Goal: Task Accomplishment & Management: Manage account settings

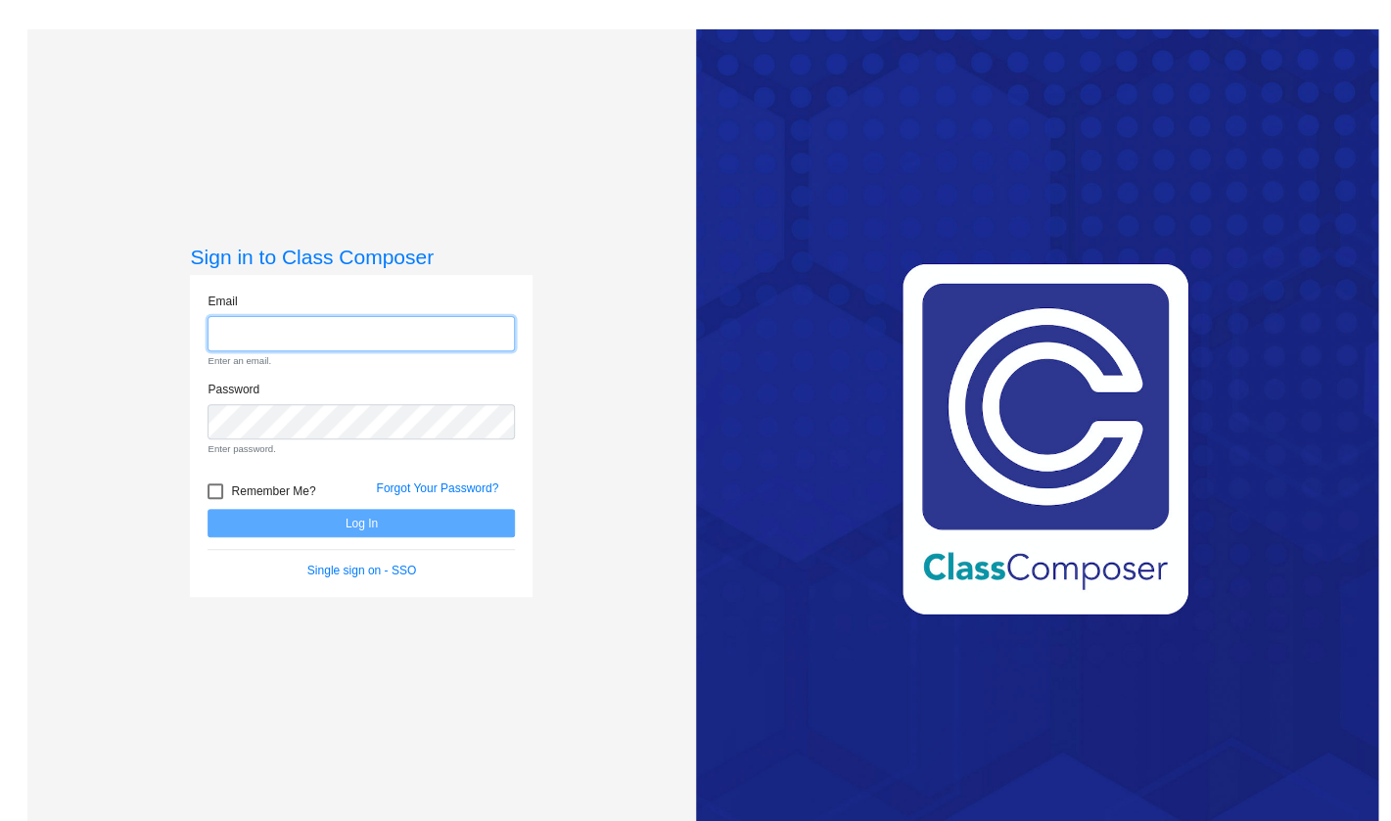
paste input "[EMAIL_ADDRESS][DOMAIN_NAME]"
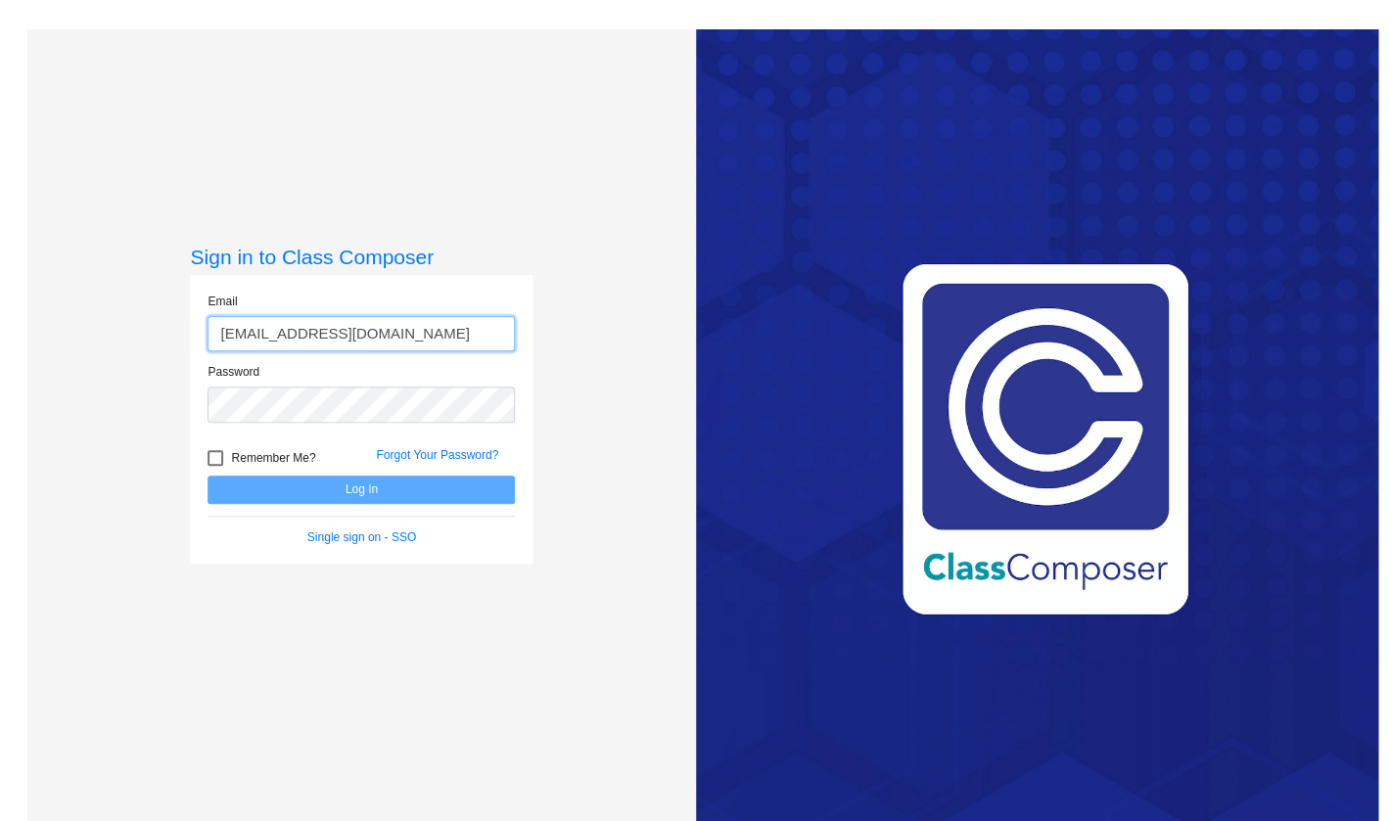
type input "[EMAIL_ADDRESS][DOMAIN_NAME]"
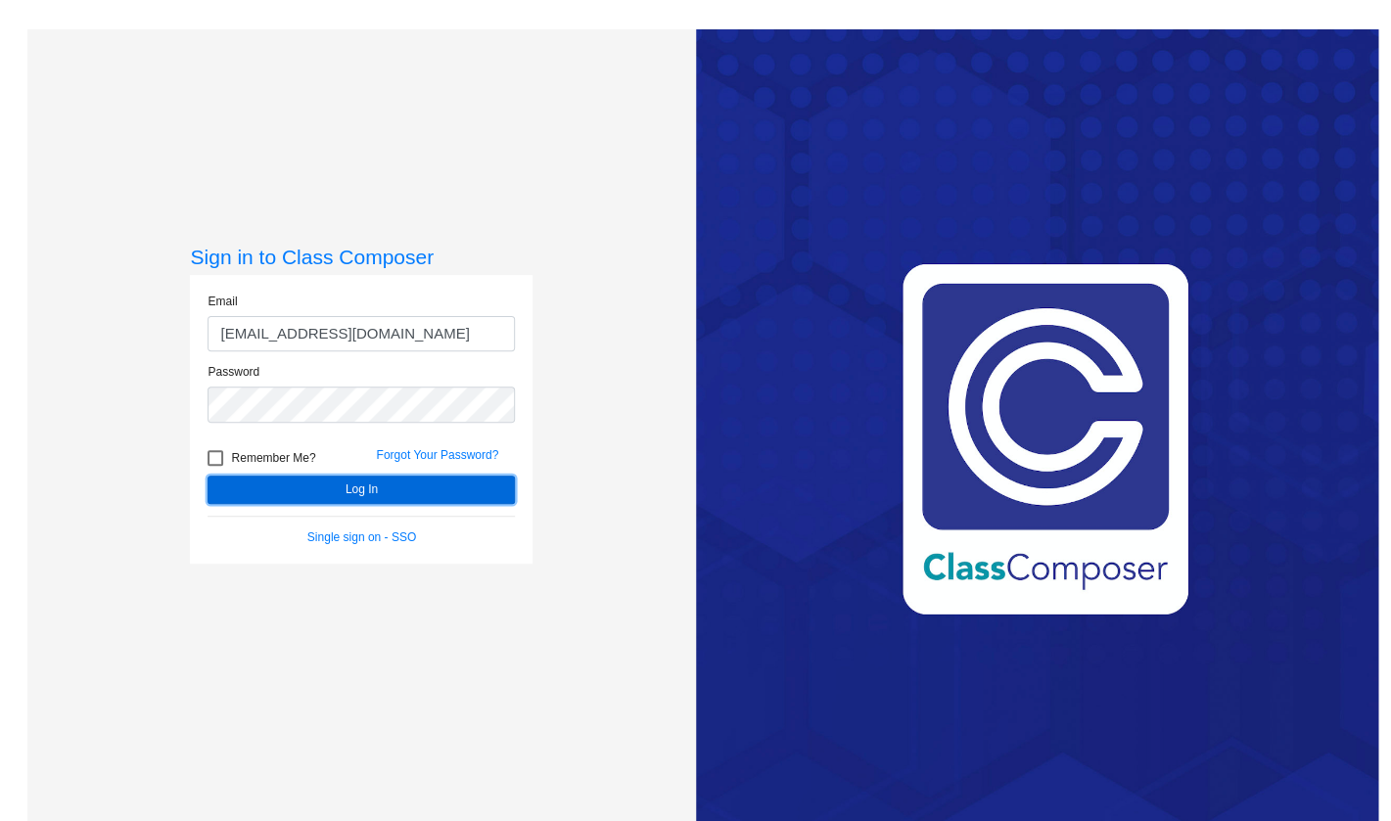
click at [398, 497] on button "Log In" at bounding box center [361, 490] width 307 height 28
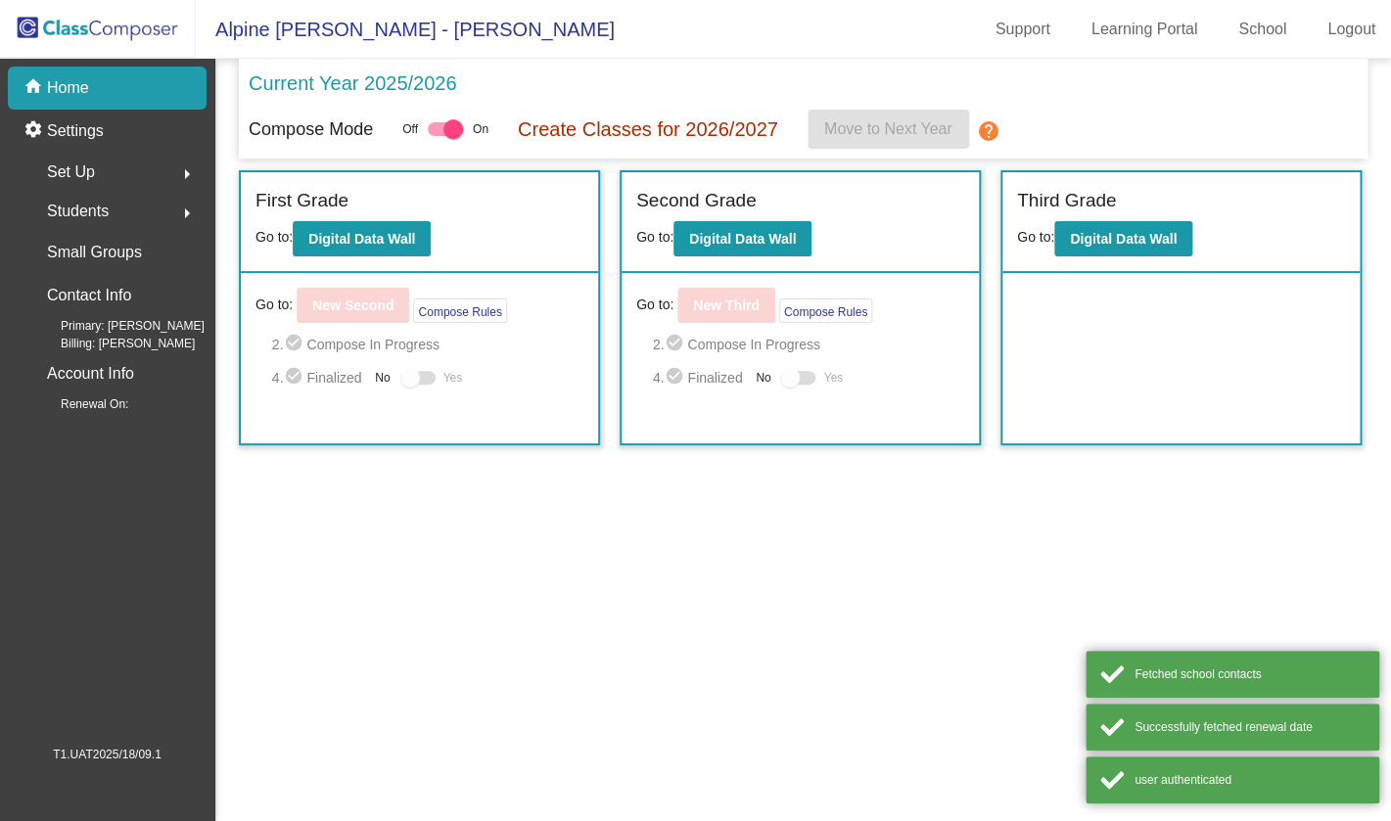
click at [866, 495] on mat-sidenav-content "Current Year 2025/2026 Compose Mode Off On Create Classes for 2026/2027 Move to…" at bounding box center [803, 440] width 1176 height 763
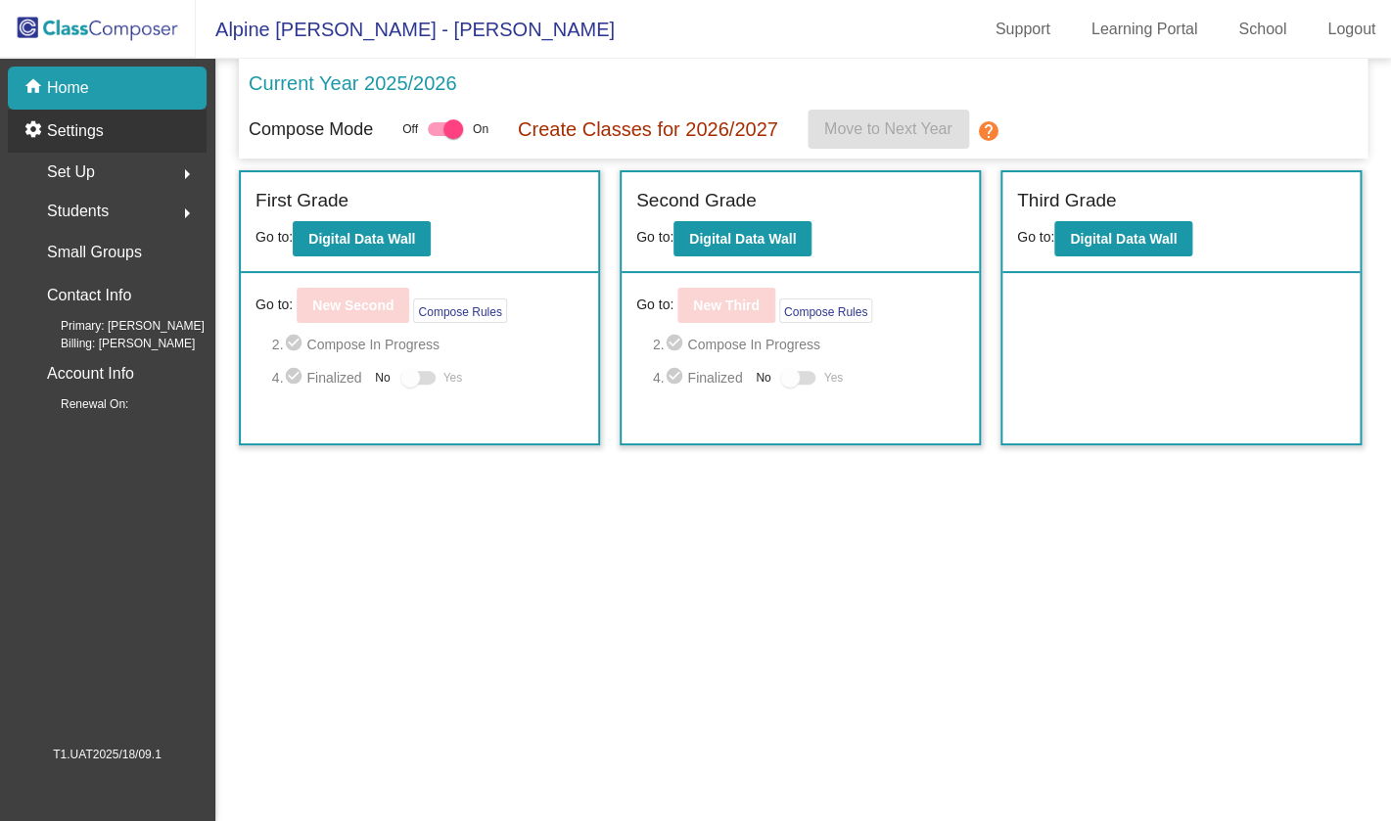
click at [79, 139] on p "Settings" at bounding box center [75, 130] width 57 height 23
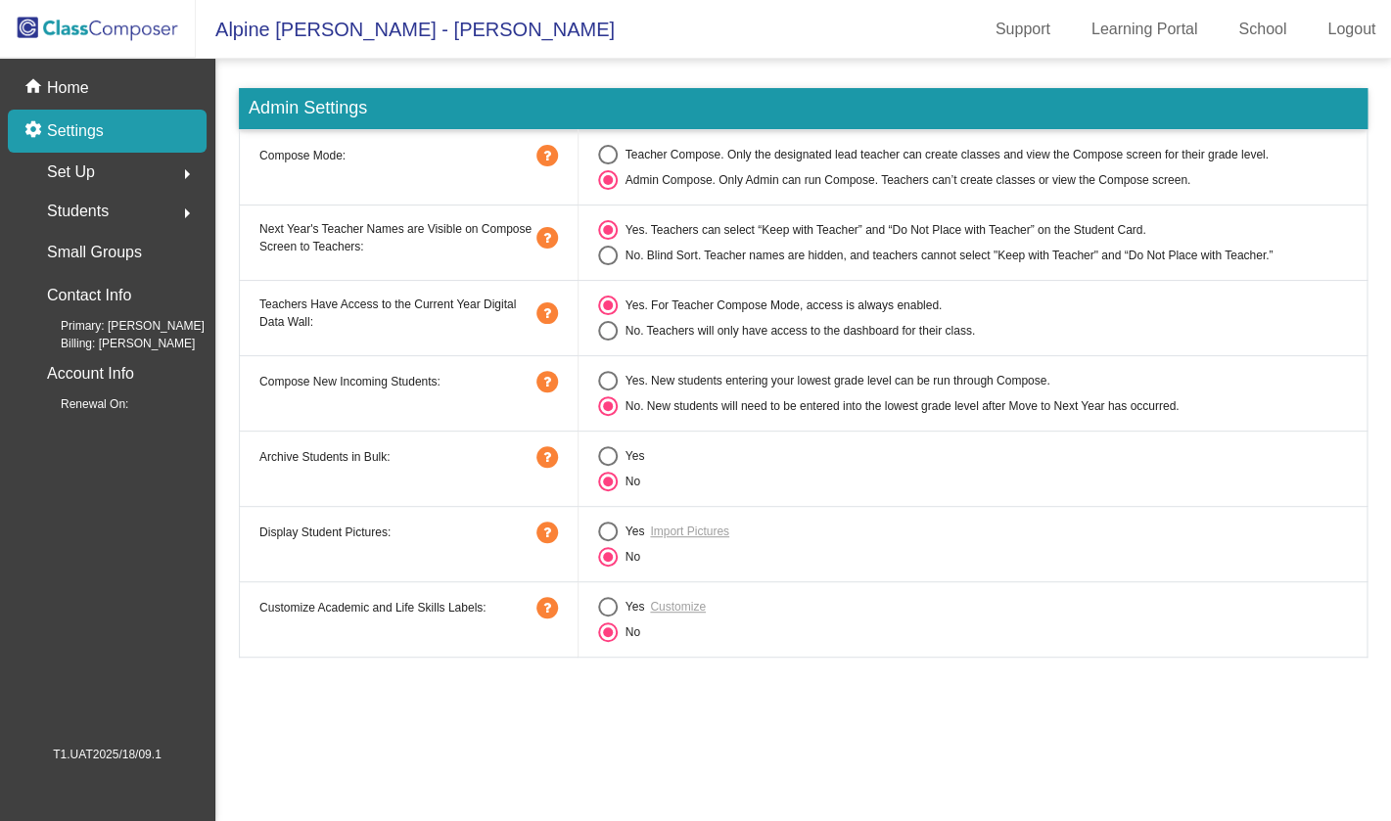
click at [927, 544] on mat-radio-group "Yes Import Pictures No" at bounding box center [972, 544] width 749 height 45
click at [140, 176] on div "Set Up arrow_right" at bounding box center [113, 172] width 187 height 39
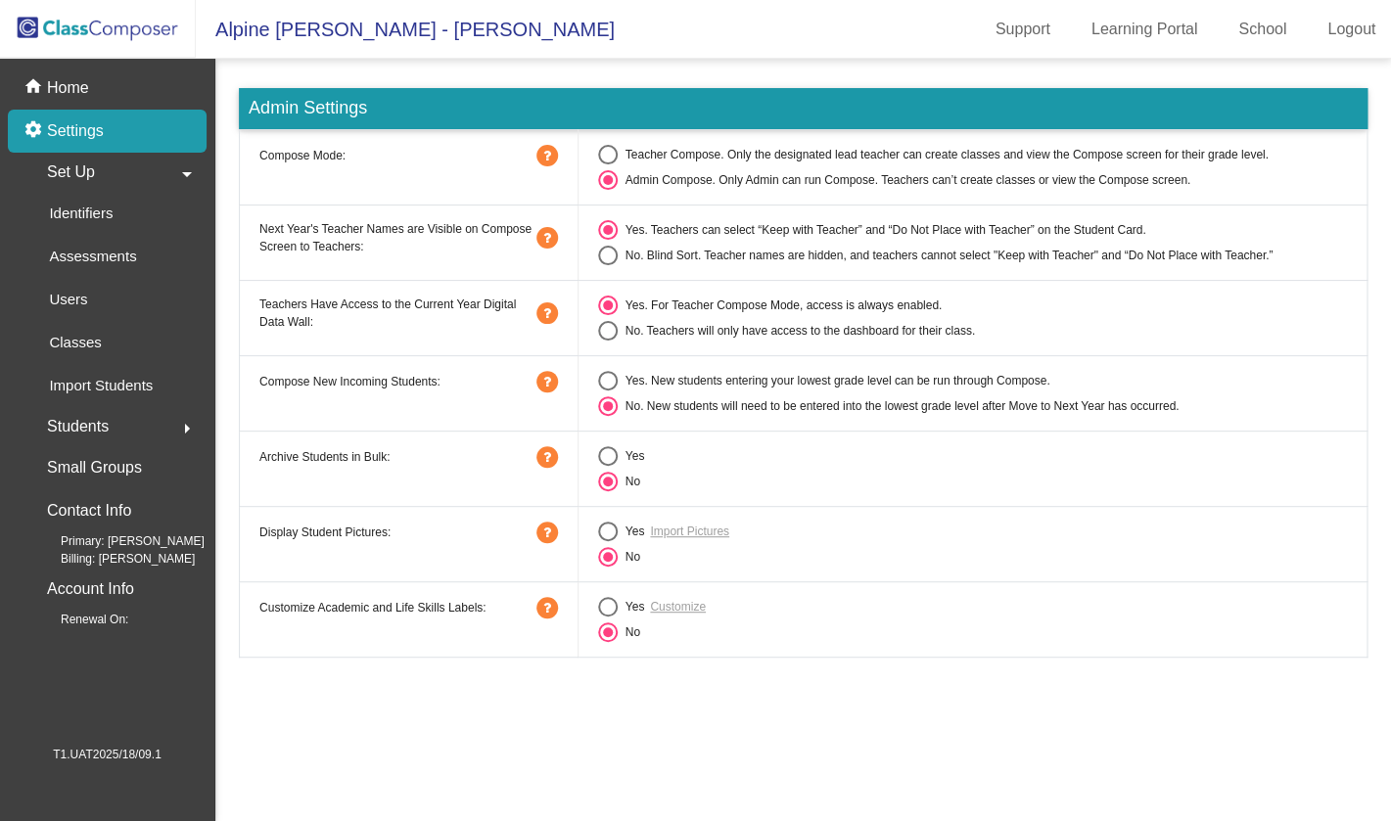
click at [112, 181] on div "Set Up arrow_drop_down" at bounding box center [113, 172] width 187 height 39
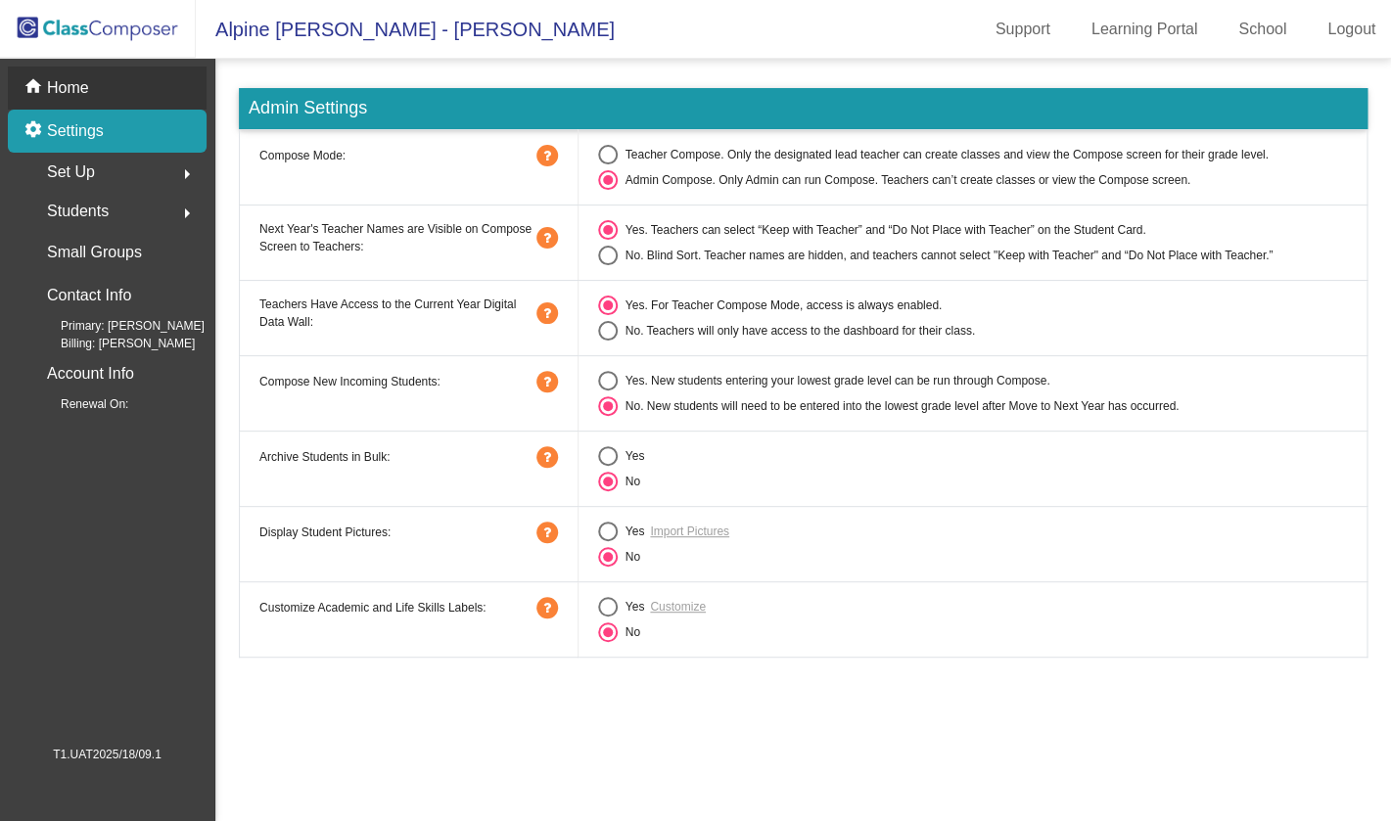
click at [31, 93] on mat-icon "home" at bounding box center [34, 87] width 23 height 23
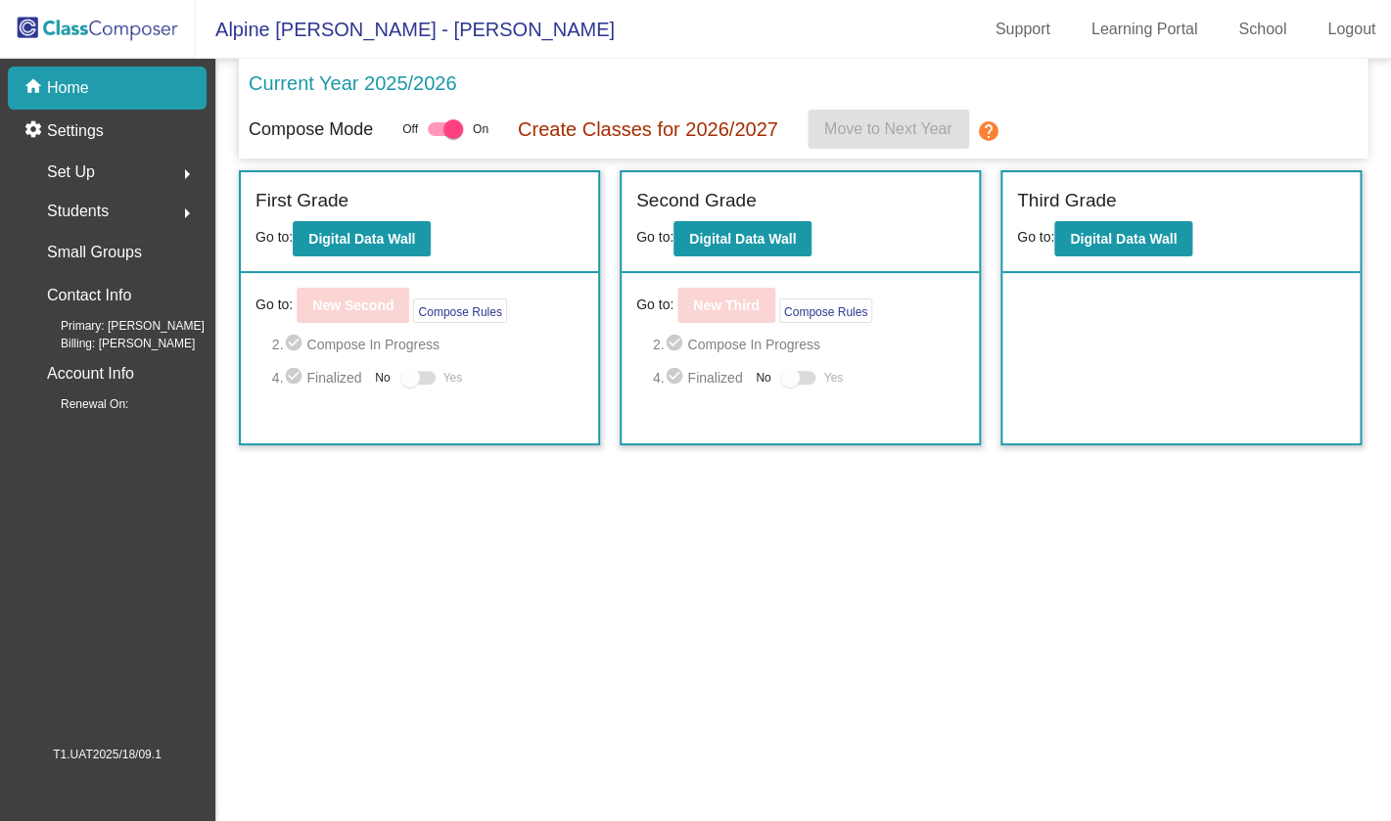
click at [167, 199] on div "Students arrow_right" at bounding box center [113, 211] width 187 height 39
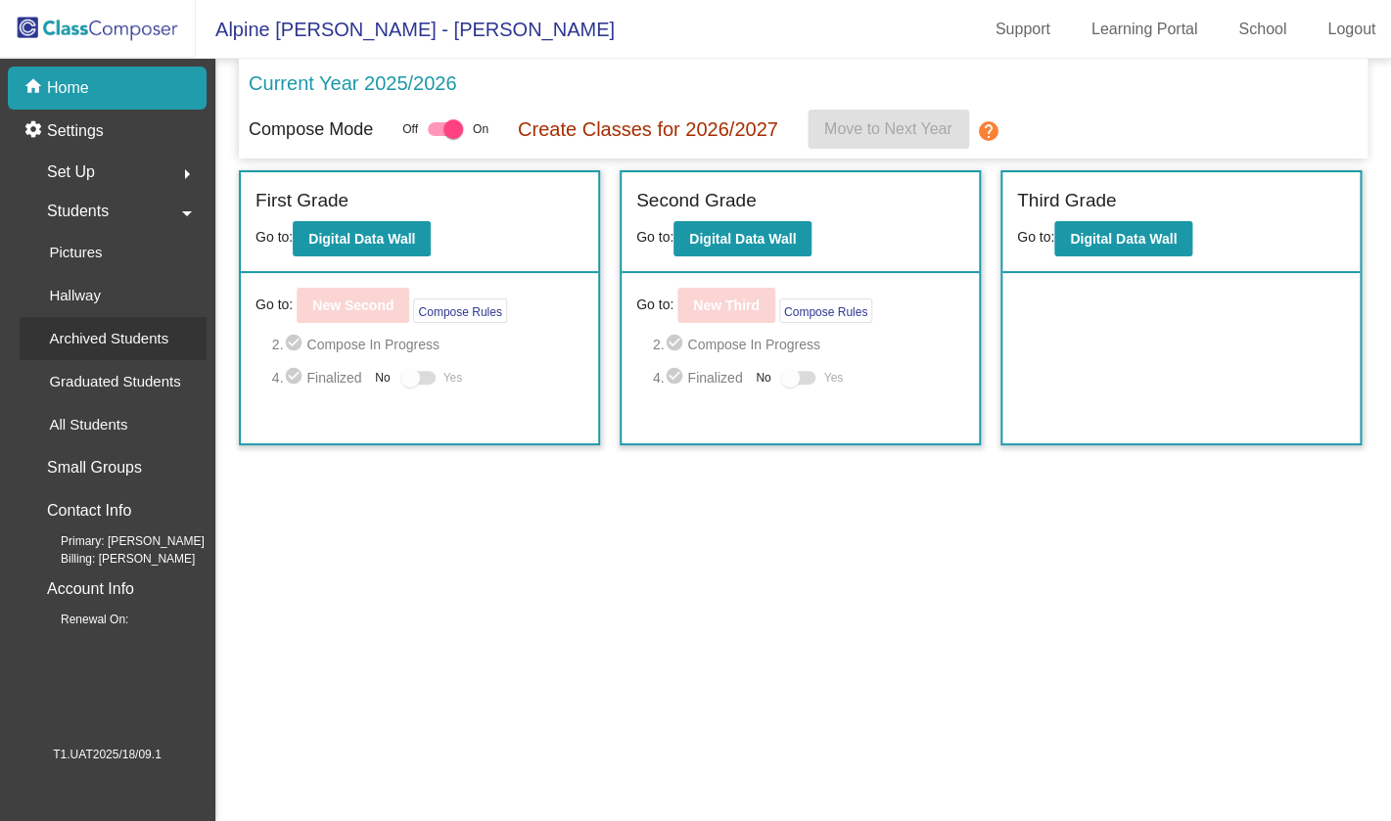
click at [111, 340] on p "Archived Students" at bounding box center [108, 338] width 119 height 23
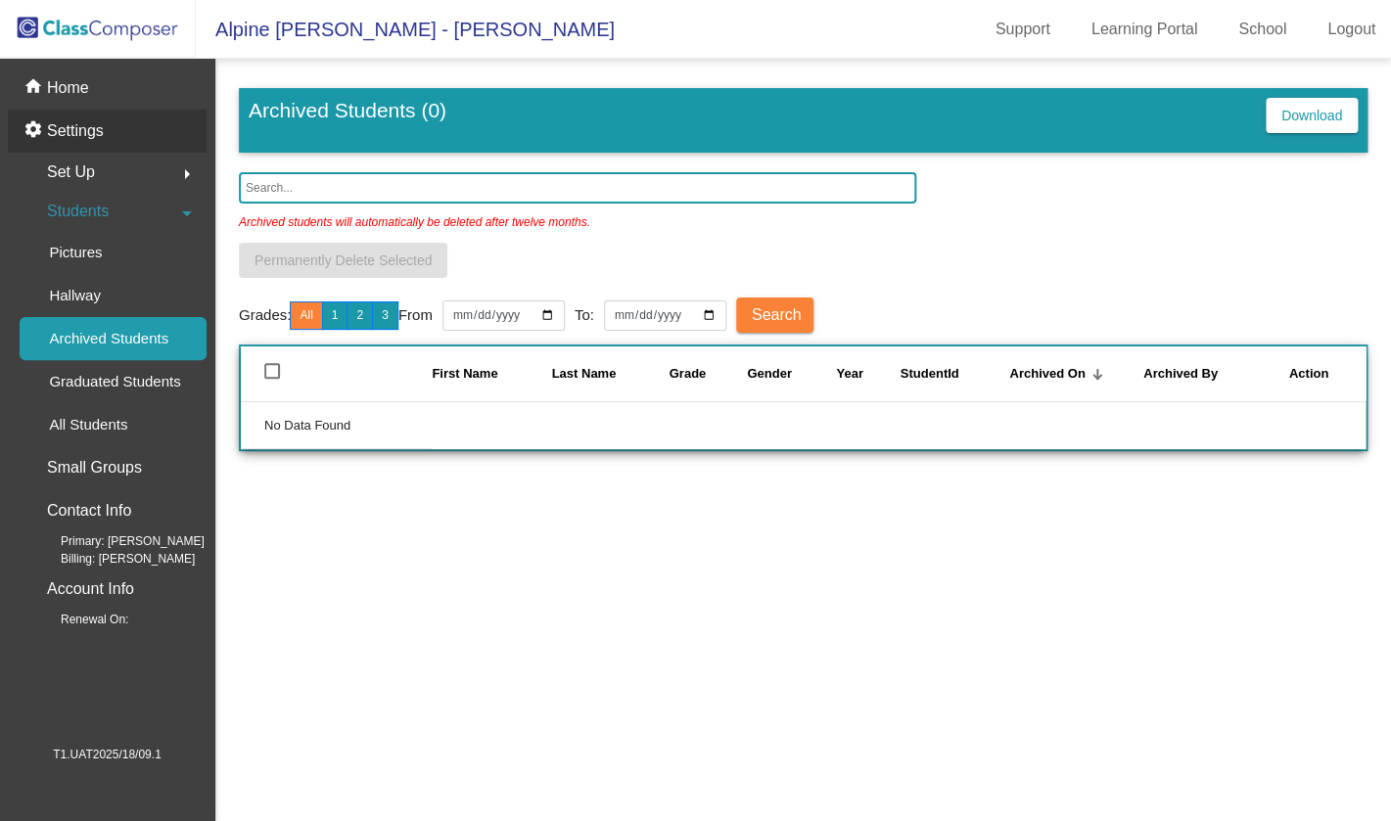
click at [97, 116] on div "settings Settings" at bounding box center [107, 131] width 199 height 43
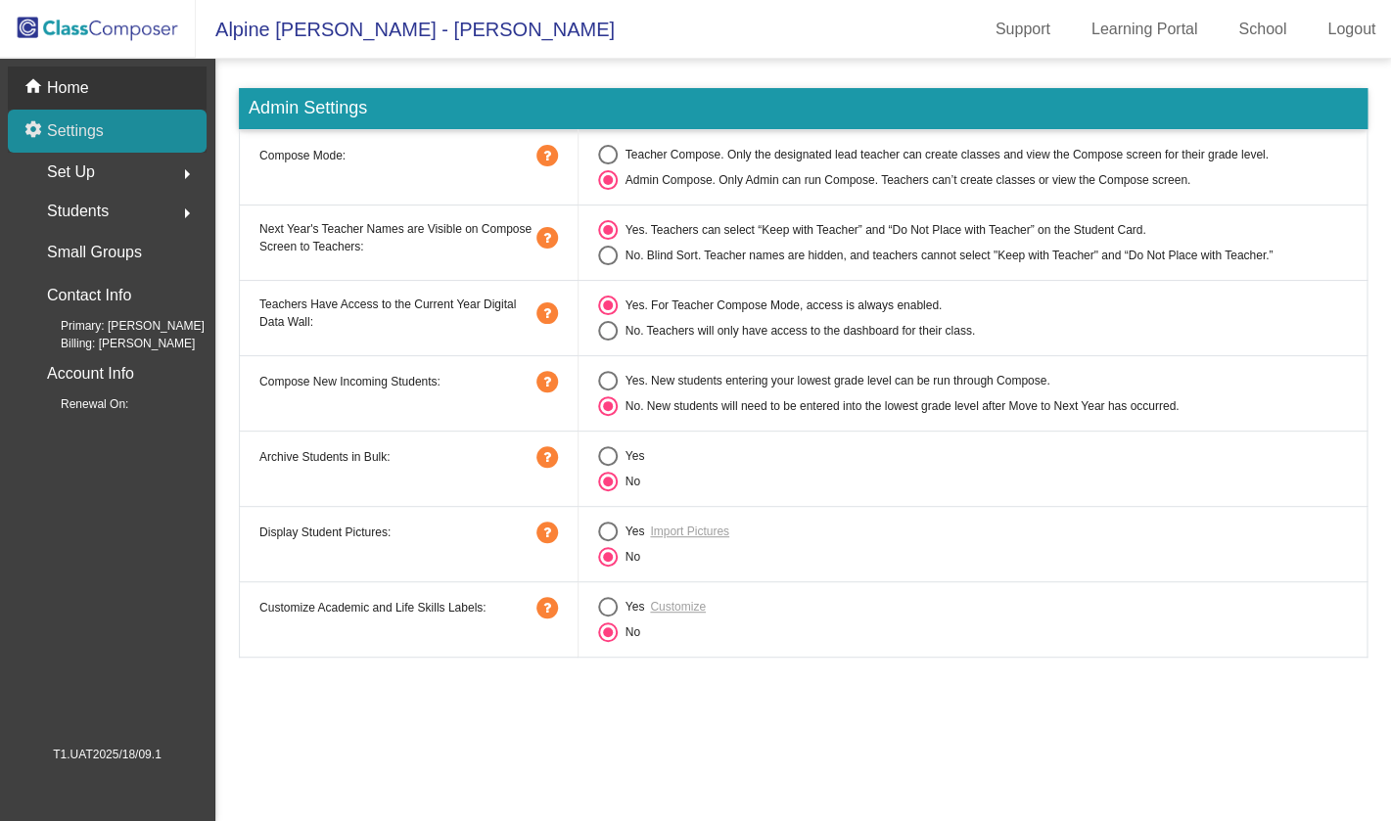
click at [80, 78] on p "Home" at bounding box center [68, 87] width 42 height 23
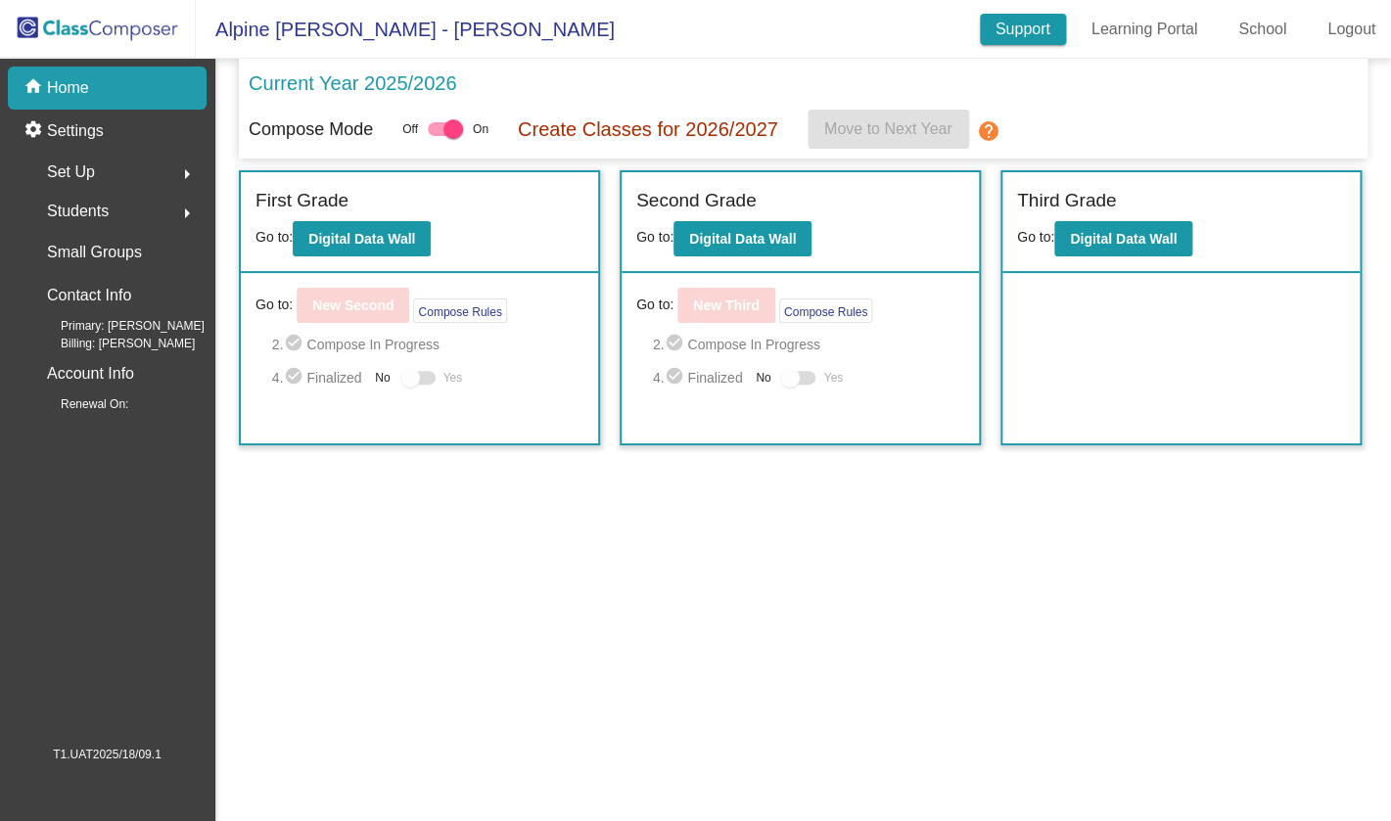
click at [1003, 30] on link "Support" at bounding box center [1023, 29] width 86 height 31
click at [1136, 42] on link "Learning Portal" at bounding box center [1145, 29] width 138 height 31
click at [1280, 42] on link "School" at bounding box center [1262, 29] width 79 height 31
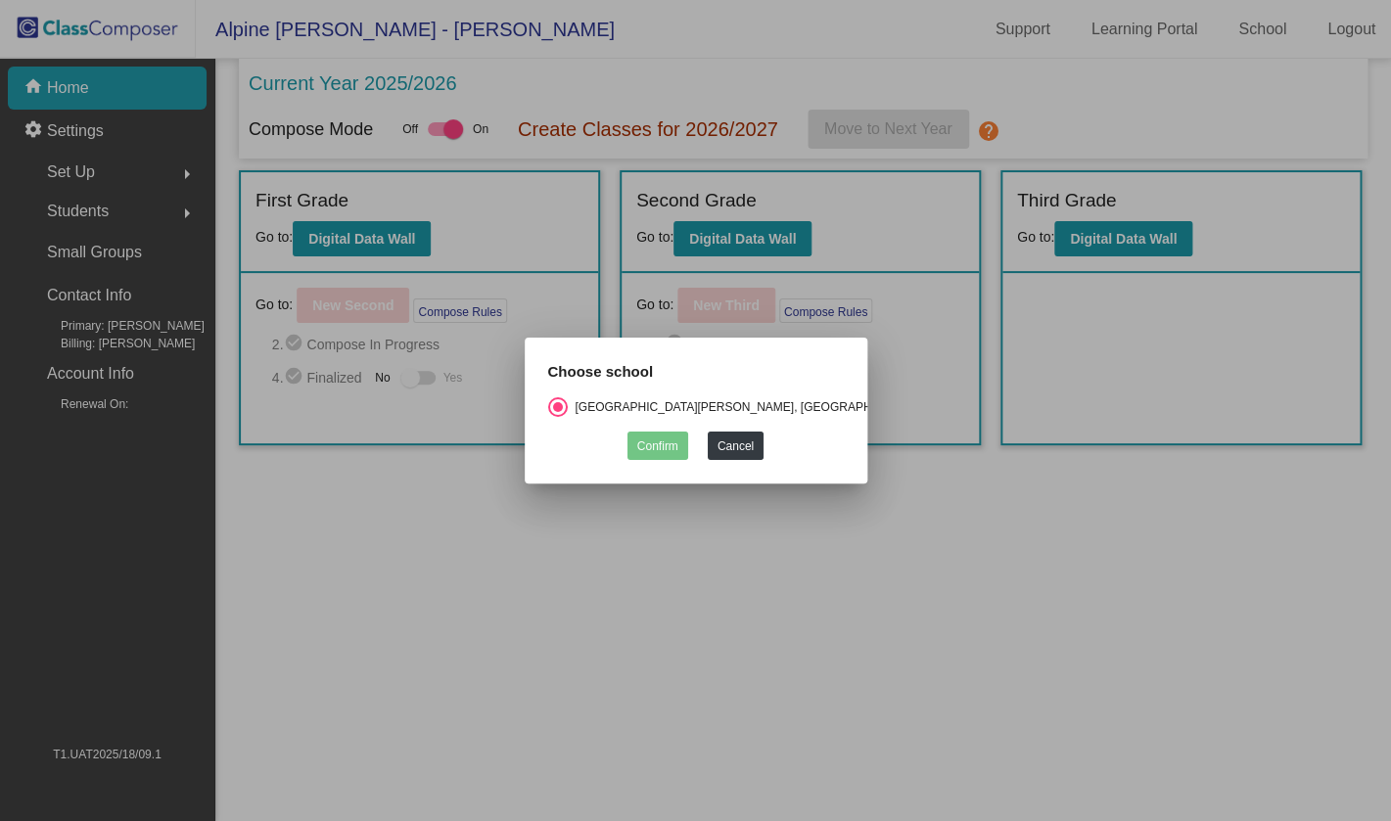
scroll to position [0, 2]
click at [558, 391] on div "Choose school" at bounding box center [694, 379] width 325 height 37
click at [730, 454] on button "Cancel" at bounding box center [734, 446] width 56 height 28
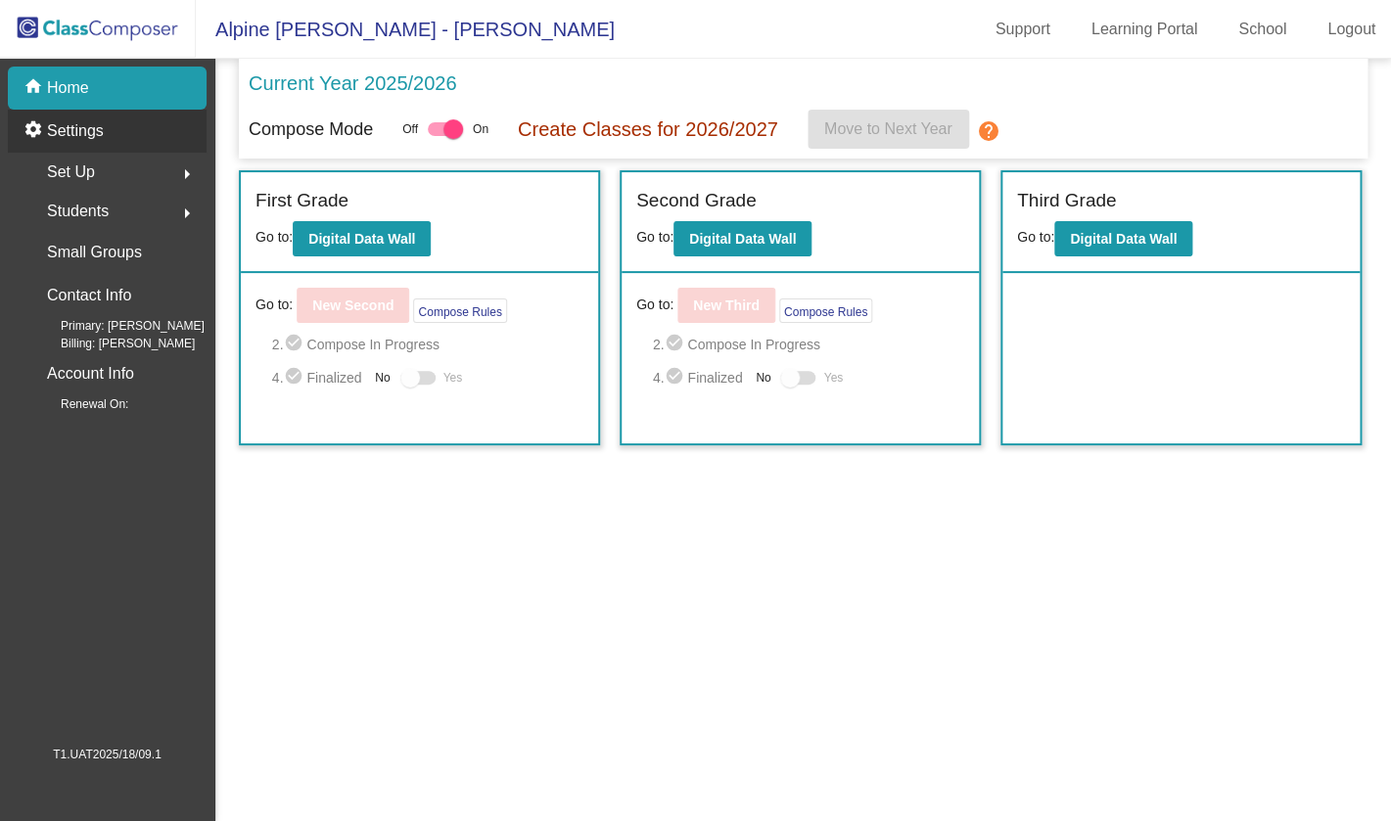
click at [161, 121] on div "settings Settings" at bounding box center [107, 131] width 199 height 43
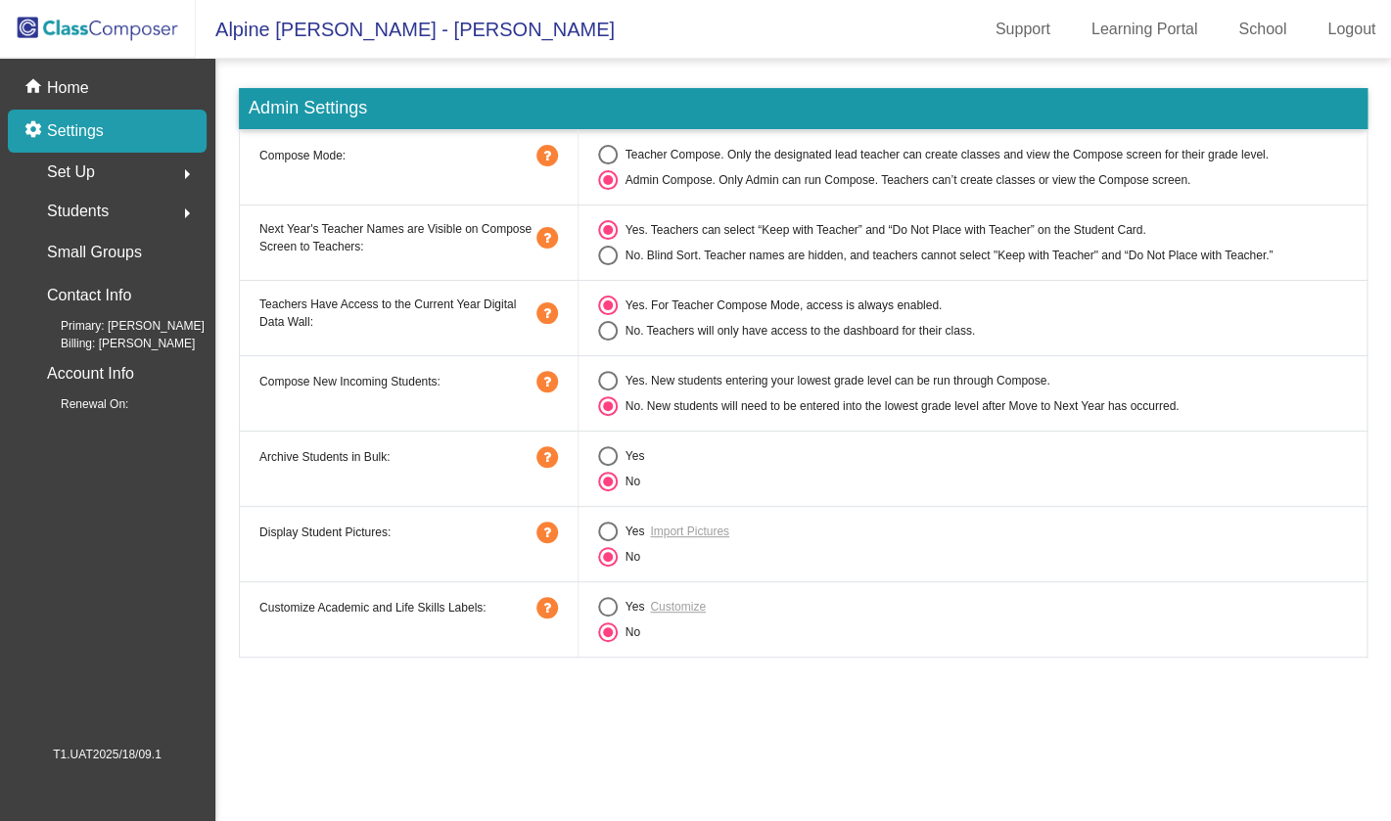
click at [84, 183] on span "Set Up" at bounding box center [71, 172] width 48 height 27
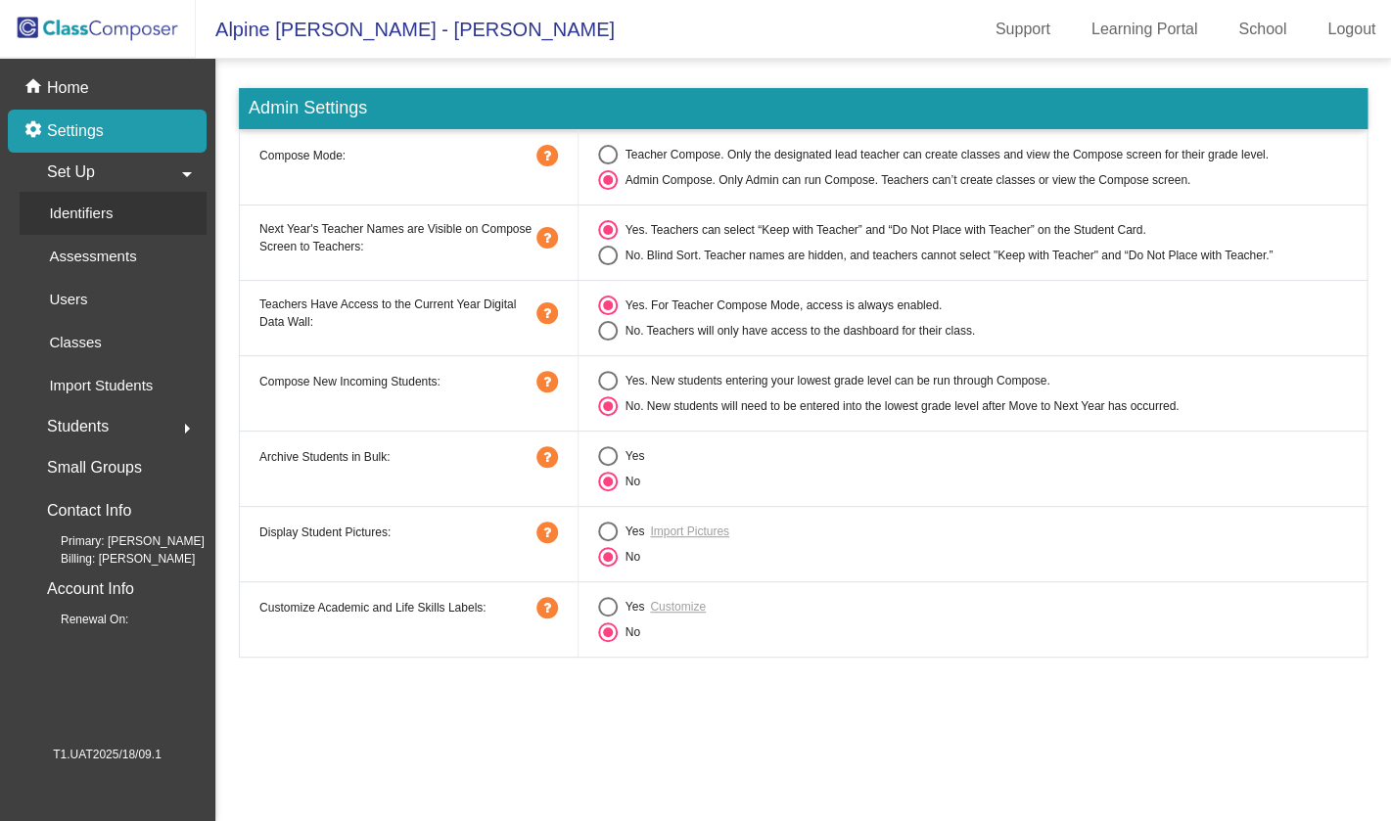
click at [112, 213] on p "Identifiers" at bounding box center [81, 213] width 64 height 23
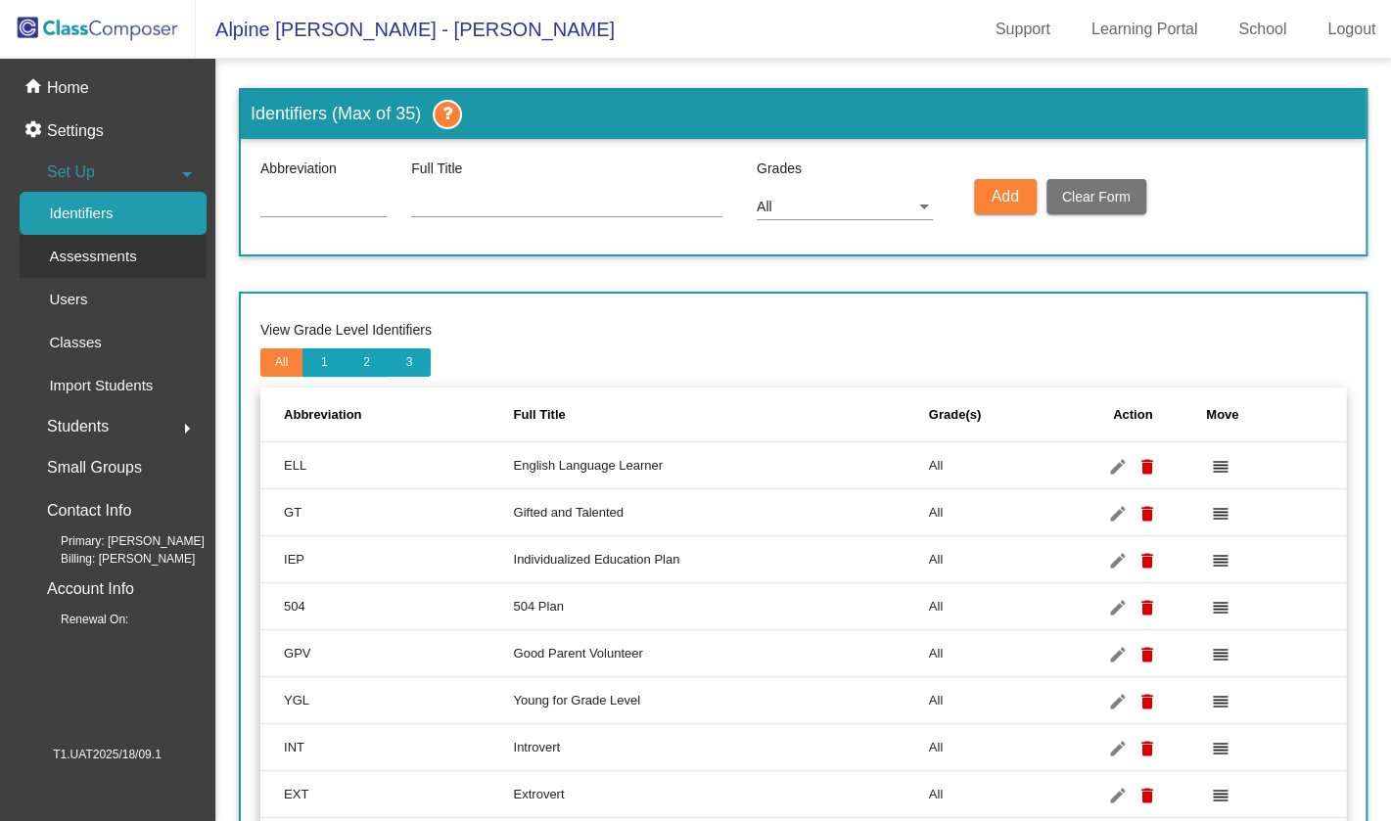
click at [152, 254] on div "Assessments" at bounding box center [86, 256] width 133 height 43
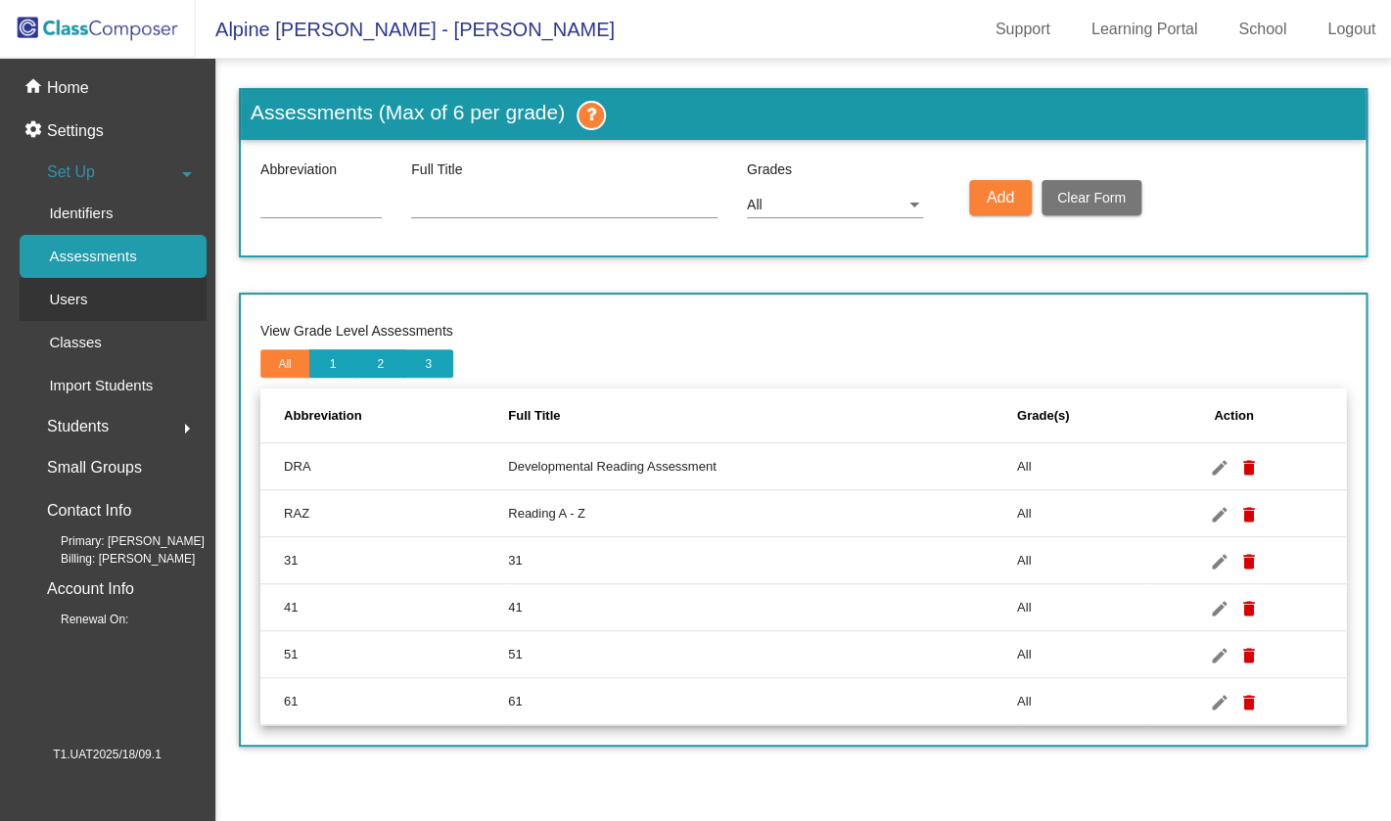
click at [114, 298] on link "Users" at bounding box center [113, 299] width 187 height 43
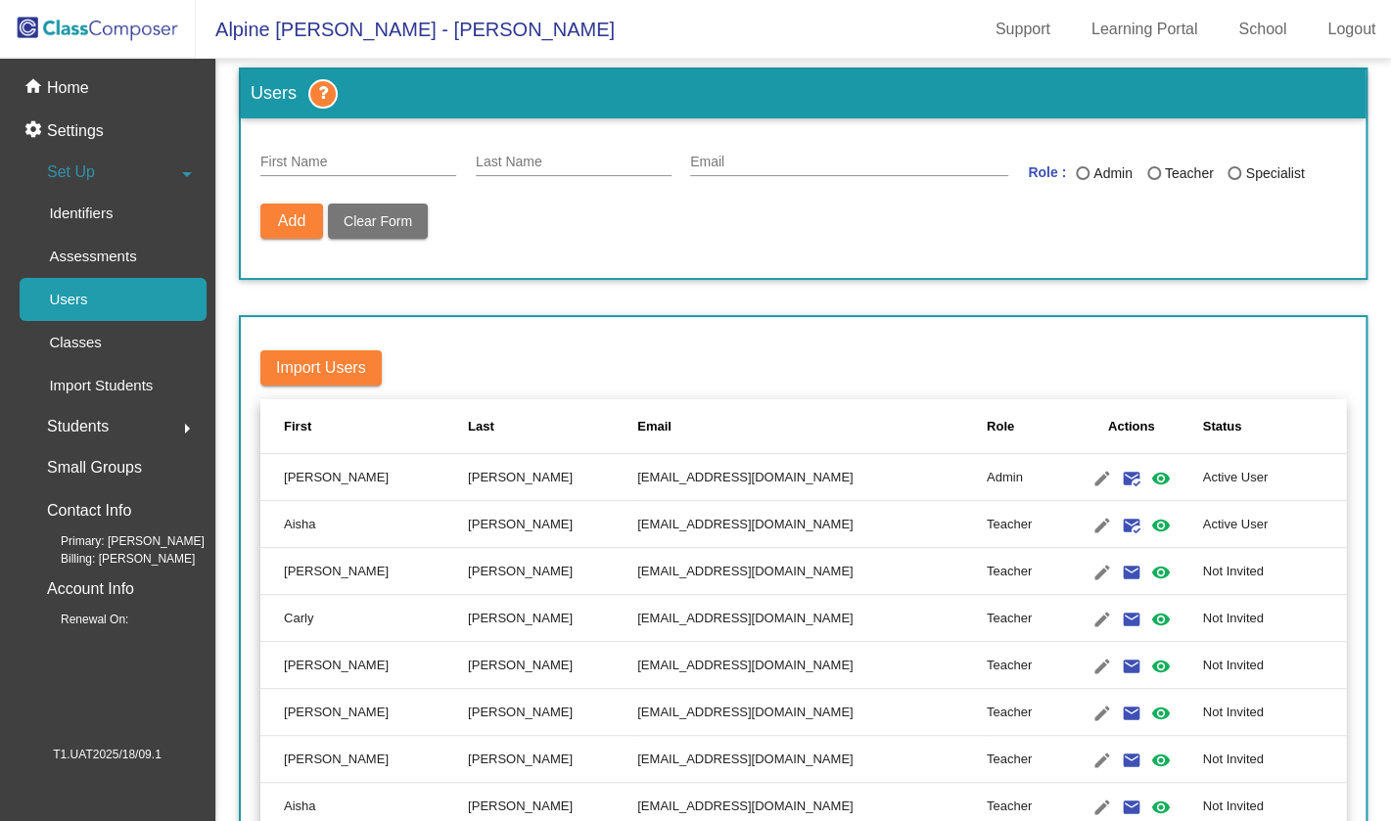
scroll to position [27, 0]
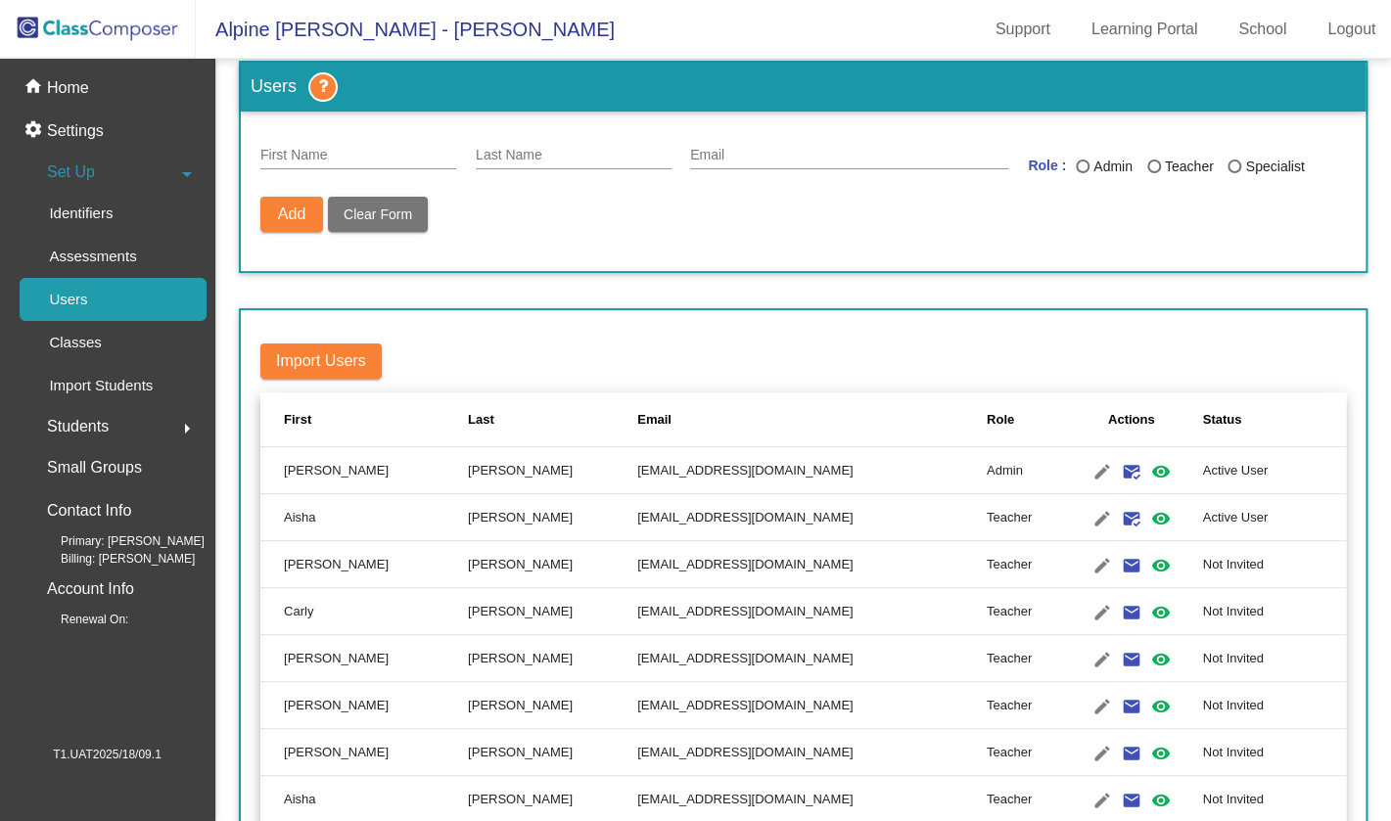
click at [365, 156] on input "First Name" at bounding box center [358, 156] width 196 height 16
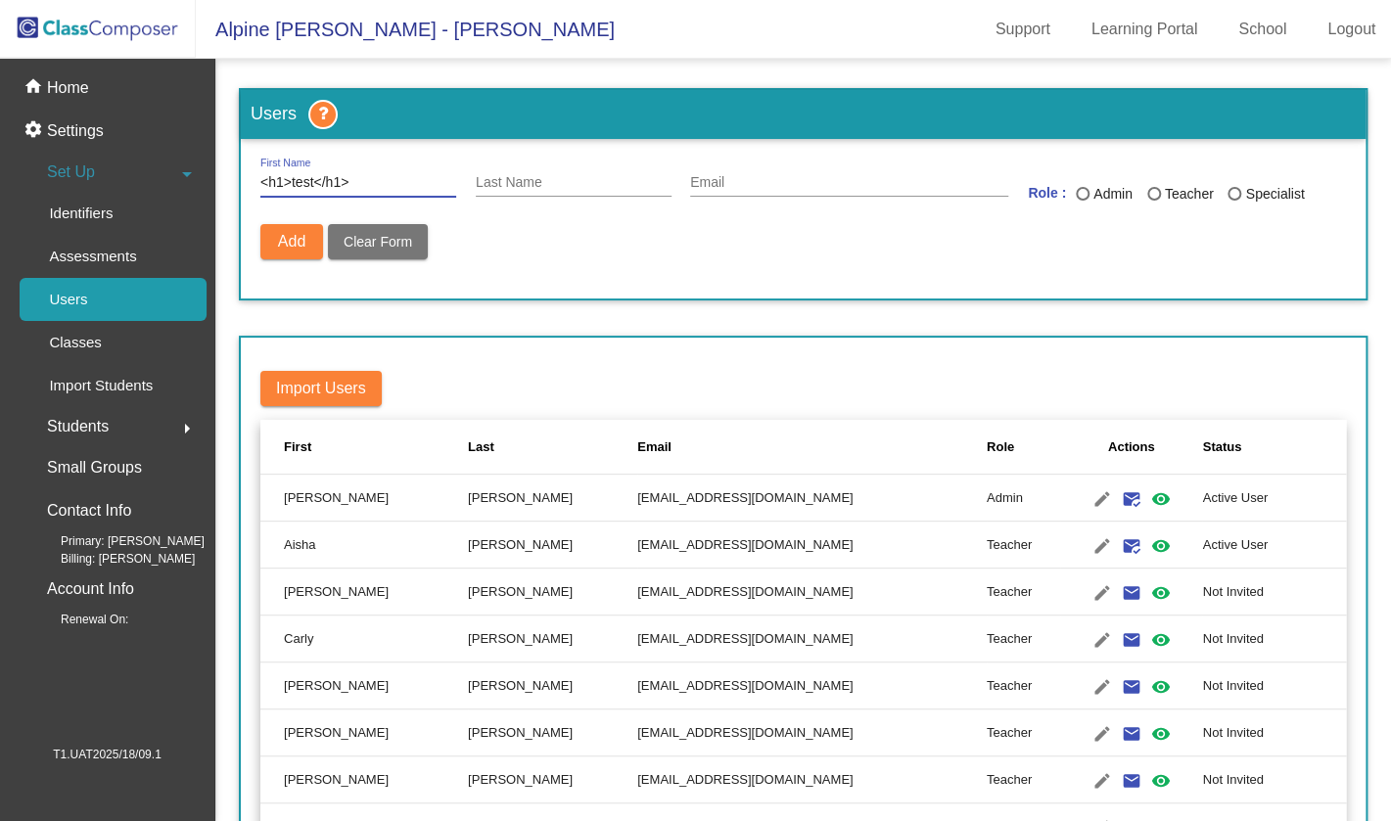
type input "<h1>test</h1>"
click at [512, 197] on div "Last Name" at bounding box center [574, 178] width 196 height 38
paste input "<h1>test</h1>"
type input "<h1>test</h1>"
click at [752, 192] on div "Email" at bounding box center [849, 178] width 318 height 38
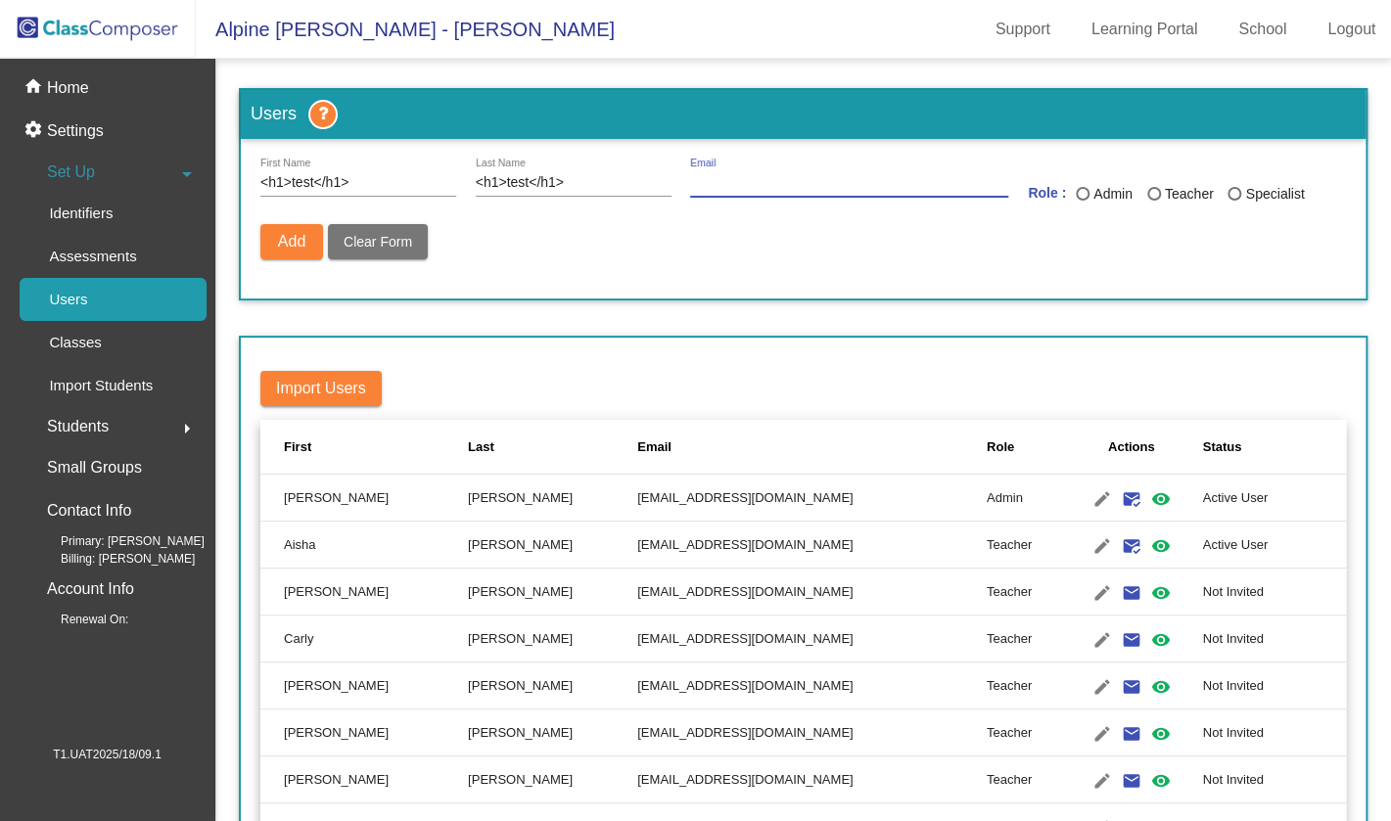
paste input "[EMAIL_ADDRESS][DOMAIN_NAME]"
type input "[EMAIL_ADDRESS][DOMAIN_NAME]"
click at [1242, 193] on div "Specialist" at bounding box center [1272, 194] width 63 height 21
click at [1235, 201] on input "Specialist" at bounding box center [1234, 201] width 1 height 1
radio input "true"
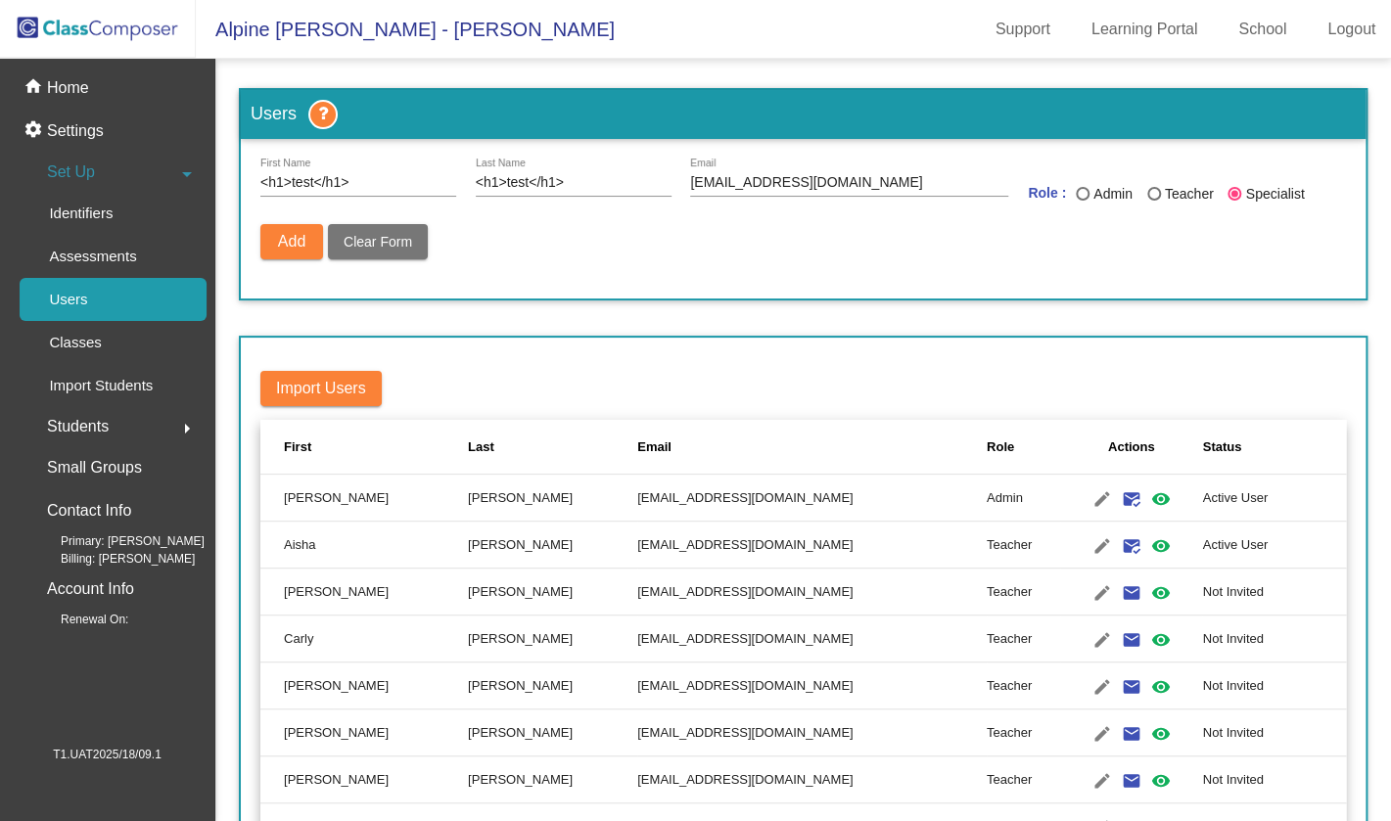
click at [1162, 193] on div "Teacher" at bounding box center [1187, 194] width 53 height 21
click at [1154, 201] on input "Teacher" at bounding box center [1153, 201] width 1 height 1
radio input "true"
click at [297, 242] on span "Add" at bounding box center [291, 241] width 27 height 17
radio input "false"
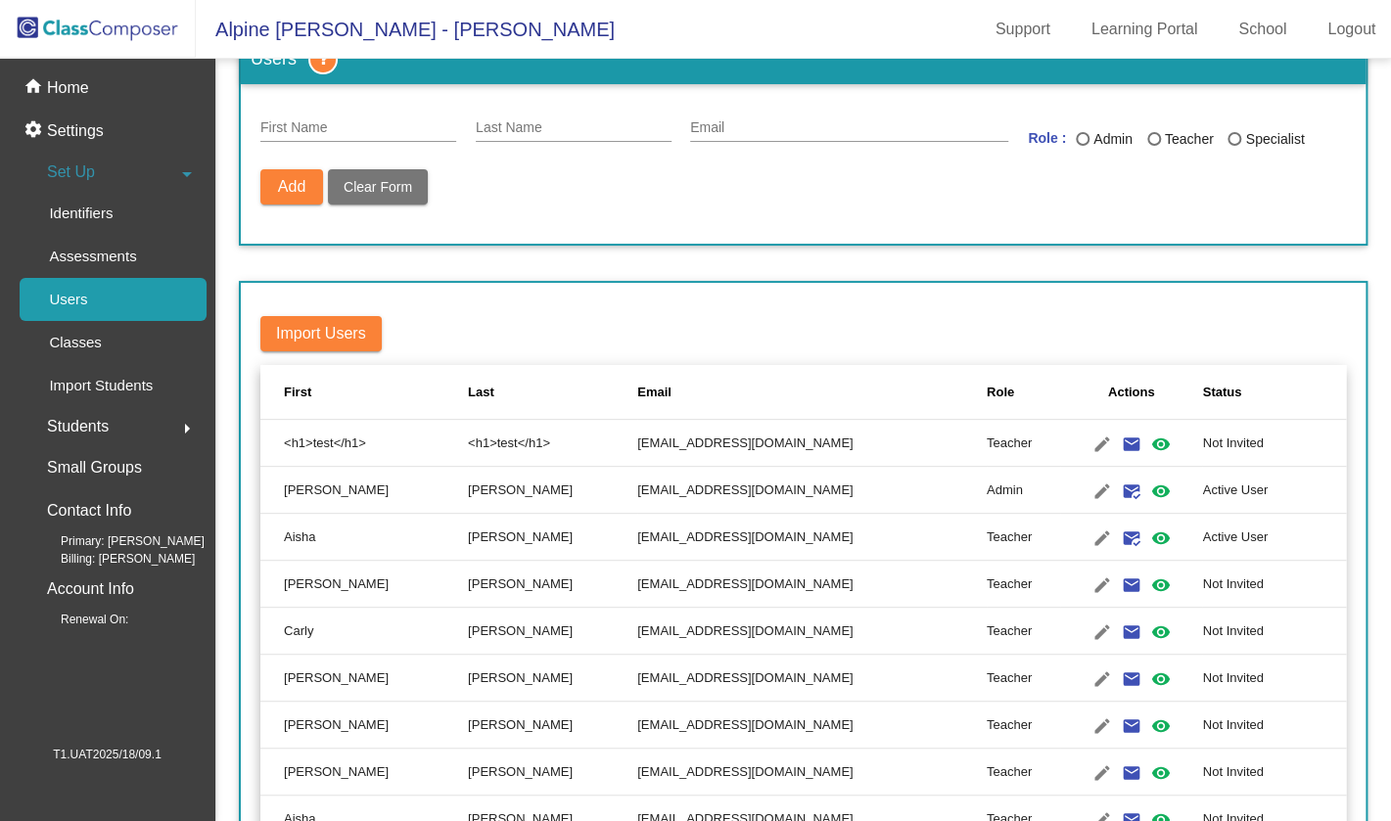
scroll to position [75, 0]
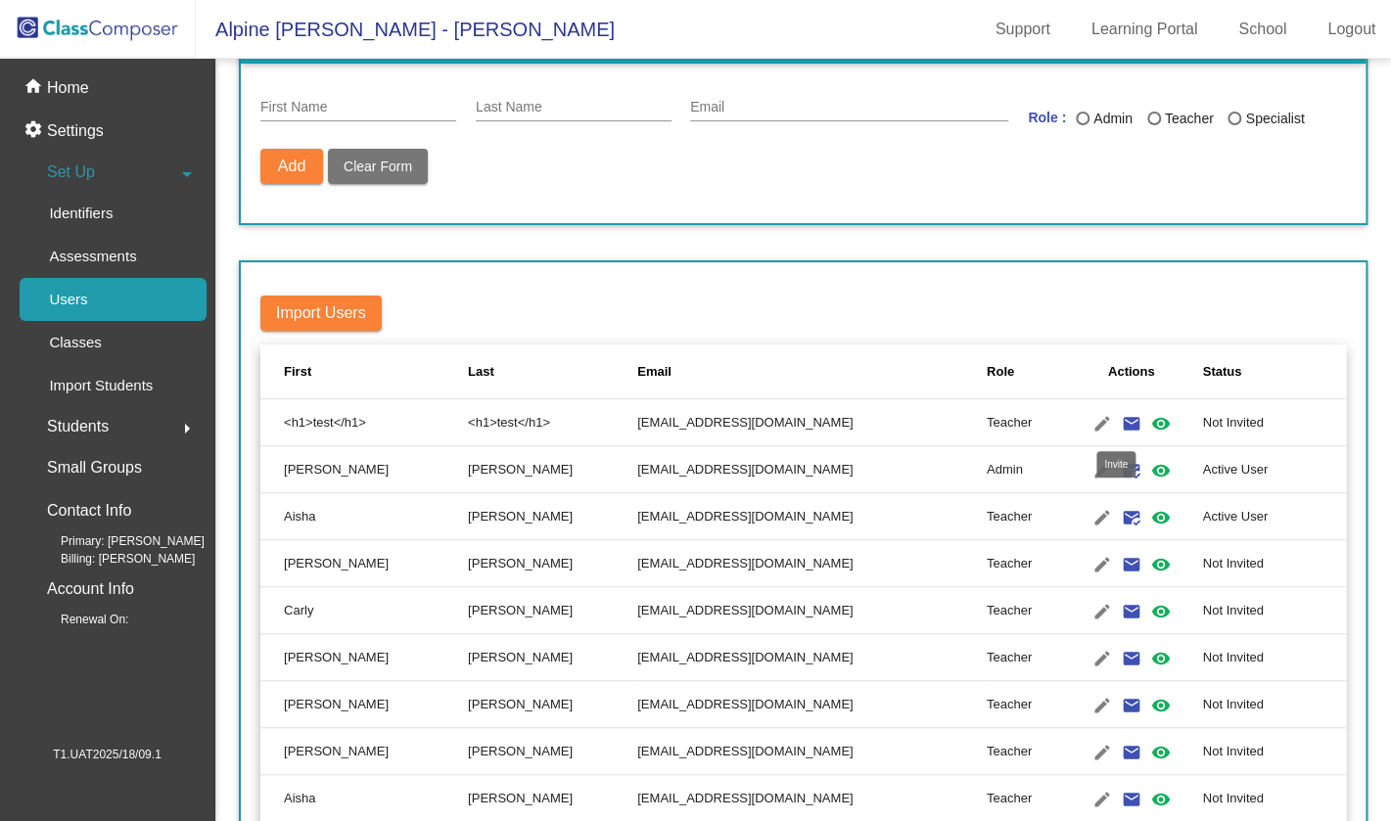
click at [1120, 422] on mat-icon "email" at bounding box center [1131, 423] width 23 height 23
click at [1120, 431] on mat-icon "mark_email_read" at bounding box center [1131, 423] width 23 height 23
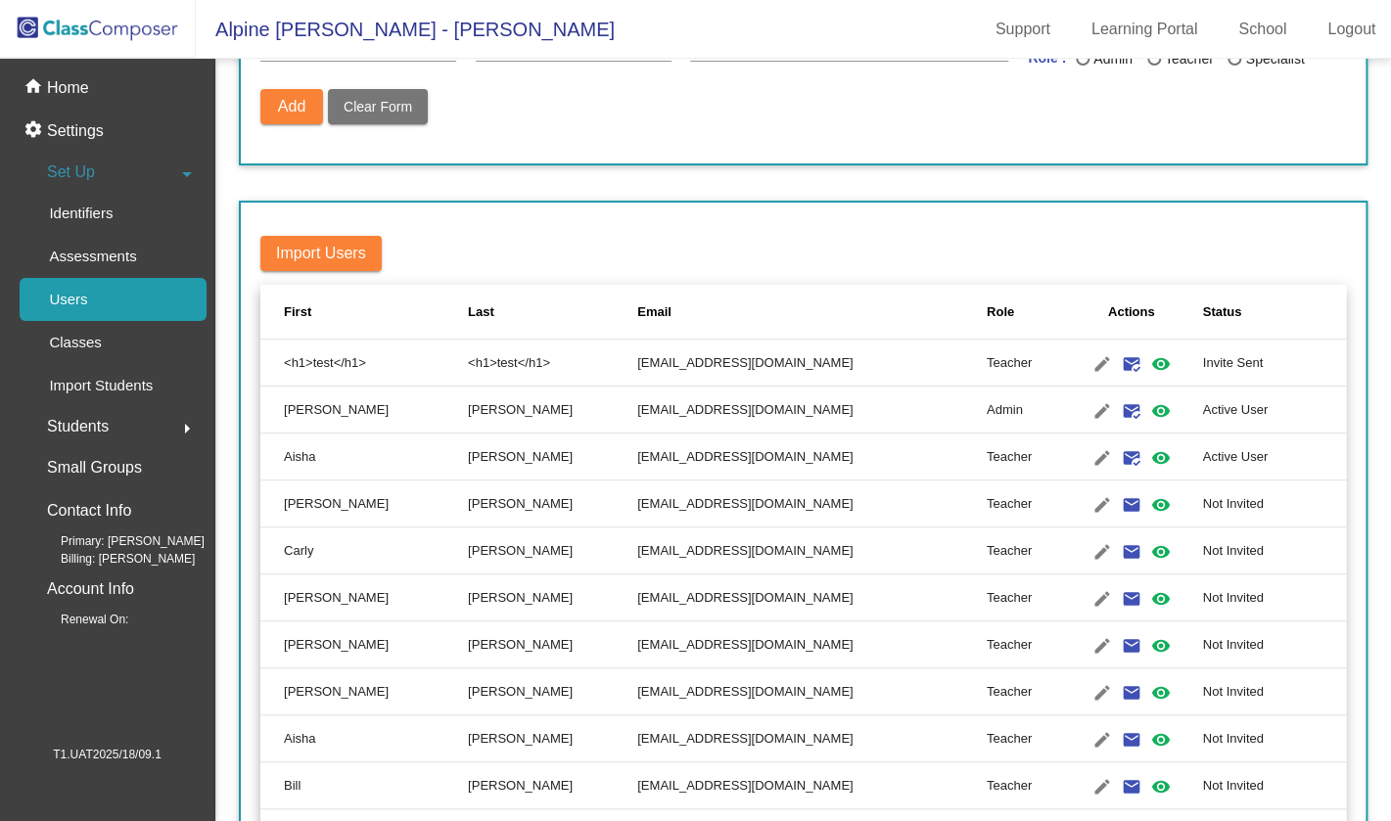
scroll to position [136, 0]
click at [1128, 364] on link "email mark_email_read" at bounding box center [1131, 362] width 29 height 29
click at [1091, 365] on mat-icon "edit" at bounding box center [1102, 362] width 23 height 23
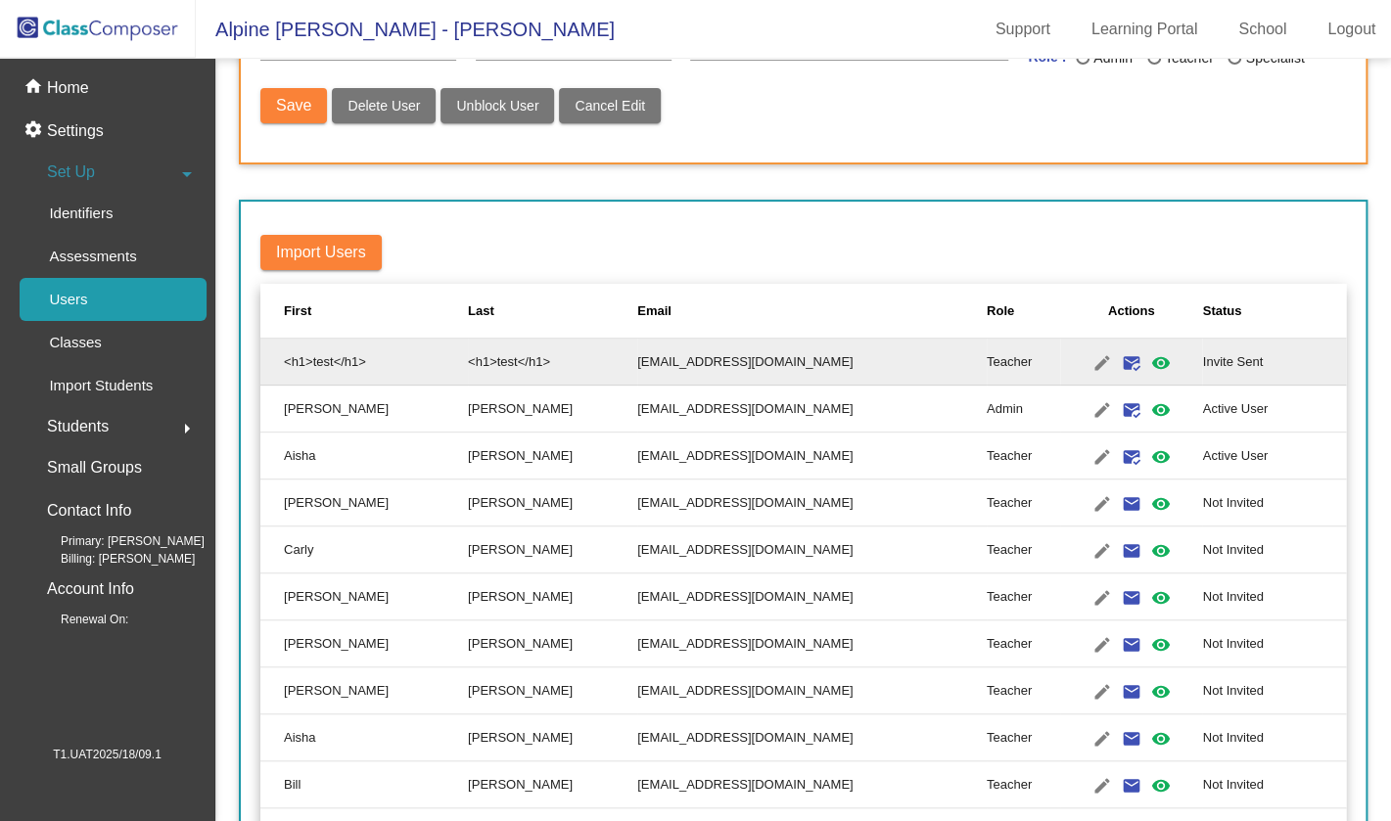
type input "<h1>test</h1>"
type input "[EMAIL_ADDRESS][DOMAIN_NAME]"
radio input "true"
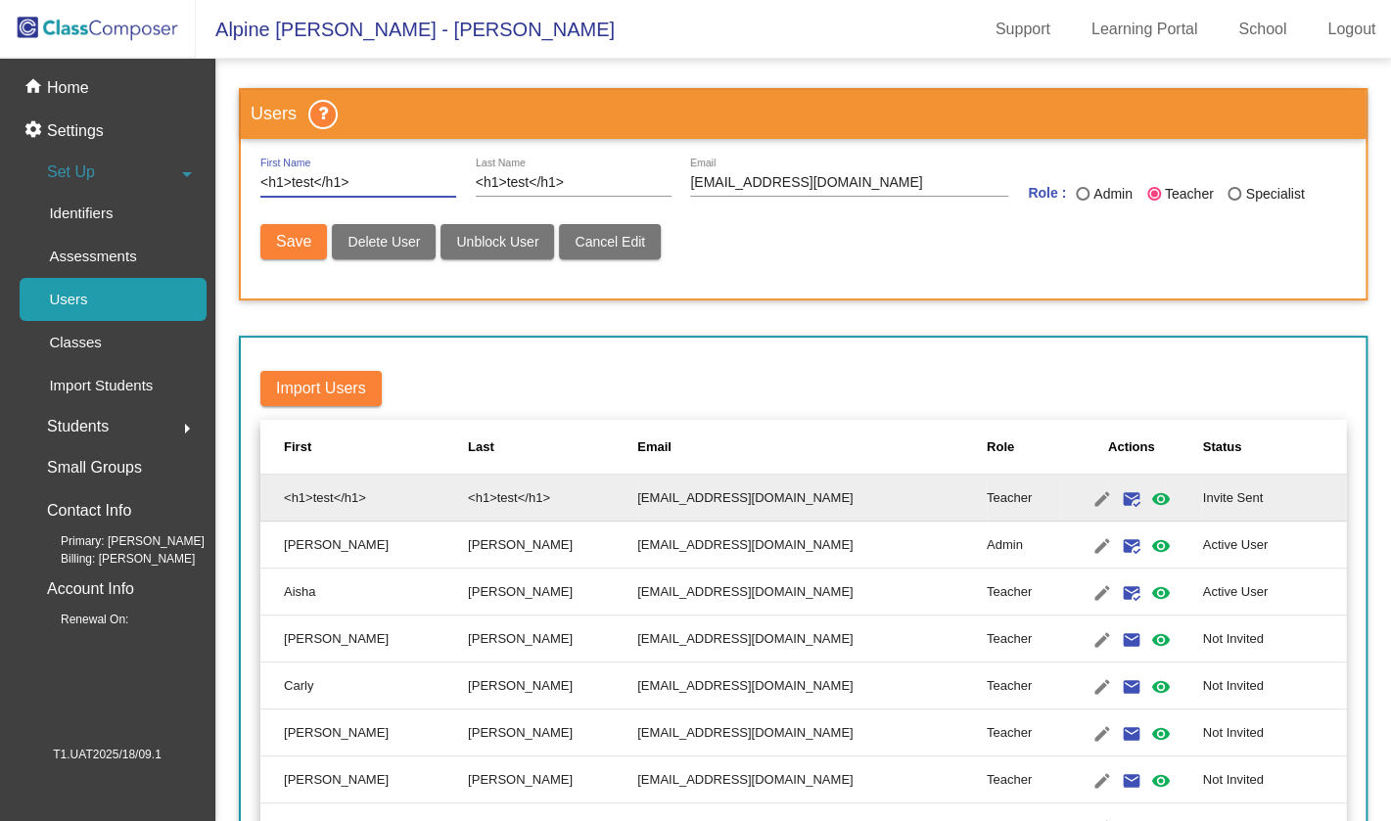
click at [1087, 365] on mat-toolbar-row "Import Users" at bounding box center [803, 388] width 1086 height 63
click at [408, 246] on span "Delete User" at bounding box center [384, 242] width 72 height 16
radio input "false"
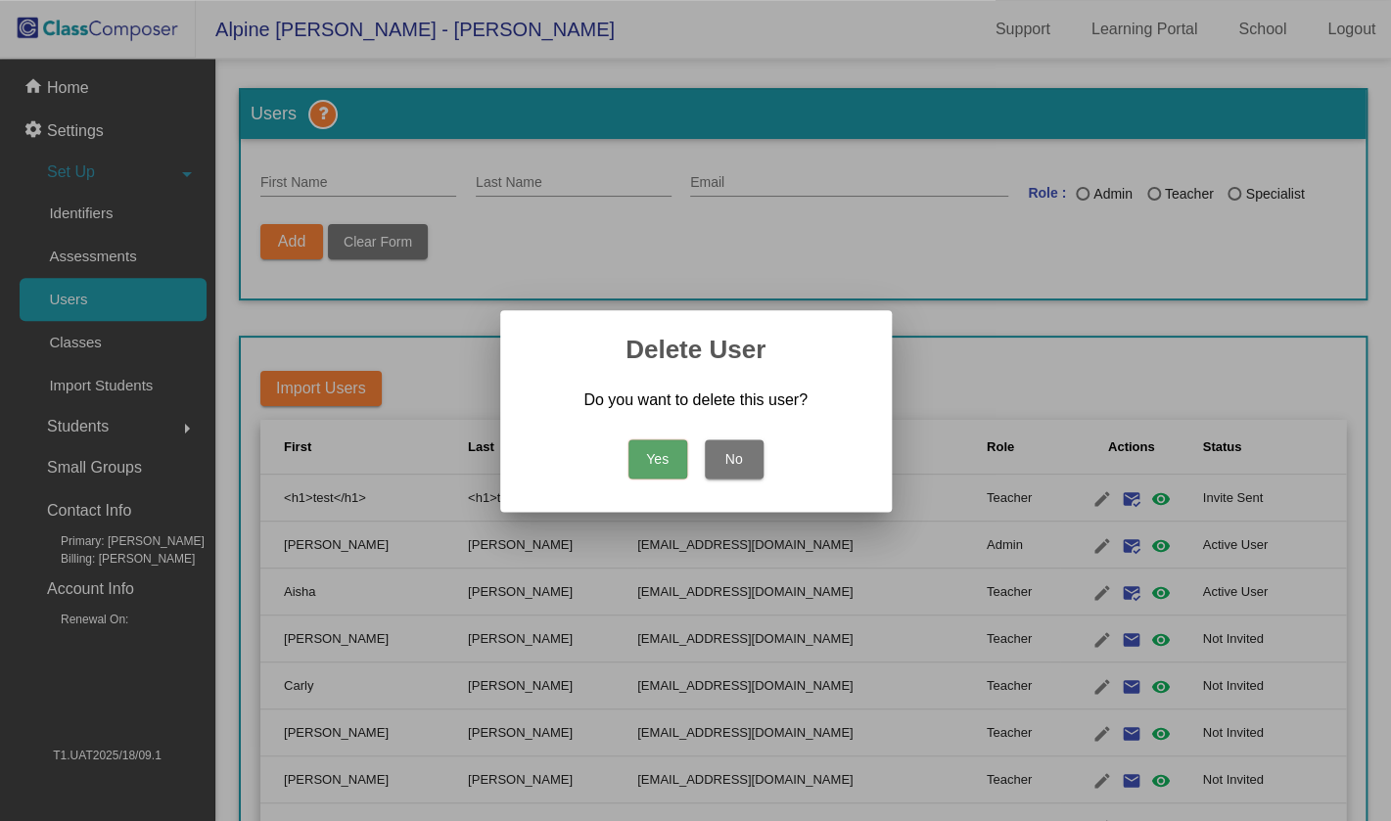
click at [665, 443] on button "Yes" at bounding box center [658, 459] width 59 height 39
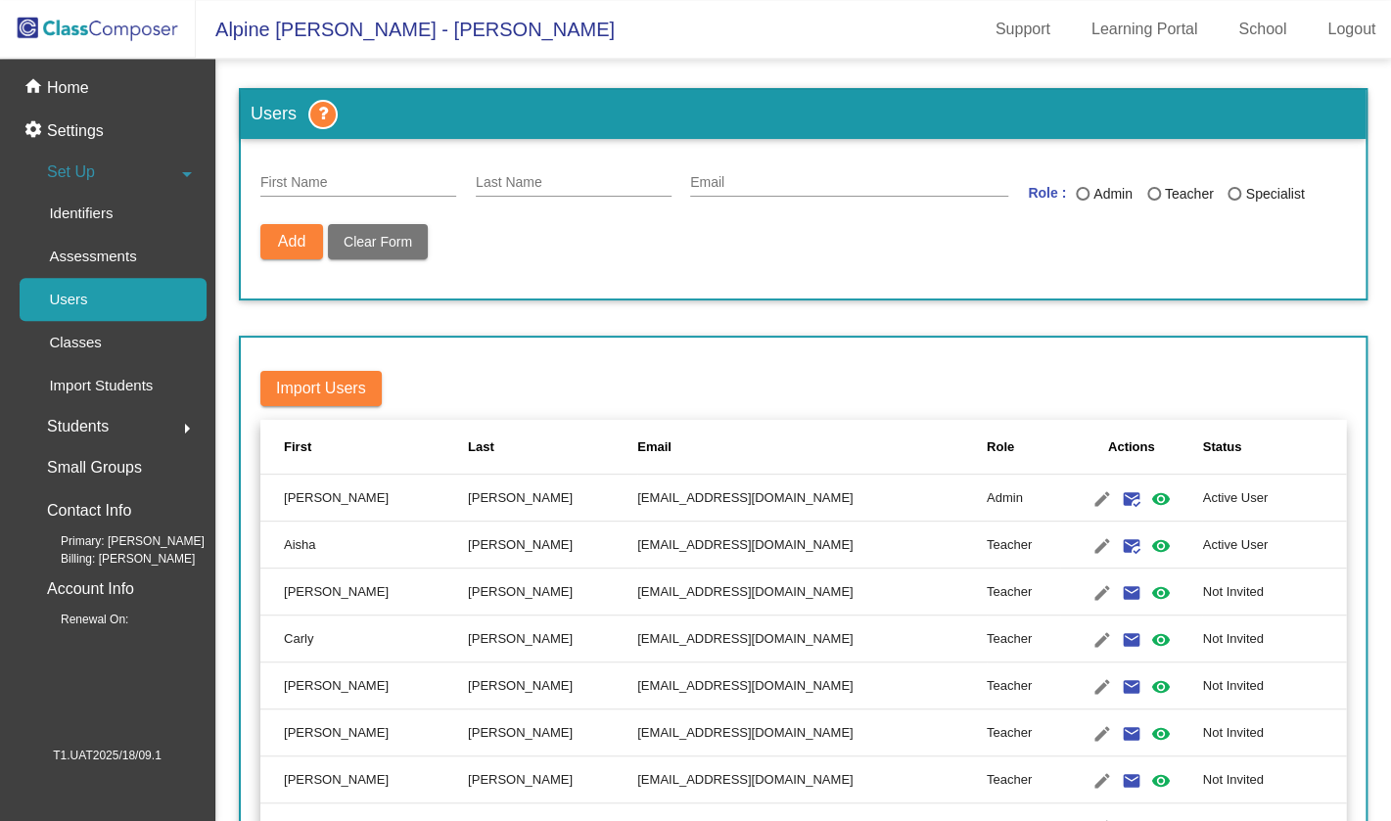
click at [398, 186] on input "First Name" at bounding box center [358, 183] width 196 height 16
type input "test"
click at [586, 167] on div "Last Name" at bounding box center [574, 178] width 196 height 38
type input "test ------"
click at [795, 168] on div "Email" at bounding box center [849, 178] width 318 height 38
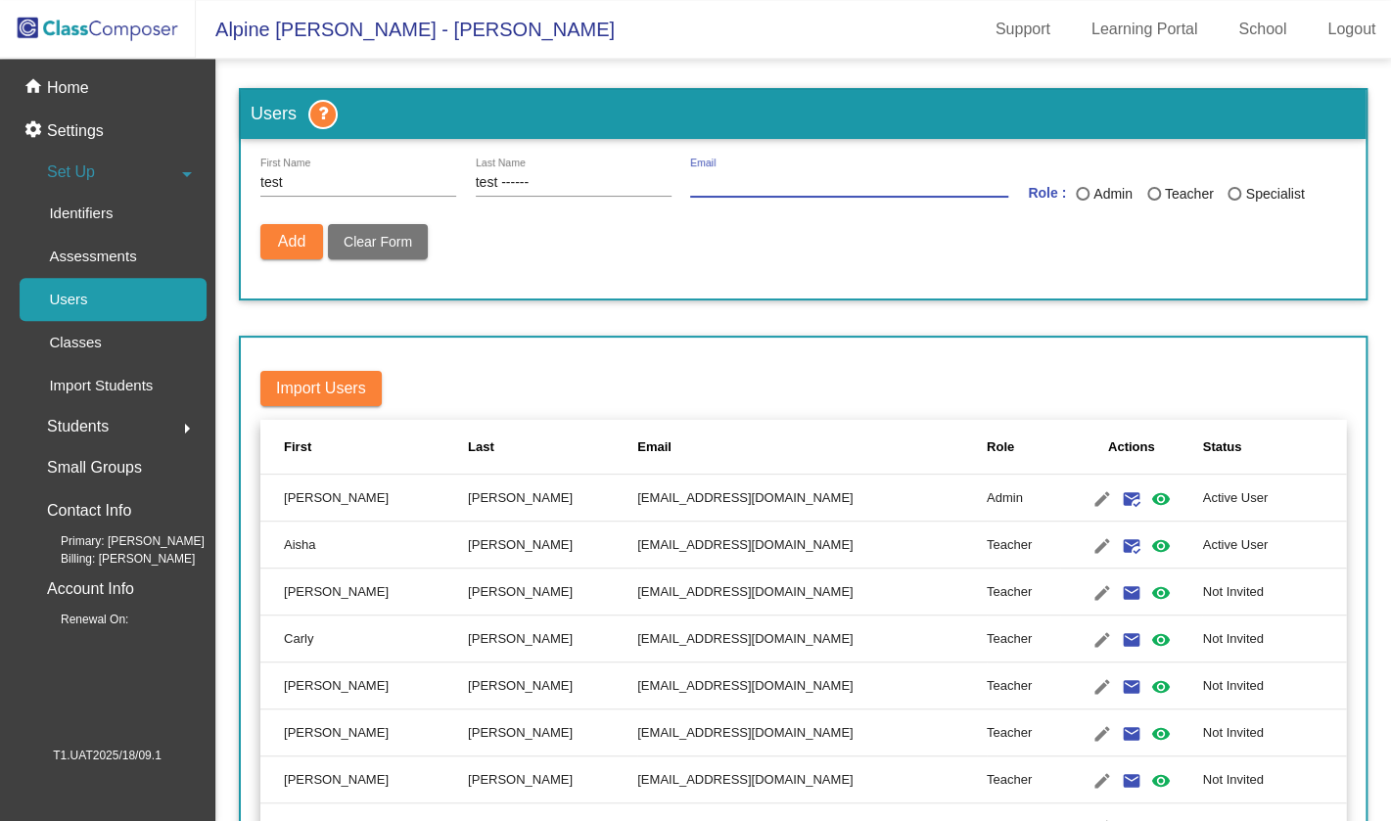
paste input "[EMAIL_ADDRESS][DOMAIN_NAME]"
type input "[EMAIL_ADDRESS][DOMAIN_NAME]"
click at [305, 252] on button "Add" at bounding box center [291, 241] width 63 height 35
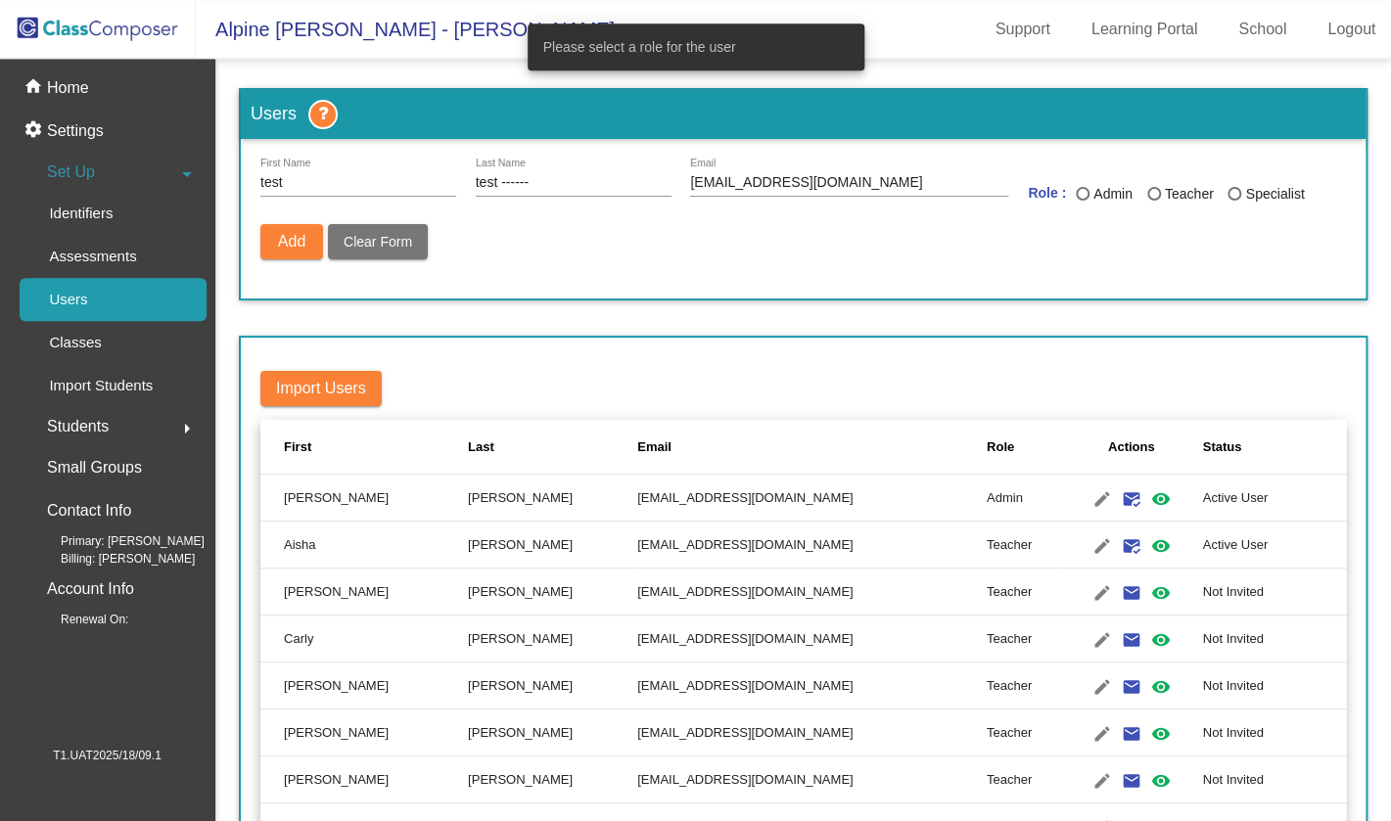
click at [1158, 193] on div "Last Name" at bounding box center [1154, 194] width 14 height 14
click at [1154, 201] on input "Teacher" at bounding box center [1153, 201] width 1 height 1
radio input "true"
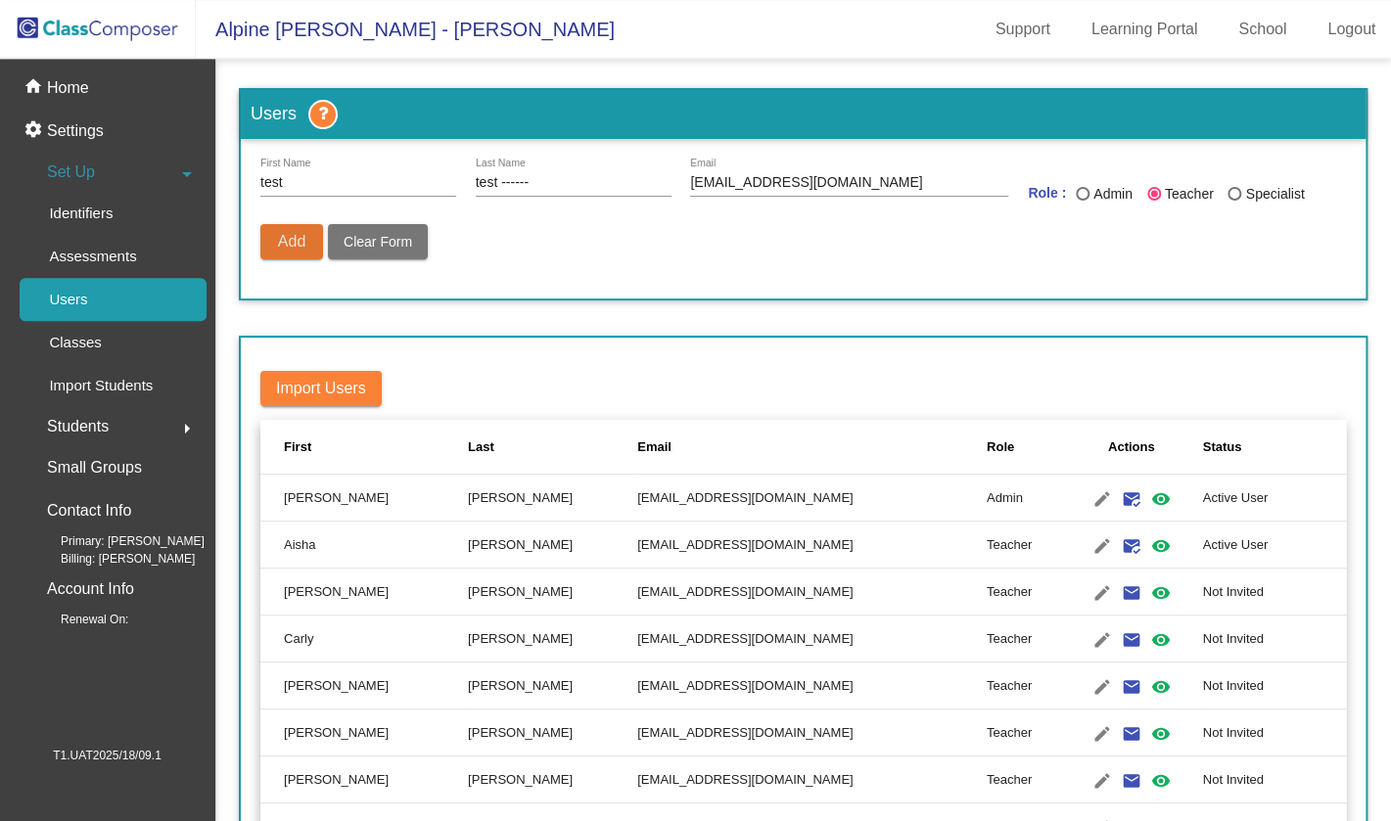
click at [278, 253] on button "Add" at bounding box center [291, 241] width 63 height 35
radio input "false"
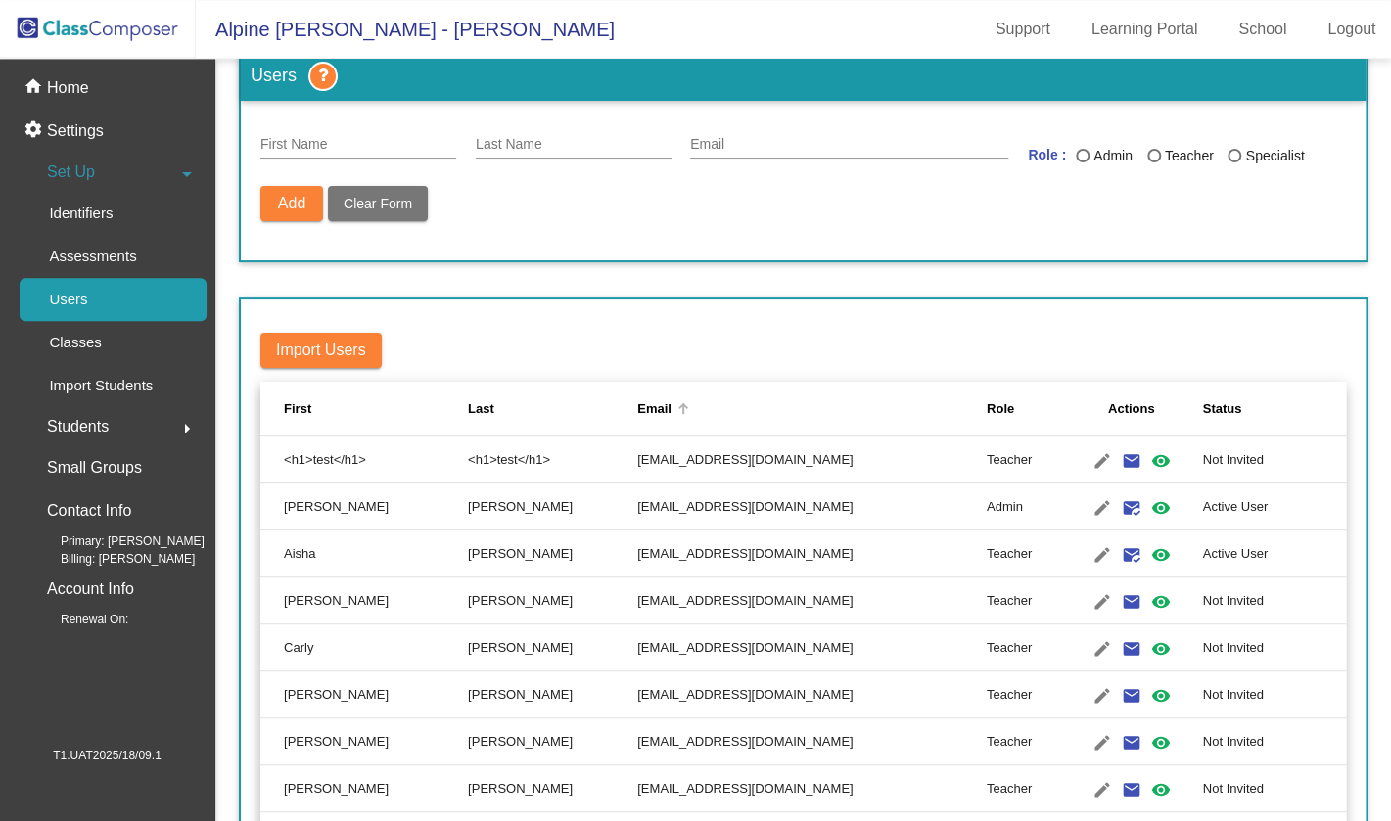
scroll to position [44, 0]
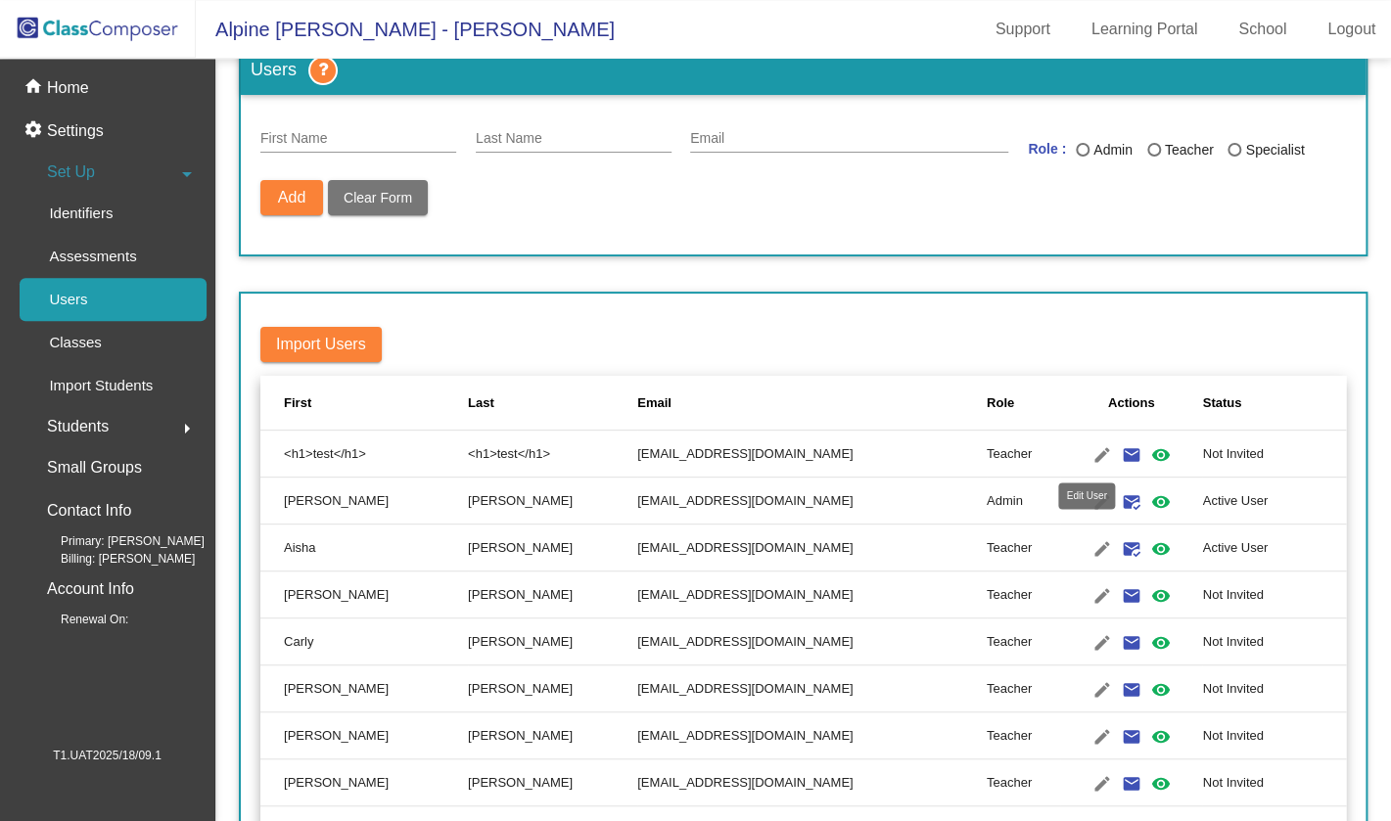
click at [1098, 454] on mat-icon "edit" at bounding box center [1102, 455] width 23 height 23
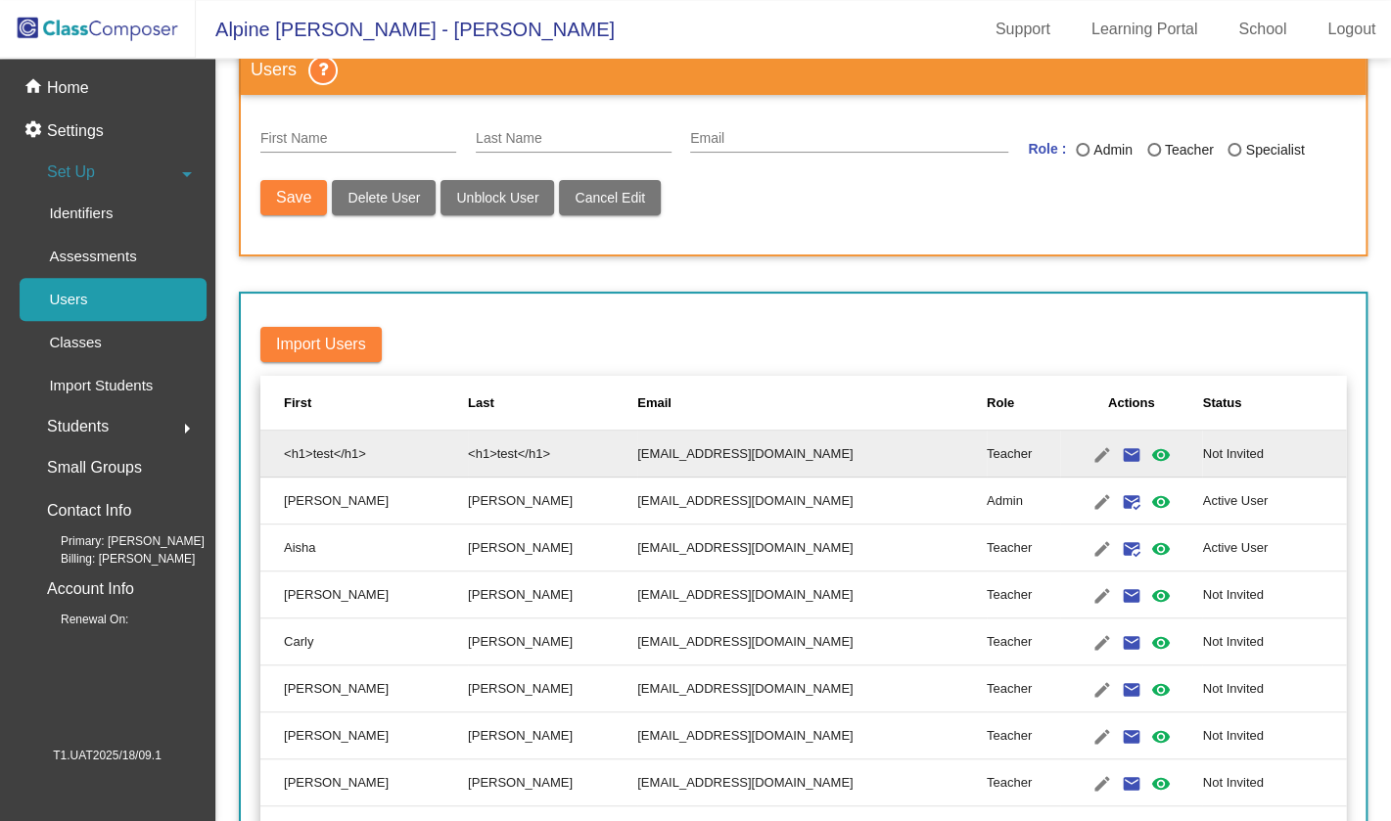
type input "<h1>test</h1>"
type input "[EMAIL_ADDRESS][DOMAIN_NAME]"
radio input "true"
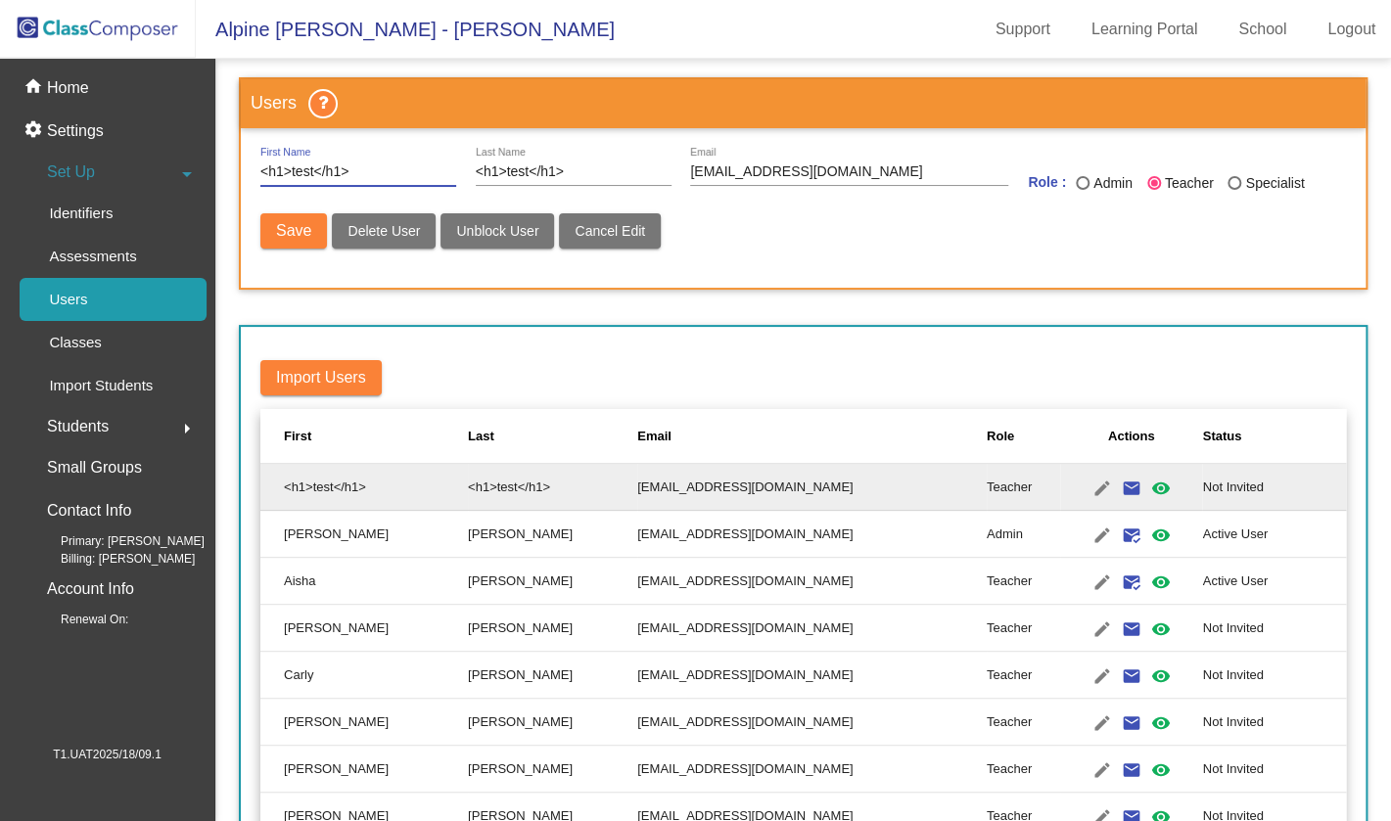
scroll to position [0, 0]
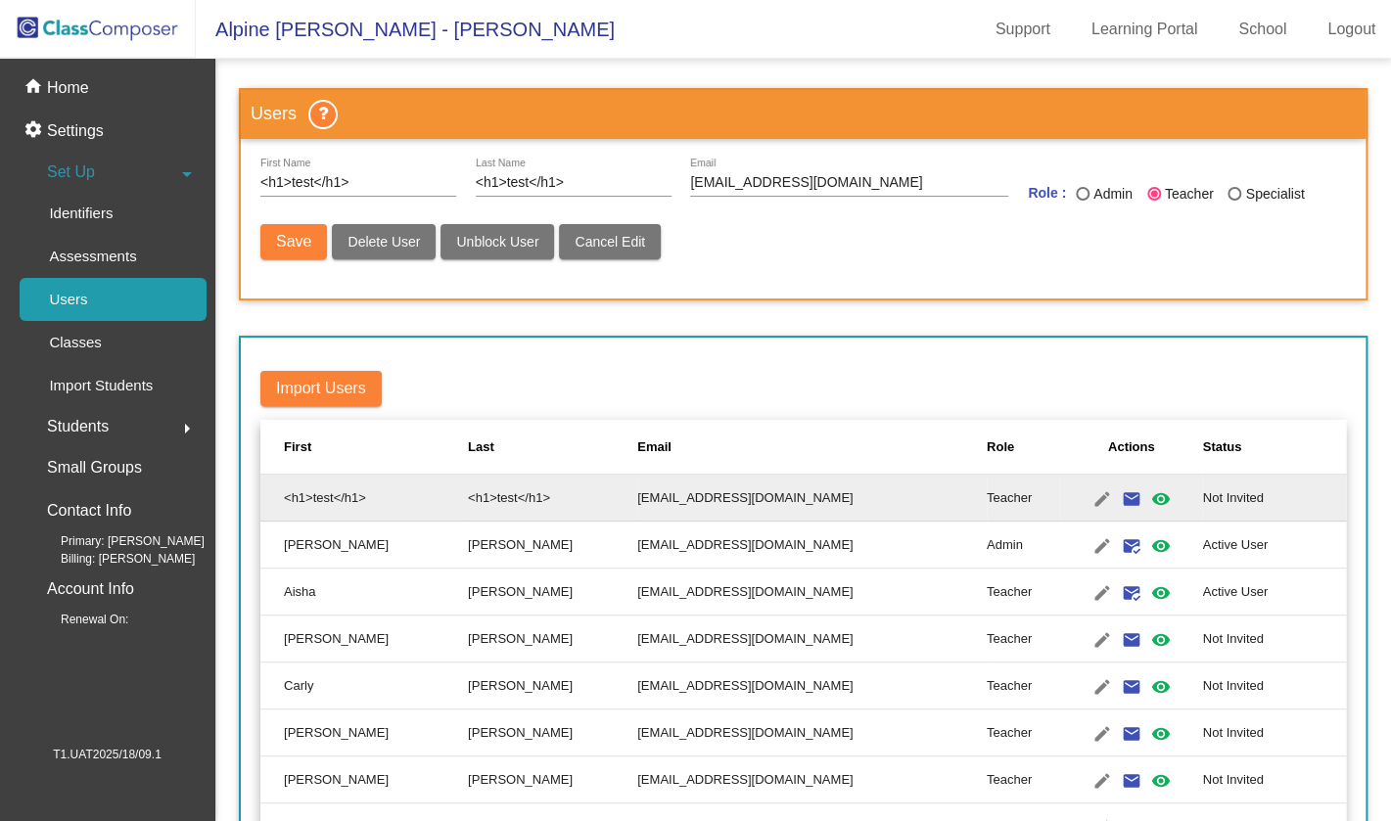
click at [726, 256] on div "Save Delete User Unblock User Cancel Edit" at bounding box center [803, 251] width 1086 height 55
click at [487, 254] on button "Unblock User" at bounding box center [498, 241] width 114 height 35
radio input "false"
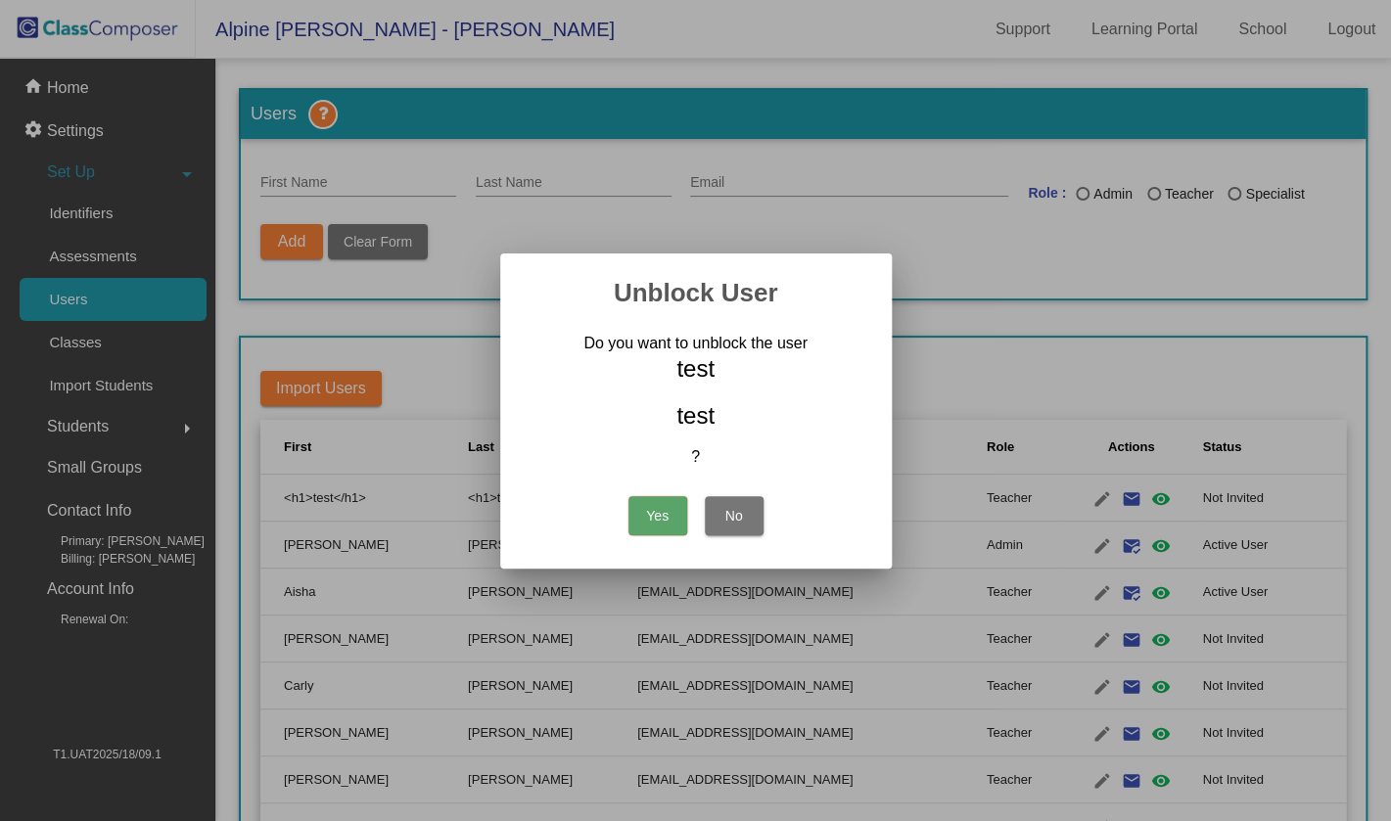
click at [662, 510] on button "Yes" at bounding box center [658, 515] width 59 height 39
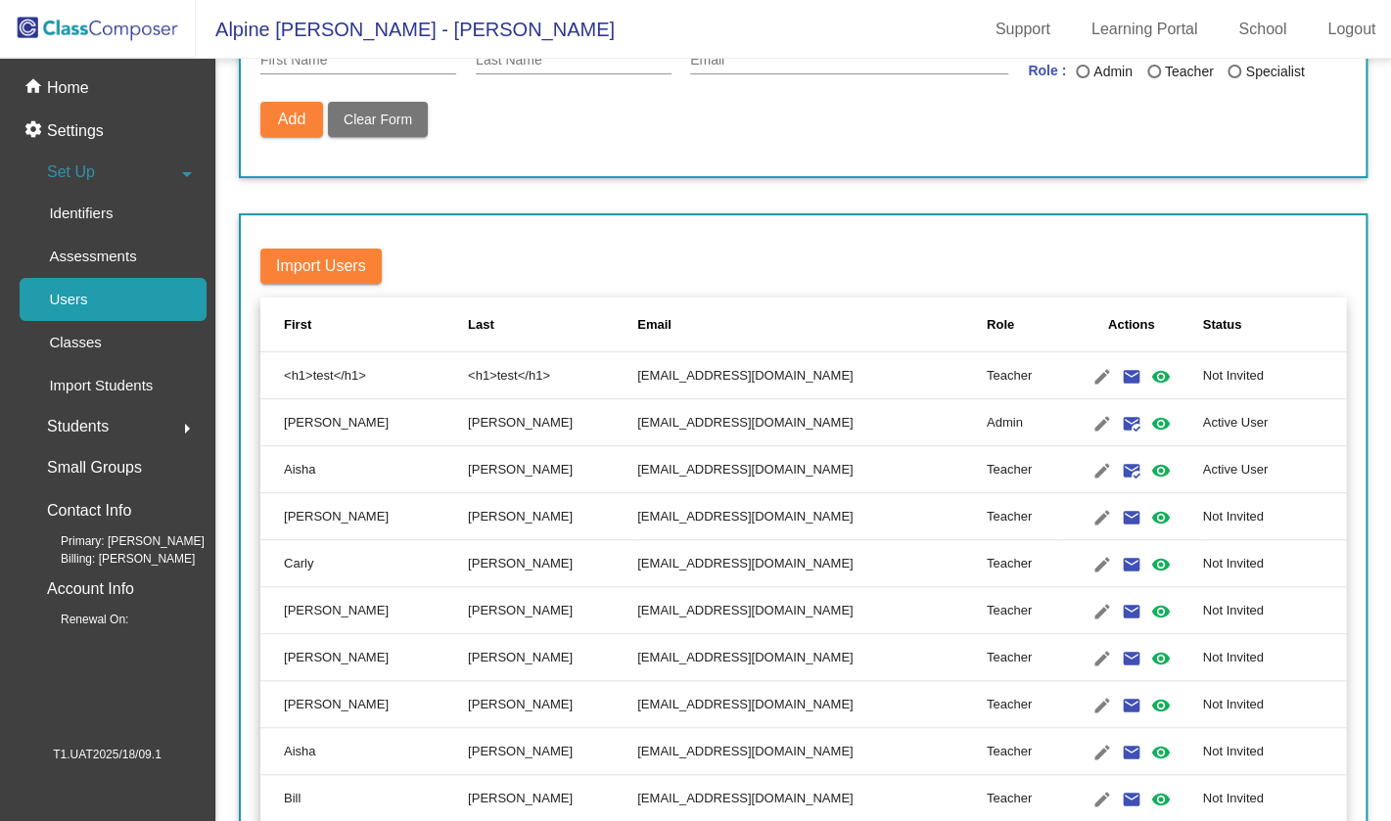
scroll to position [123, 0]
click at [1149, 377] on mat-icon "visibility" at bounding box center [1160, 375] width 23 height 23
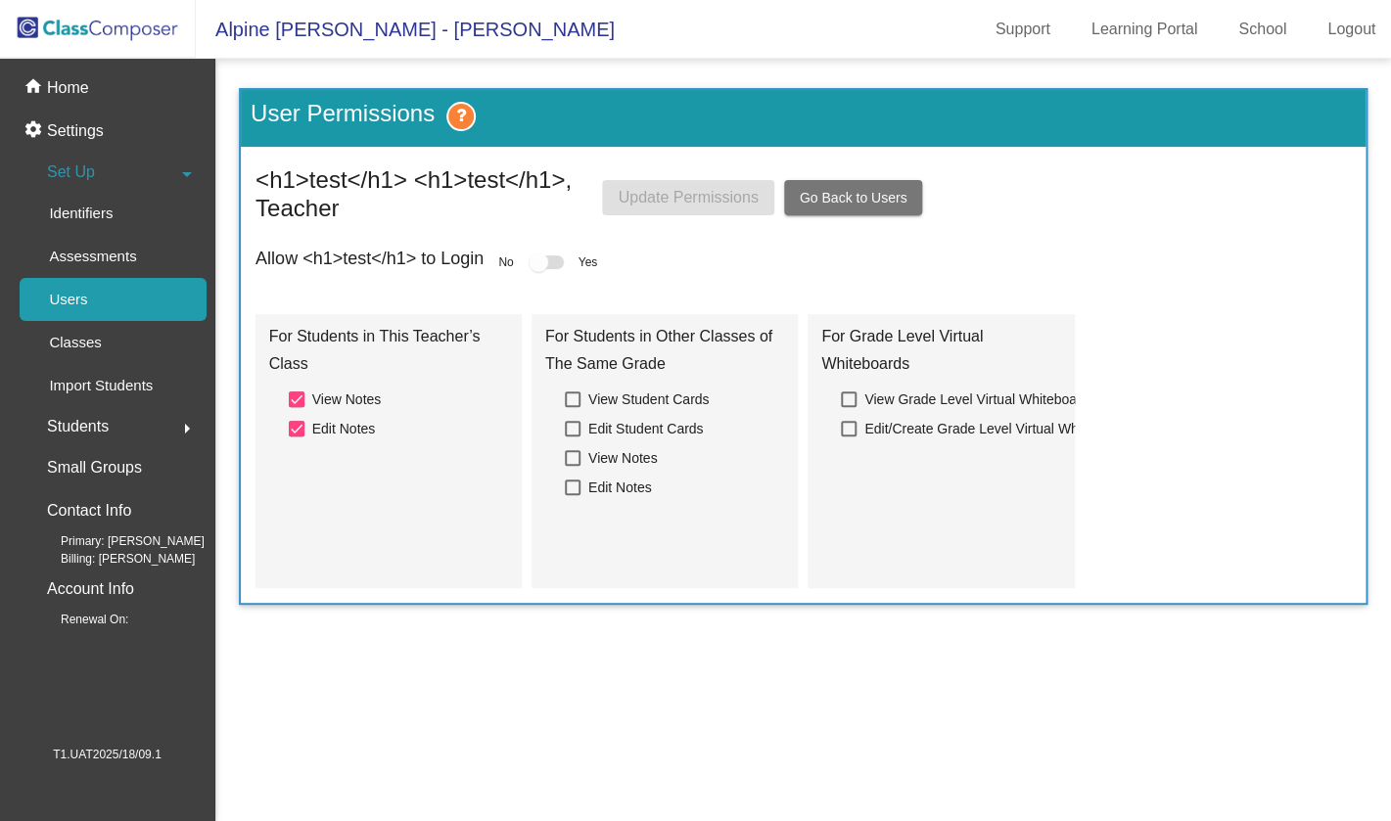
click at [859, 200] on span "Go Back to Users" at bounding box center [854, 198] width 108 height 16
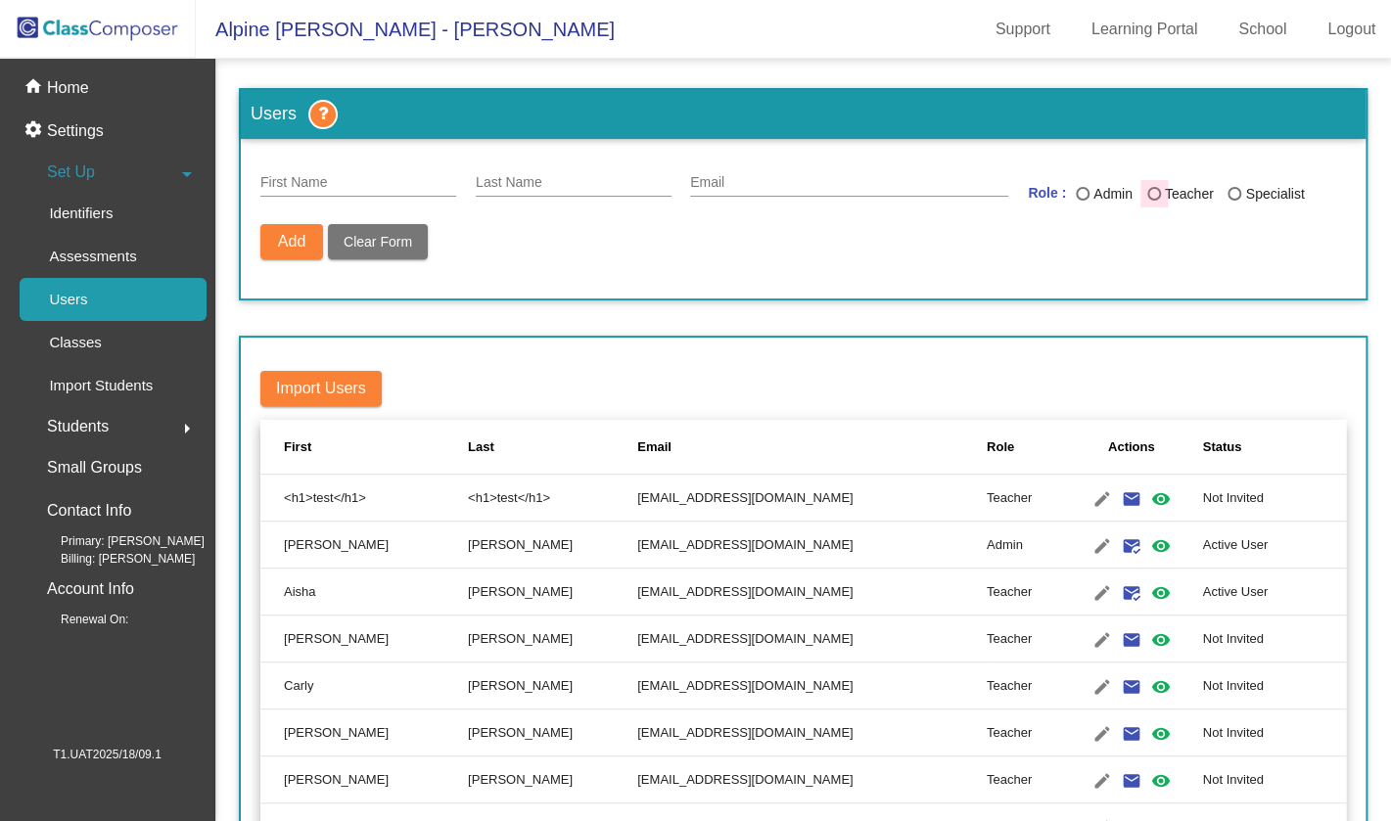
click at [1179, 201] on div "Teacher" at bounding box center [1187, 194] width 53 height 21
click at [1154, 201] on input "Teacher" at bounding box center [1153, 201] width 1 height 1
radio input "true"
click at [325, 189] on input "First Name" at bounding box center [358, 183] width 196 height 16
type input "test"
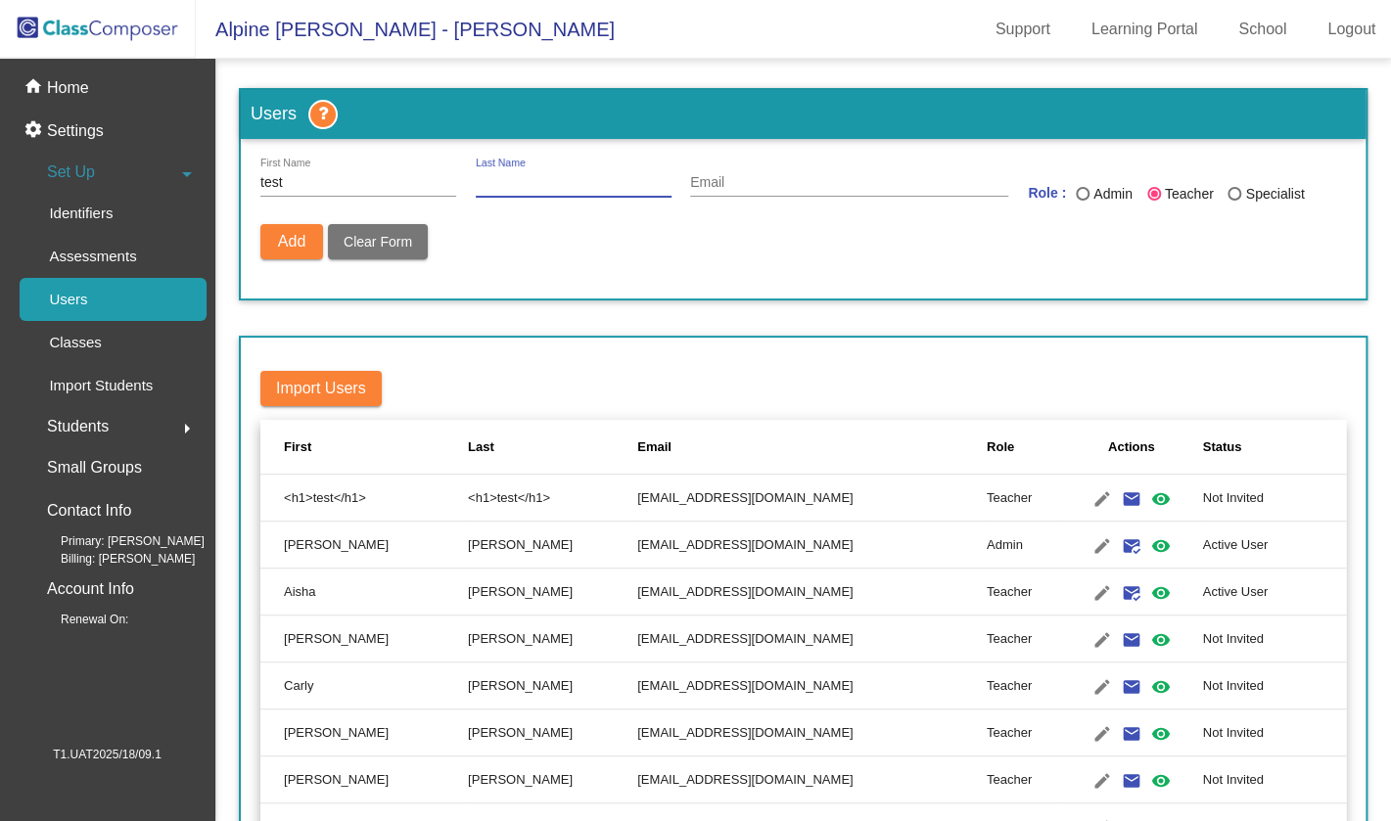
click at [532, 176] on input "Last Name" at bounding box center [574, 183] width 196 height 16
type input "role"
click at [754, 188] on input "Email" at bounding box center [849, 183] width 318 height 16
paste input "[EMAIL_ADDRESS][DOMAIN_NAME]"
type input "[EMAIL_ADDRESS][DOMAIN_NAME]"
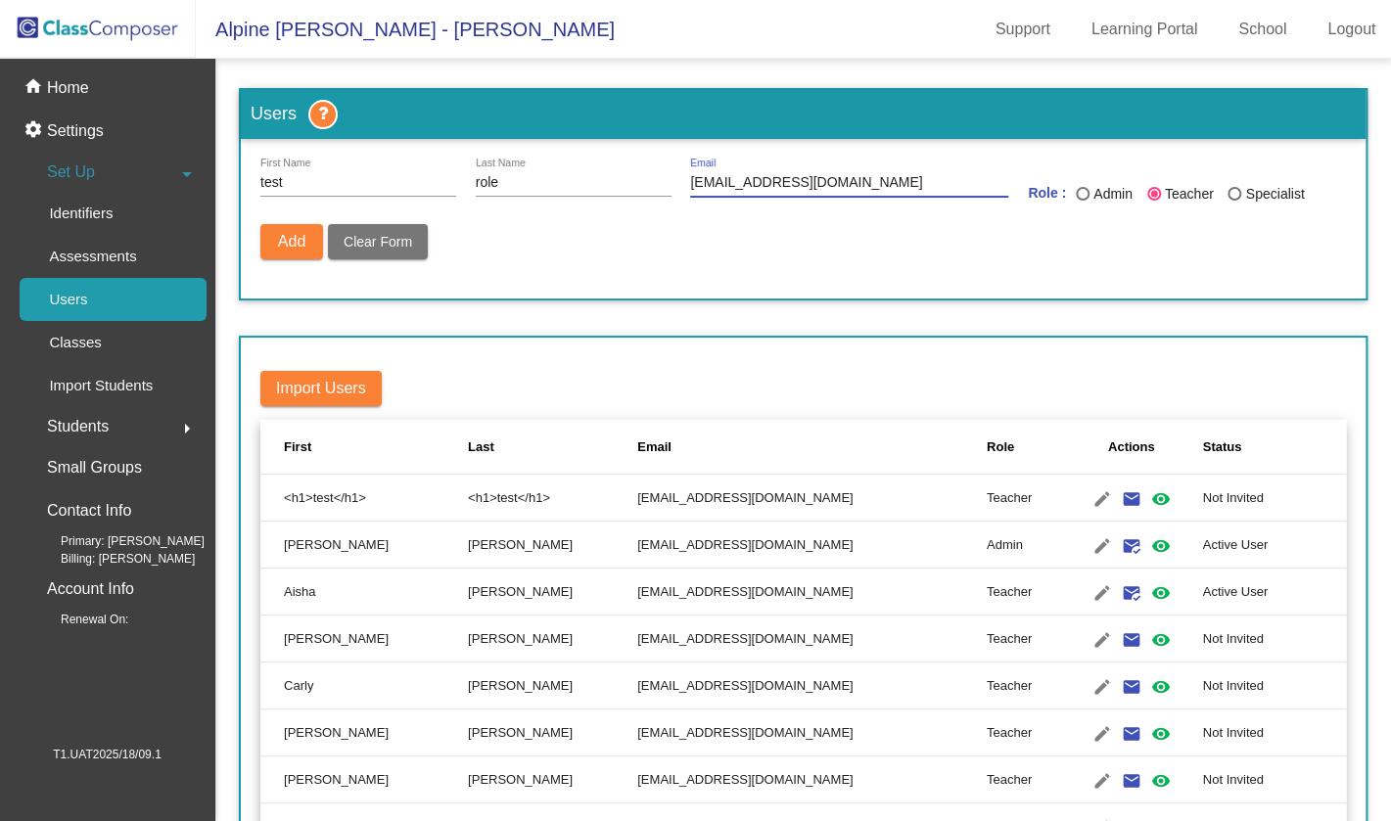
click at [289, 256] on button "Add" at bounding box center [291, 241] width 63 height 35
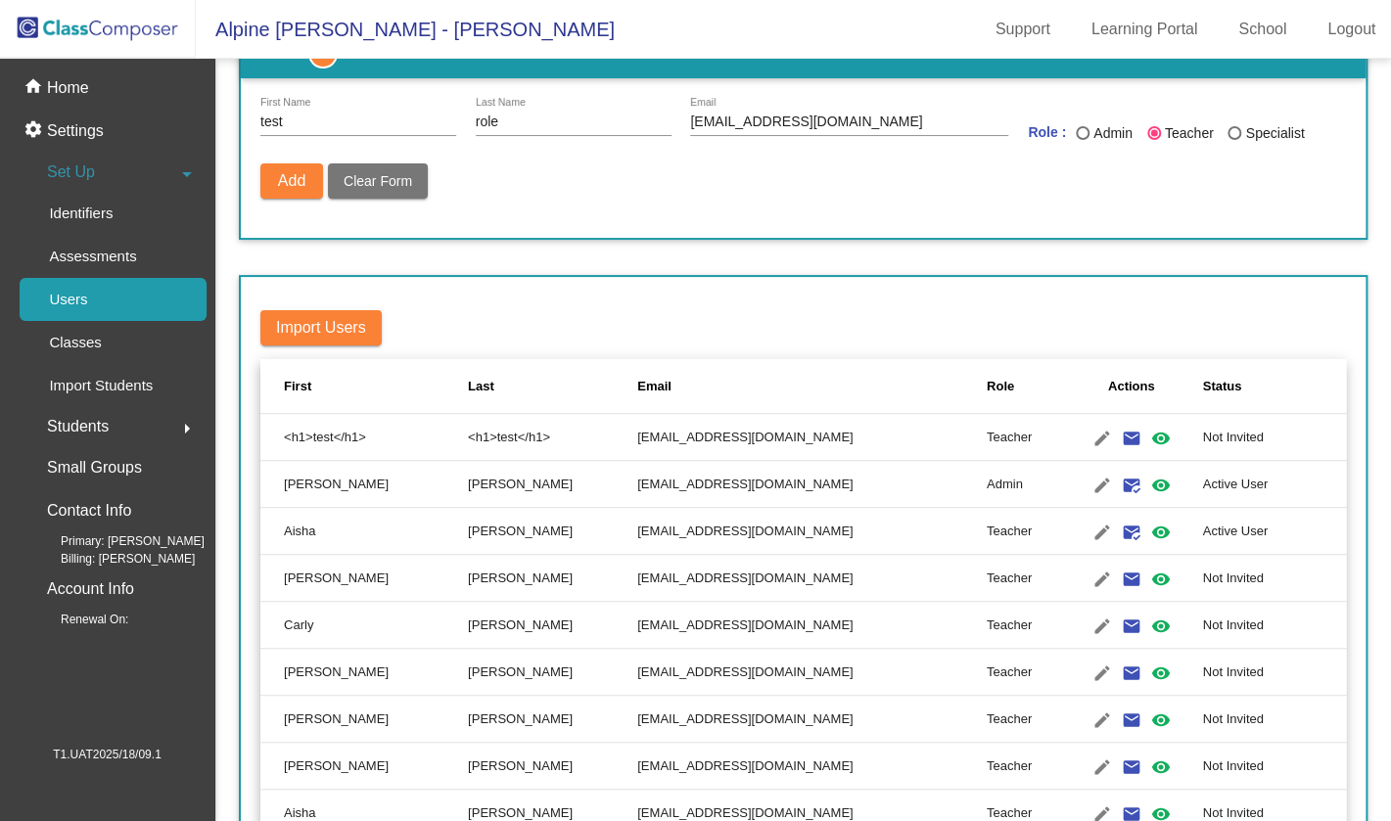
radio input "false"
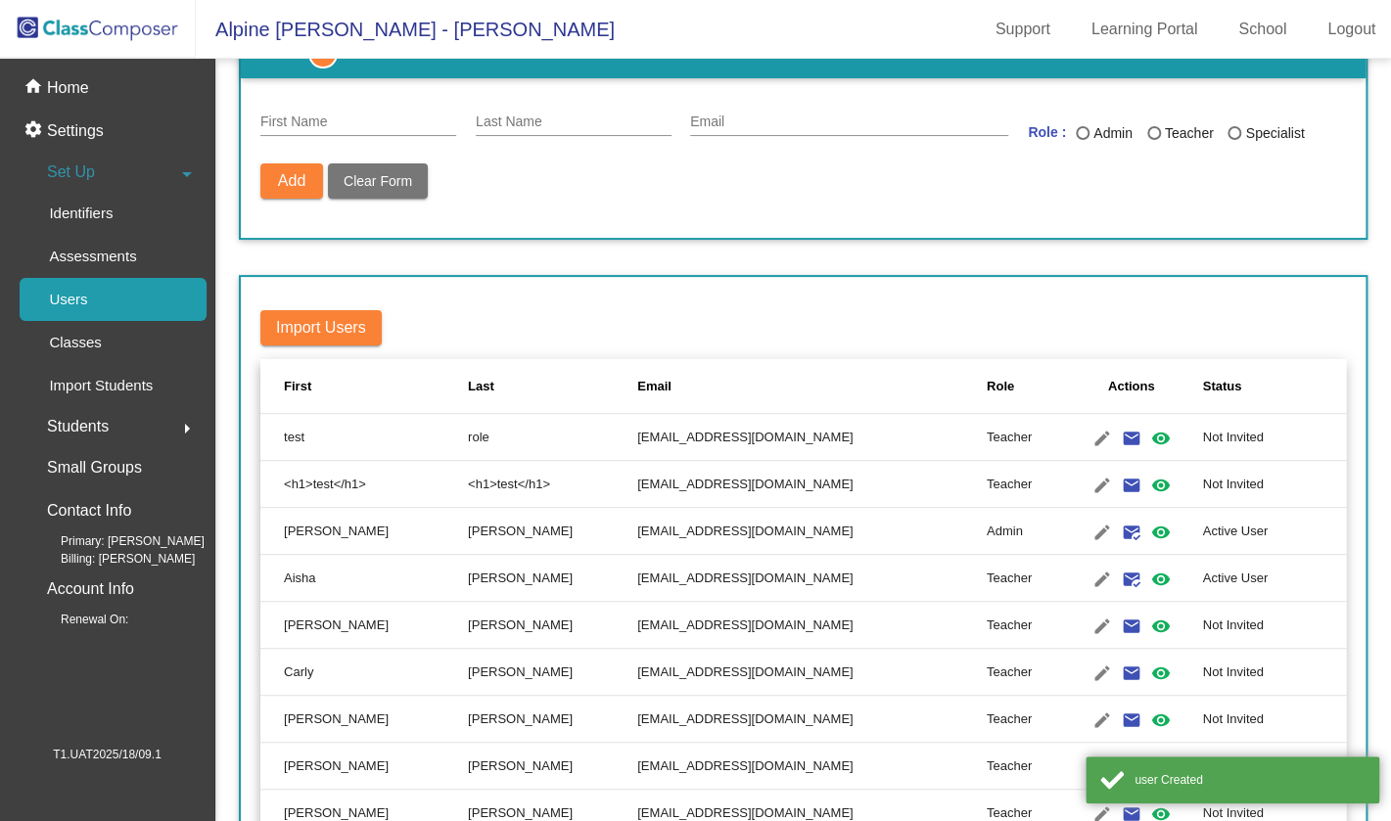
scroll to position [92, 0]
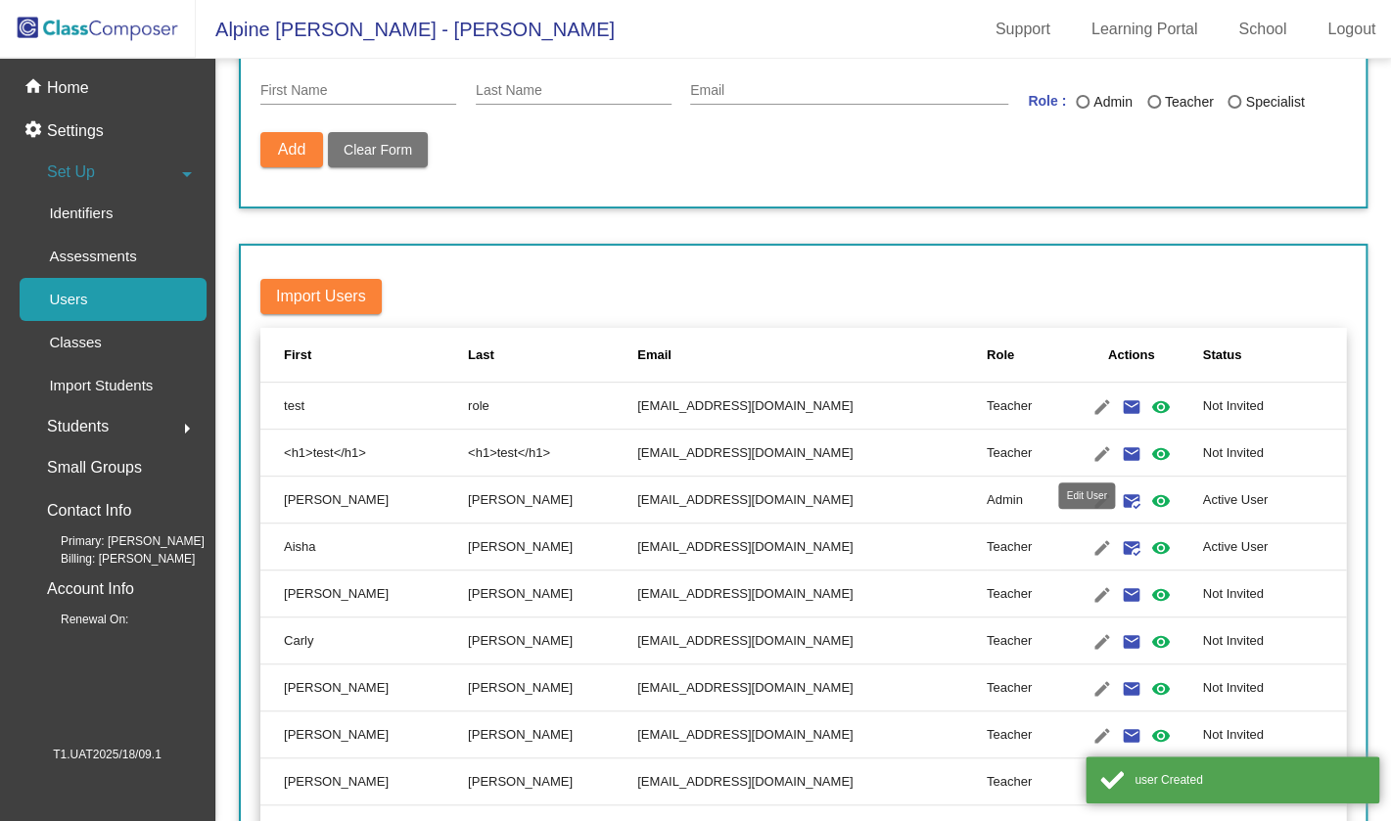
click at [1091, 454] on mat-icon "edit" at bounding box center [1102, 454] width 23 height 23
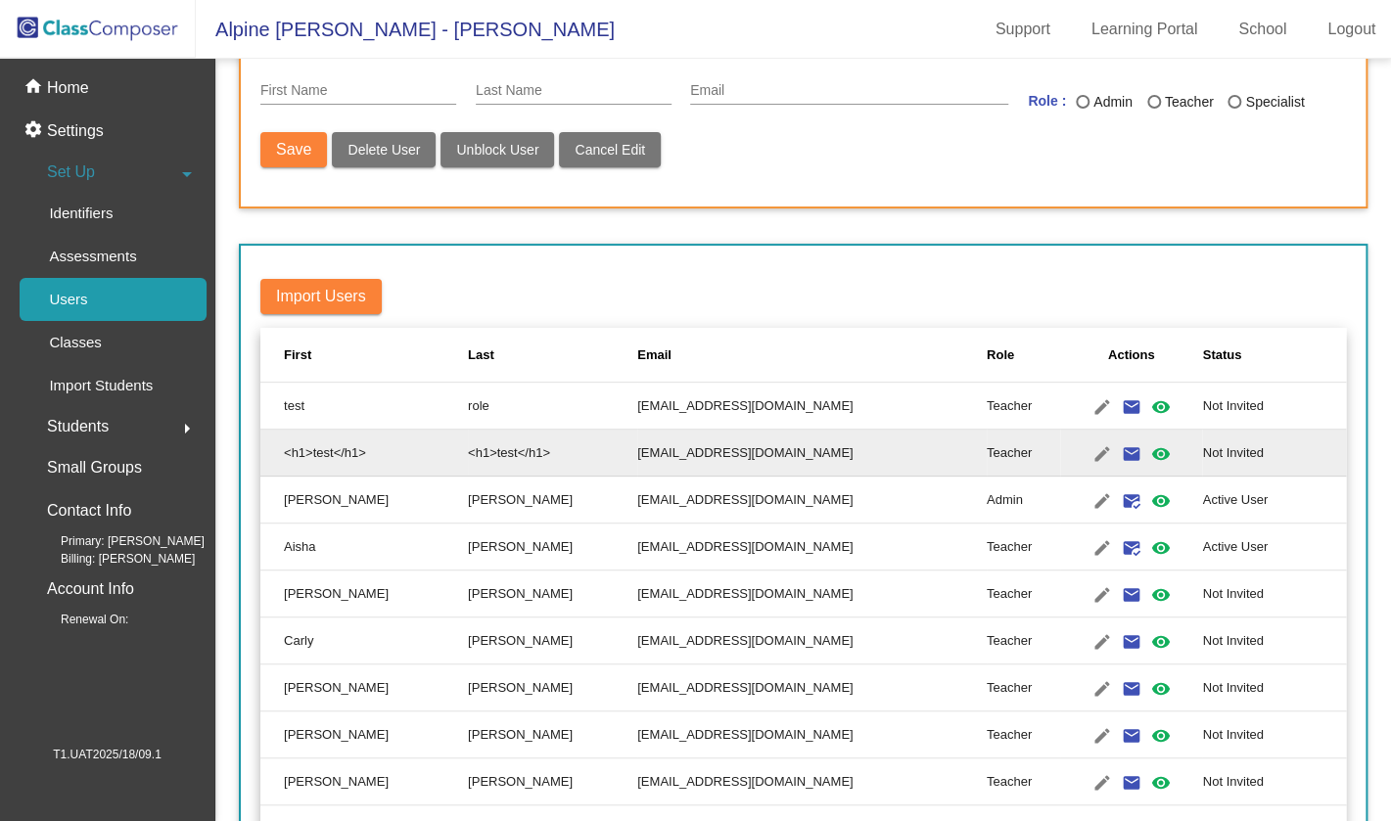
type input "<h1>test</h1>"
type input "[EMAIL_ADDRESS][DOMAIN_NAME]"
radio input "true"
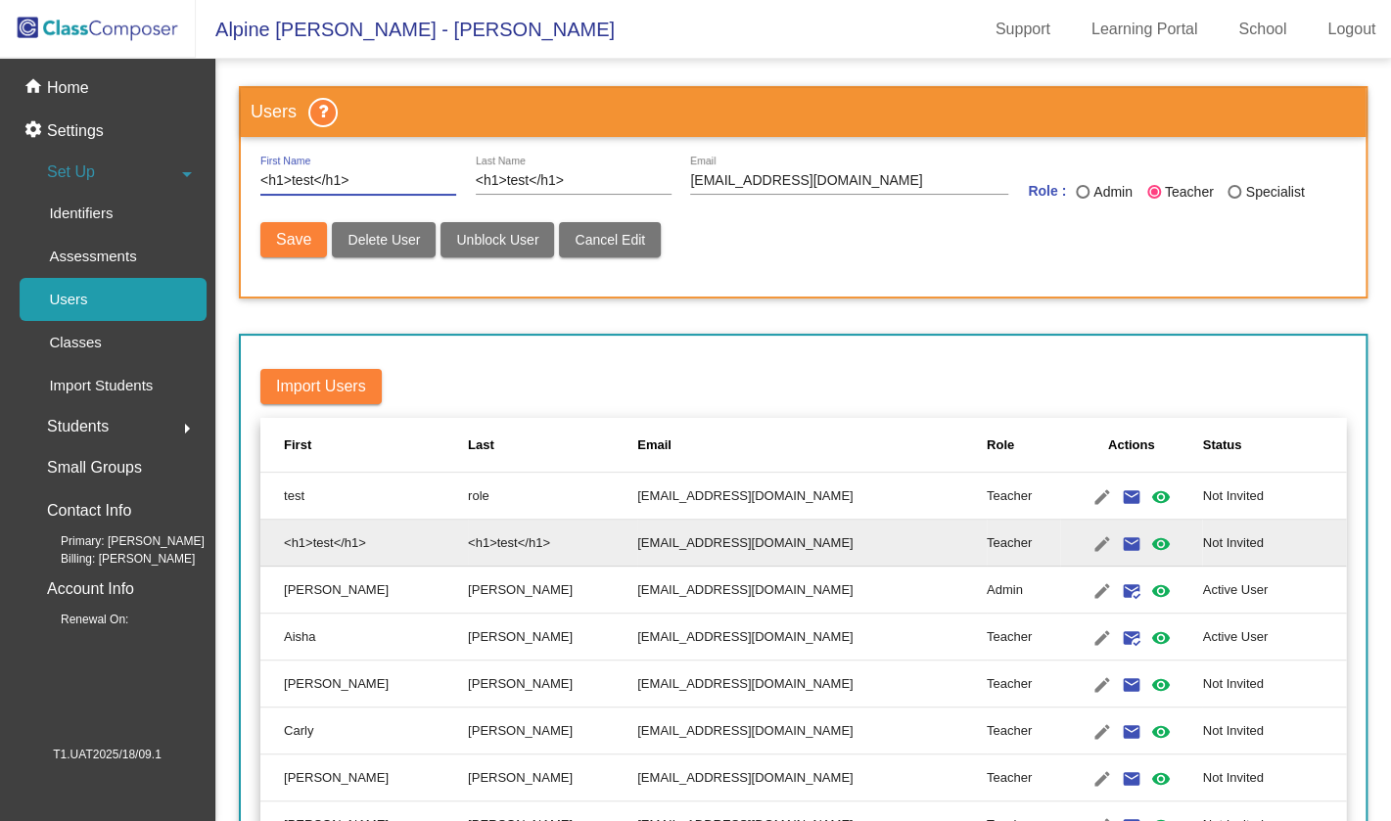
scroll to position [0, 0]
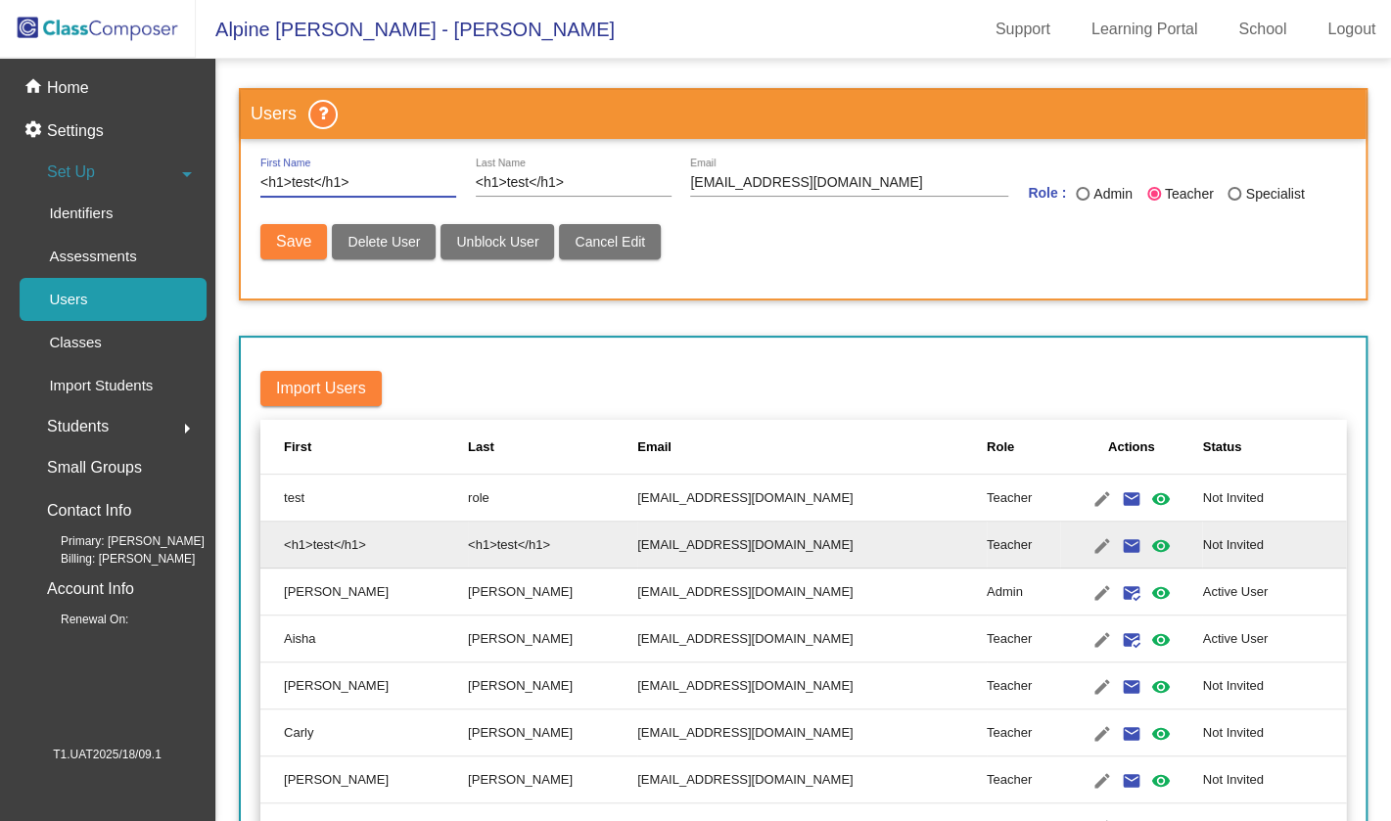
click at [373, 249] on span "Delete User" at bounding box center [384, 242] width 72 height 16
radio input "false"
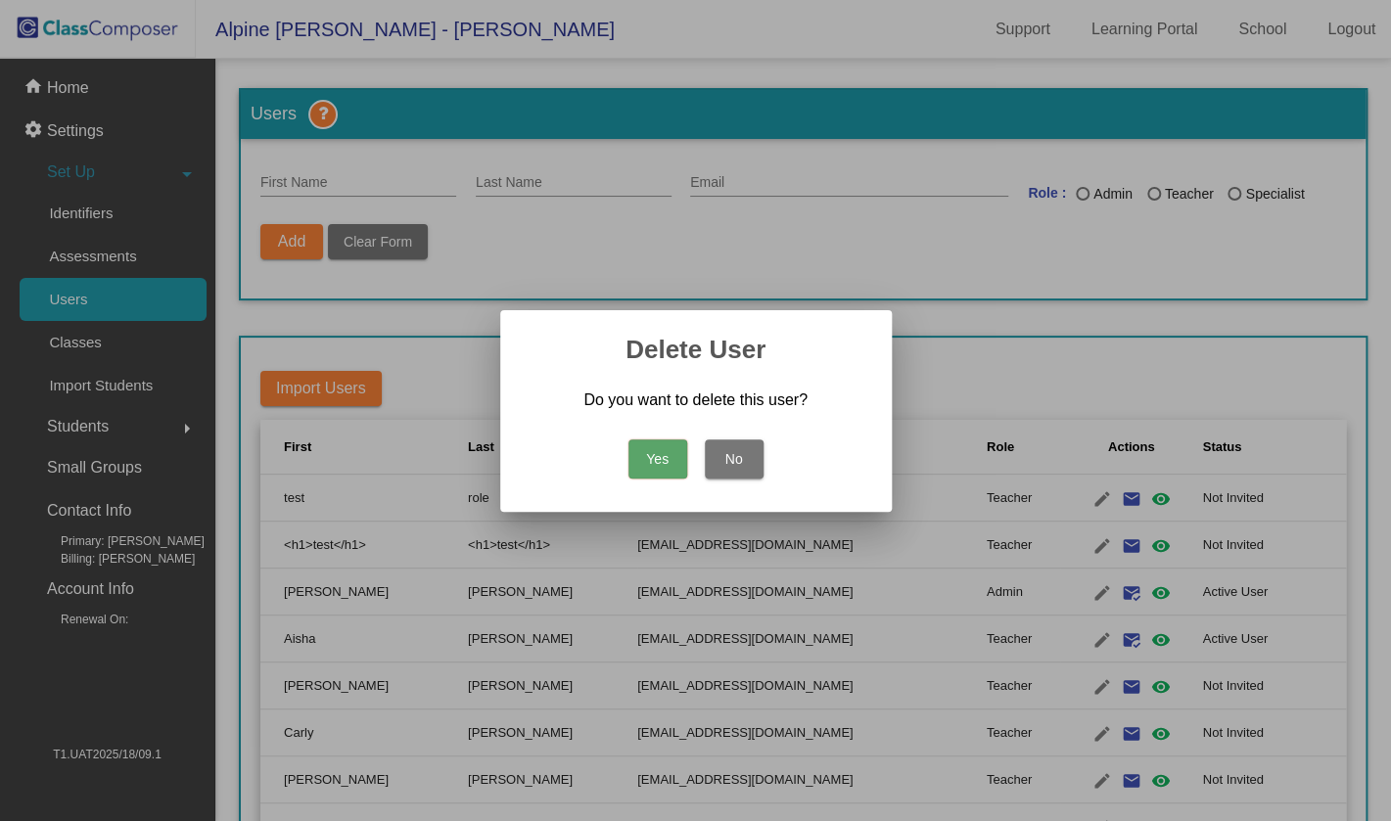
click at [664, 448] on button "Yes" at bounding box center [658, 459] width 59 height 39
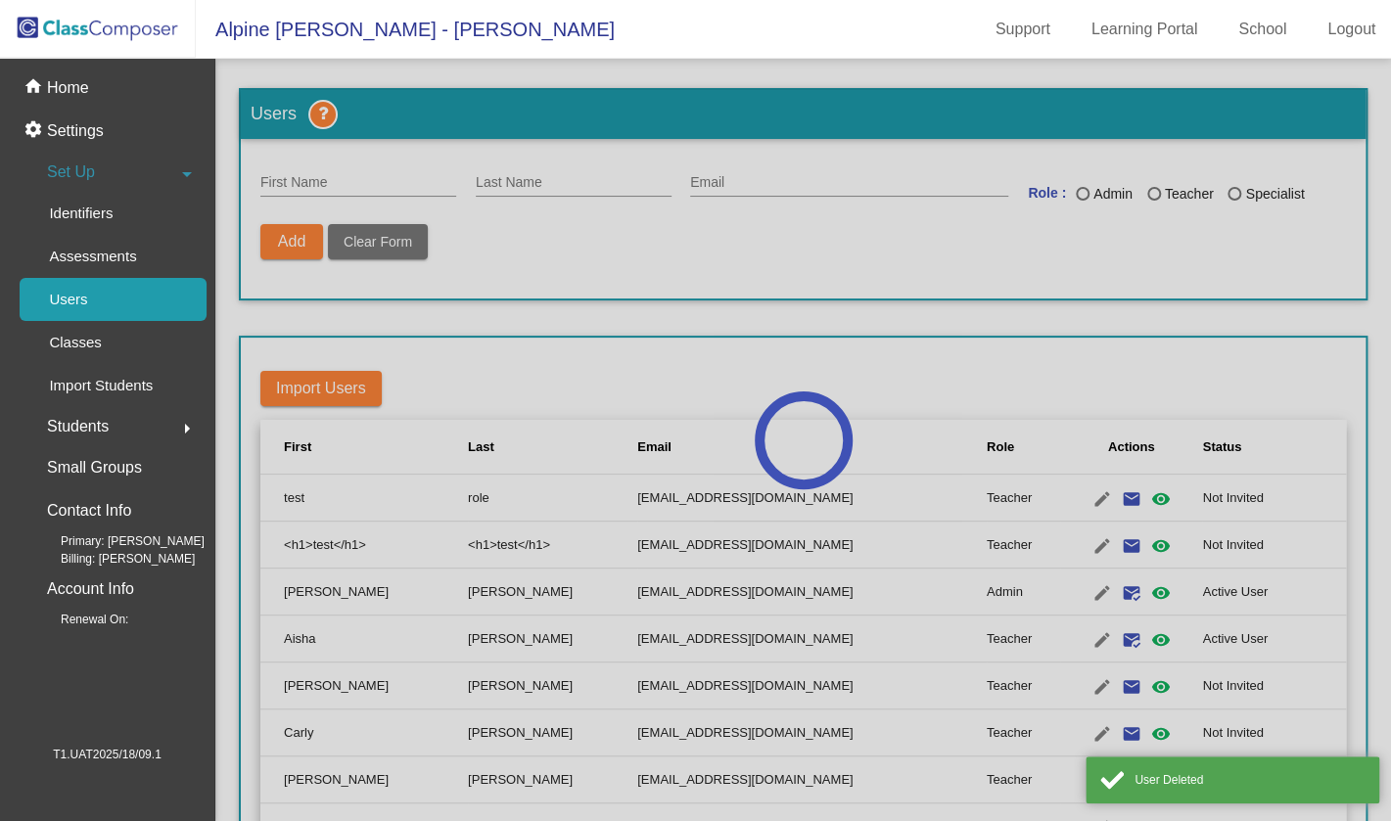
click at [783, 390] on div at bounding box center [803, 440] width 1176 height 763
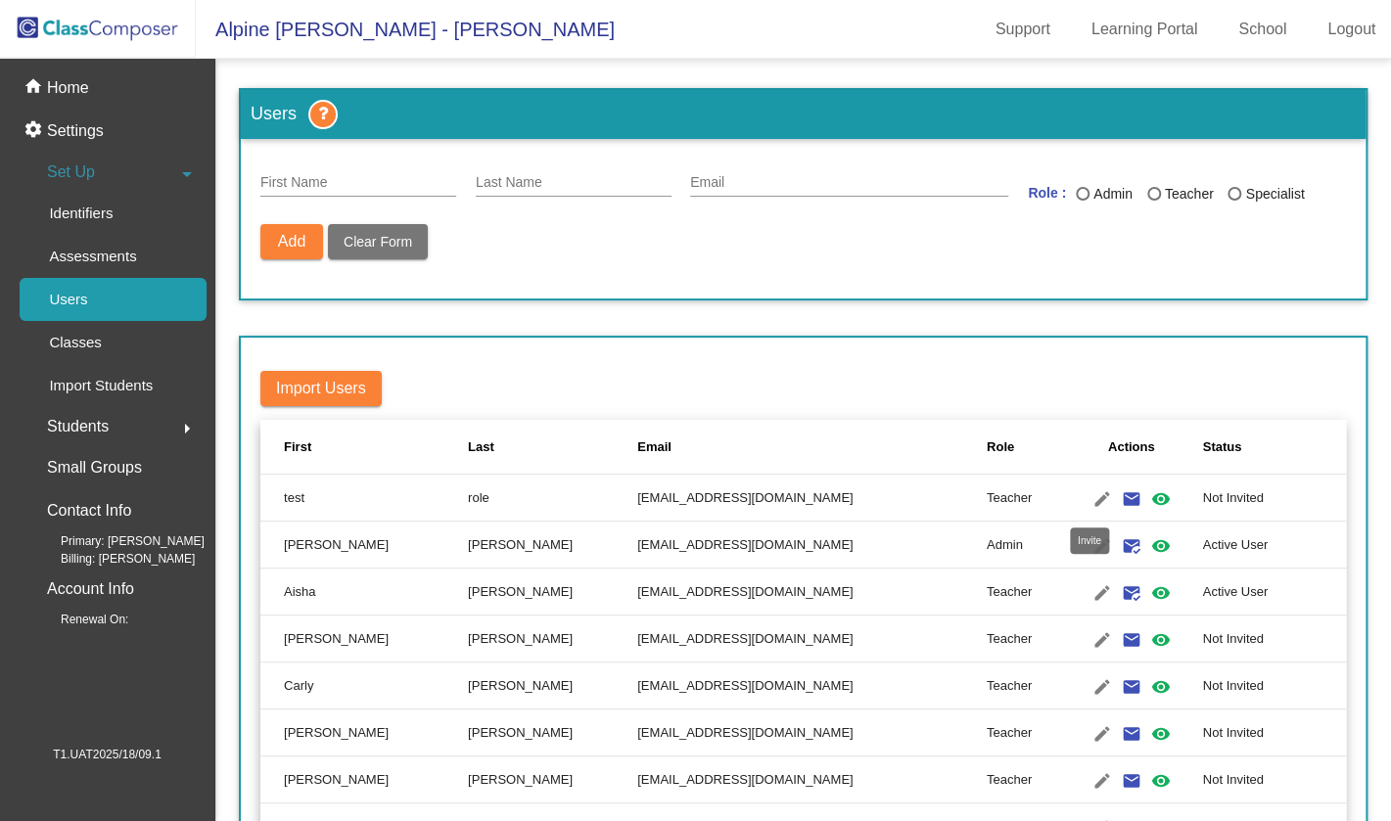
click at [1120, 501] on mat-icon "email" at bounding box center [1131, 499] width 23 height 23
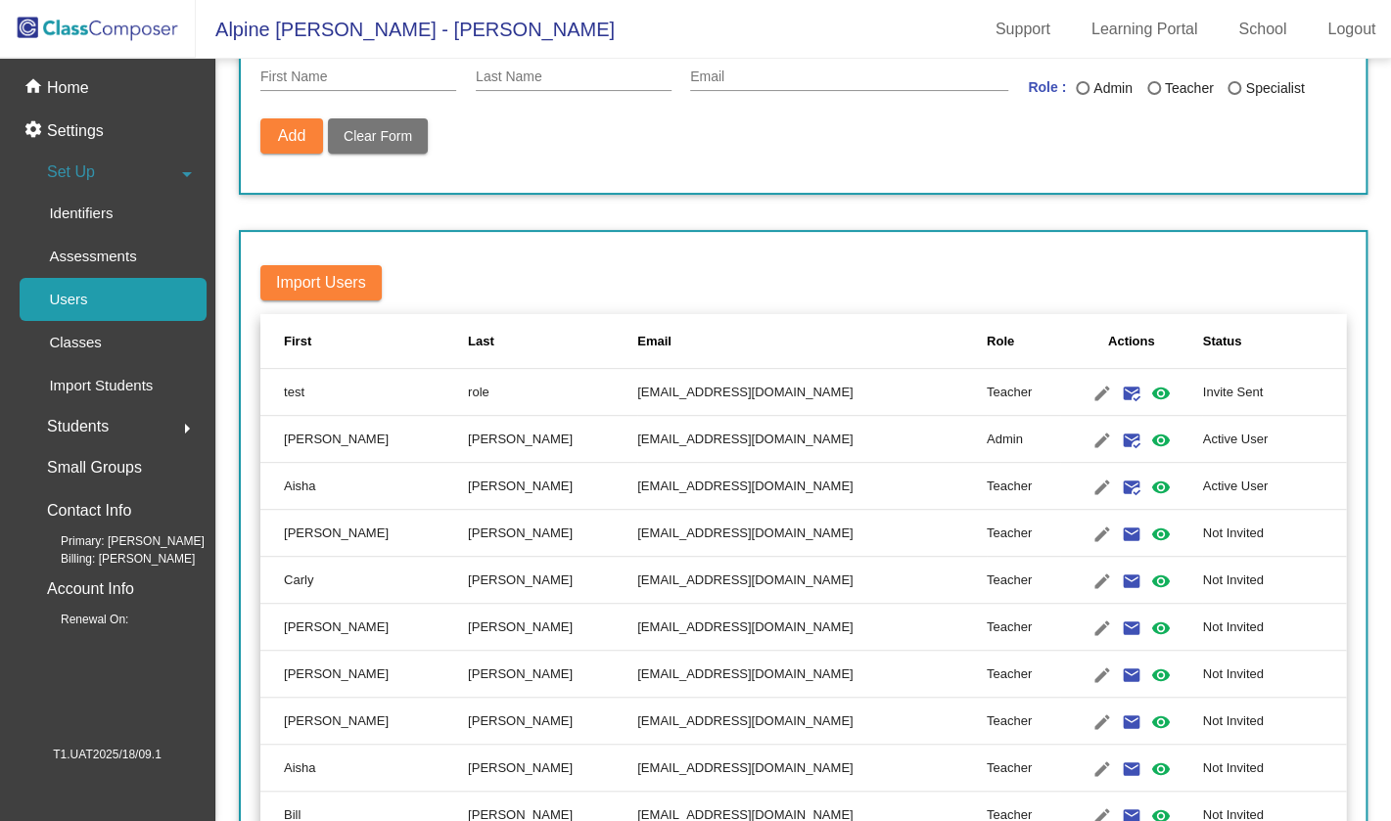
scroll to position [119, 0]
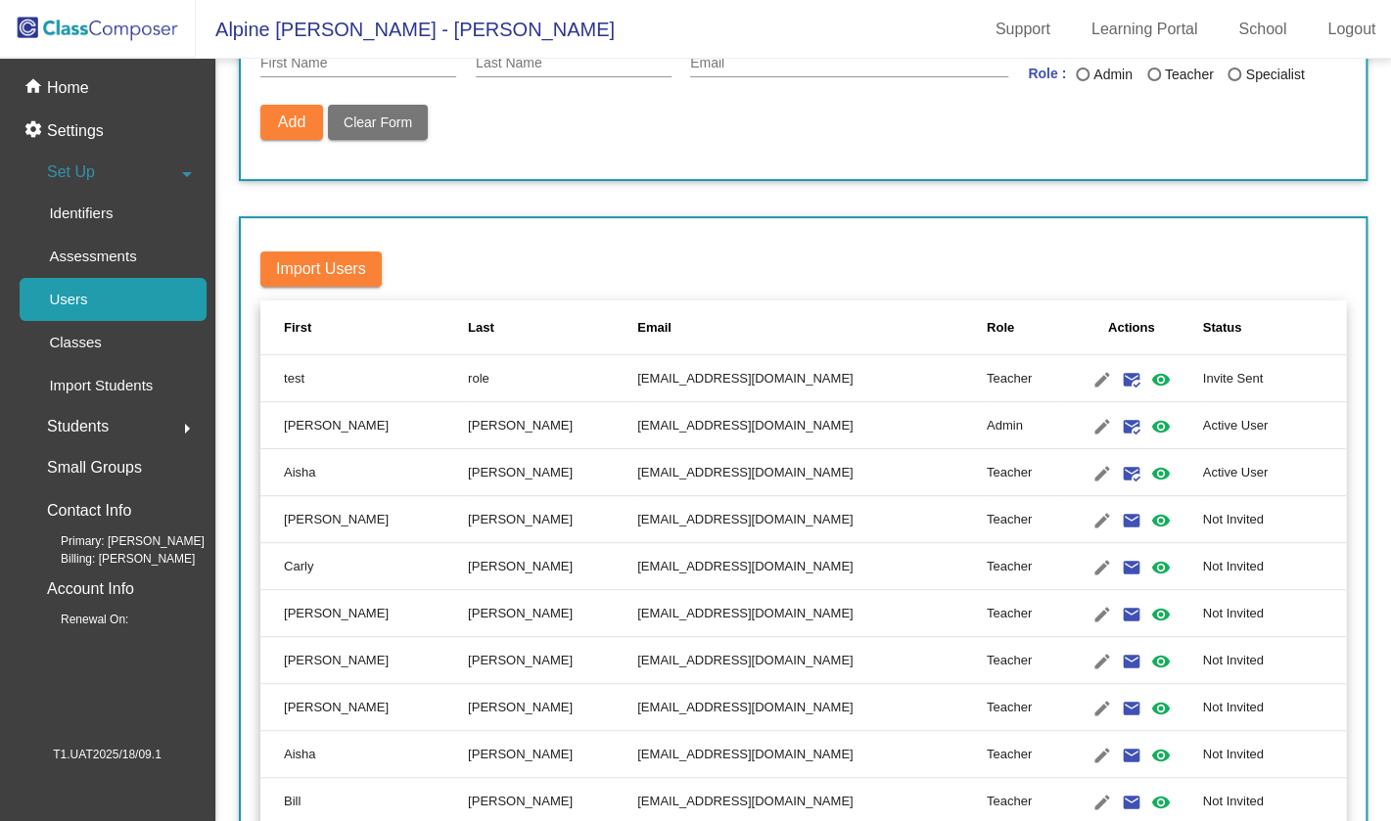
drag, startPoint x: 506, startPoint y: 384, endPoint x: 785, endPoint y: 399, distance: 279.5
click at [785, 399] on td "[EMAIL_ADDRESS][DOMAIN_NAME]" at bounding box center [812, 378] width 350 height 47
click at [987, 380] on td "Teacher" at bounding box center [1023, 378] width 73 height 47
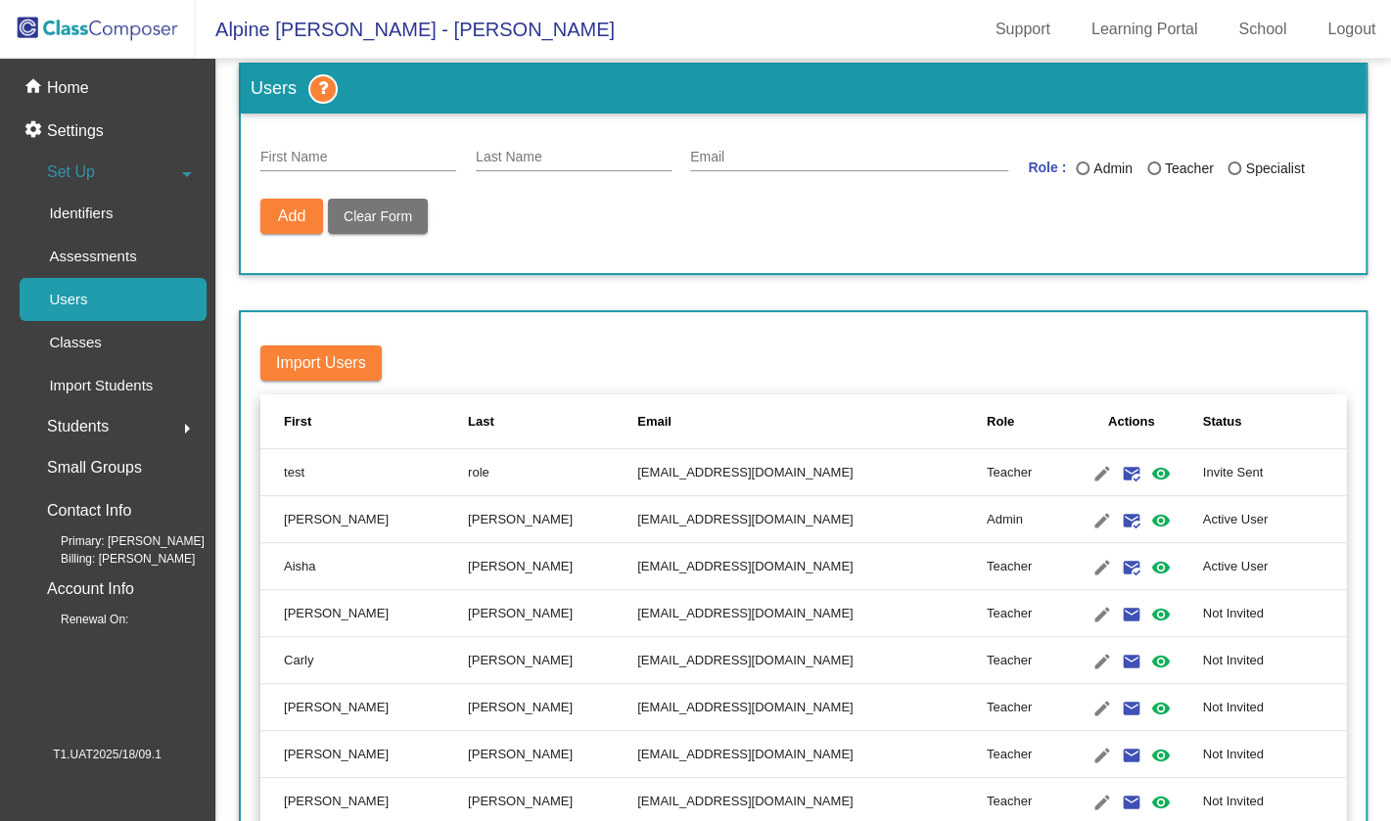
scroll to position [0, 0]
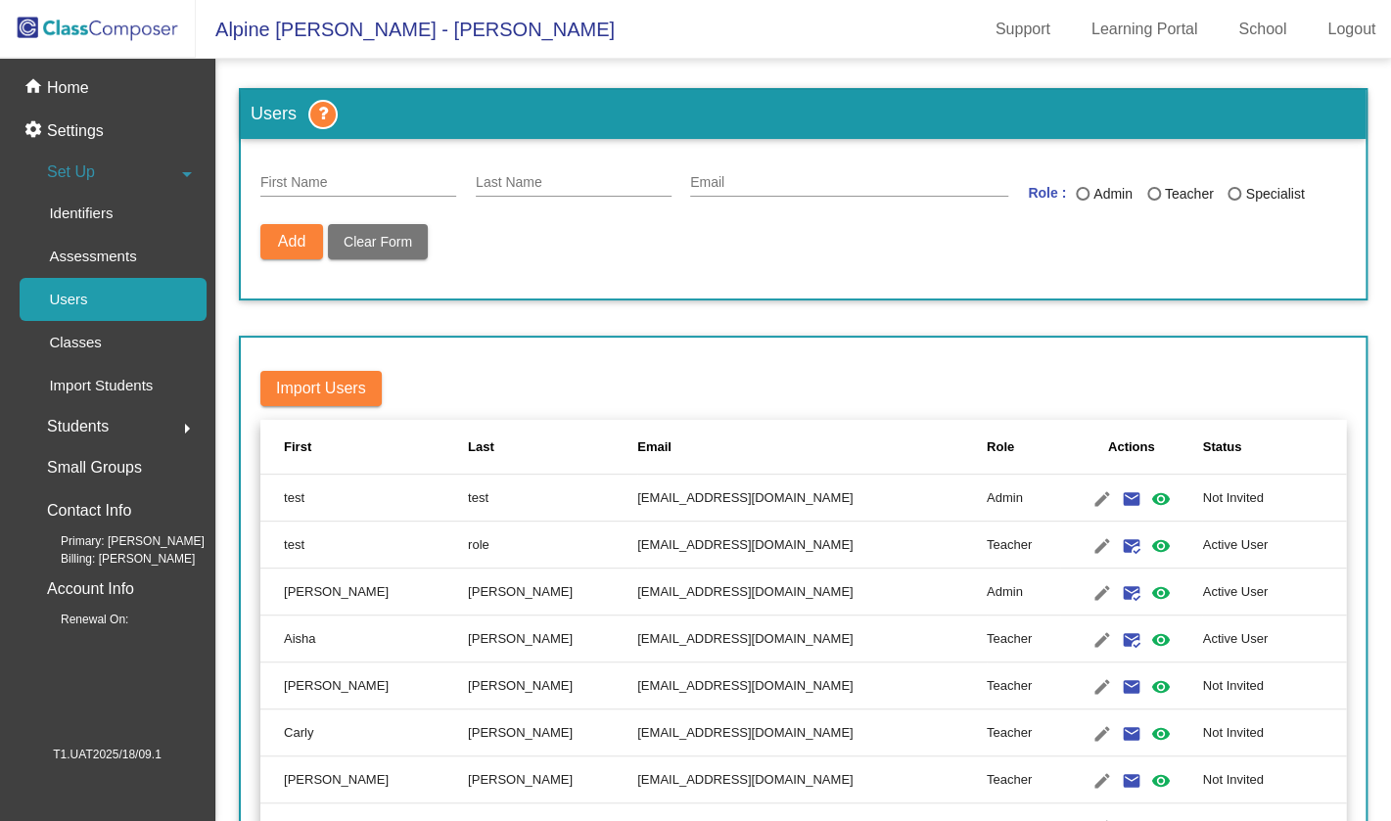
click at [1354, 274] on form "First Name Last Name Email Role : Admin Teacher Specialist Add Delete User Unbl…" at bounding box center [803, 219] width 1125 height 160
click at [297, 189] on input "First Name" at bounding box center [358, 183] width 196 height 16
type input "[PERSON_NAME] vapt test"
click at [552, 196] on div "Last Name" at bounding box center [574, 178] width 196 height 38
click at [754, 179] on input "Email" at bounding box center [849, 183] width 318 height 16
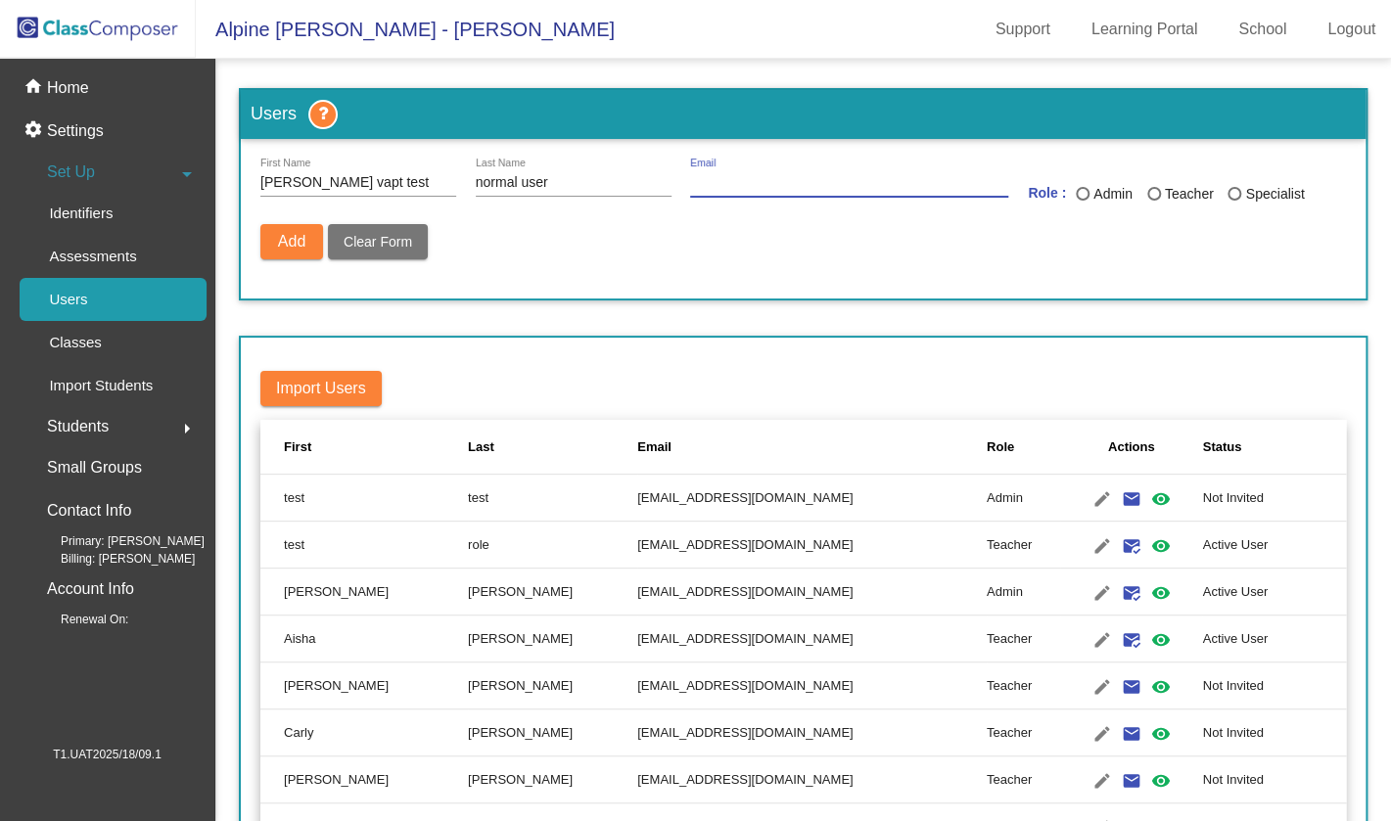
click at [600, 179] on input "normal user" at bounding box center [574, 183] width 196 height 16
type input "normal user (low [PERSON_NAME] user)"
click at [614, 342] on div "Import Users First Last Email Role Actions Status test test [EMAIL_ADDRESS][DOM…" at bounding box center [803, 722] width 1129 height 773
click at [839, 194] on div "Email" at bounding box center [849, 178] width 318 height 38
paste input "[EMAIL_ADDRESS][DOMAIN_NAME]"
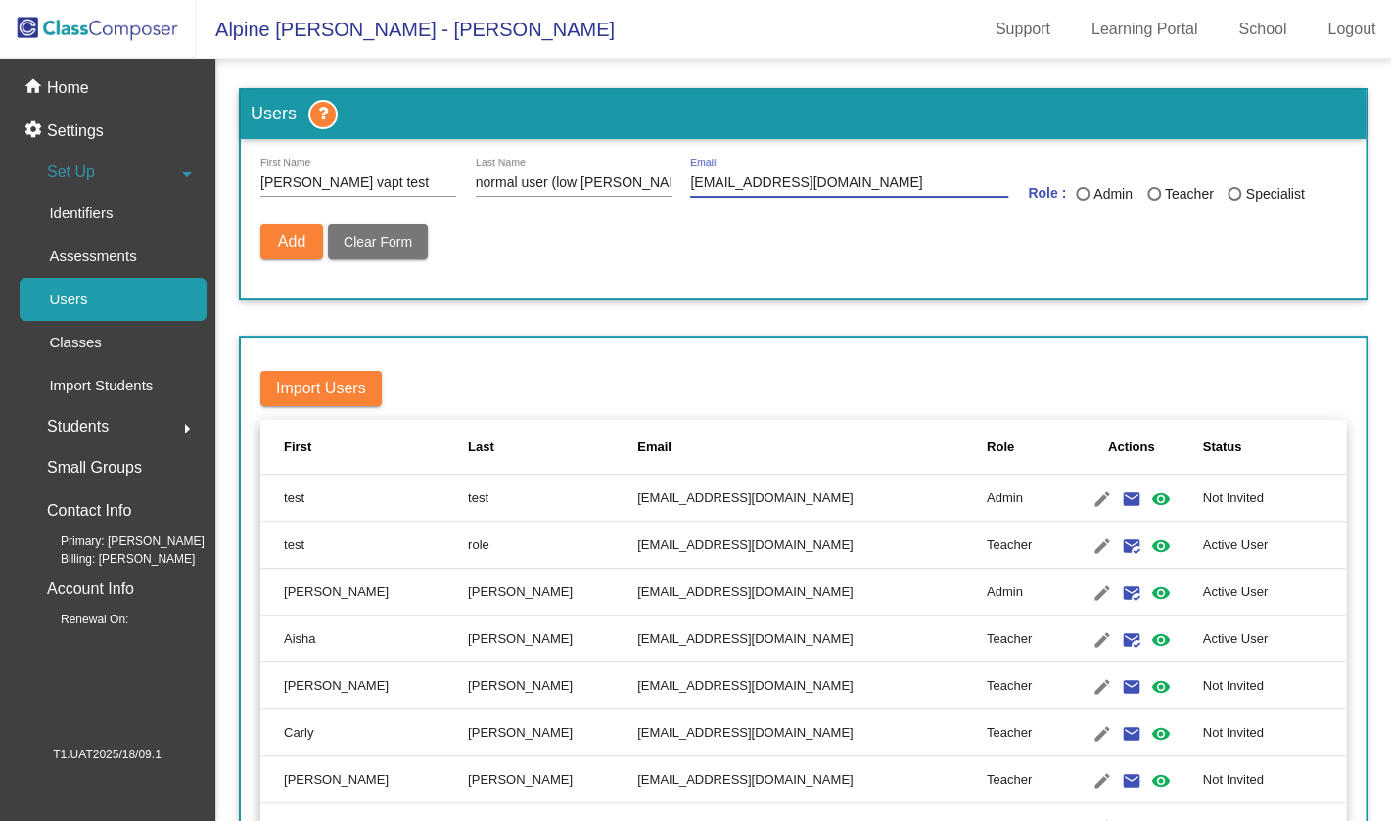
type input "[EMAIL_ADDRESS][DOMAIN_NAME]"
click at [930, 223] on div "[PERSON_NAME] vapt test First Name normal user (low [PERSON_NAME] user) Last Na…" at bounding box center [803, 219] width 1086 height 120
click at [1154, 193] on div "Last Name" at bounding box center [1154, 194] width 14 height 14
click at [1154, 201] on input "Teacher" at bounding box center [1153, 201] width 1 height 1
radio input "true"
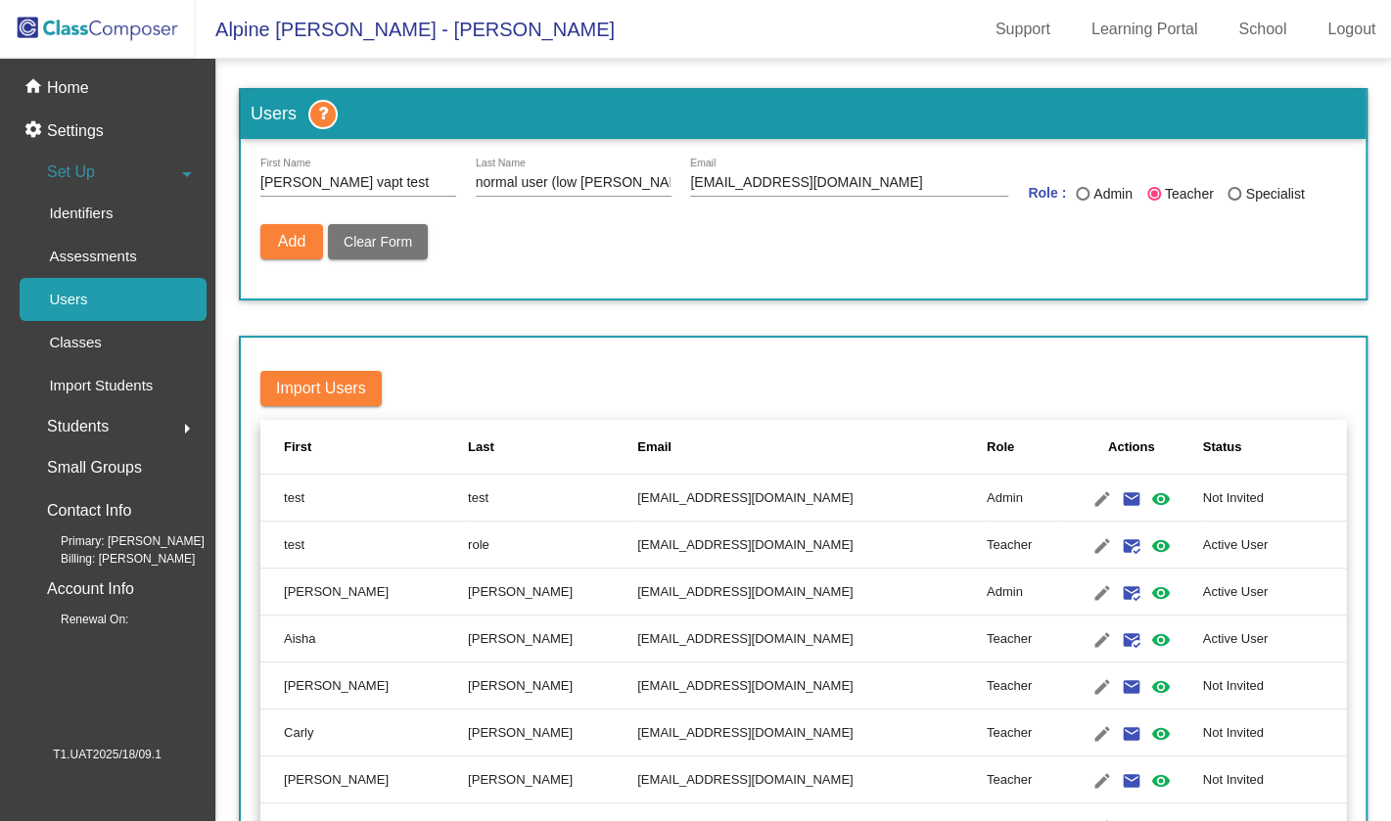
click at [1051, 256] on div "Add Delete User Unblock User Clear Form" at bounding box center [803, 251] width 1086 height 55
click at [281, 240] on span "Add" at bounding box center [291, 241] width 27 height 17
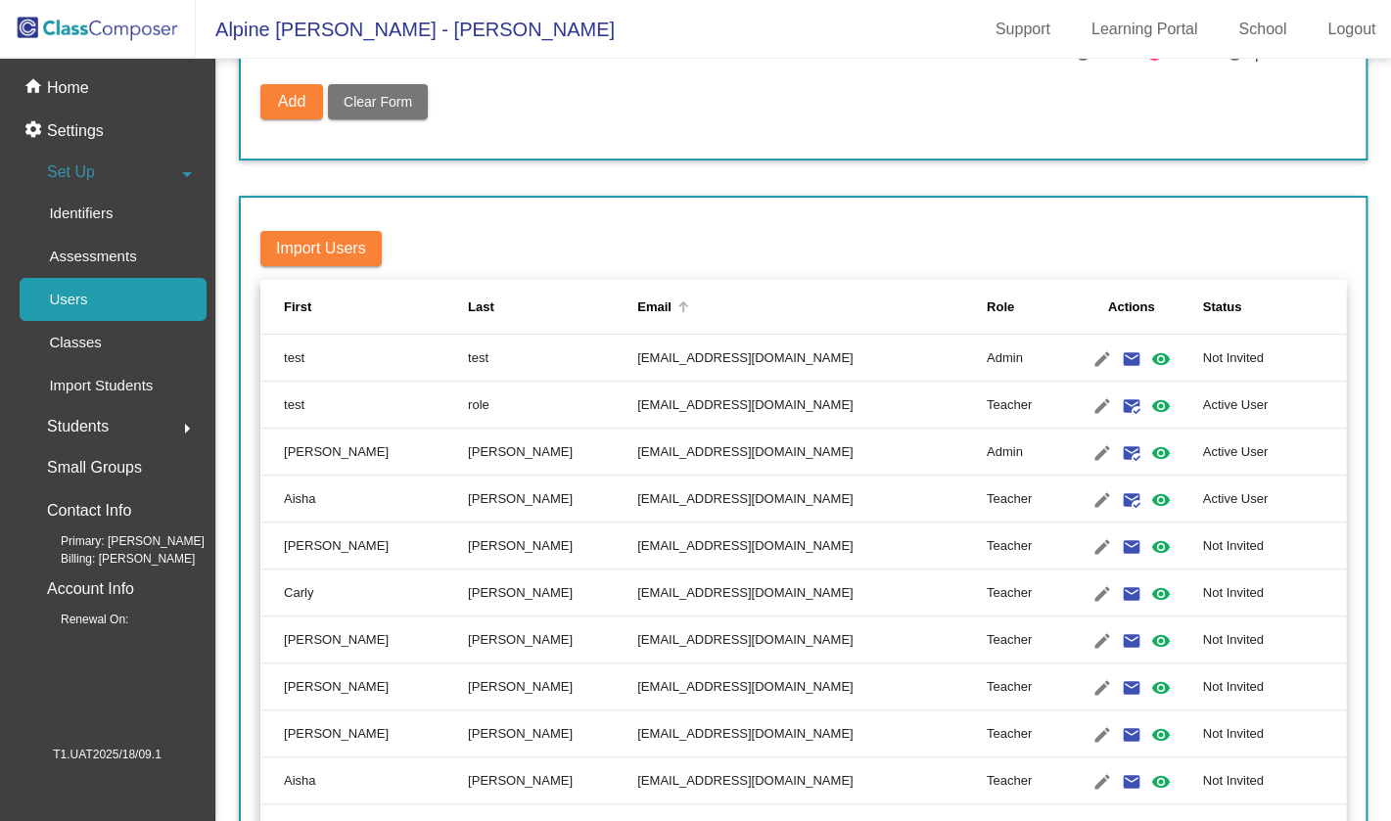
radio input "false"
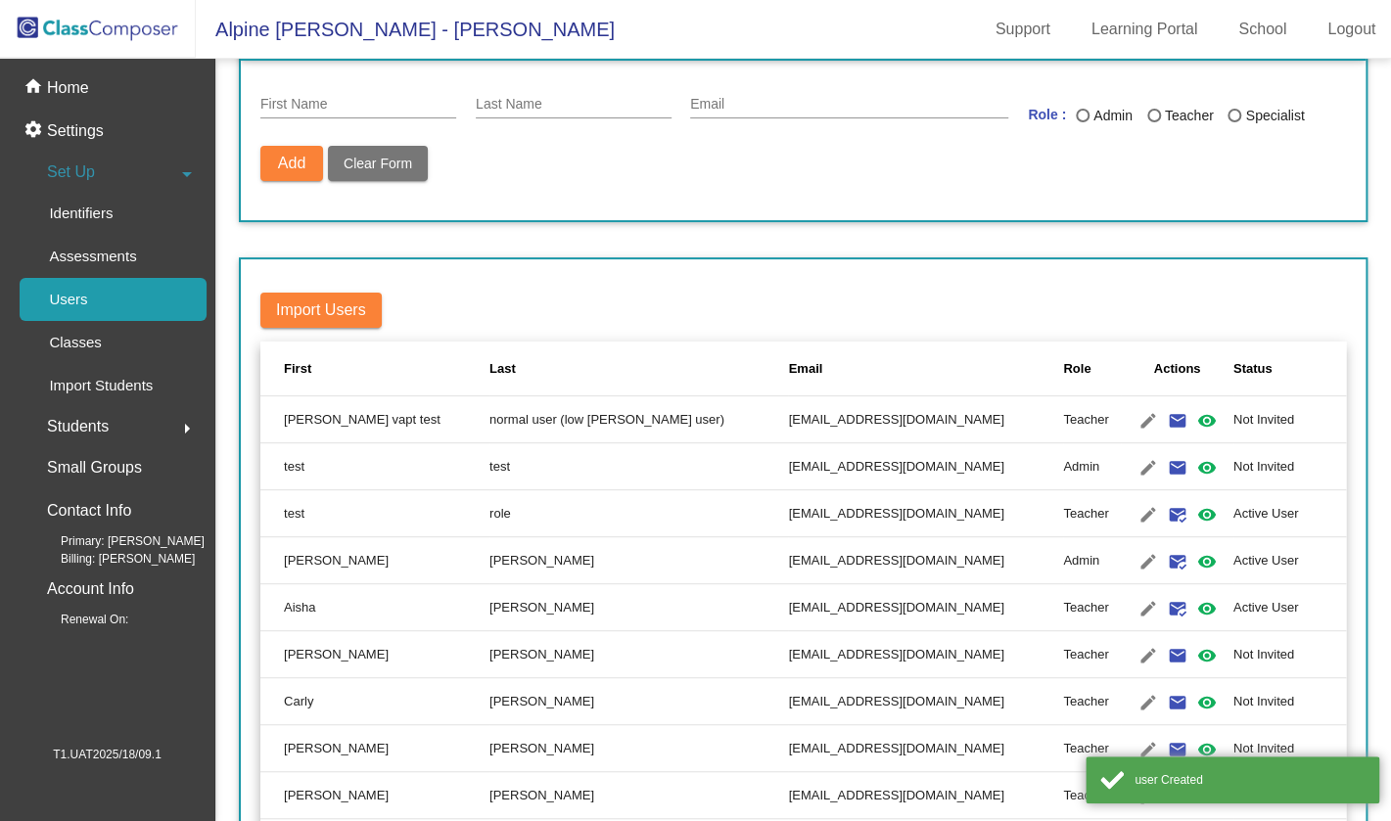
scroll to position [152, 0]
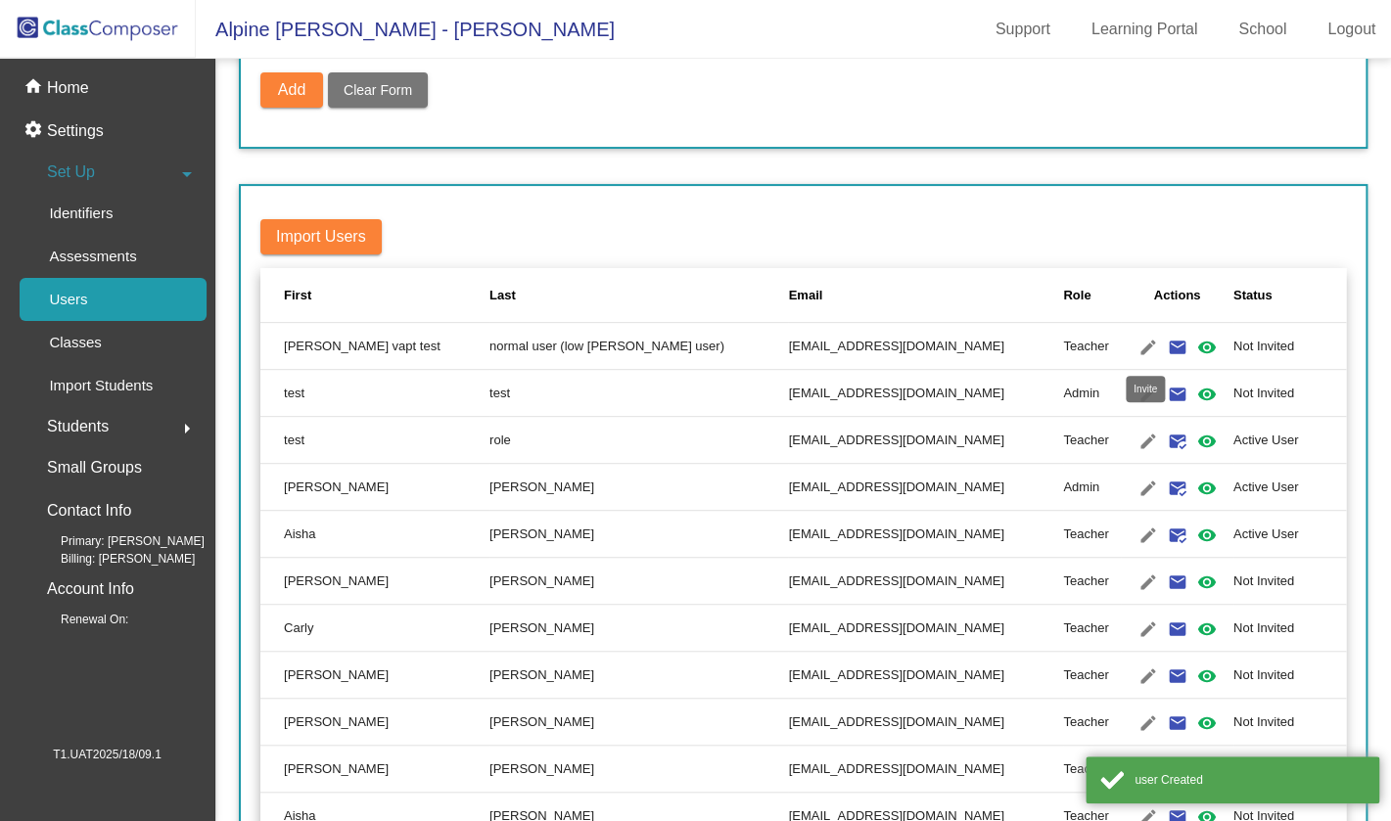
click at [1165, 351] on mat-icon "email" at bounding box center [1176, 347] width 23 height 23
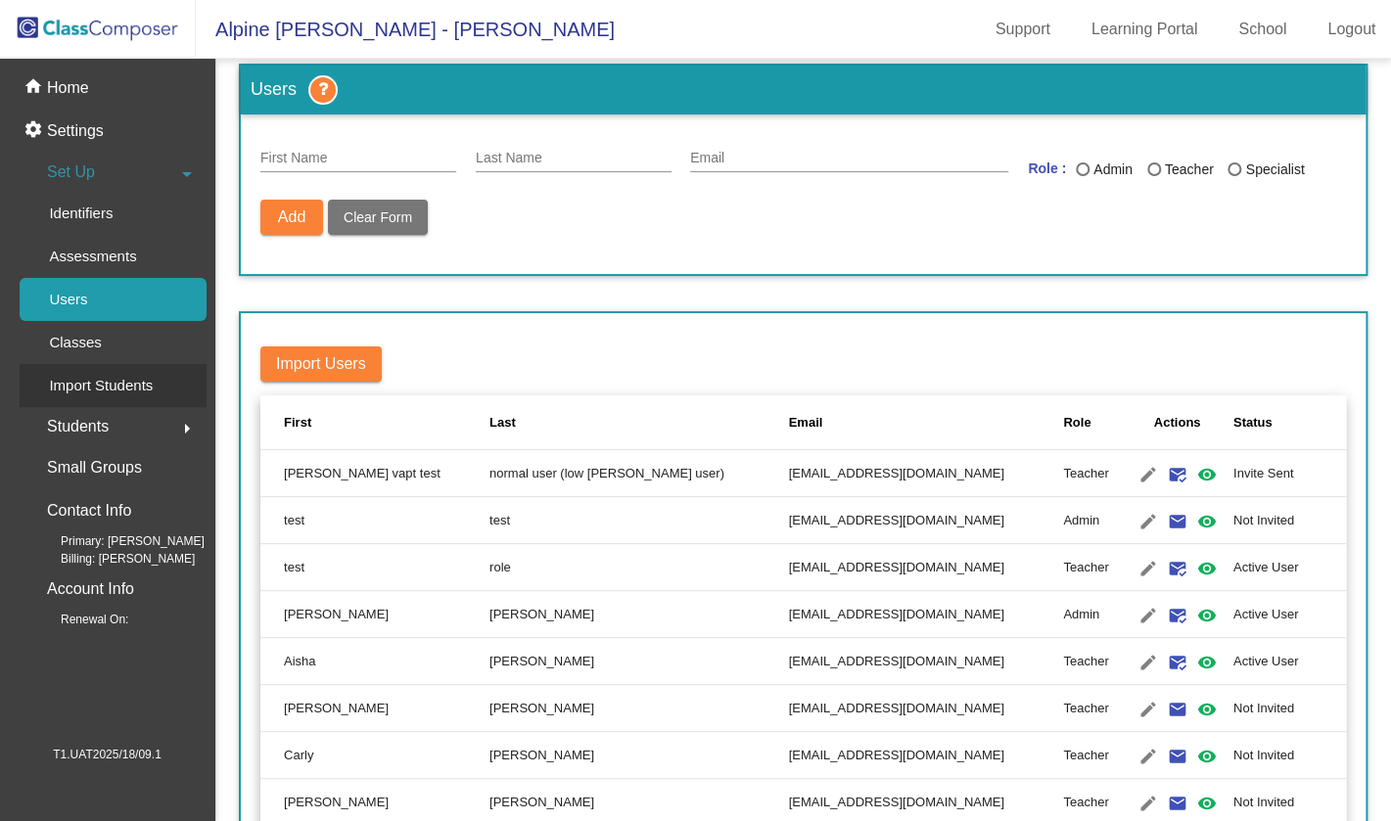
scroll to position [0, 0]
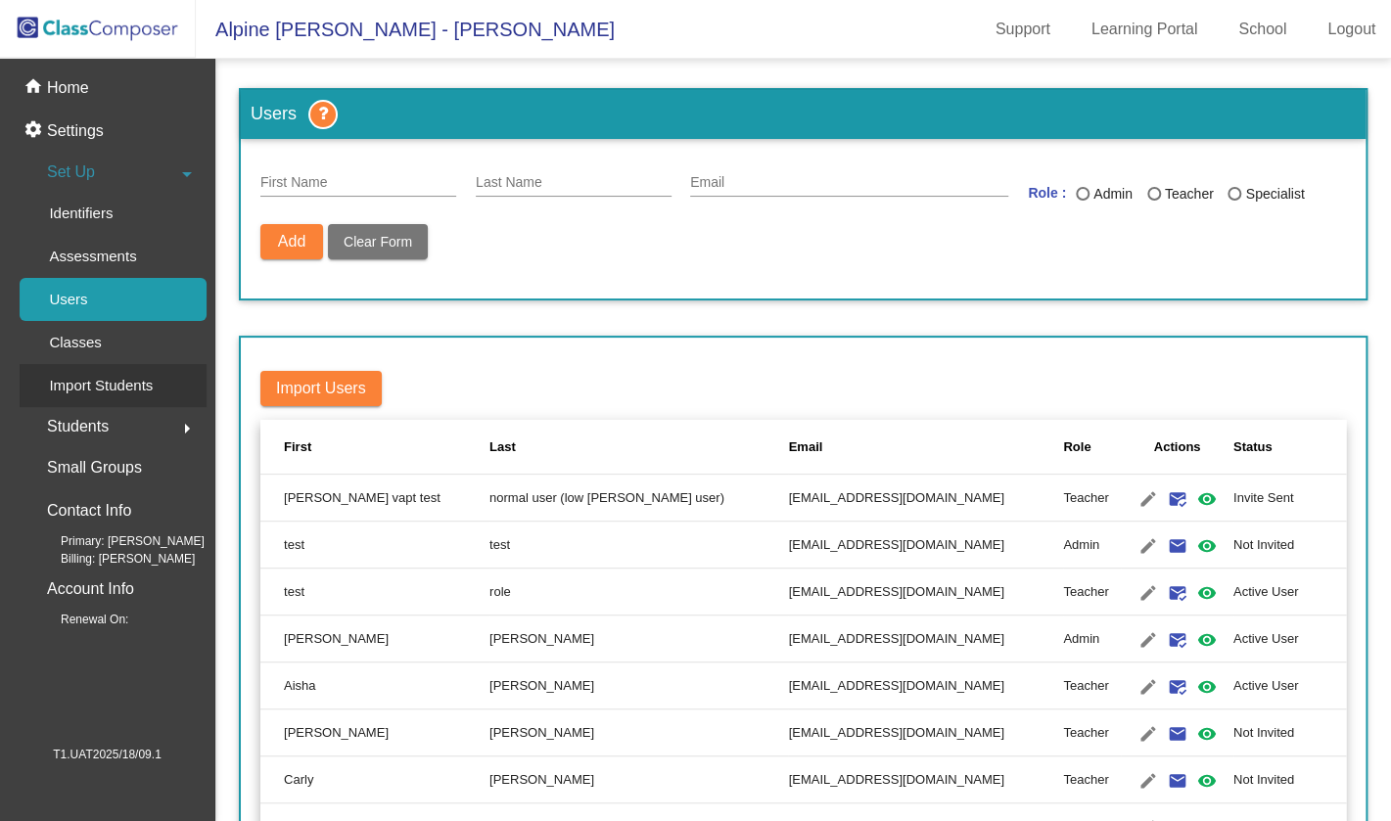
click at [79, 370] on div "Import Students" at bounding box center [94, 385] width 149 height 43
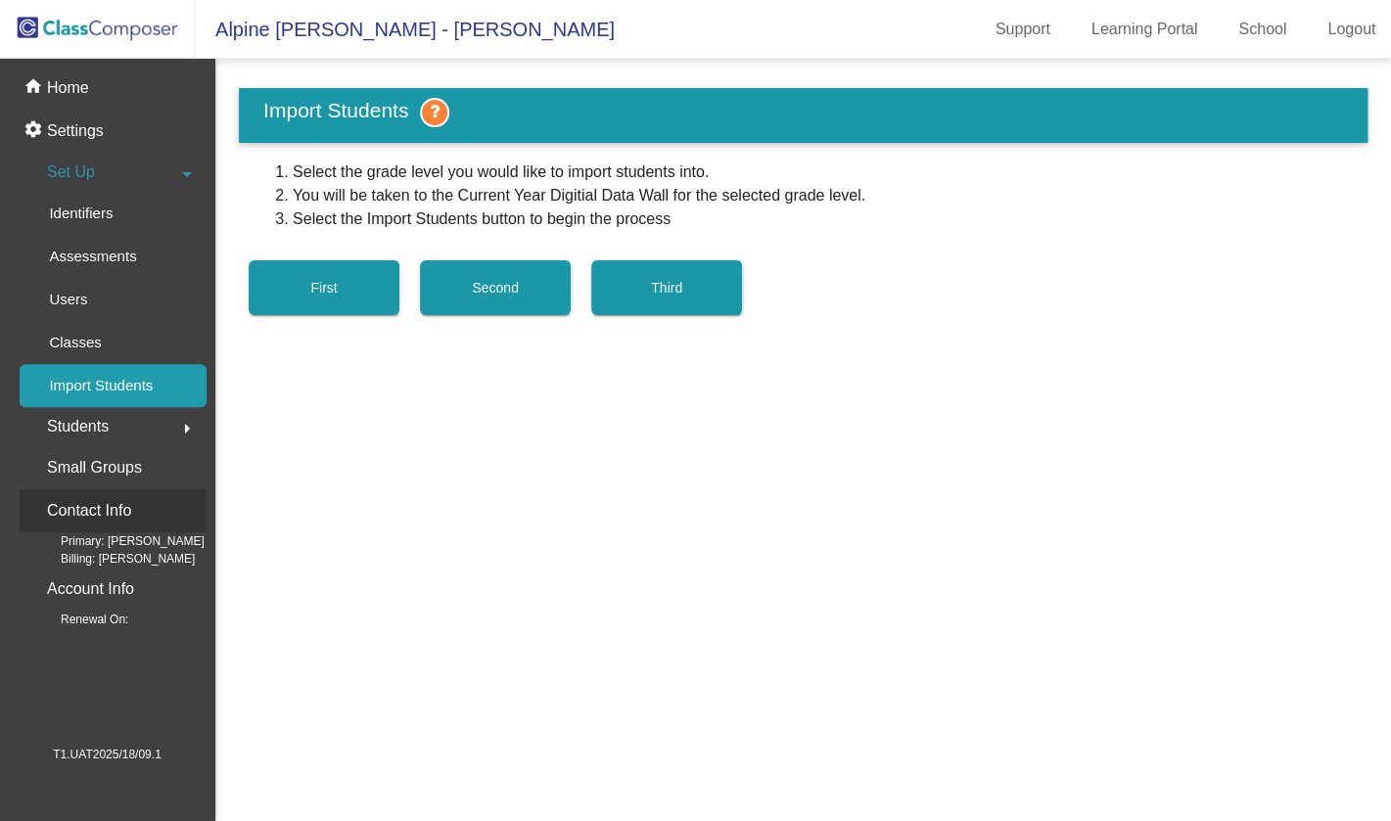
click at [91, 494] on div "Contact Info" at bounding box center [113, 511] width 187 height 43
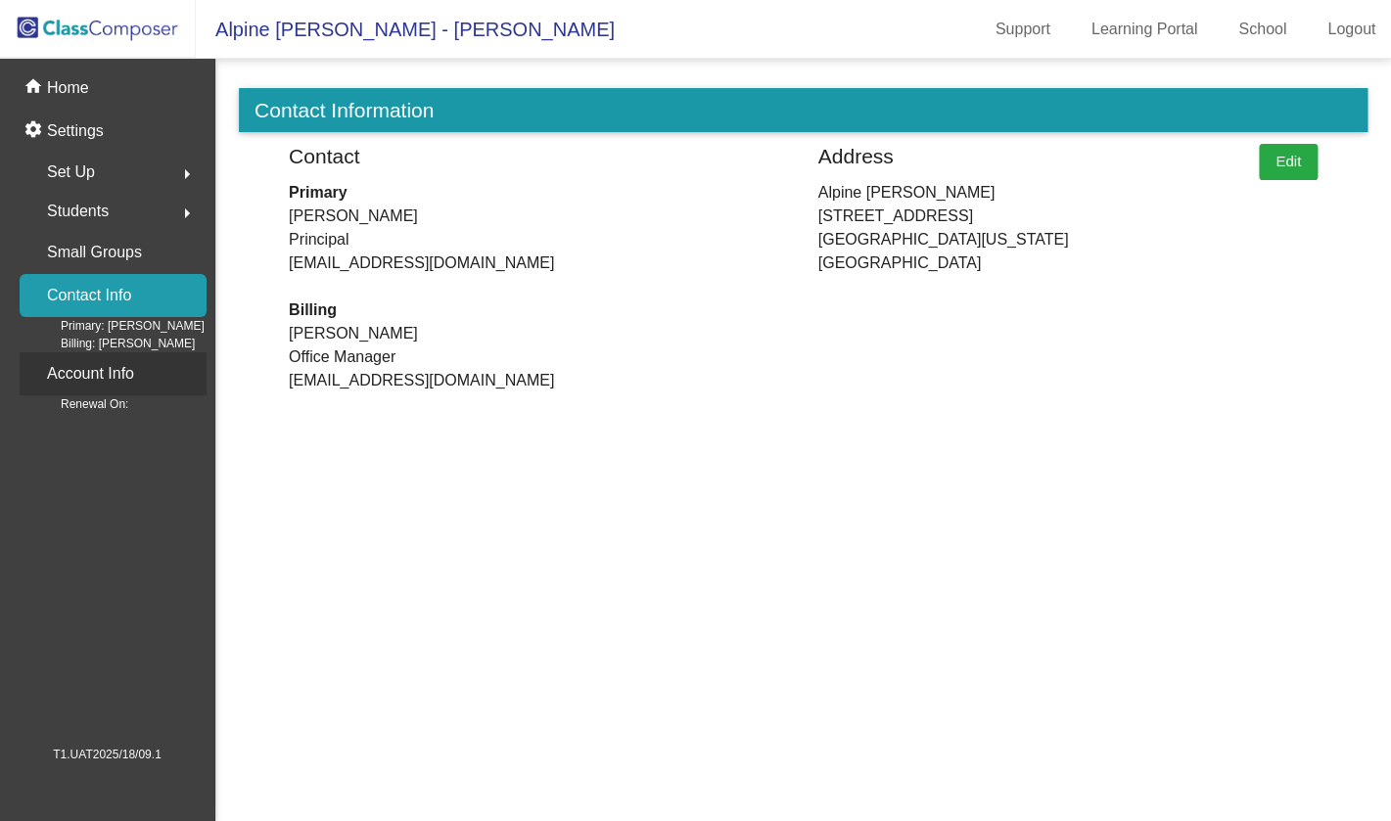
click at [127, 362] on p "Account Info" at bounding box center [90, 373] width 87 height 27
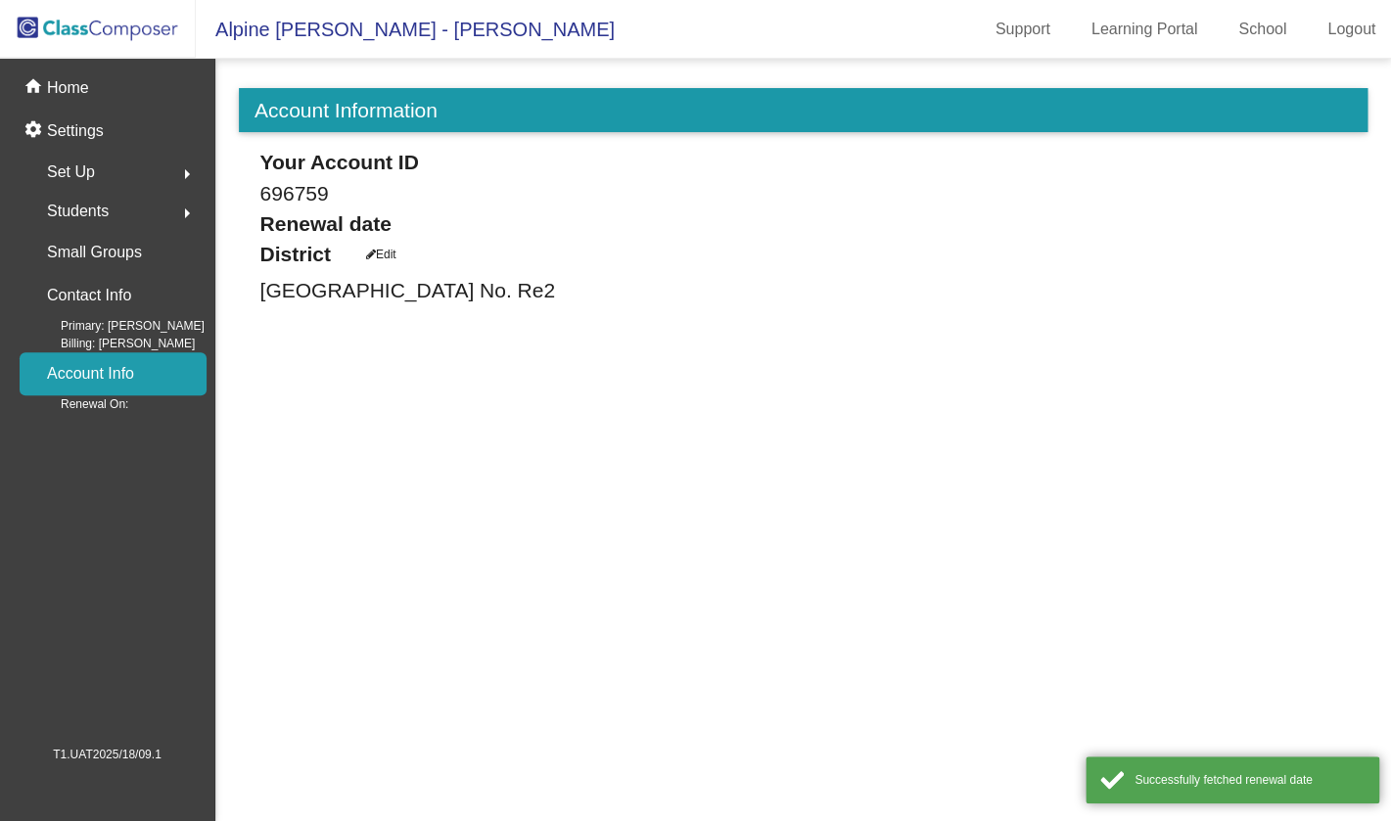
click at [128, 400] on div "Renewal On:" at bounding box center [117, 405] width 177 height 18
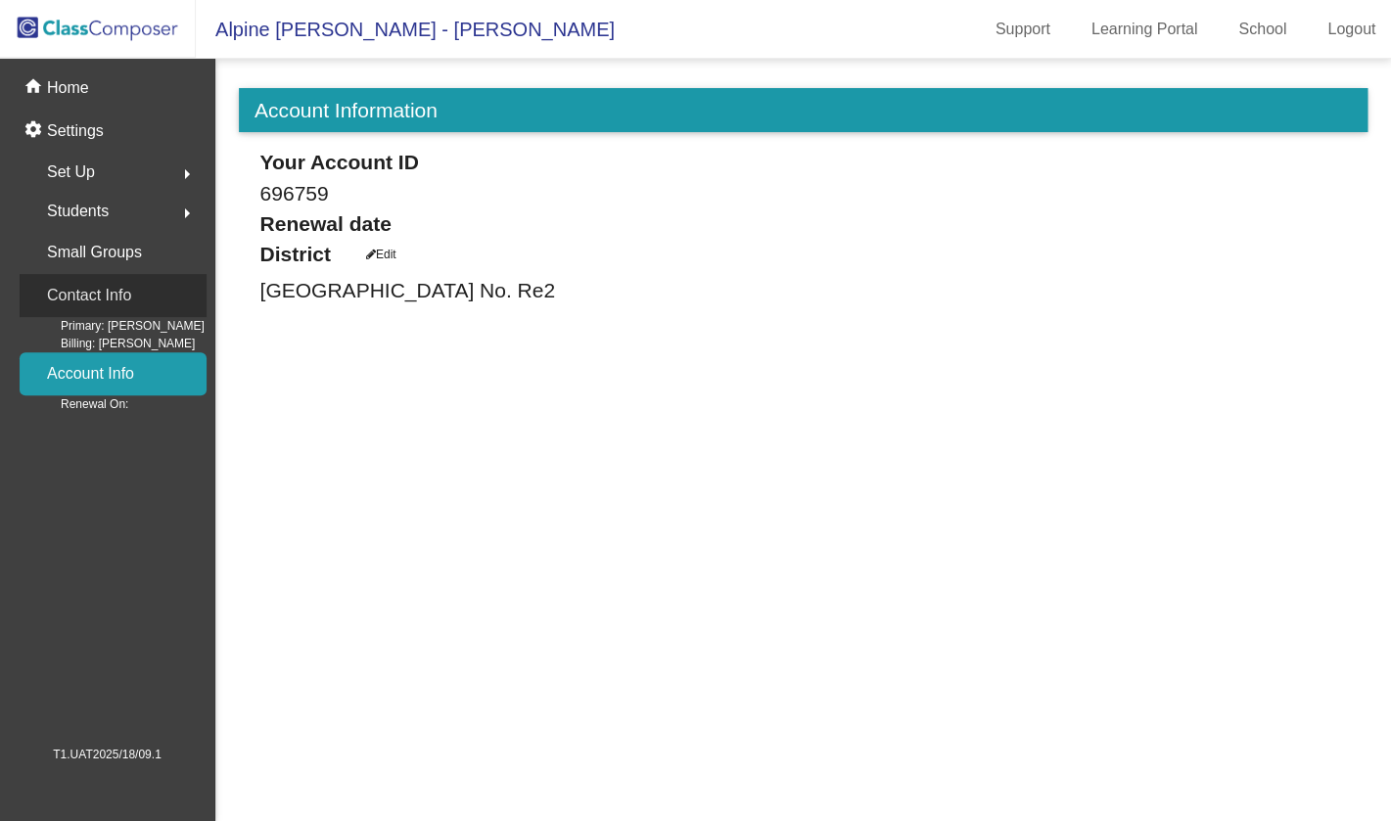
click at [78, 282] on div "Contact Info" at bounding box center [113, 295] width 187 height 43
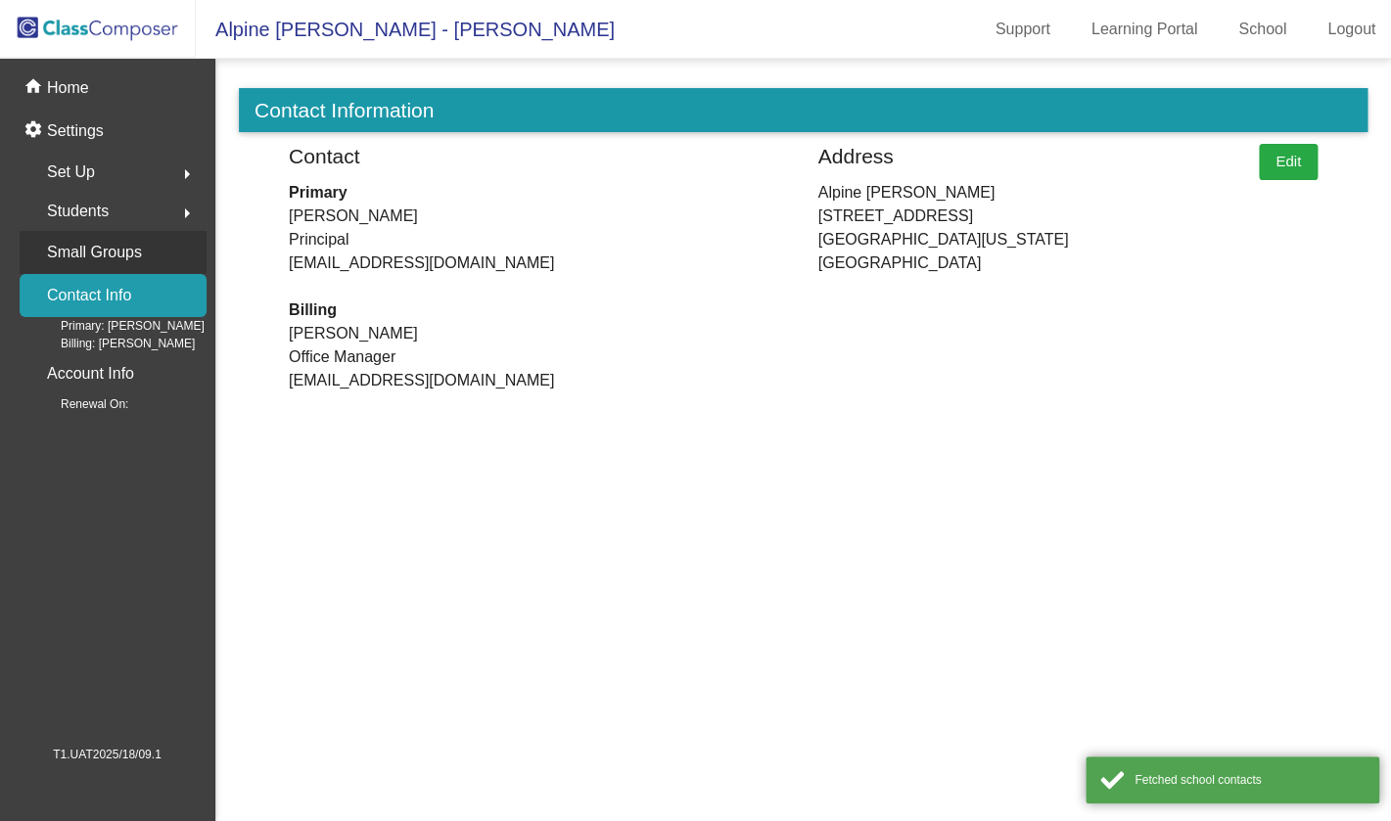
click at [80, 254] on p "Small Groups" at bounding box center [94, 252] width 95 height 27
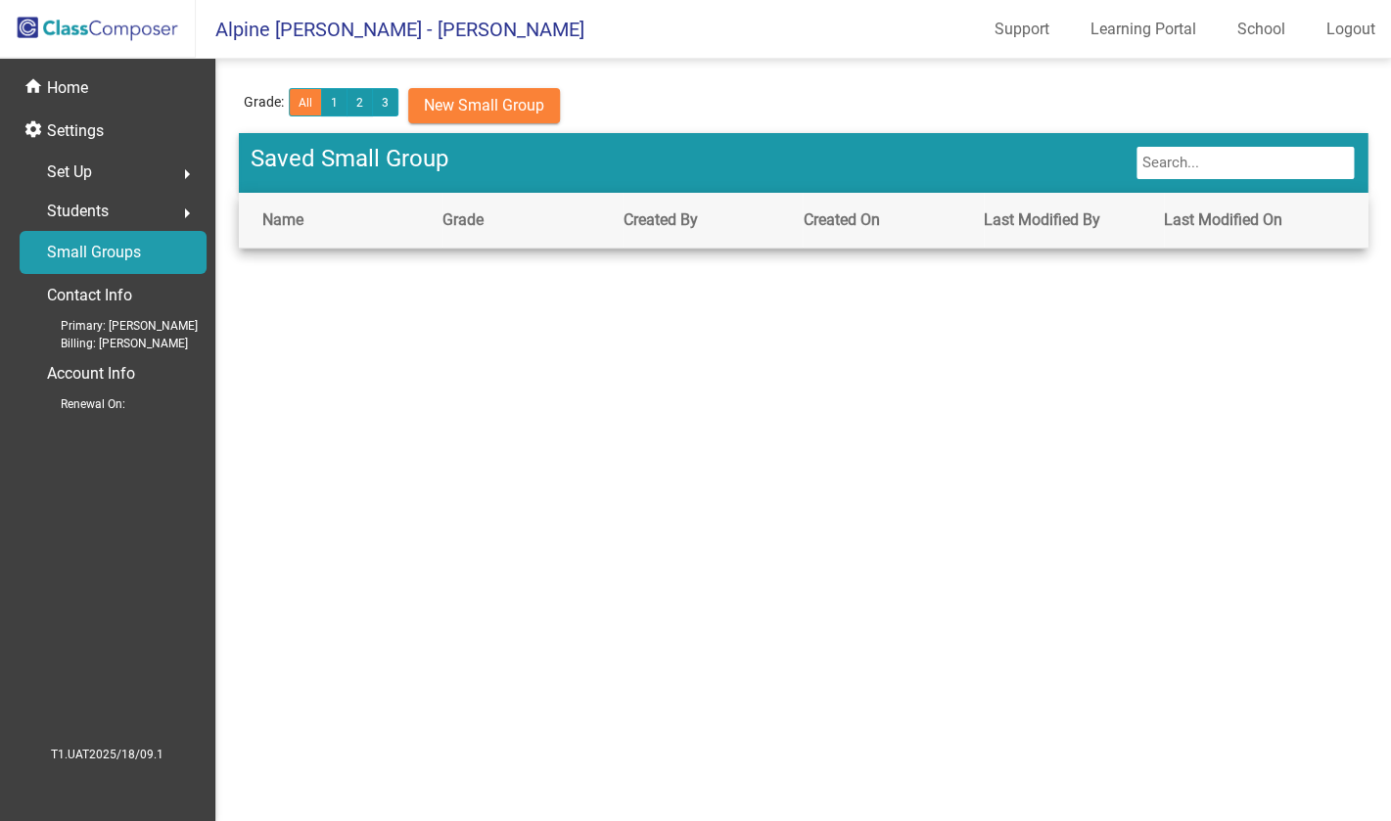
click at [1179, 178] on input "text" at bounding box center [1245, 163] width 221 height 36
type input "test"
click at [925, 370] on mat-sidenav-content "Grade: All 1 2 3 New Small Group Saved Small Group test Name Grade Created By C…" at bounding box center [803, 440] width 1176 height 763
click at [341, 92] on button "1" at bounding box center [334, 102] width 26 height 28
click at [160, 202] on div "Students arrow_right" at bounding box center [113, 211] width 187 height 39
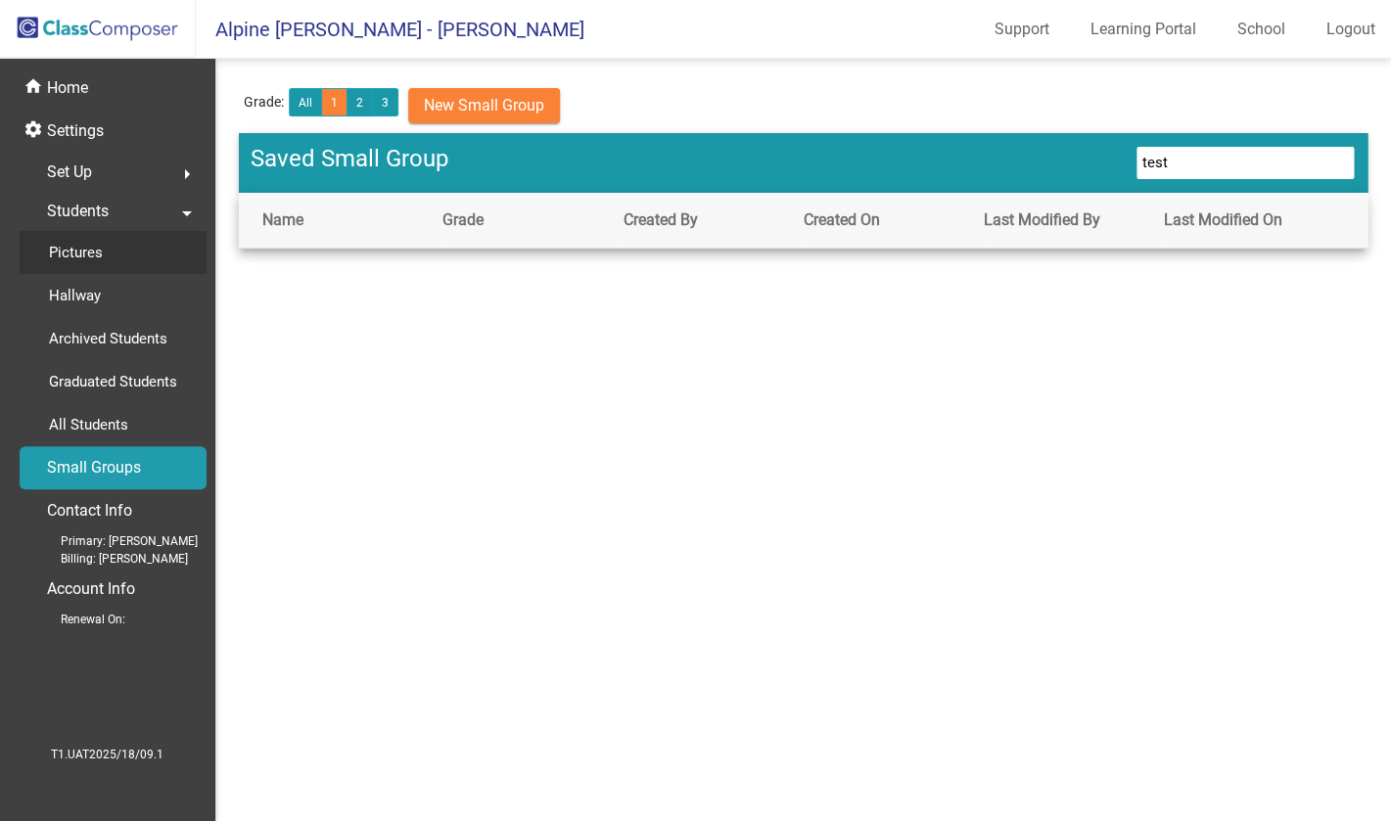
click at [104, 257] on div "Pictures" at bounding box center [69, 252] width 99 height 43
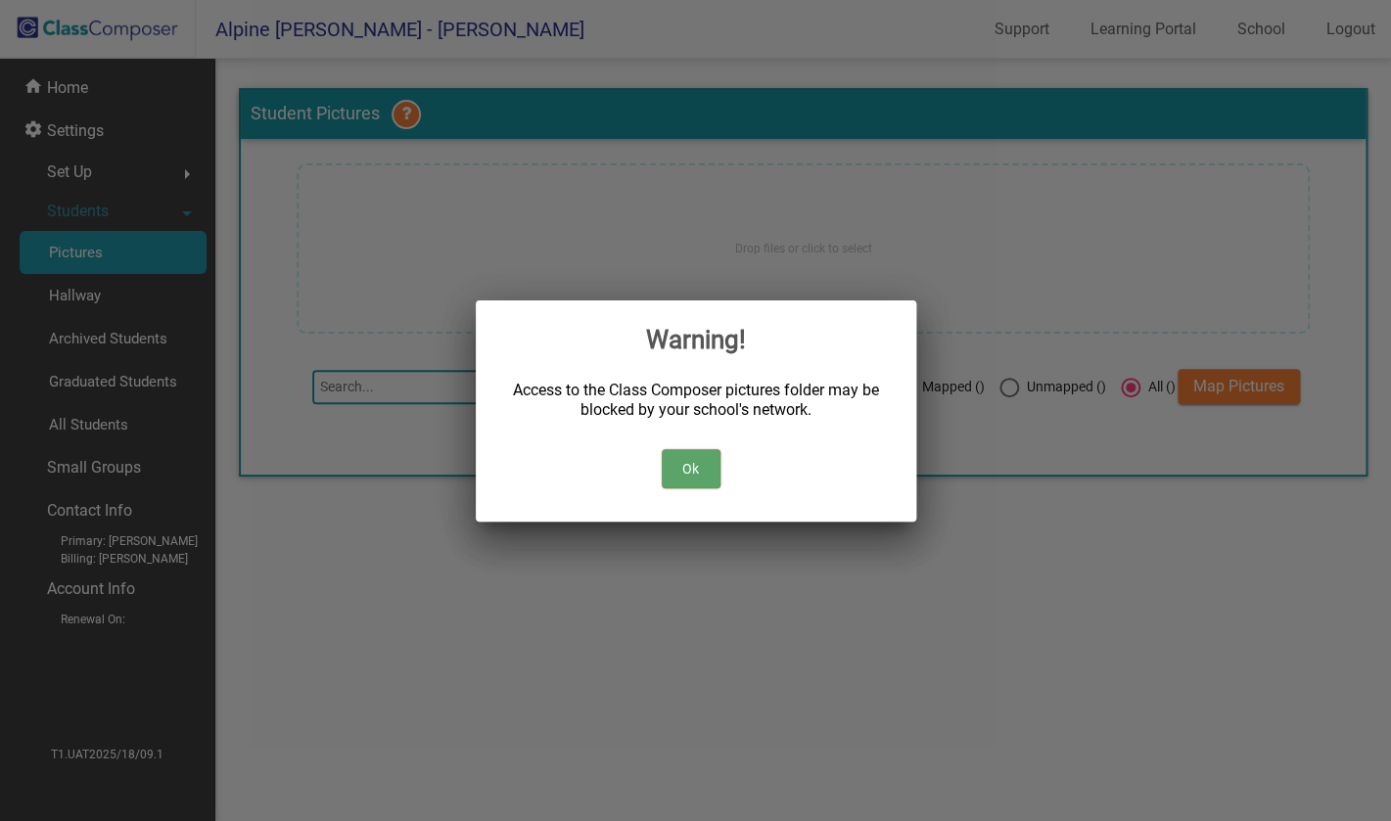
click at [692, 473] on button "Ok" at bounding box center [691, 468] width 59 height 39
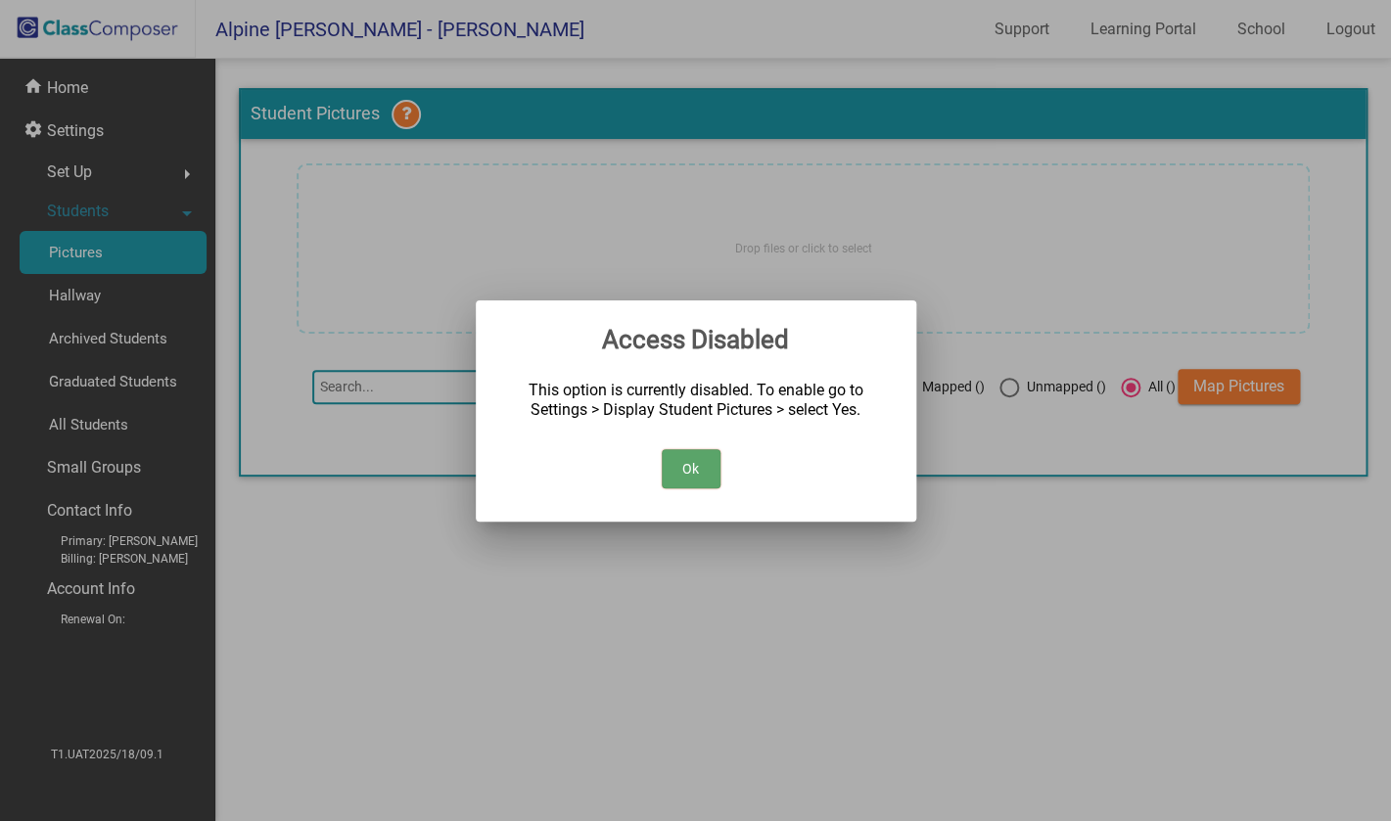
click at [683, 465] on button "Ok" at bounding box center [691, 468] width 59 height 39
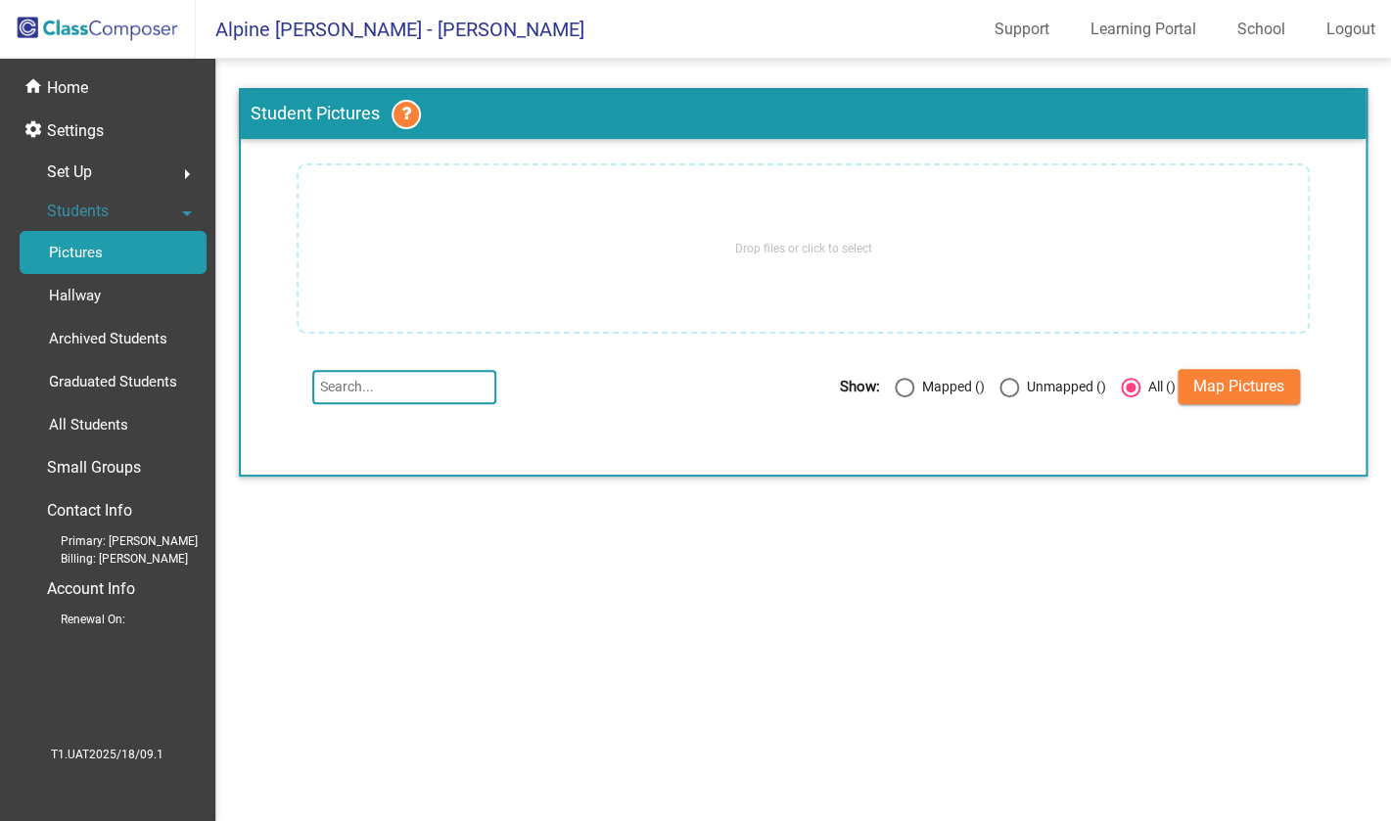
click at [1243, 385] on span "Map Pictures" at bounding box center [1239, 386] width 91 height 19
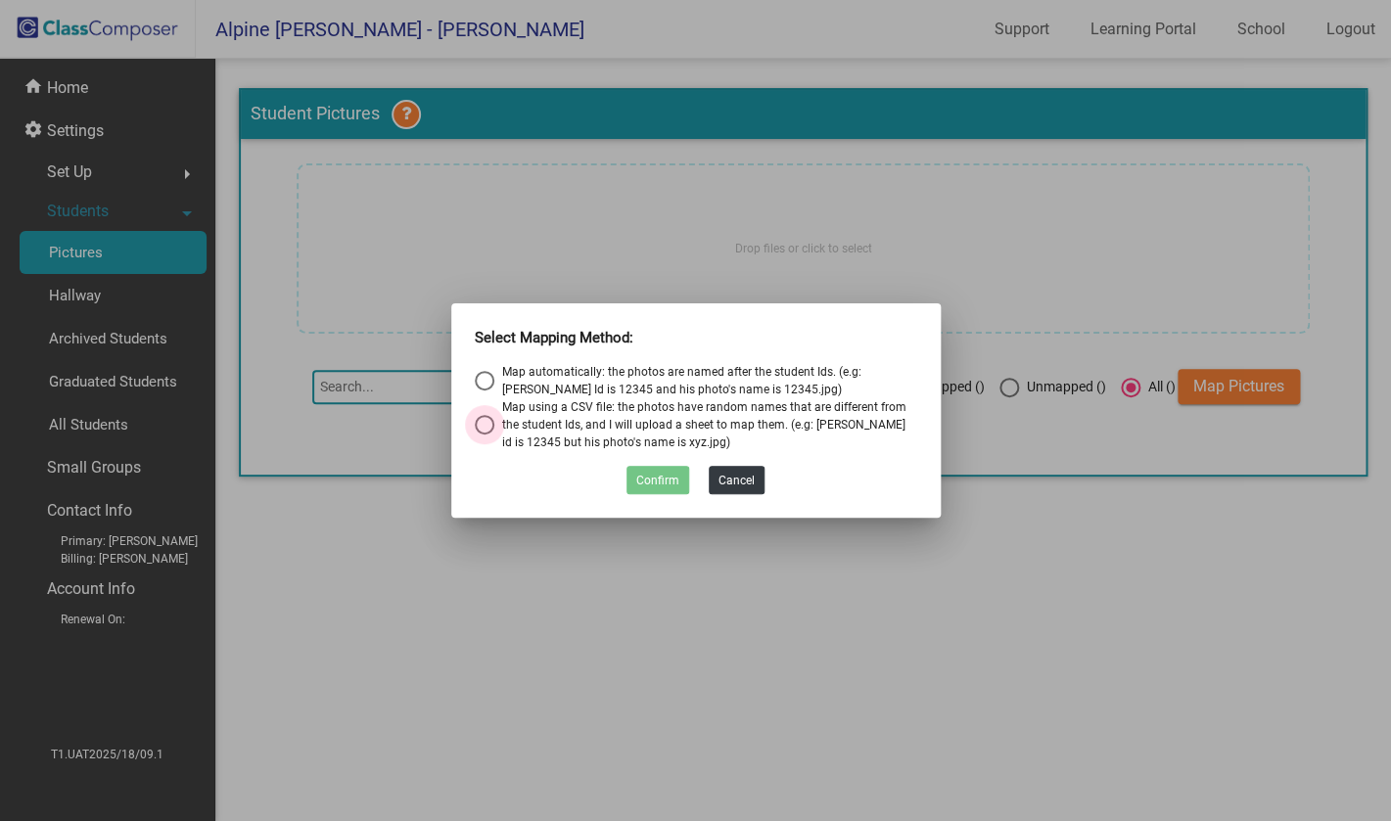
click at [619, 445] on div "Map using a CSV file: the photos have random names that are different from the …" at bounding box center [705, 424] width 423 height 53
click at [485, 436] on input "Map using a CSV file: the photos have random names that are different from the …" at bounding box center [484, 435] width 1 height 1
radio input "true"
click at [661, 480] on button "Confirm" at bounding box center [658, 480] width 63 height 28
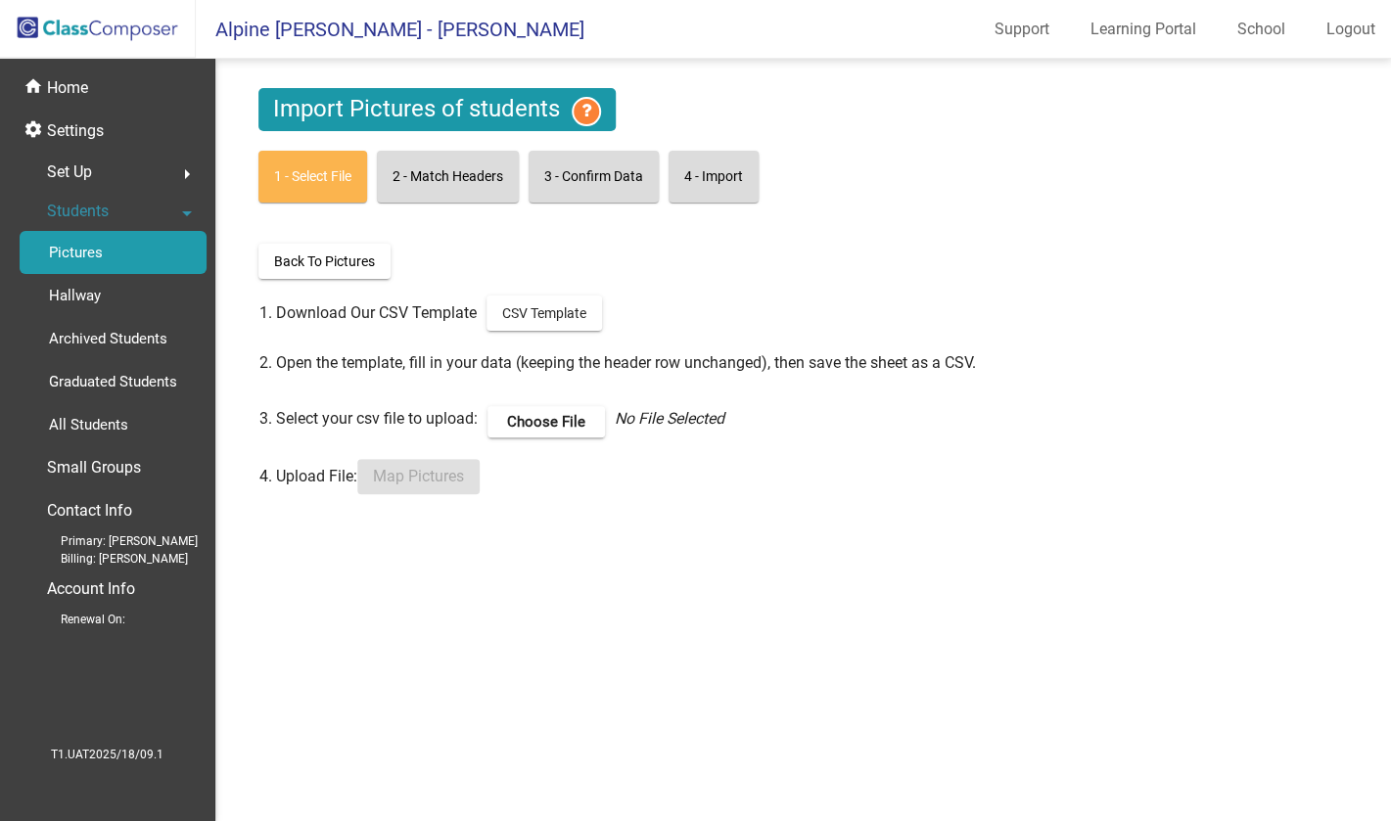
click at [551, 429] on label "Choose File" at bounding box center [546, 421] width 117 height 31
click at [0, 0] on input "Choose File" at bounding box center [0, 0] width 0 height 0
click at [94, 180] on div "Set Up arrow_right" at bounding box center [113, 172] width 187 height 39
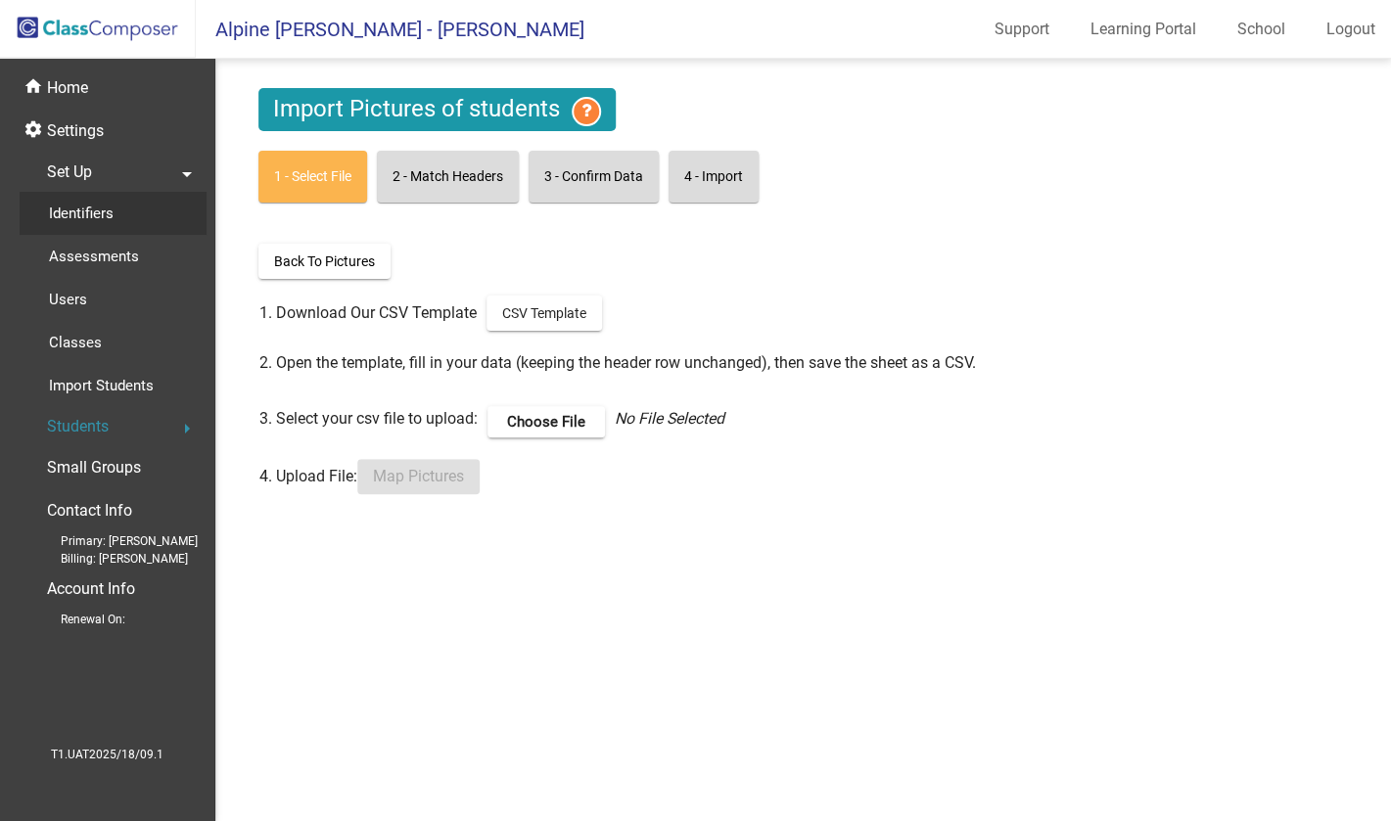
click at [96, 206] on p "Identifiers" at bounding box center [81, 213] width 65 height 23
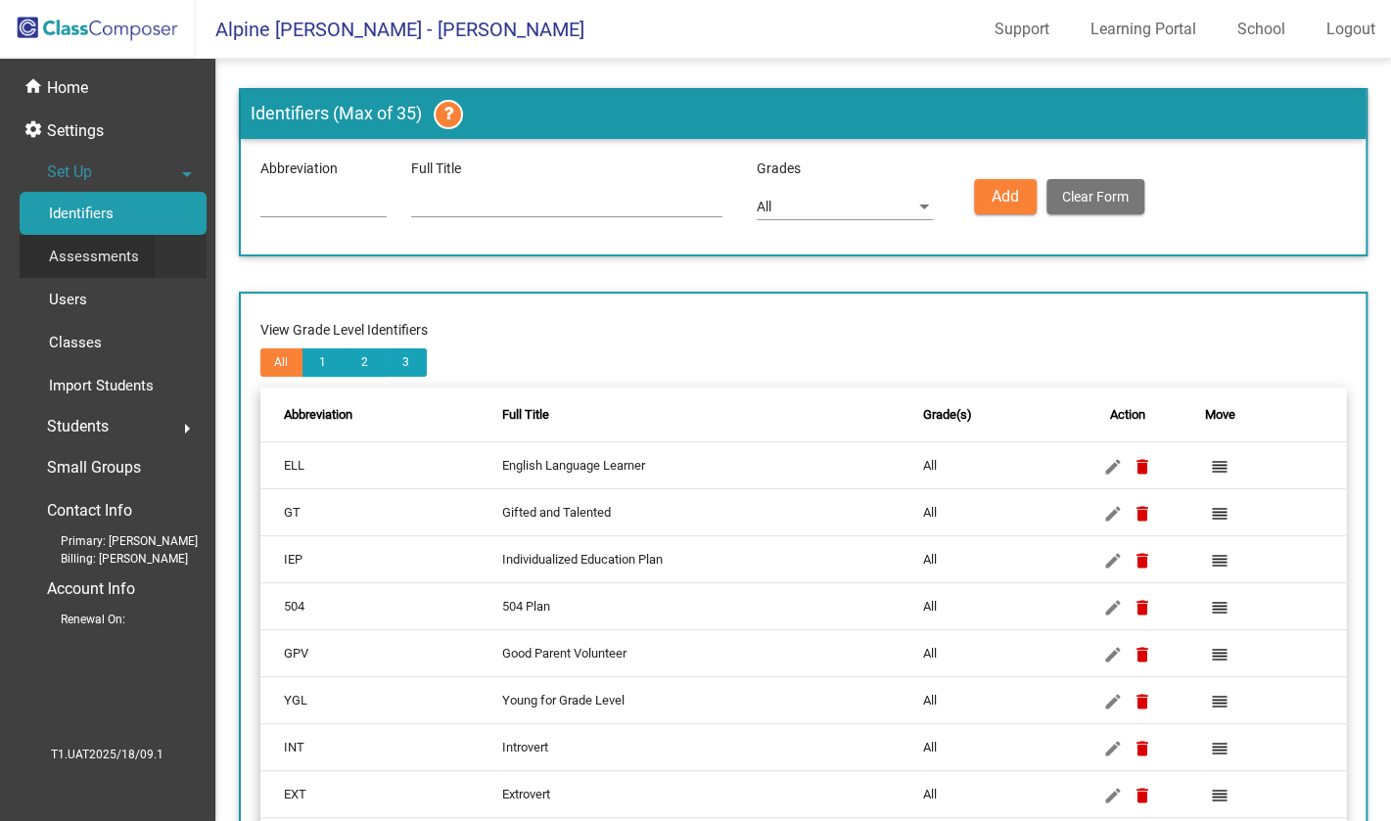
click at [106, 257] on p "Assessments" at bounding box center [94, 256] width 90 height 23
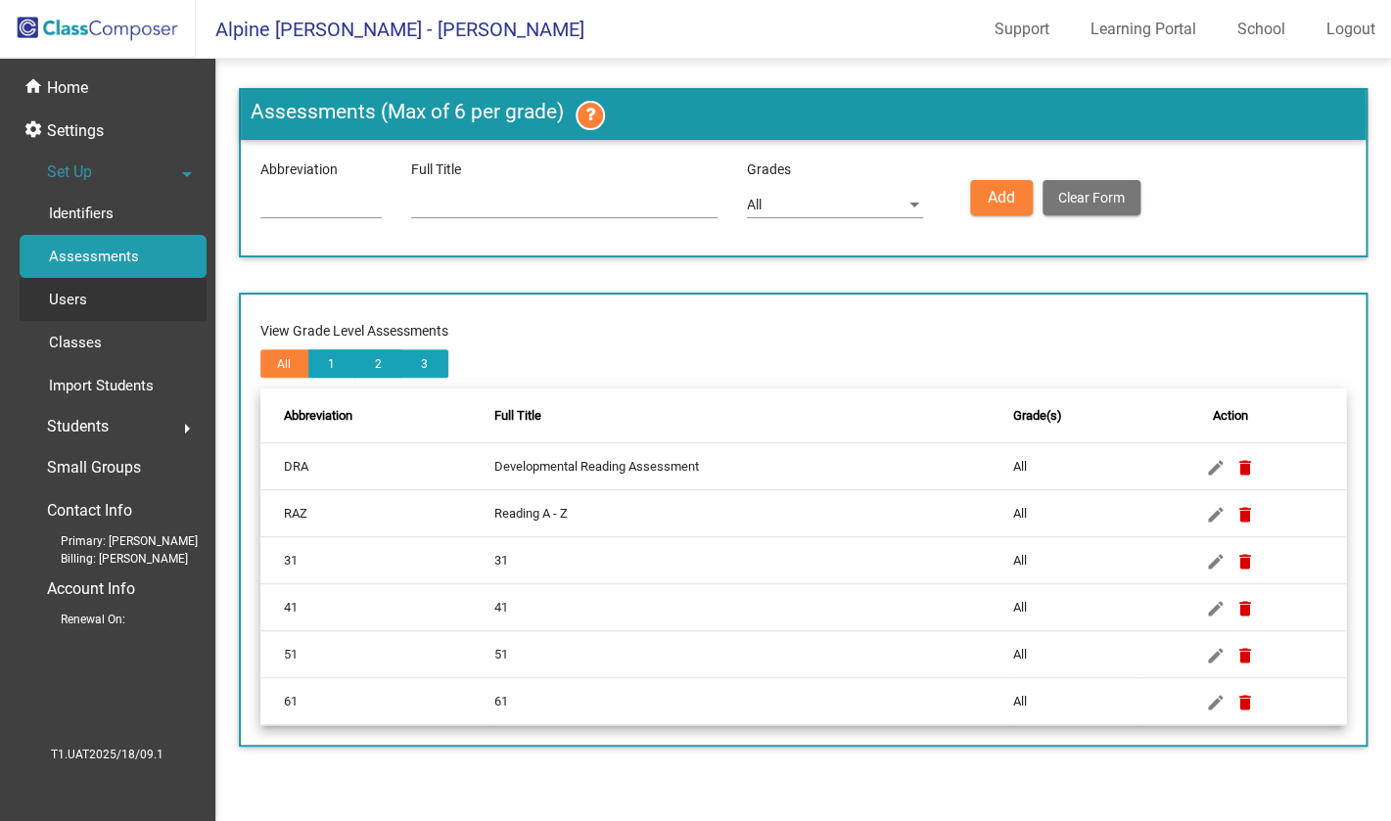
click at [103, 290] on div "Users" at bounding box center [61, 299] width 83 height 43
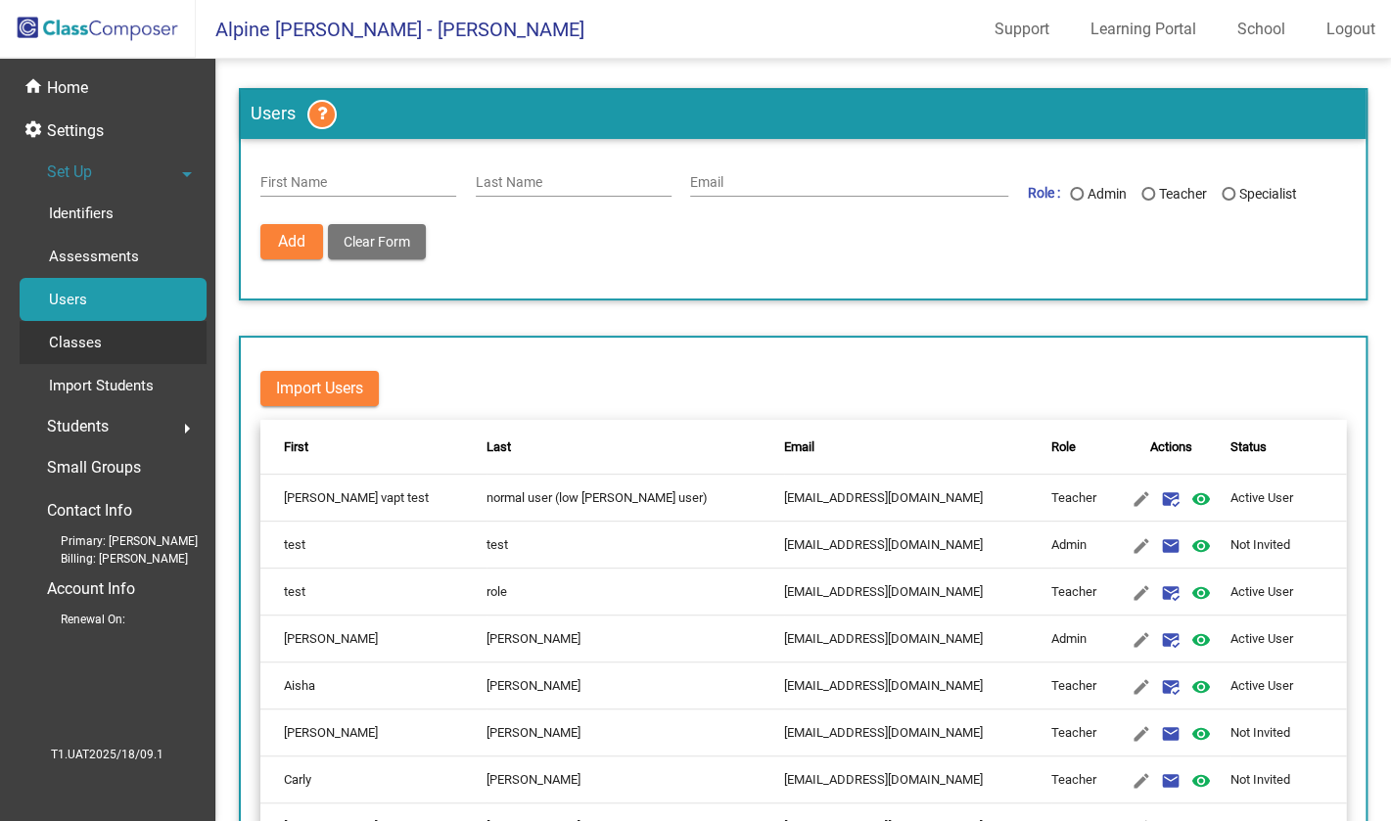
click at [117, 333] on link "Classes" at bounding box center [113, 342] width 187 height 43
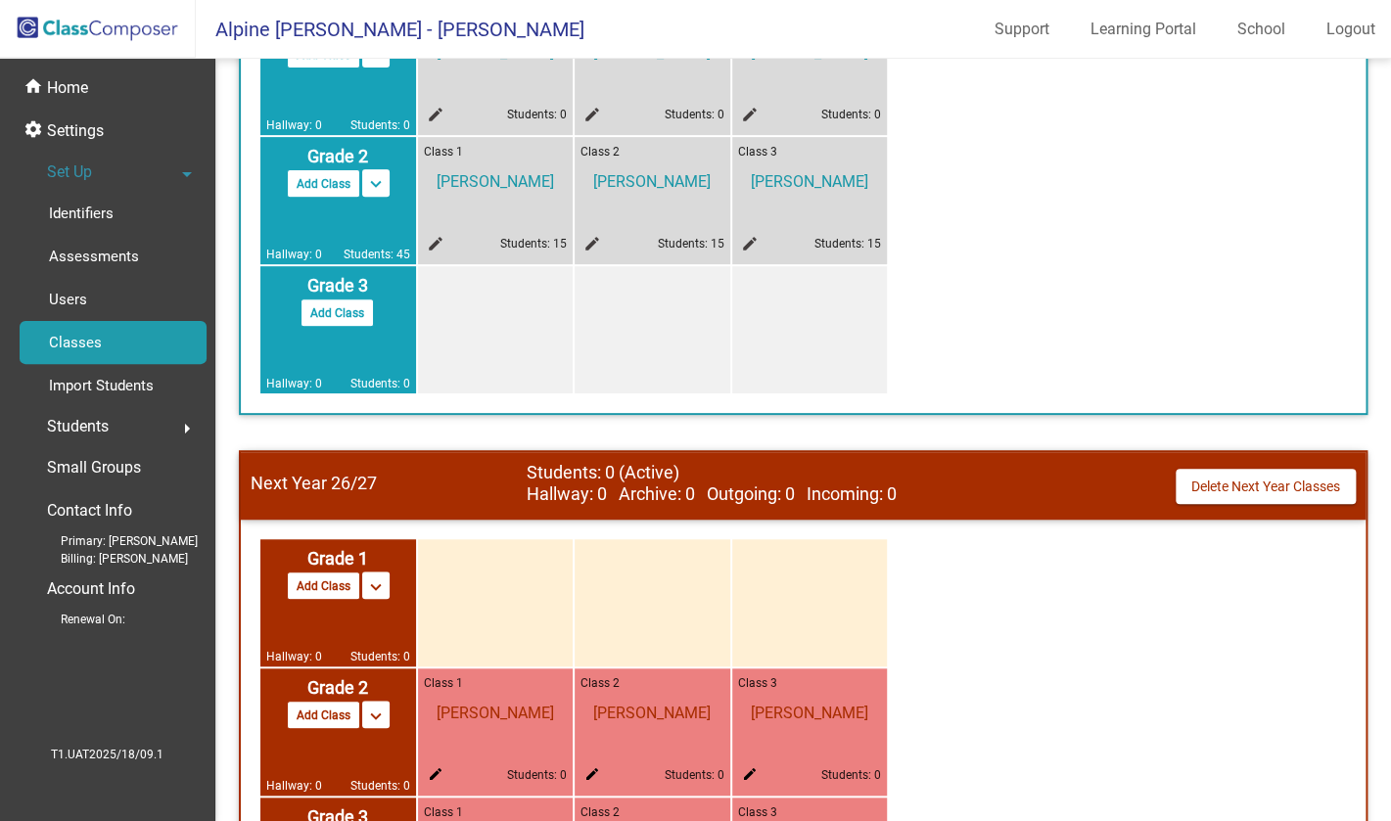
scroll to position [396, 0]
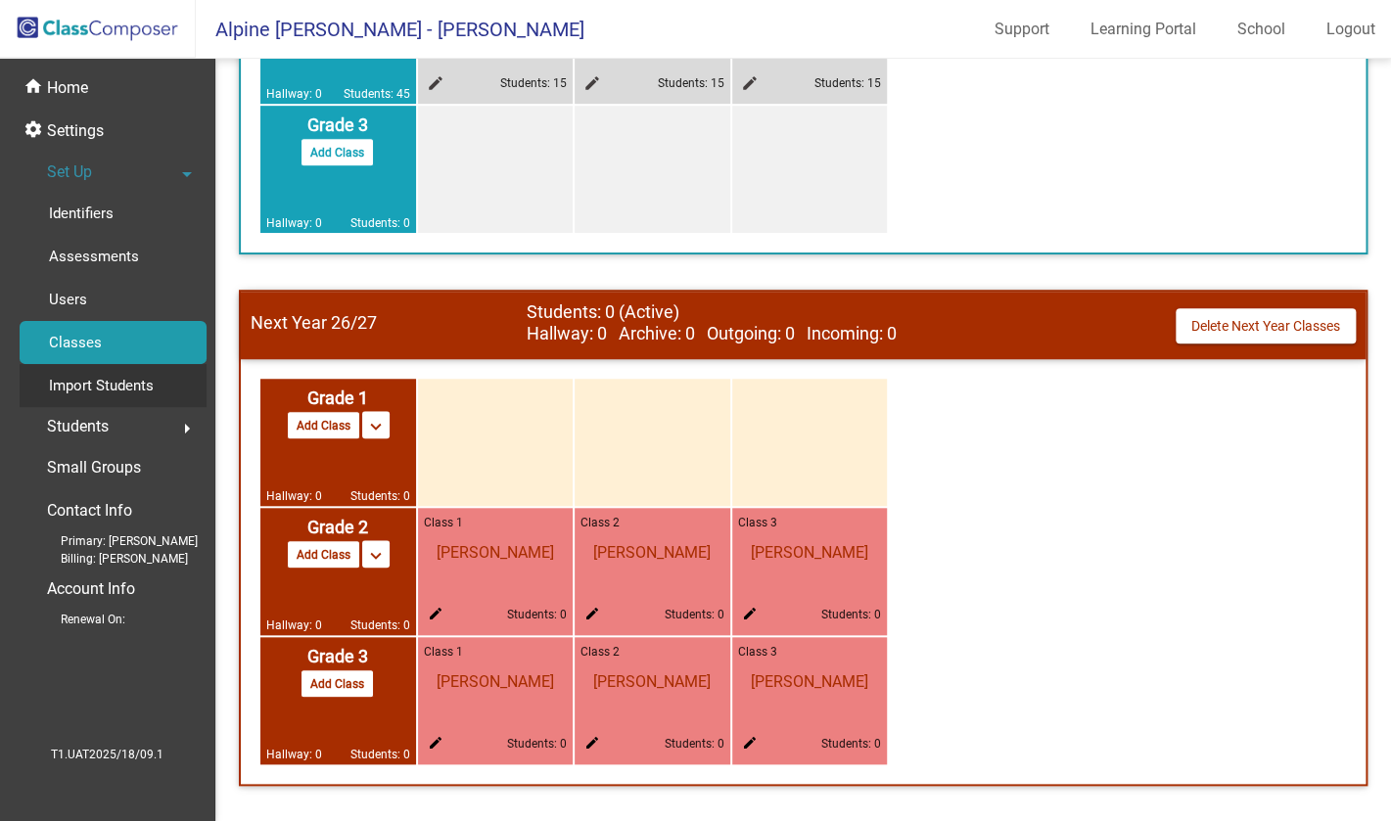
click at [123, 374] on p "Import Students" at bounding box center [101, 385] width 105 height 23
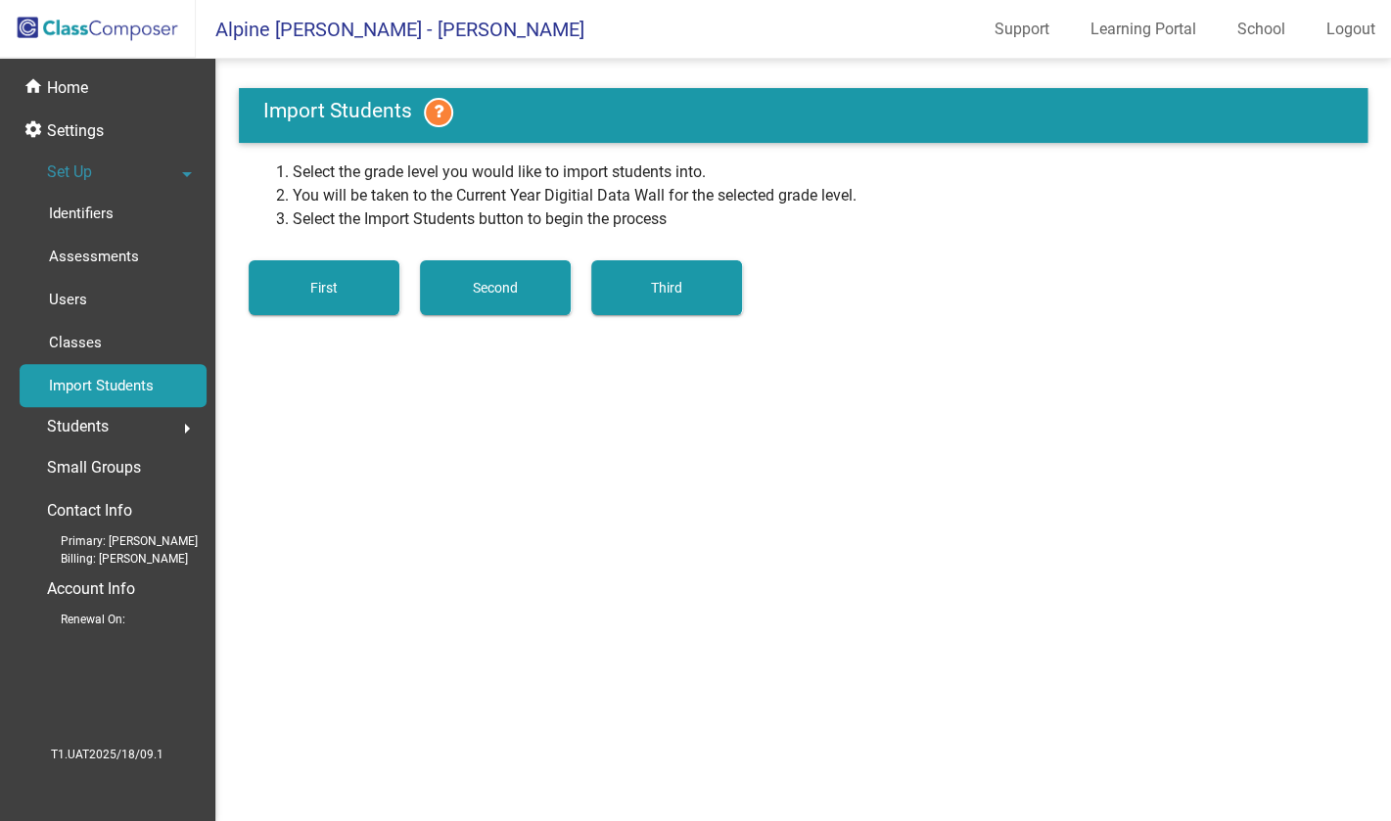
click at [126, 424] on div "Students arrow_right" at bounding box center [113, 426] width 187 height 39
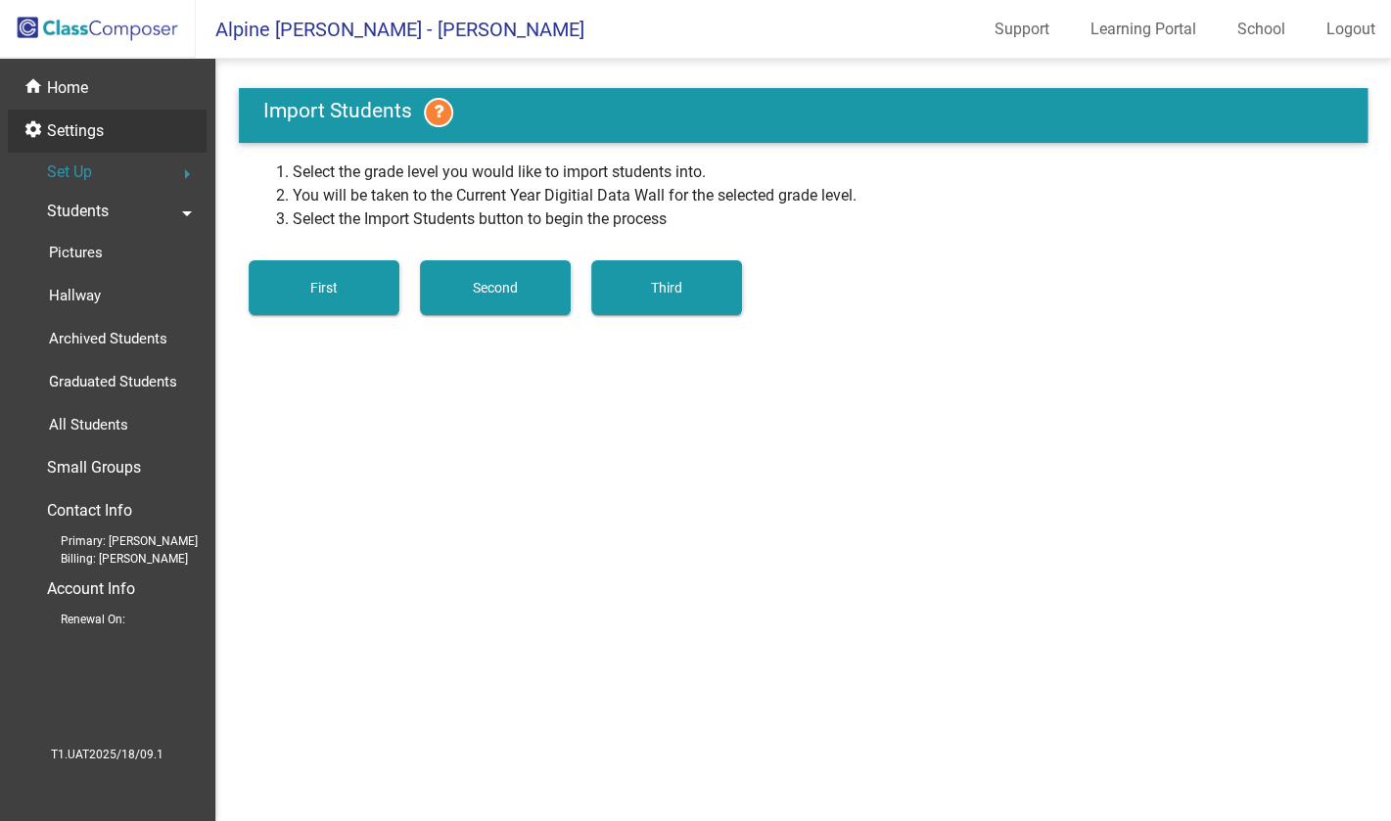
click at [77, 131] on p "Settings" at bounding box center [75, 130] width 57 height 23
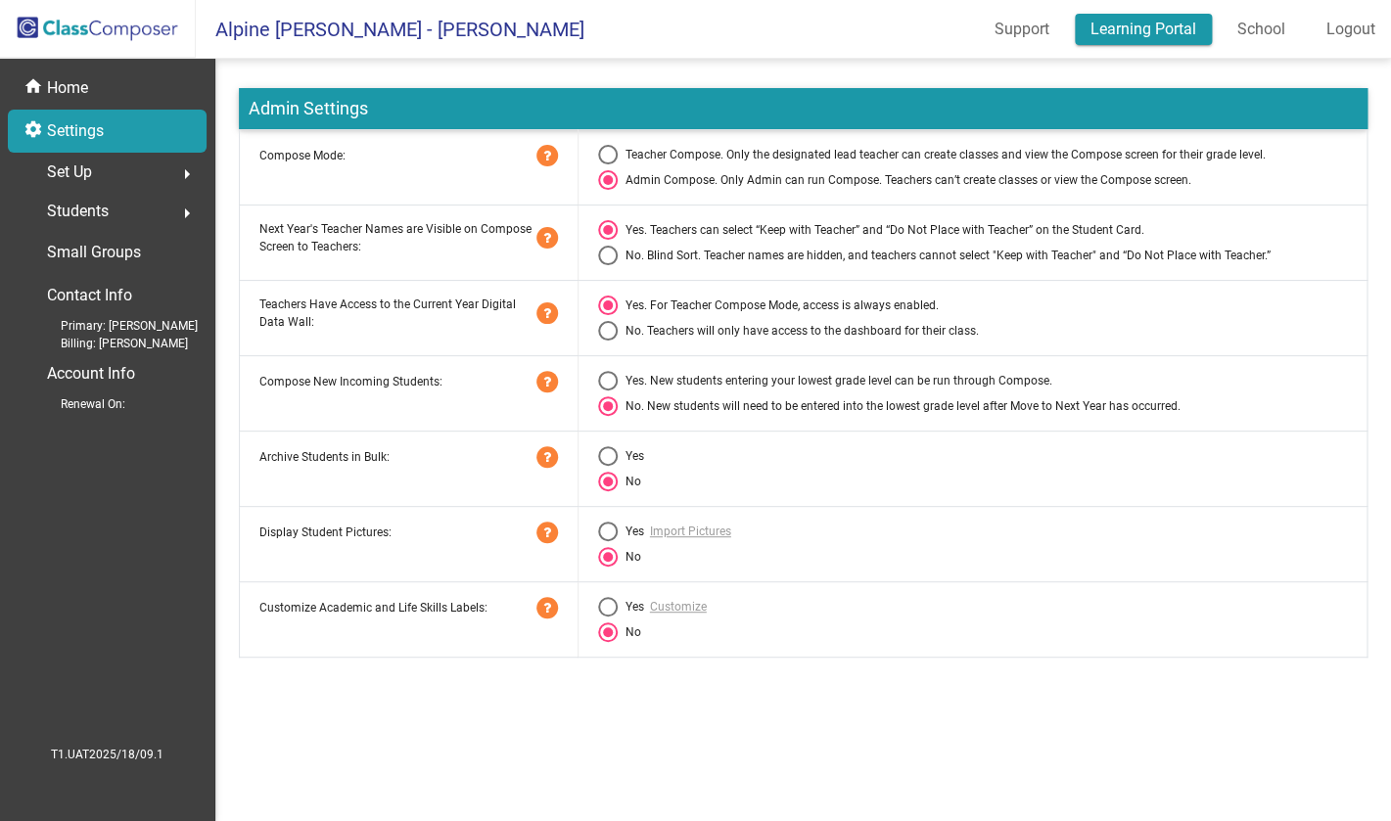
click at [1142, 44] on link "Learning Portal" at bounding box center [1143, 29] width 137 height 31
click at [1297, 10] on mat-toolbar "Alpine [PERSON_NAME] - [PERSON_NAME] Support Learning Portal School Logout" at bounding box center [695, 29] width 1391 height 59
click at [1273, 24] on link "School" at bounding box center [1261, 29] width 79 height 31
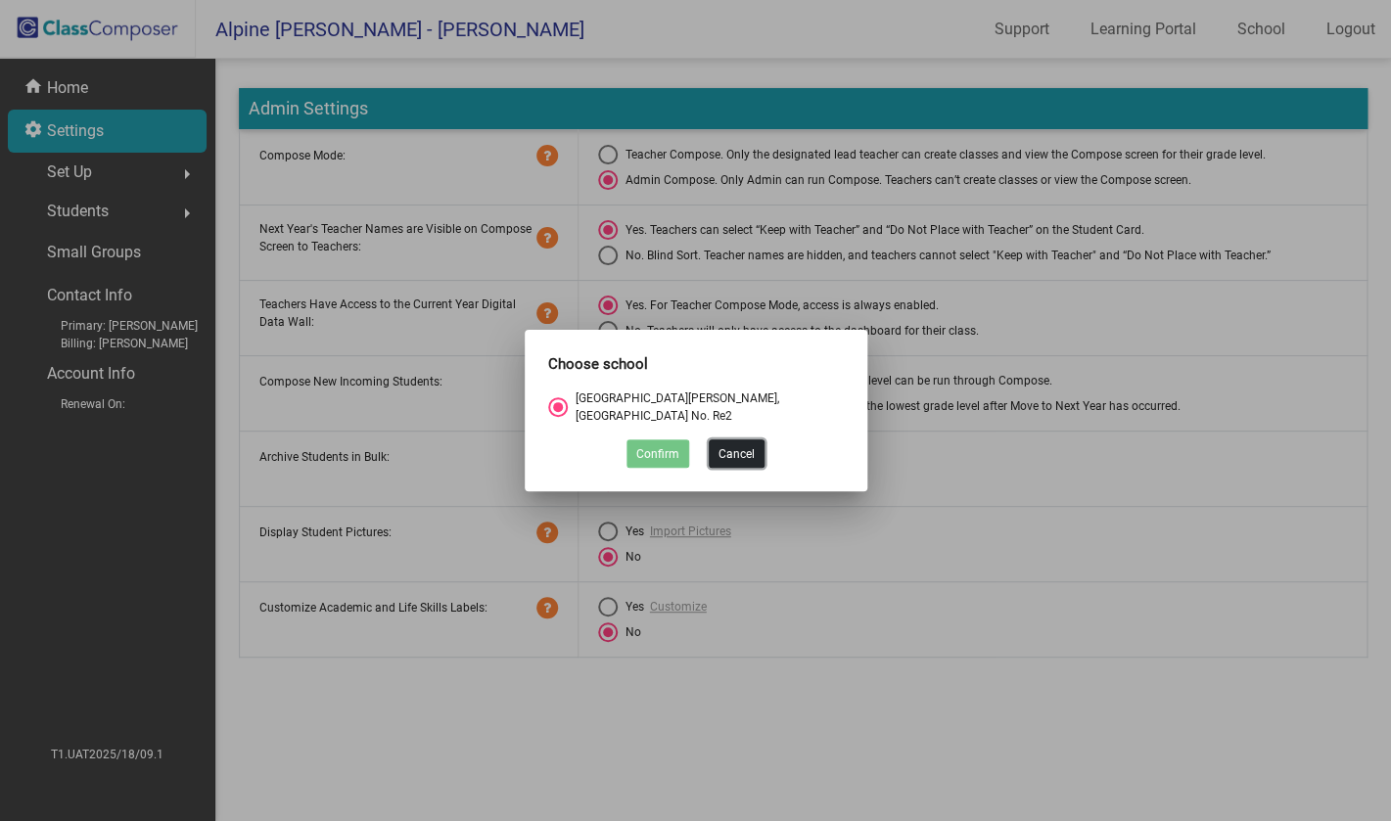
click at [734, 447] on button "Cancel" at bounding box center [737, 454] width 56 height 28
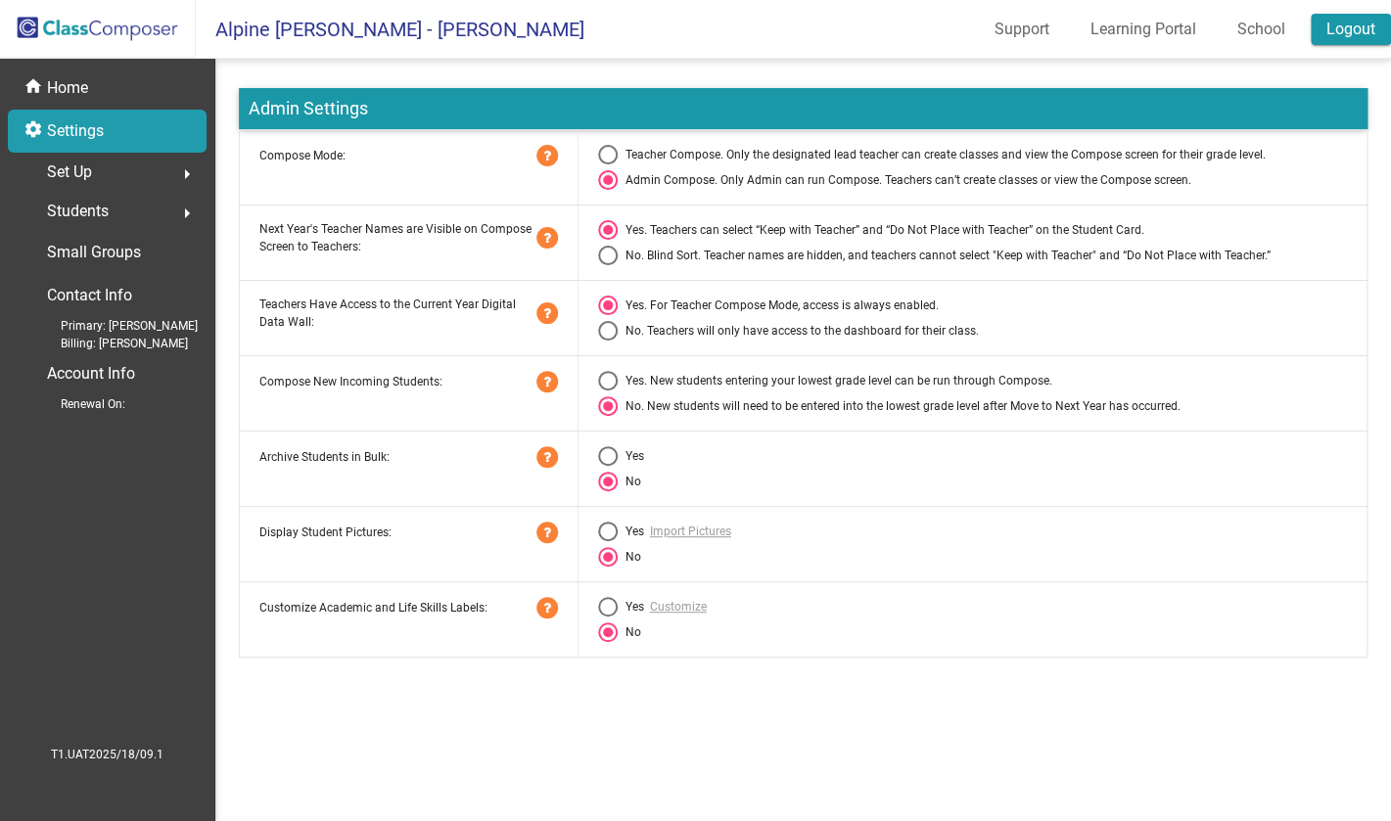
click at [1347, 43] on link "Logout" at bounding box center [1351, 29] width 80 height 31
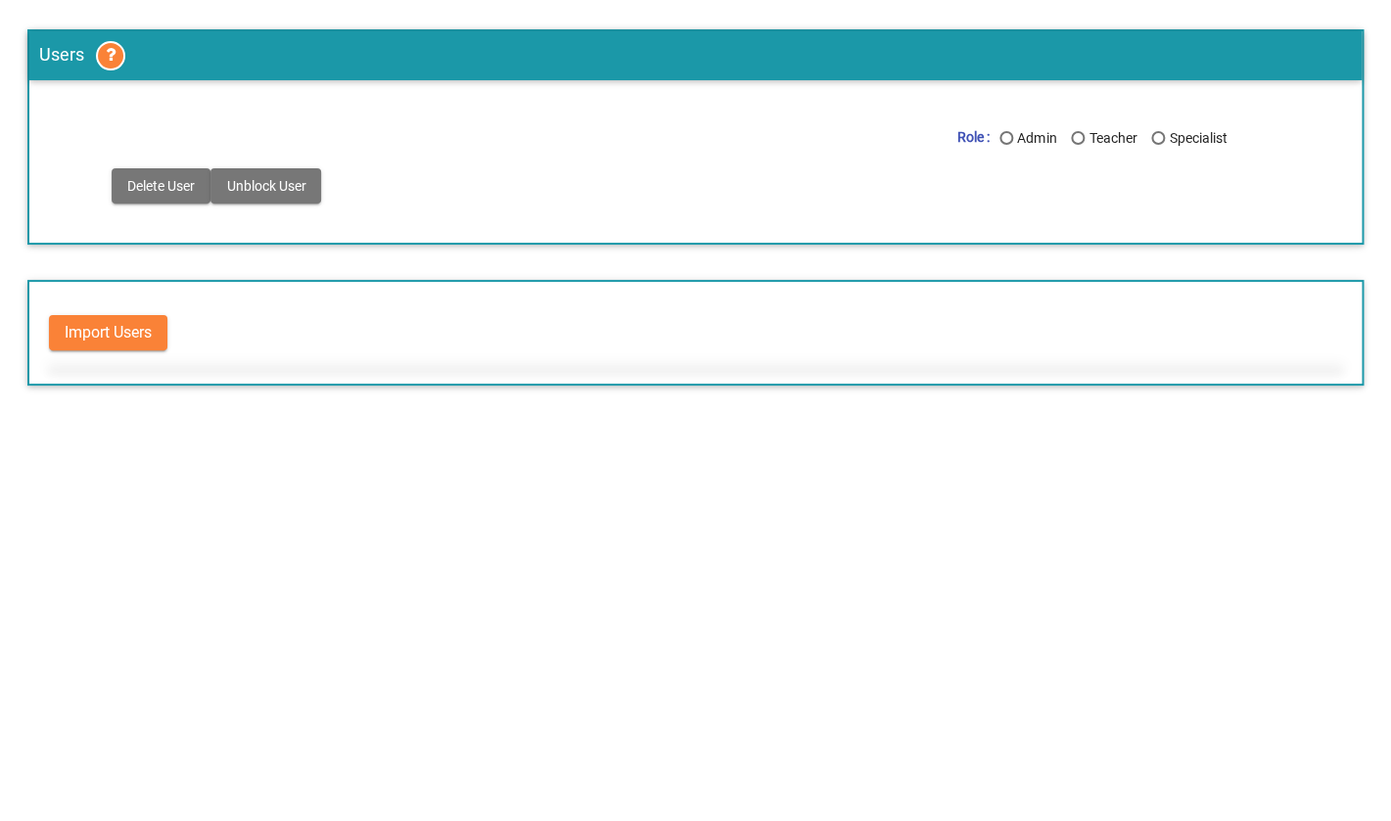
click at [174, 179] on span "Delete User" at bounding box center [161, 186] width 68 height 16
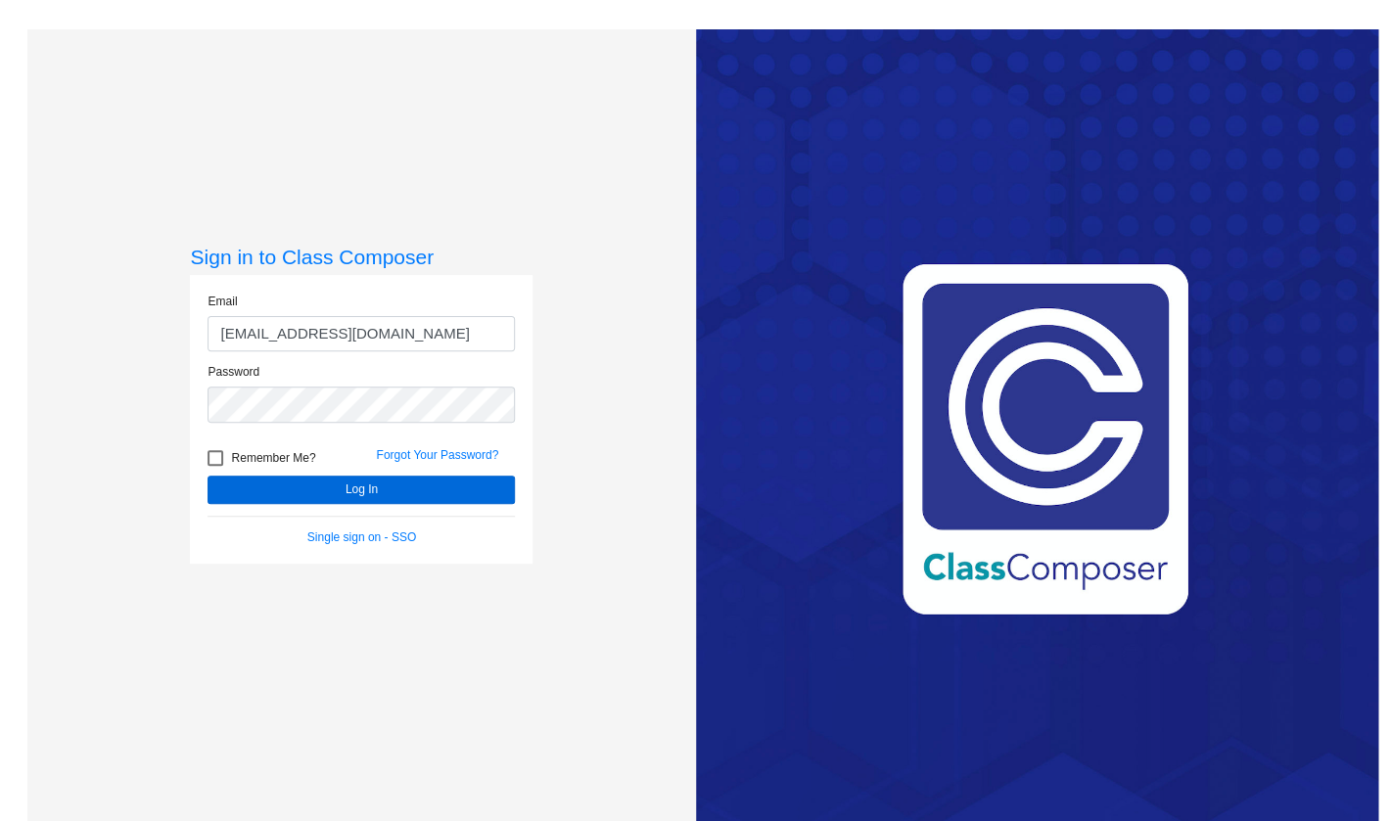
type input "[EMAIL_ADDRESS][DOMAIN_NAME]"
click at [379, 487] on button "Log In" at bounding box center [361, 490] width 307 height 28
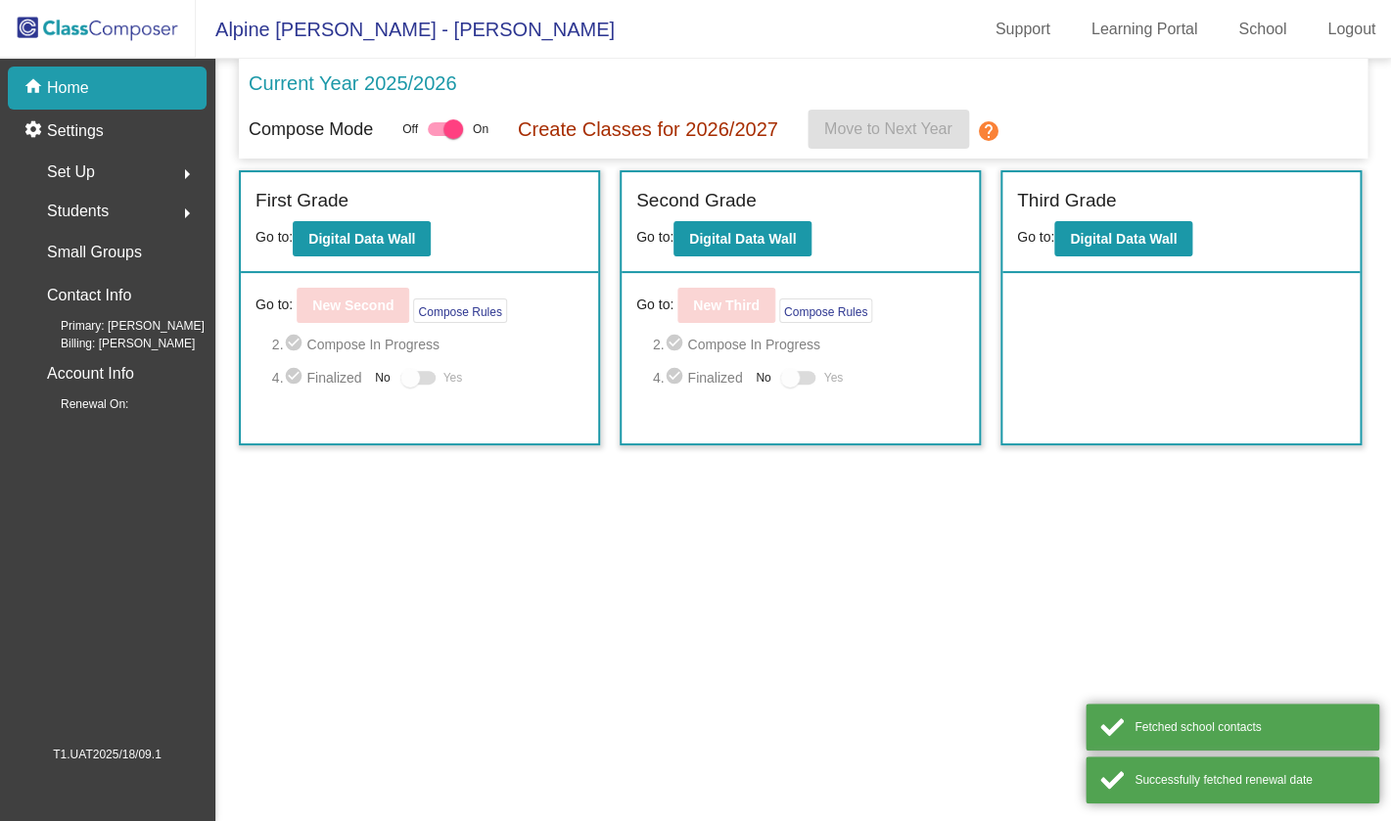
click at [116, 175] on div "Set Up arrow_right" at bounding box center [113, 172] width 187 height 39
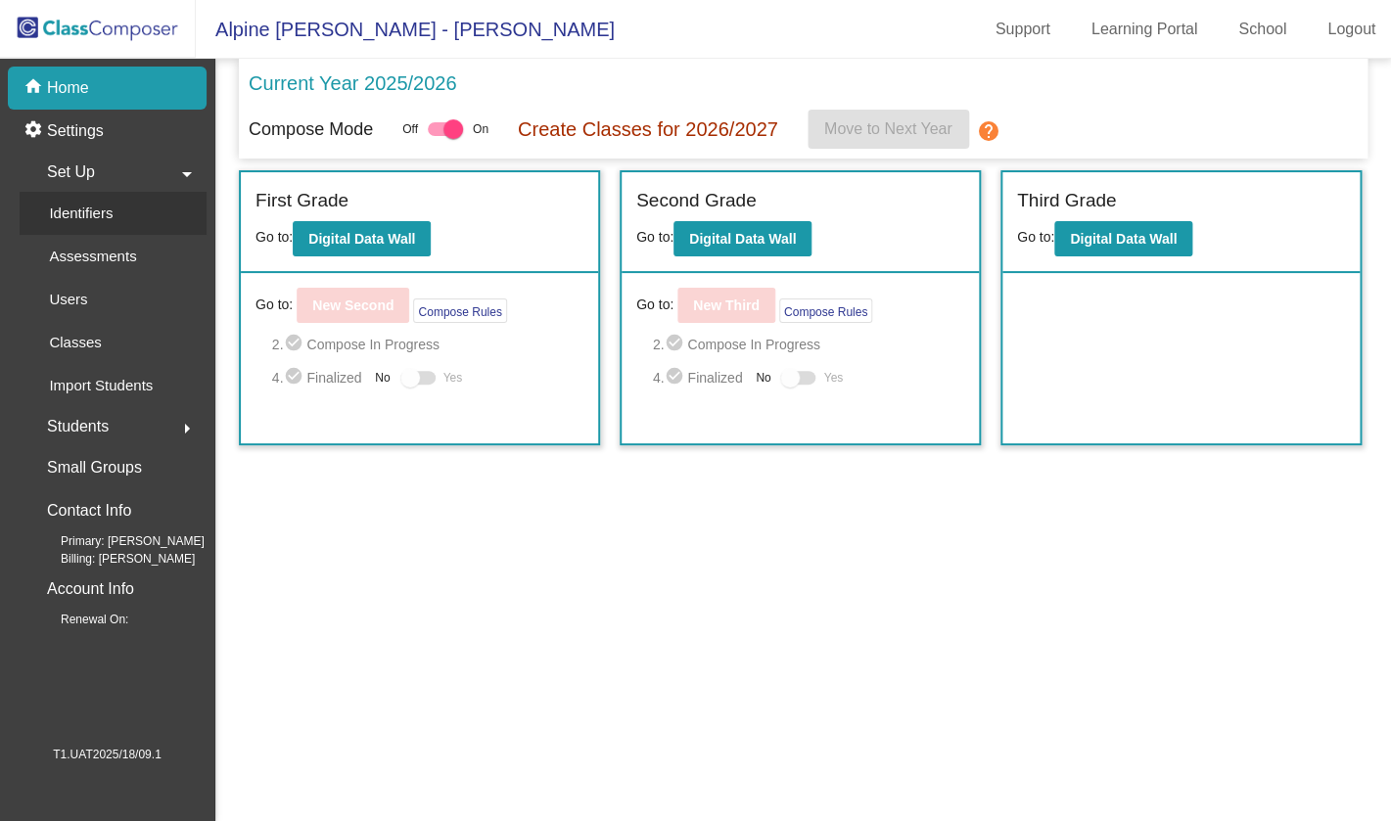
click at [115, 200] on div "Identifiers" at bounding box center [74, 213] width 109 height 43
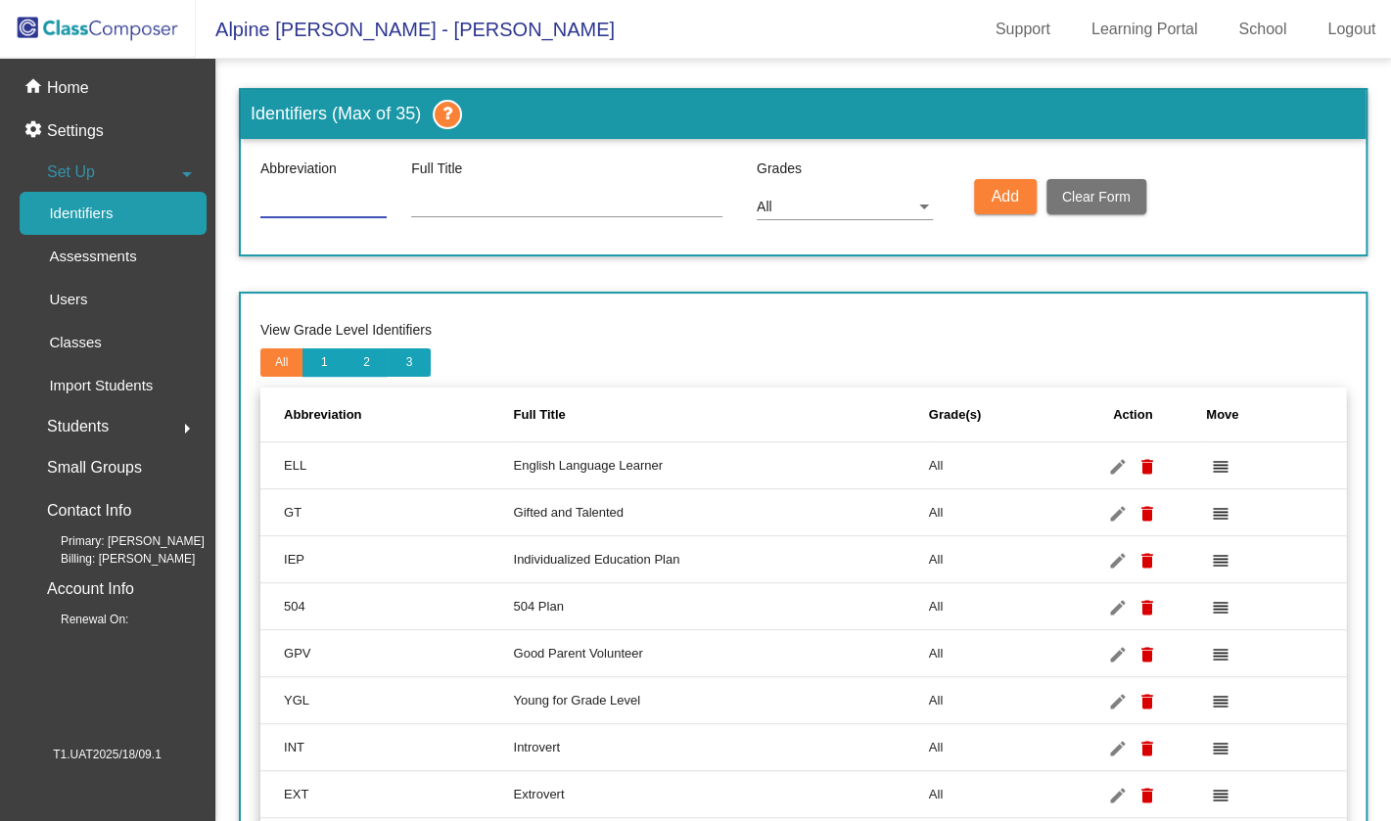
click at [371, 203] on input at bounding box center [323, 204] width 126 height 16
type input "TES"
click at [523, 211] on input at bounding box center [566, 204] width 311 height 16
type input "test"
click at [979, 188] on button "Add" at bounding box center [1005, 196] width 63 height 35
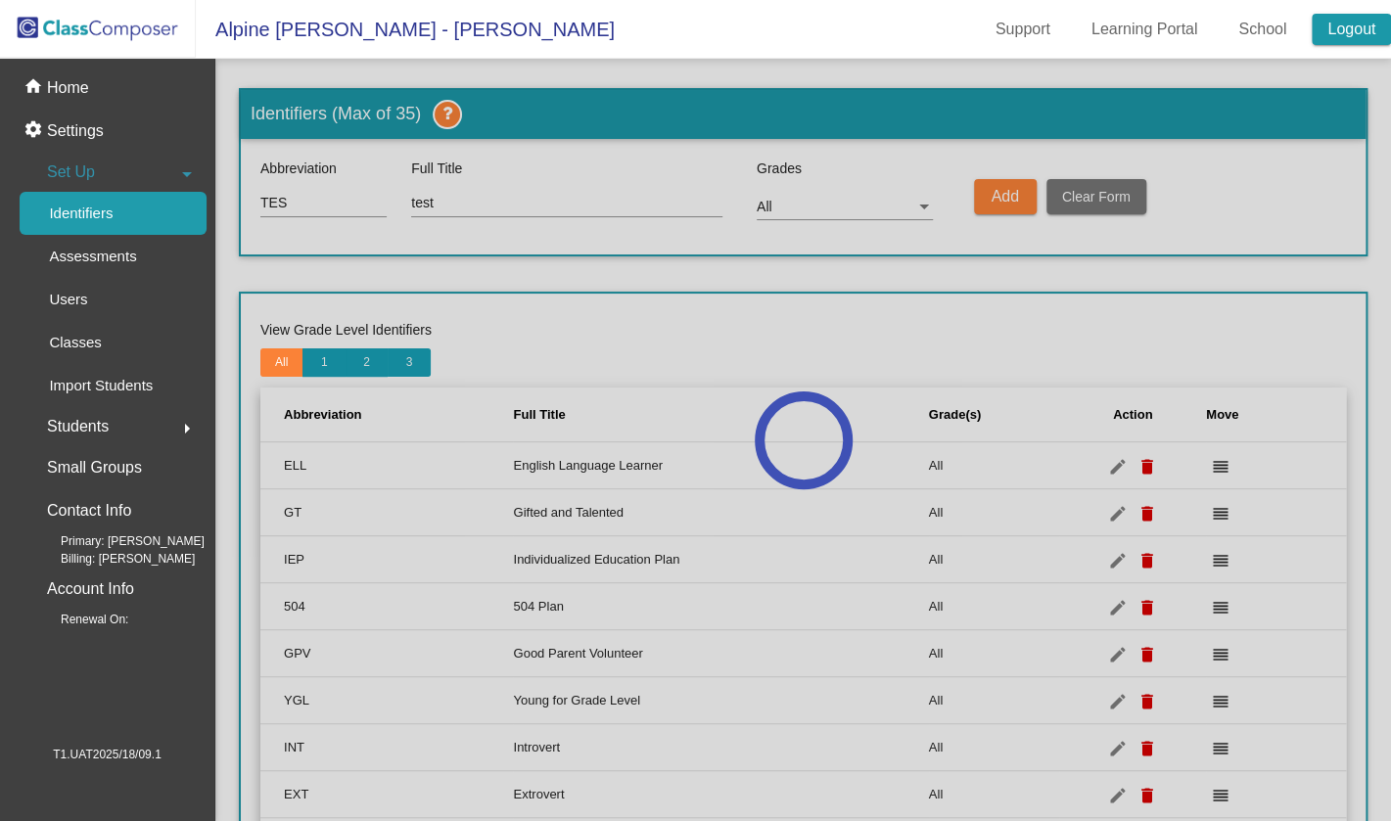
click at [1339, 15] on link "Logout" at bounding box center [1351, 29] width 79 height 31
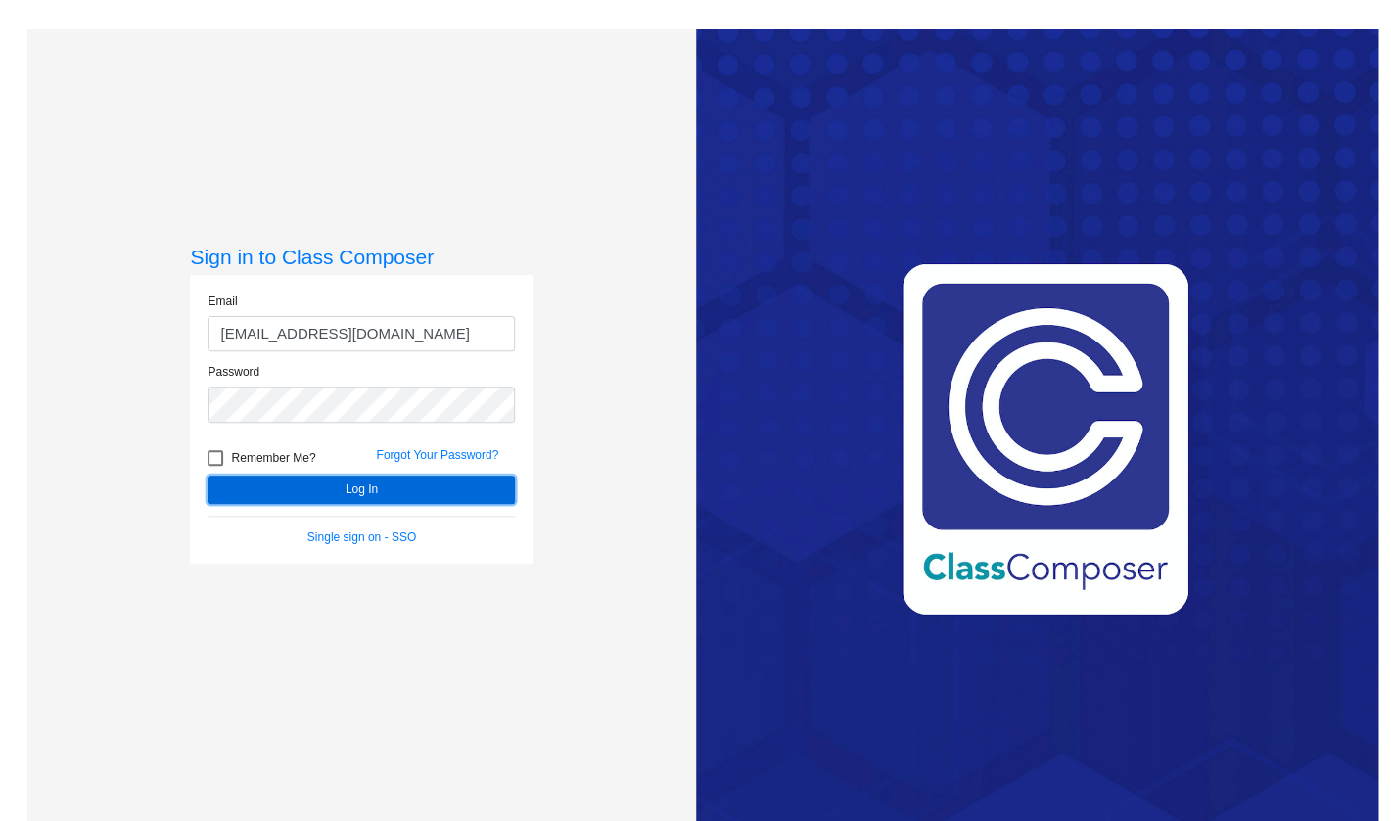
click at [408, 500] on button "Log In" at bounding box center [361, 490] width 307 height 28
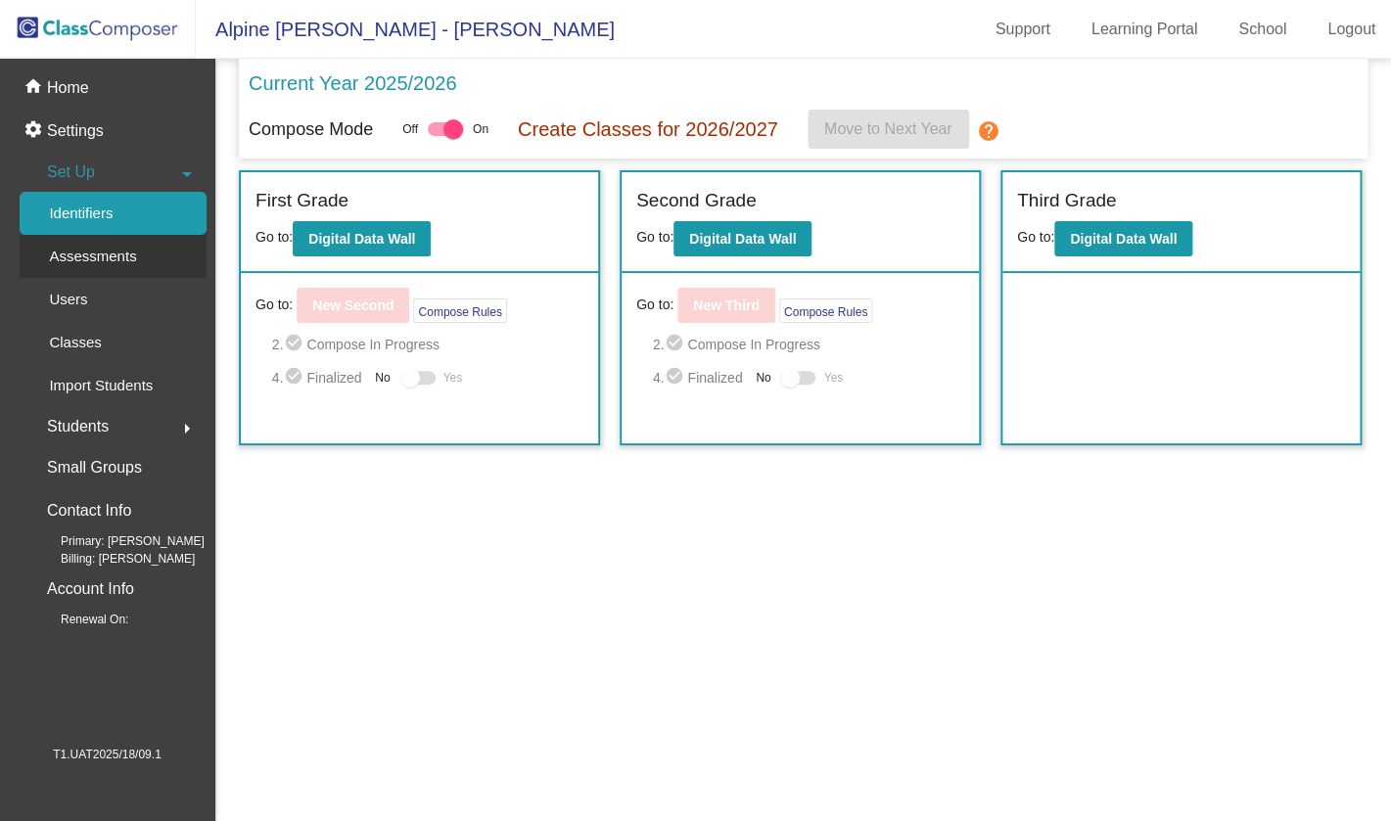
click at [125, 271] on div "Assessments" at bounding box center [86, 256] width 133 height 43
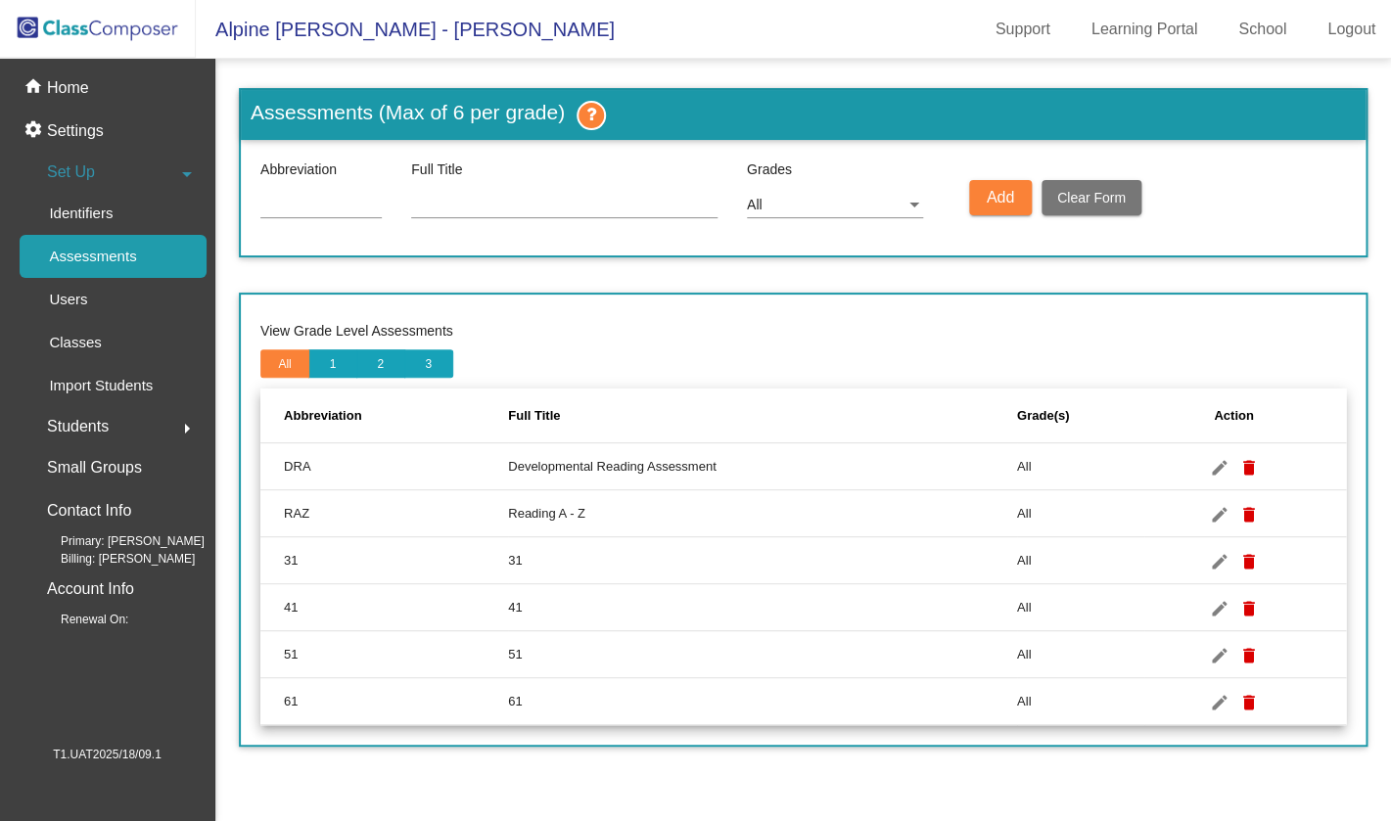
click at [408, 196] on div "Abbreviation Full Title Grades All Add Clear Form" at bounding box center [803, 198] width 1125 height 116
click at [129, 305] on link "Users" at bounding box center [113, 299] width 187 height 43
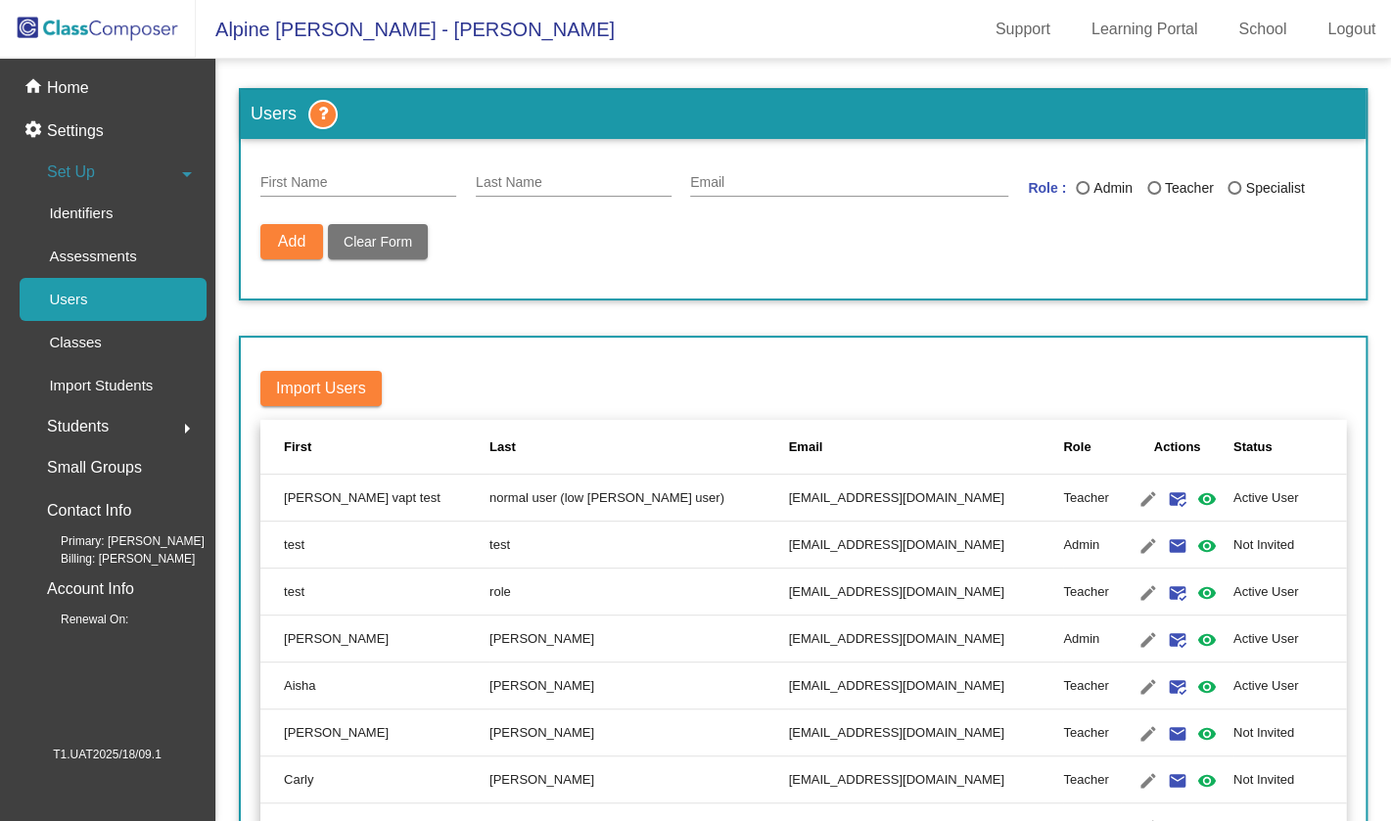
click at [335, 178] on input "First Name" at bounding box center [358, 183] width 196 height 16
click at [1136, 501] on mat-icon "edit" at bounding box center [1147, 499] width 23 height 23
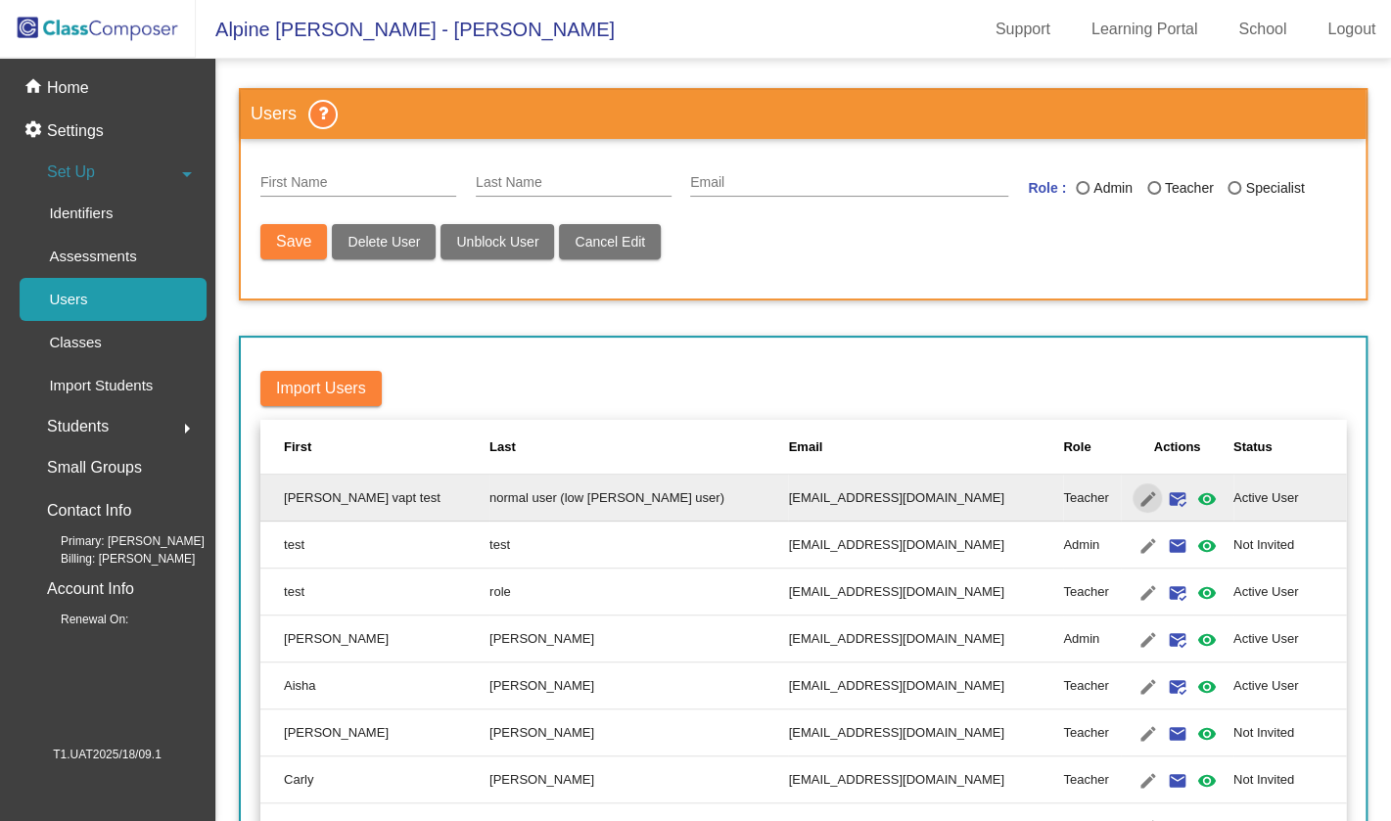
type input "[PERSON_NAME] vapt test"
type input "normal user (low [PERSON_NAME] user)"
type input "[EMAIL_ADDRESS][DOMAIN_NAME]"
radio input "true"
click at [569, 271] on div "Save Delete User Unblock User Cancel Edit" at bounding box center [803, 251] width 1086 height 55
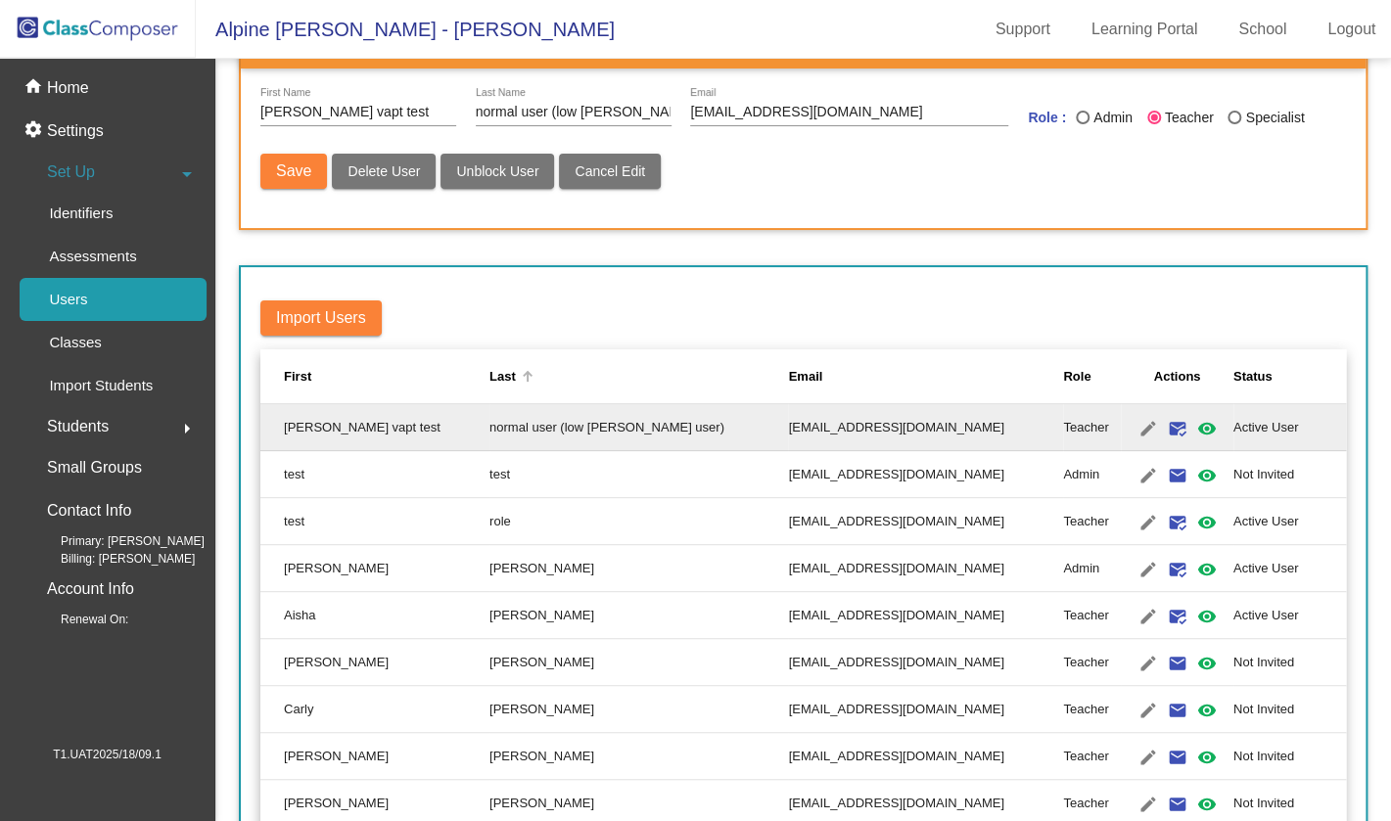
scroll to position [95, 0]
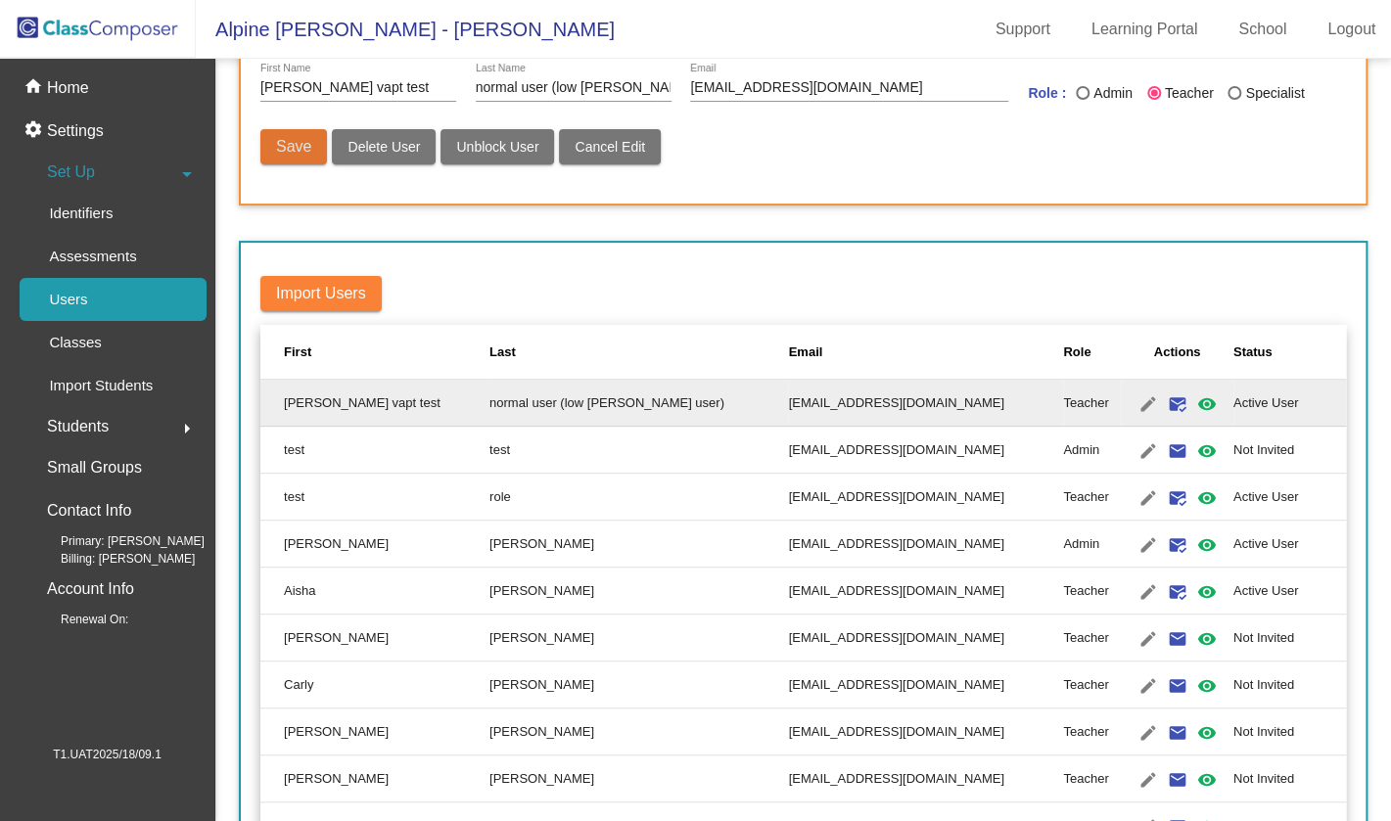
click at [295, 148] on span "Save" at bounding box center [293, 146] width 35 height 17
click at [1194, 408] on mat-icon "visibility" at bounding box center [1205, 404] width 23 height 23
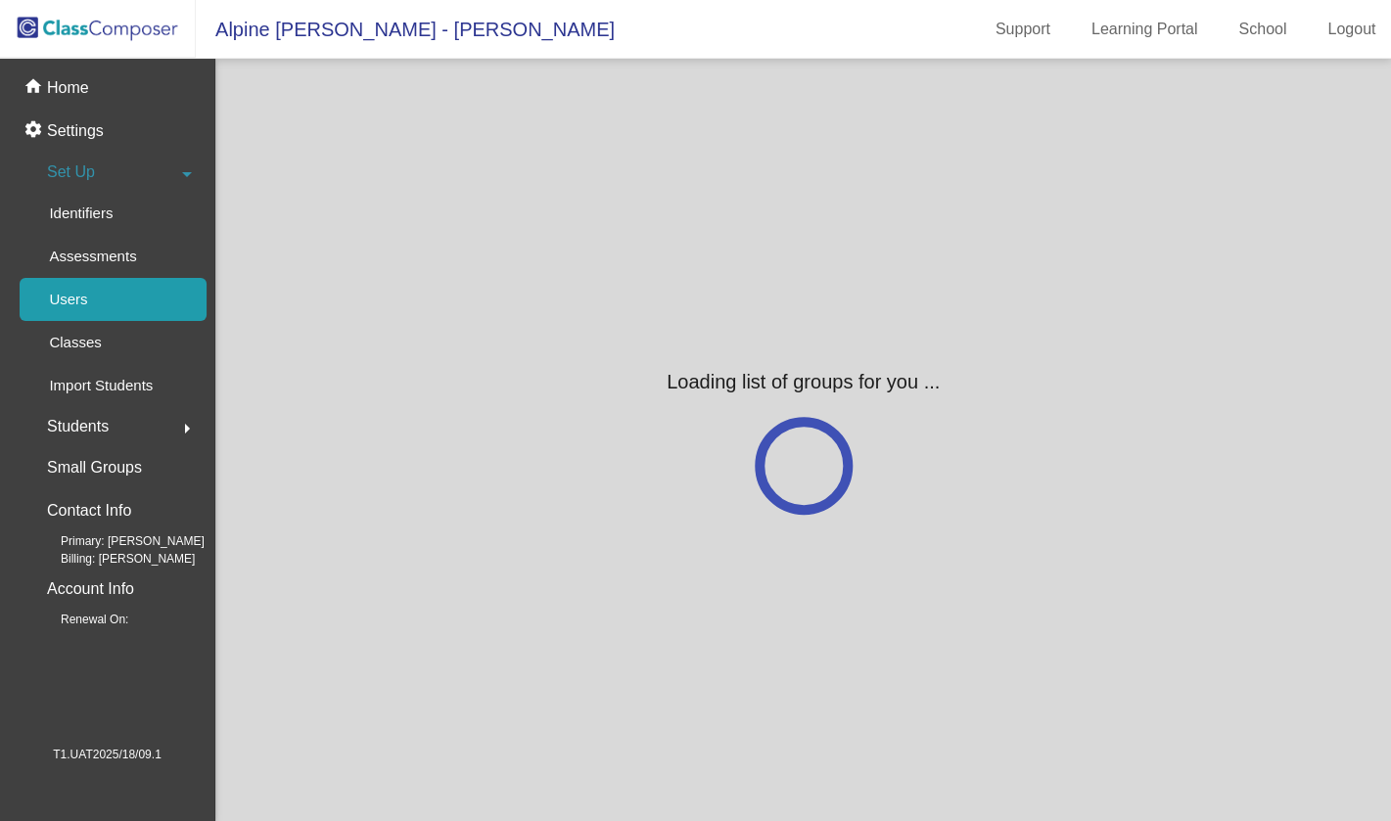
scroll to position [0, 0]
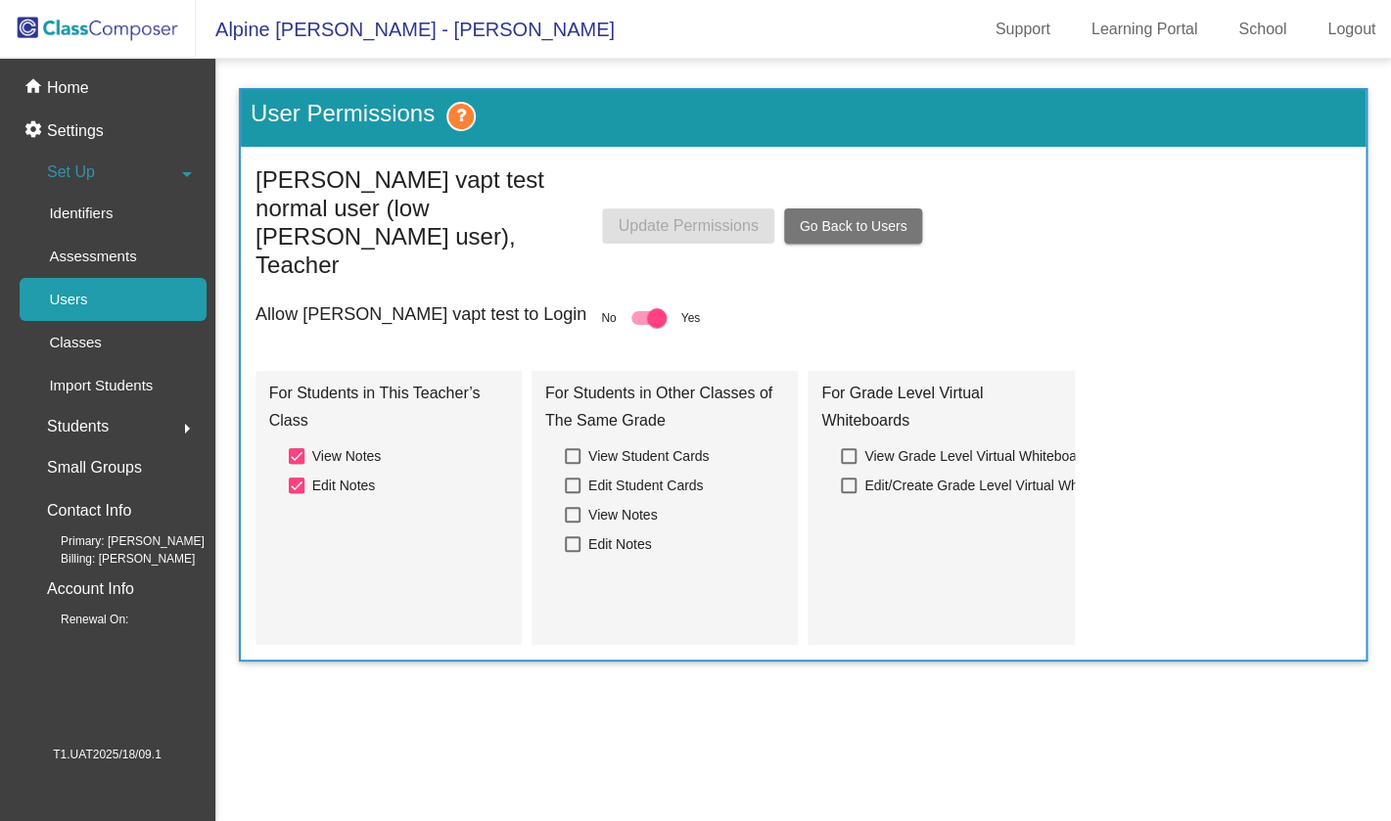
click at [875, 218] on span "Go Back to Users" at bounding box center [854, 226] width 108 height 16
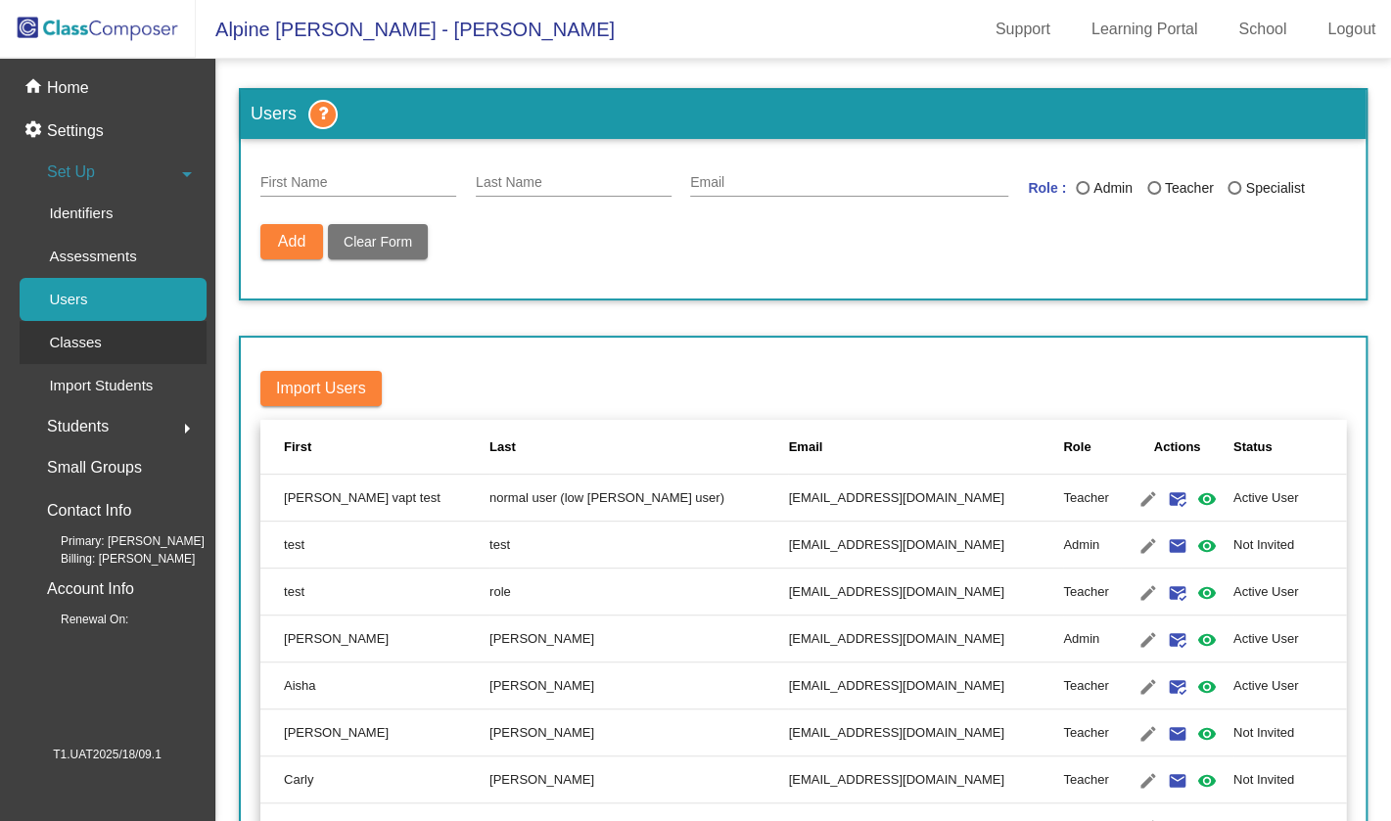
click at [53, 349] on p "Classes" at bounding box center [75, 342] width 52 height 23
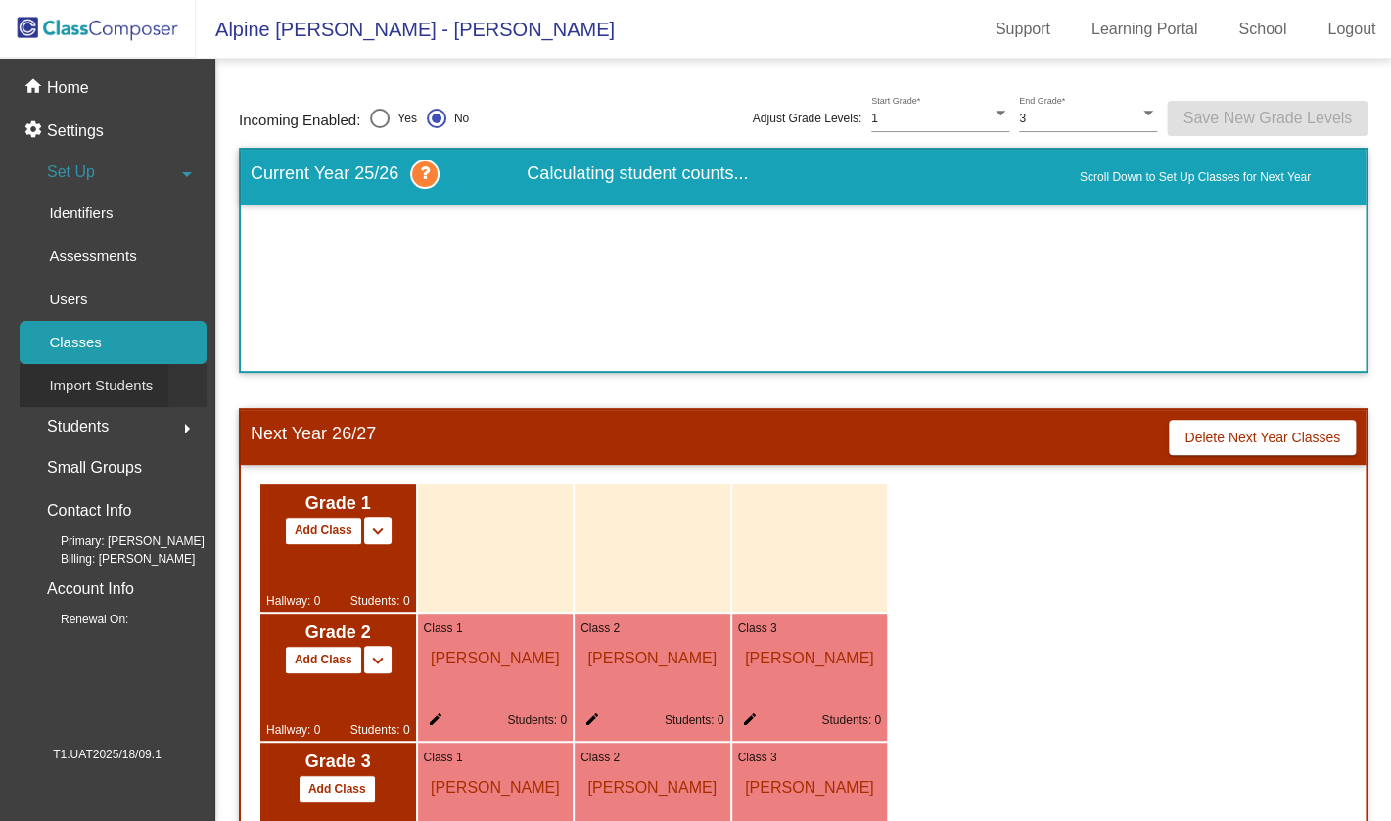
click at [104, 382] on p "Import Students" at bounding box center [101, 385] width 104 height 23
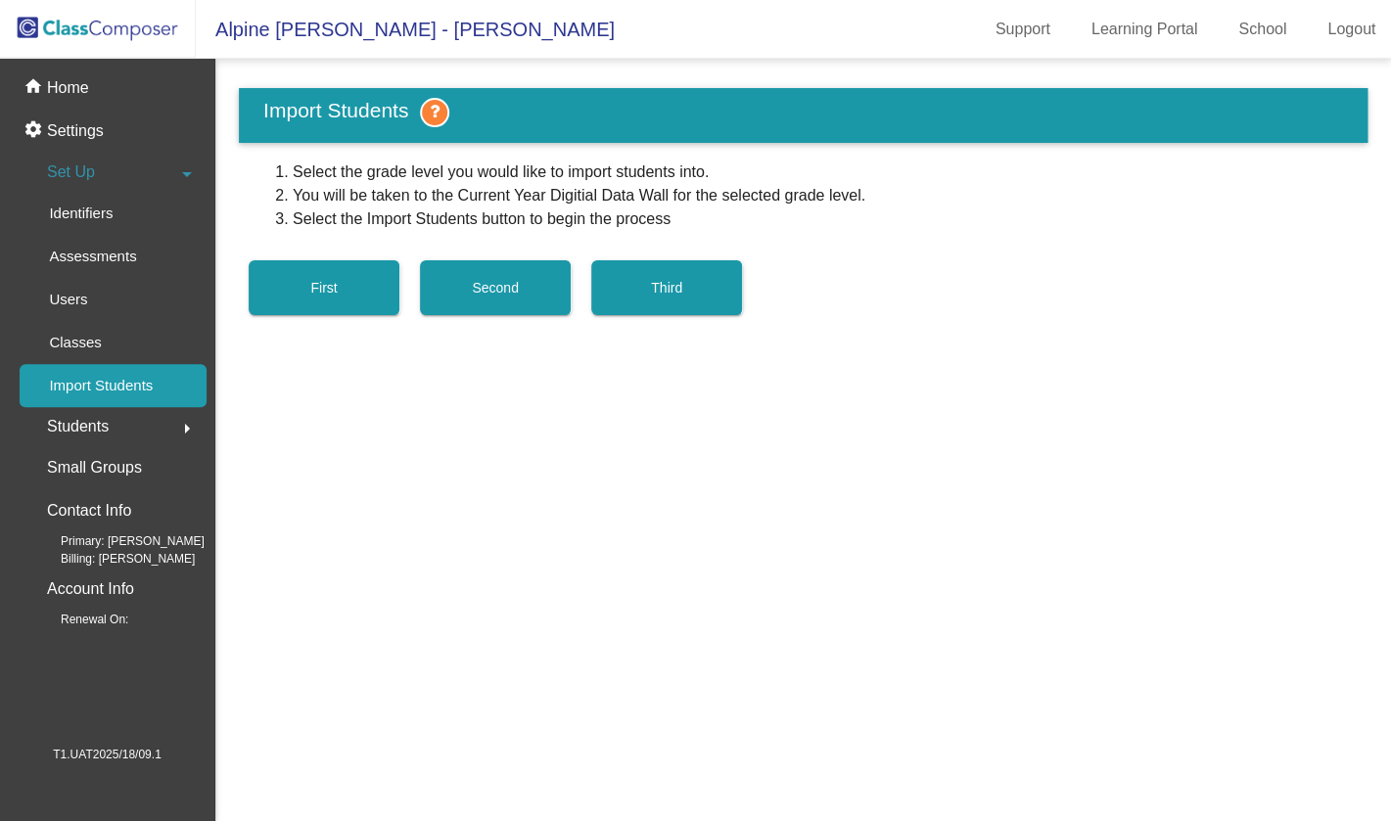
click at [96, 413] on span "Students" at bounding box center [78, 426] width 62 height 27
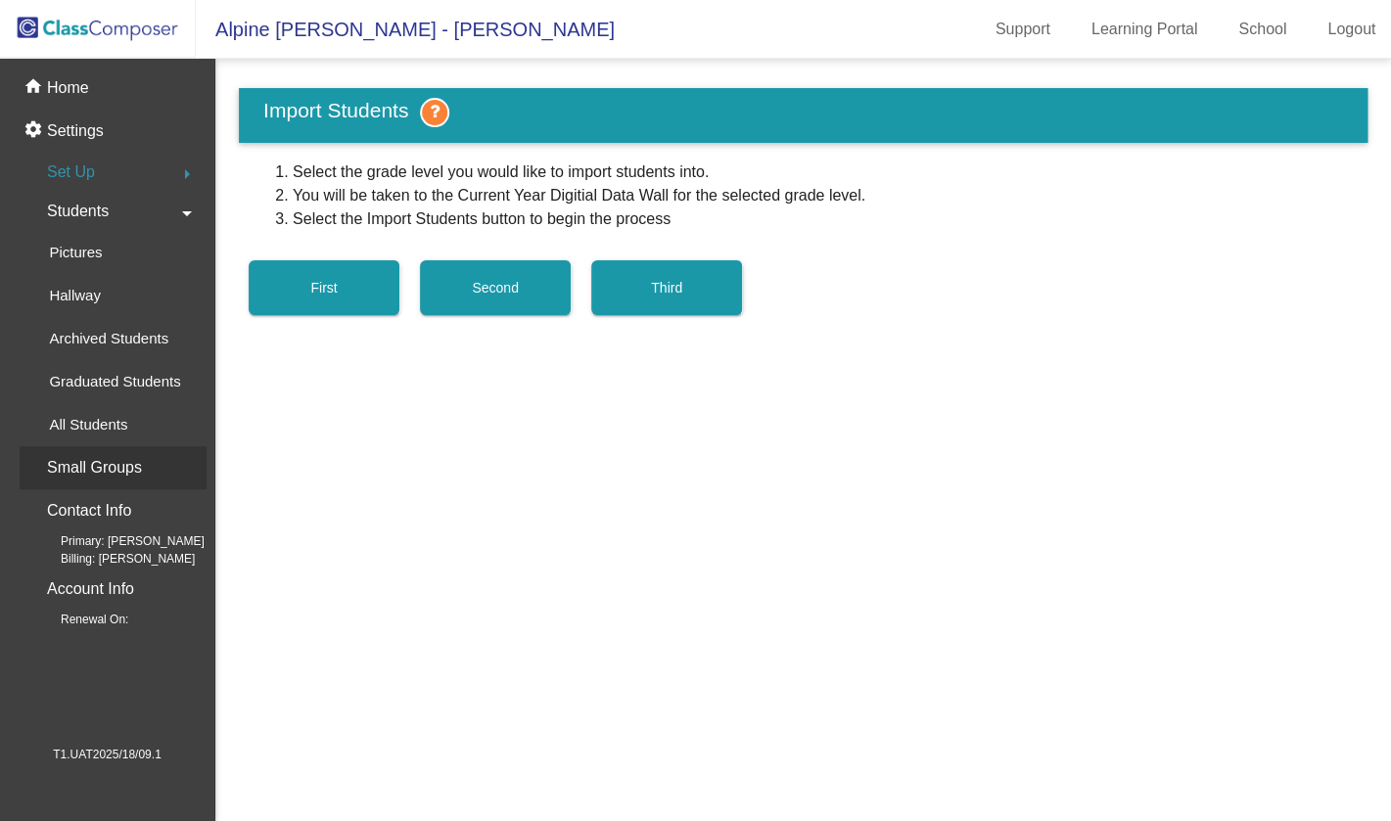
click at [87, 475] on p "Small Groups" at bounding box center [94, 467] width 95 height 27
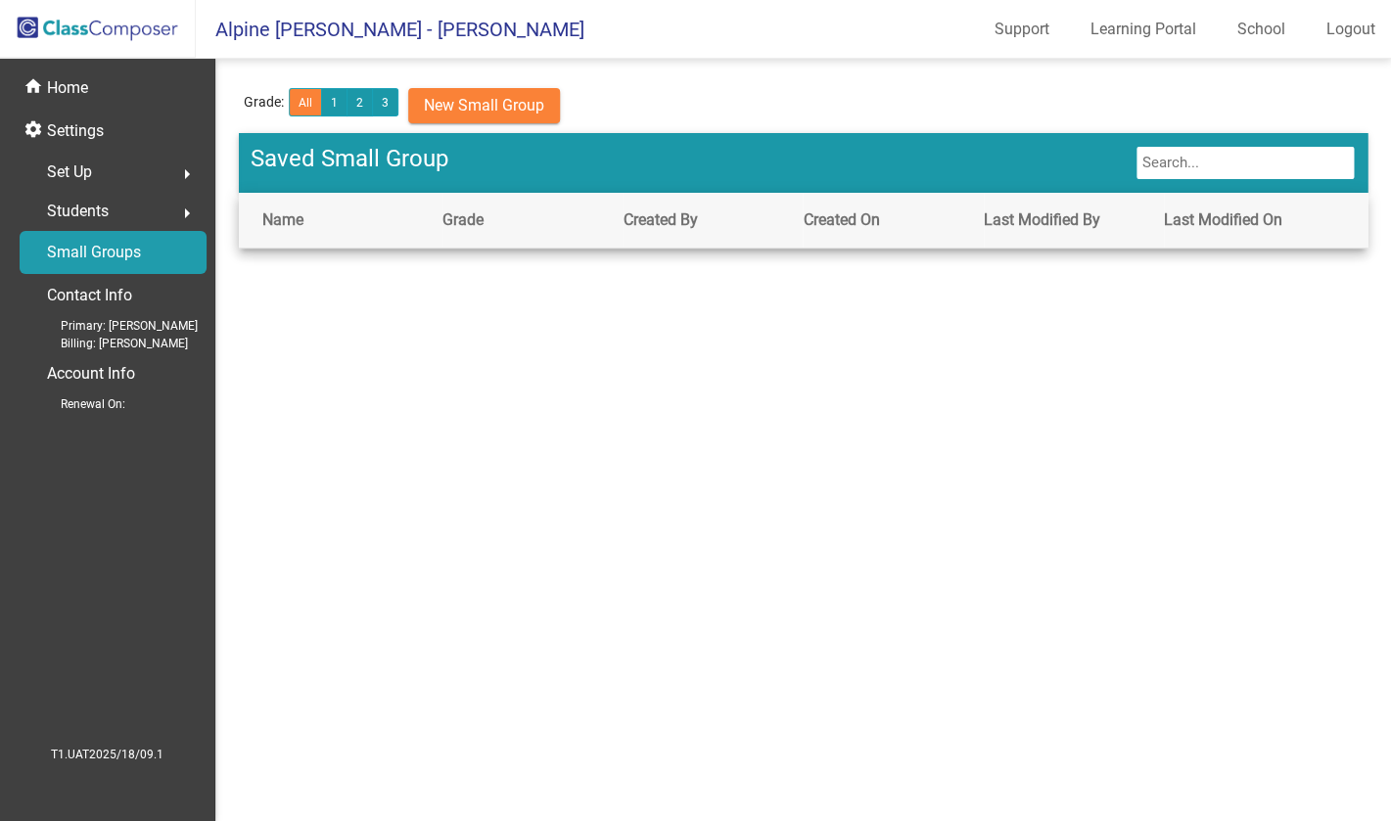
click at [85, 404] on span "Renewal On:" at bounding box center [77, 405] width 96 height 18
click at [84, 386] on p "Account Info" at bounding box center [91, 373] width 88 height 27
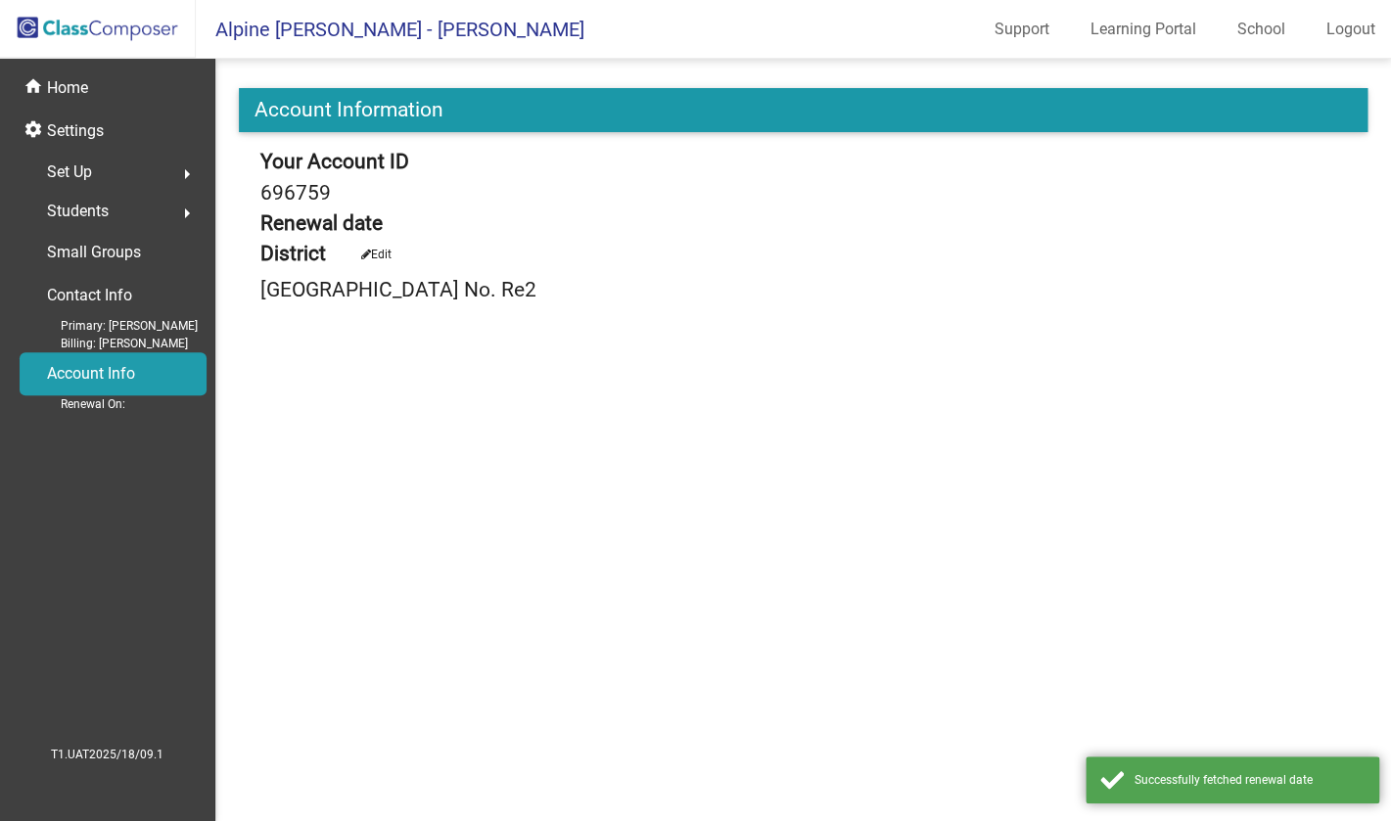
click at [361, 250] on div "District Edit" at bounding box center [523, 257] width 529 height 30
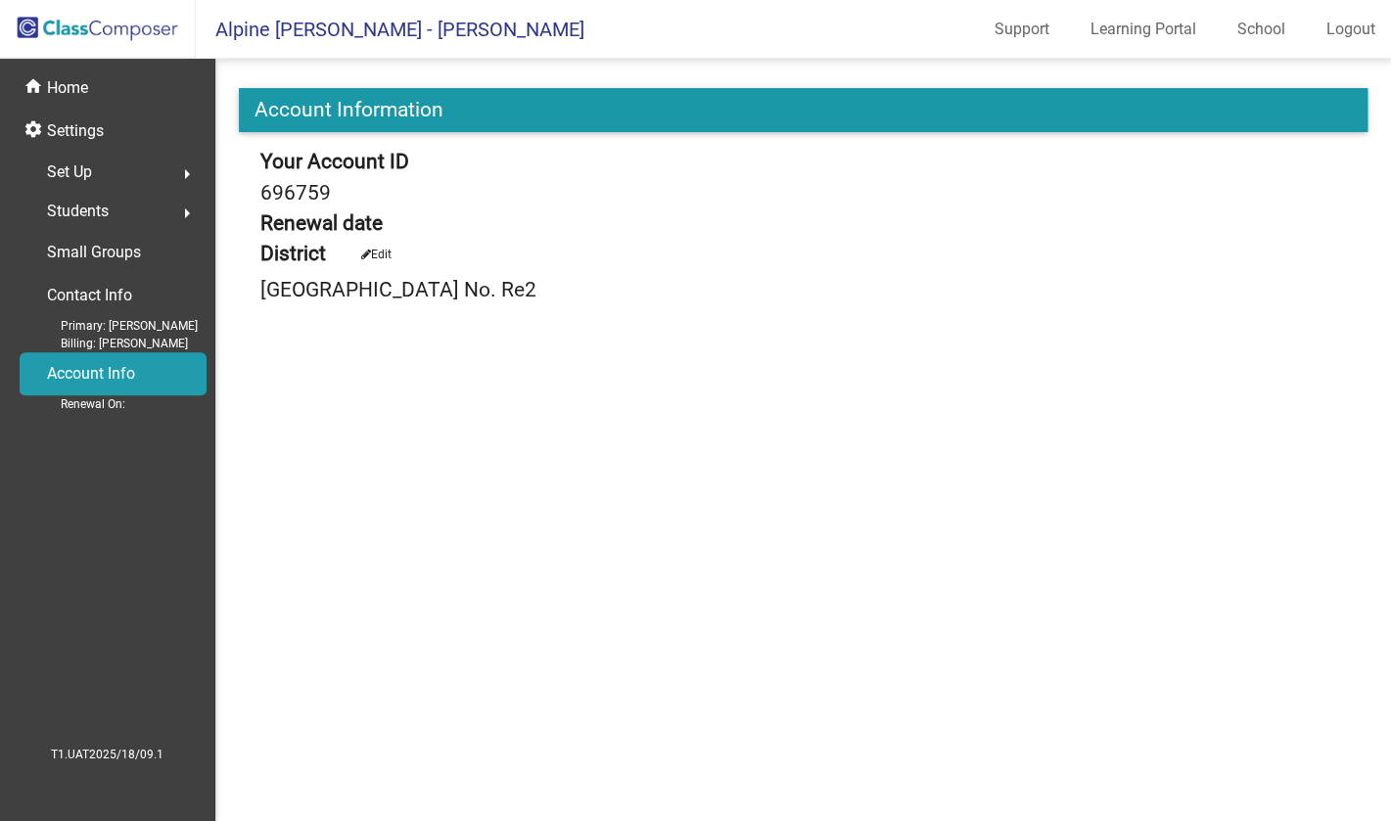
click at [370, 251] on icon at bounding box center [365, 255] width 10 height 12
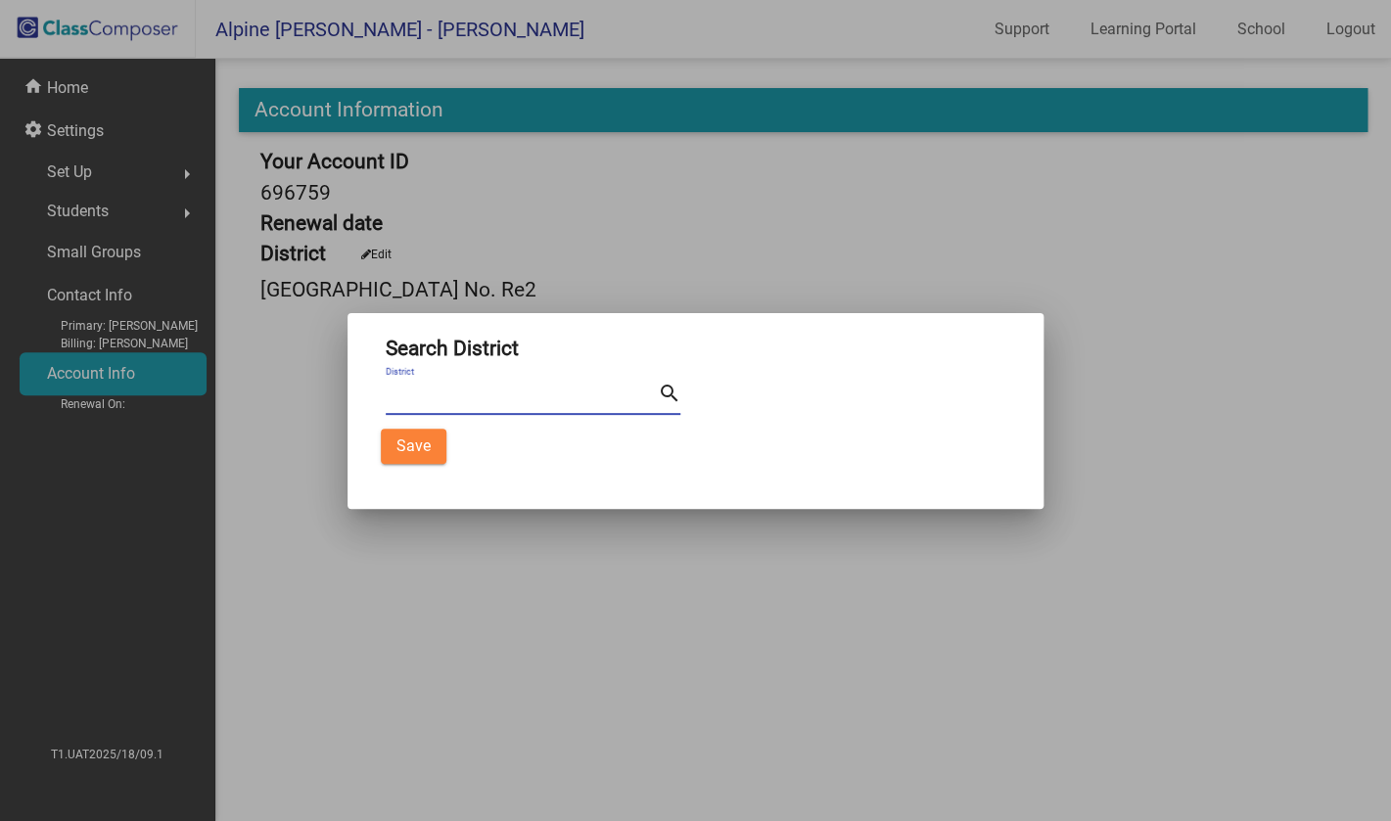
click at [496, 400] on input "District" at bounding box center [521, 394] width 271 height 27
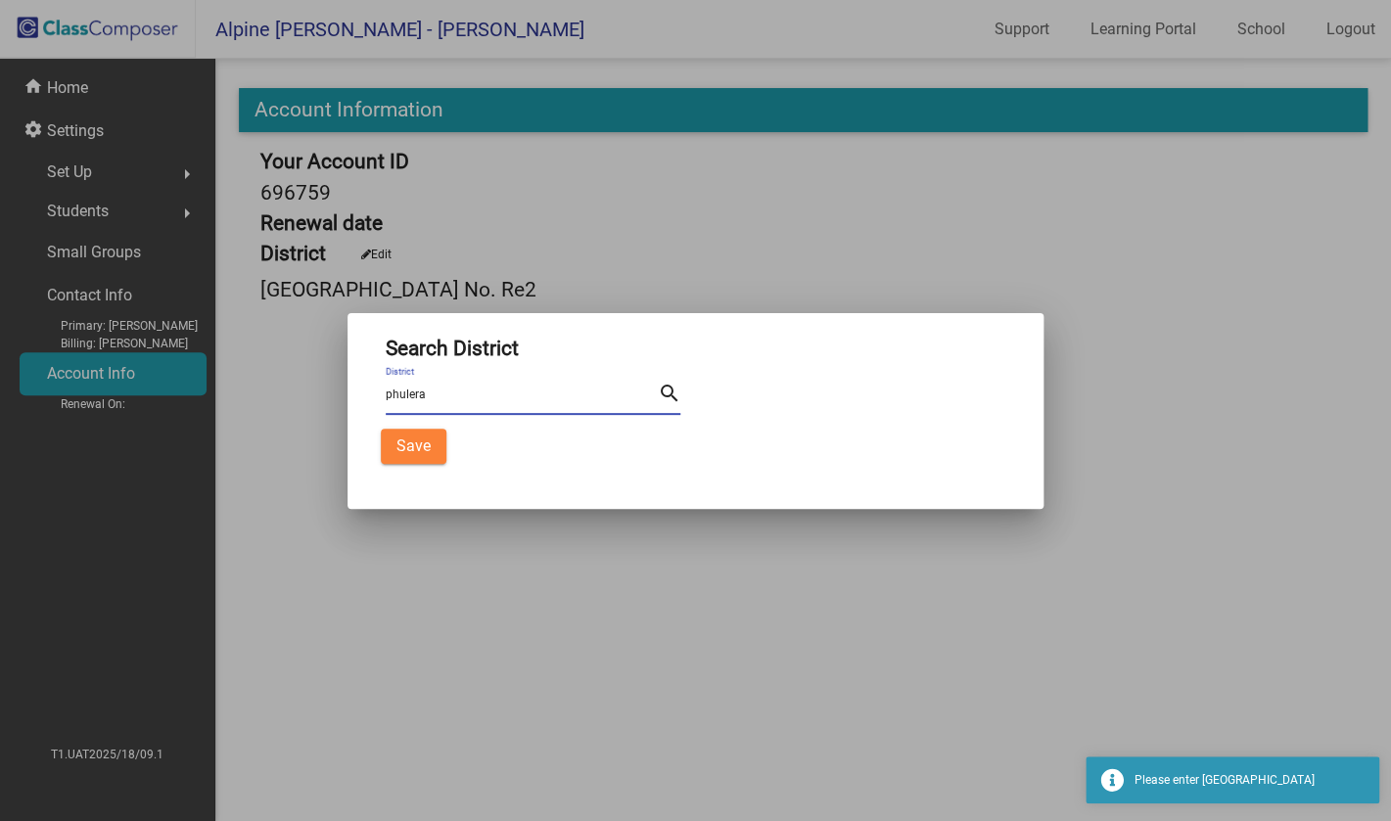
type input "phulera"
click at [465, 590] on div at bounding box center [695, 410] width 1391 height 821
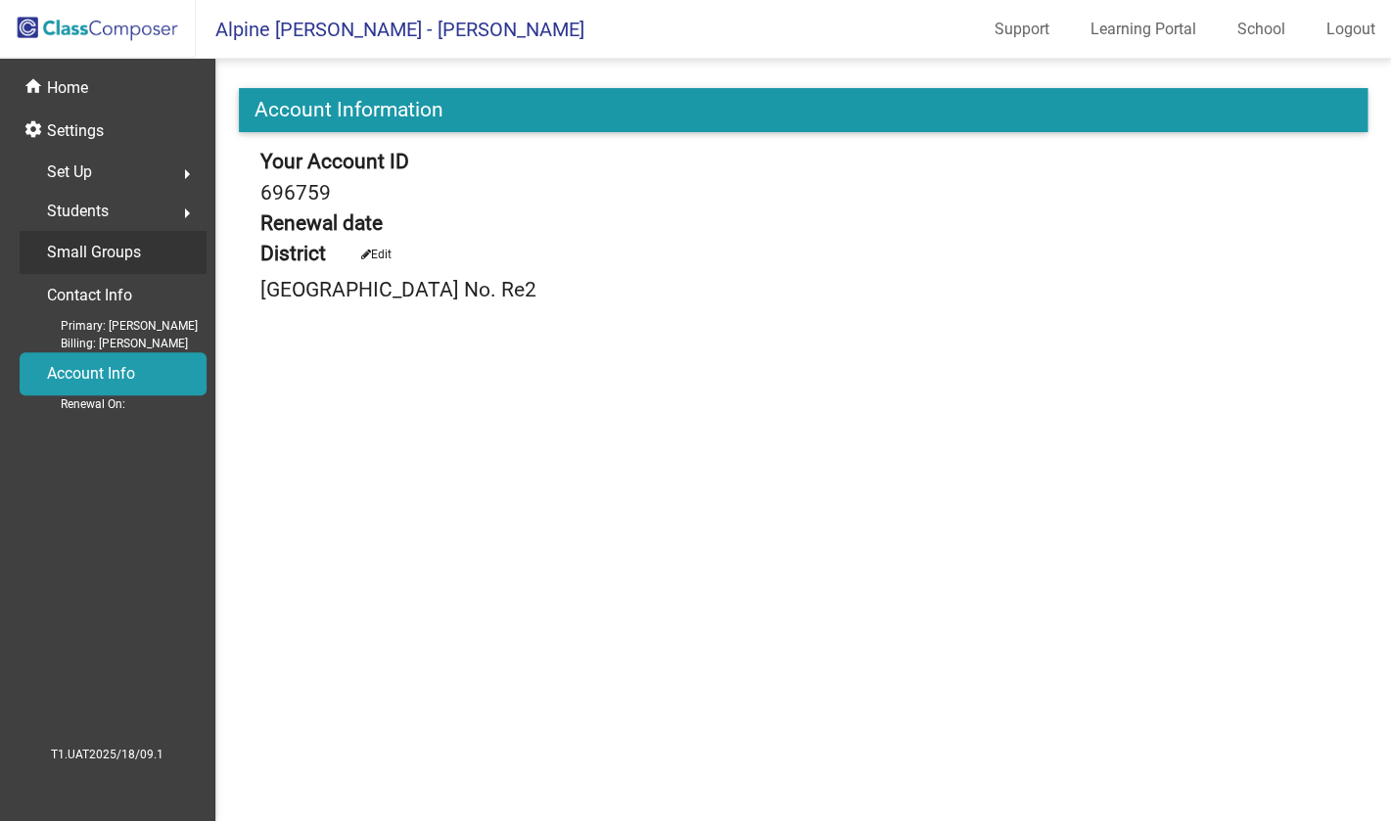
click at [104, 260] on p "Small Groups" at bounding box center [94, 252] width 94 height 27
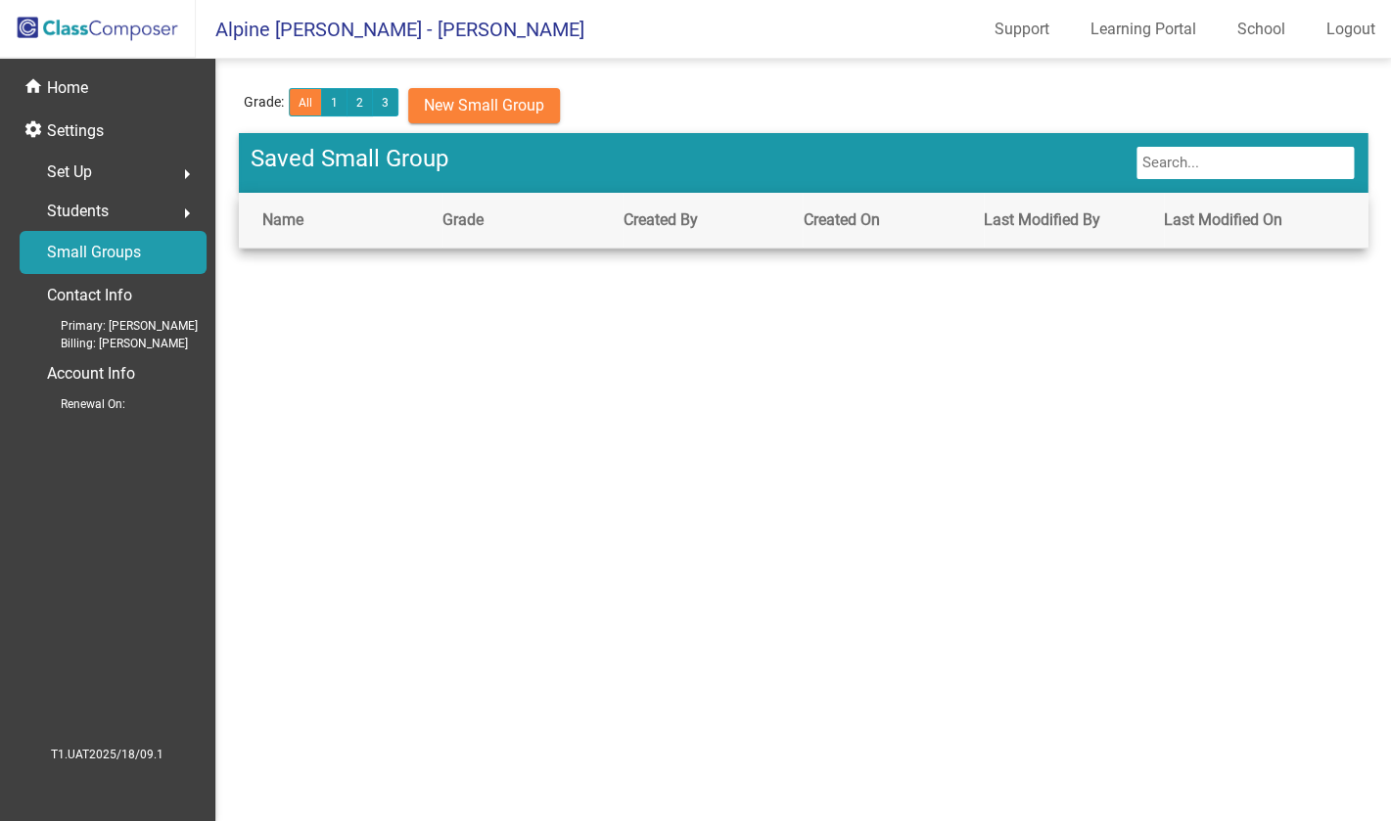
click at [99, 212] on span "Students" at bounding box center [78, 211] width 62 height 27
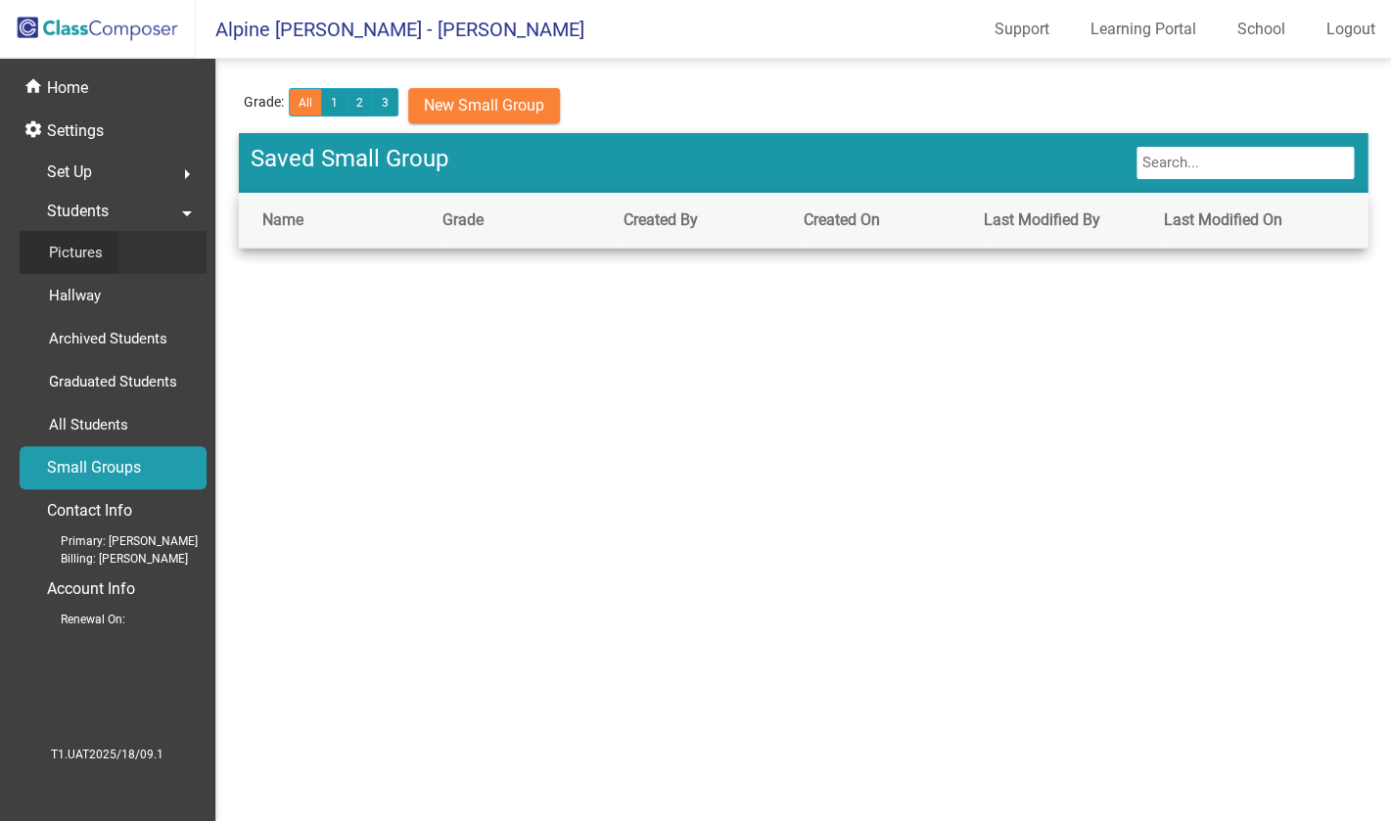
click at [105, 273] on div "Pictures" at bounding box center [69, 252] width 99 height 43
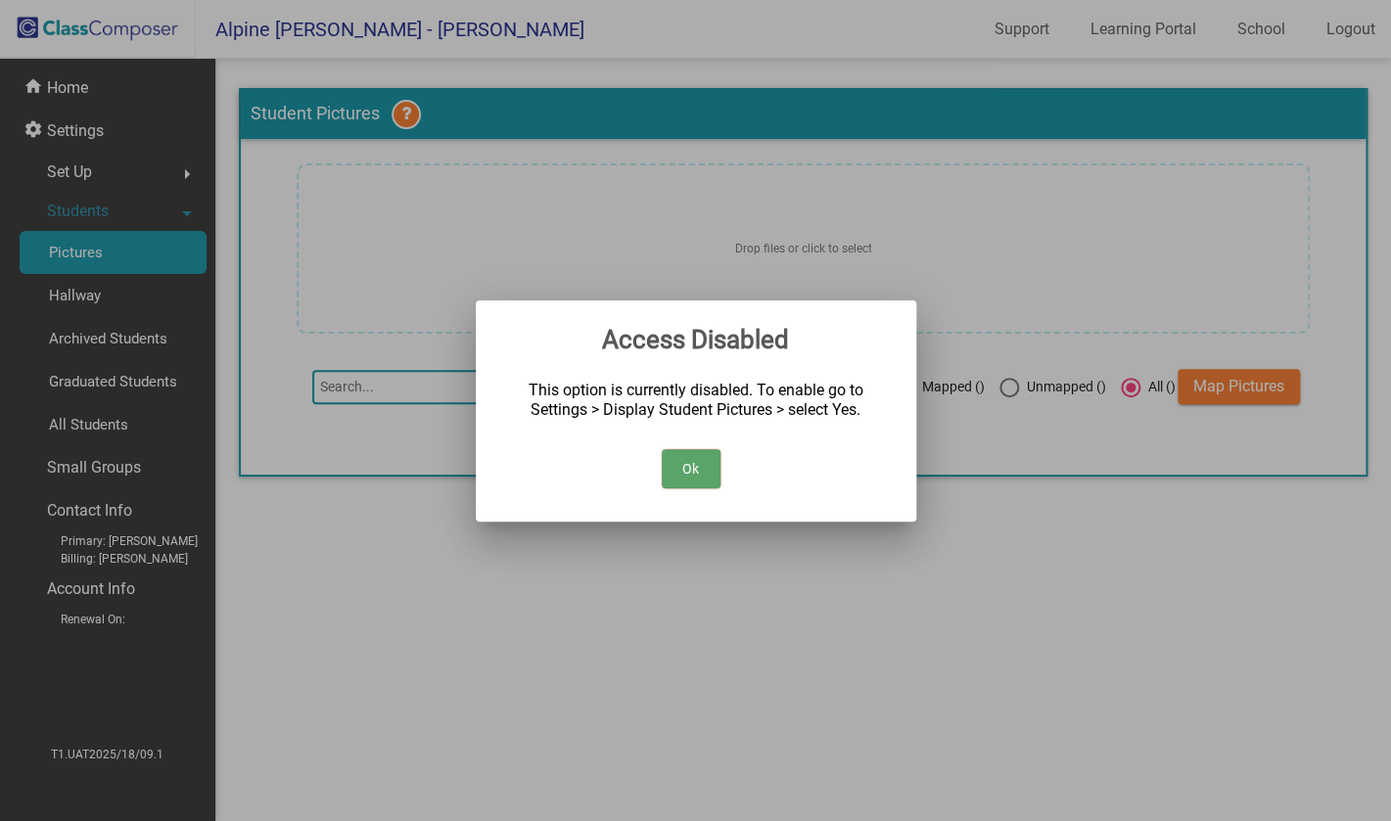
click at [692, 473] on button "Ok" at bounding box center [691, 468] width 59 height 39
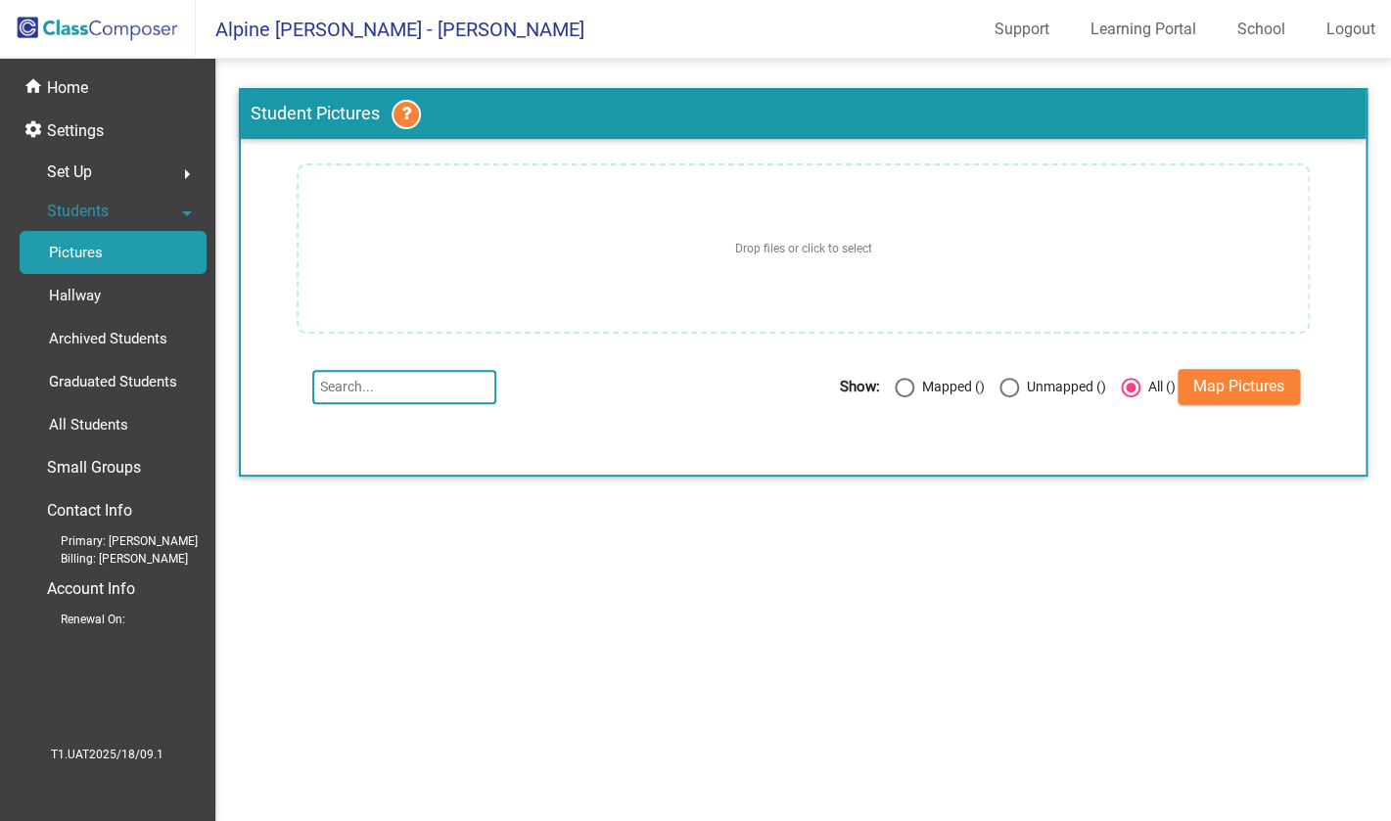
click at [112, 174] on div "Set Up arrow_right" at bounding box center [113, 172] width 187 height 39
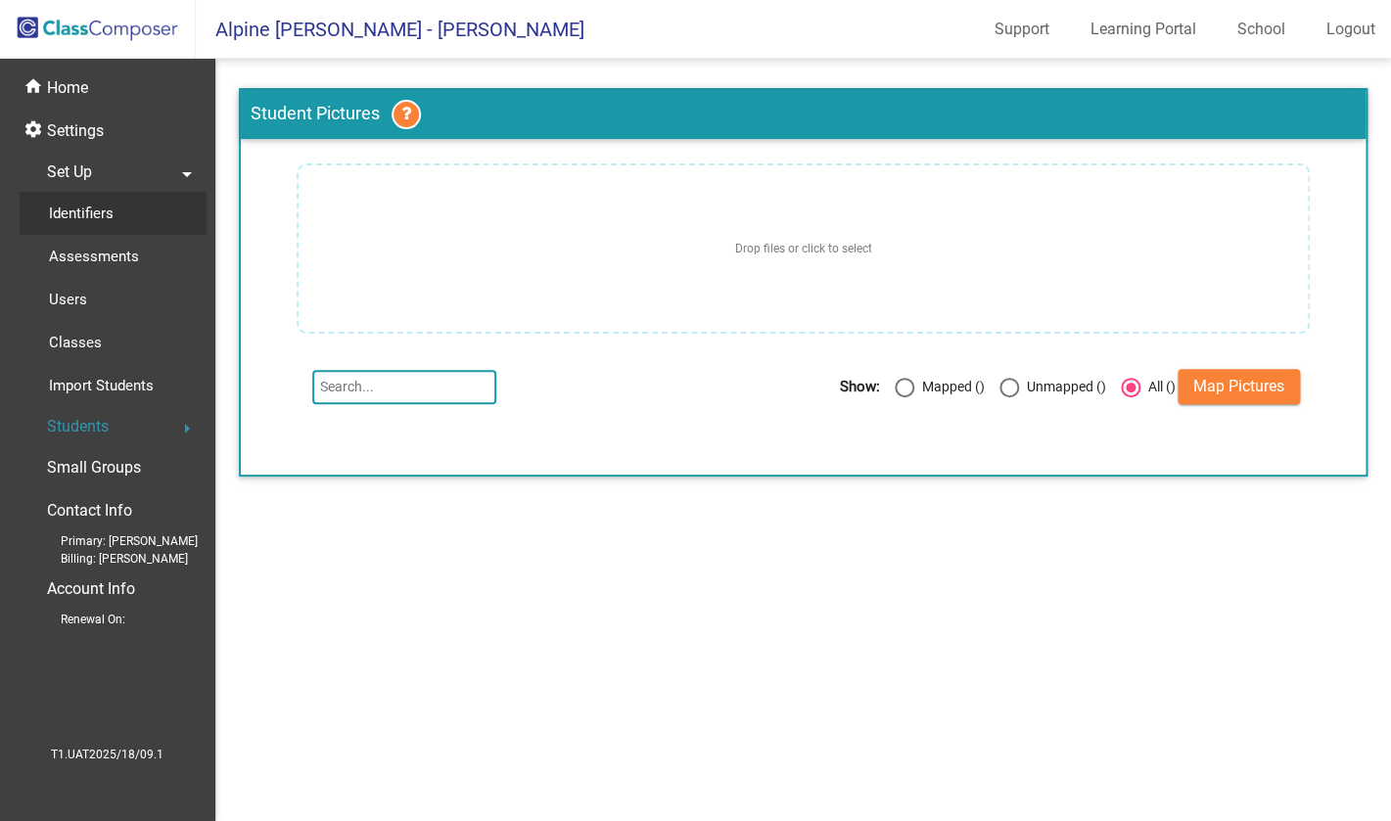
click at [105, 207] on p "Identifiers" at bounding box center [81, 213] width 65 height 23
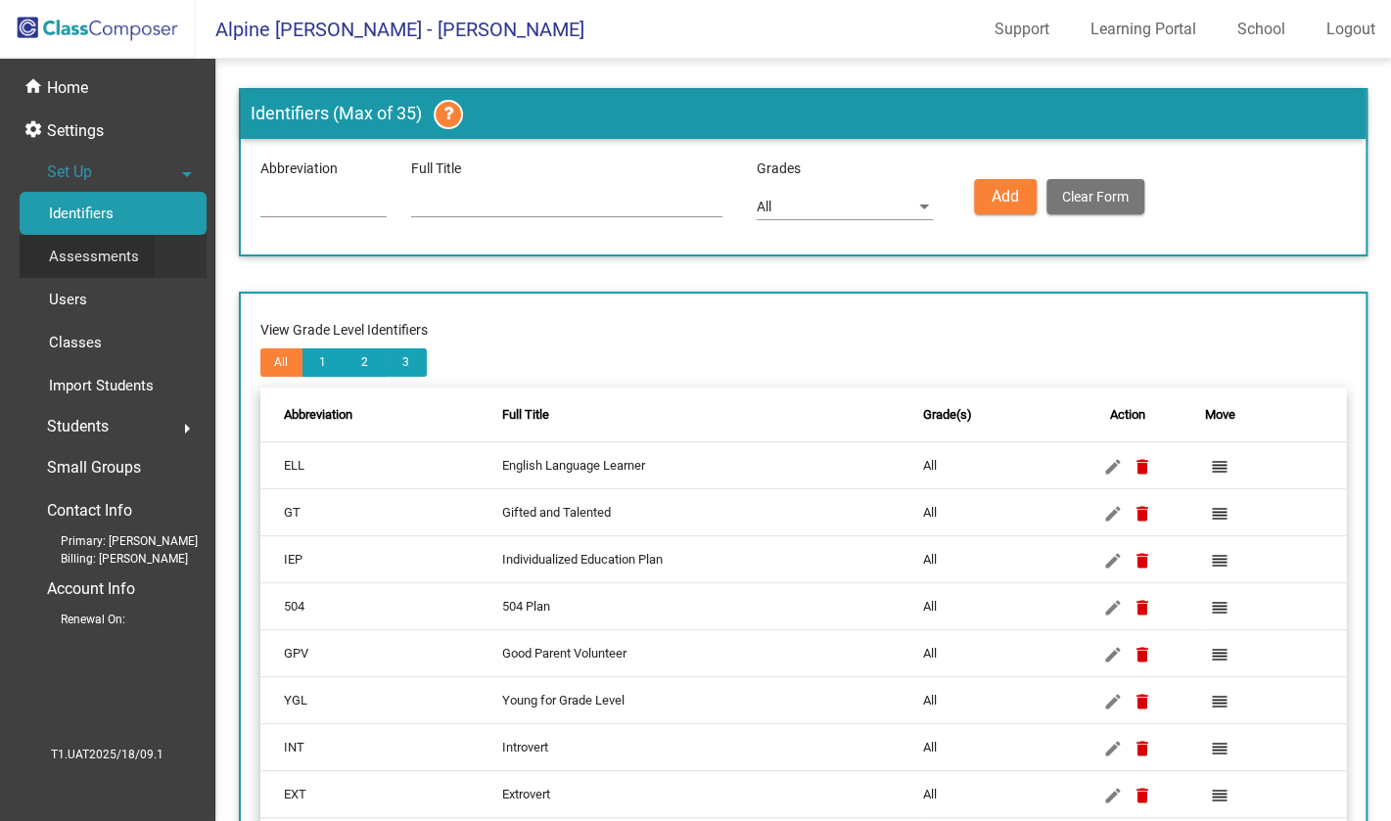
click at [111, 247] on p "Assessments" at bounding box center [94, 256] width 90 height 23
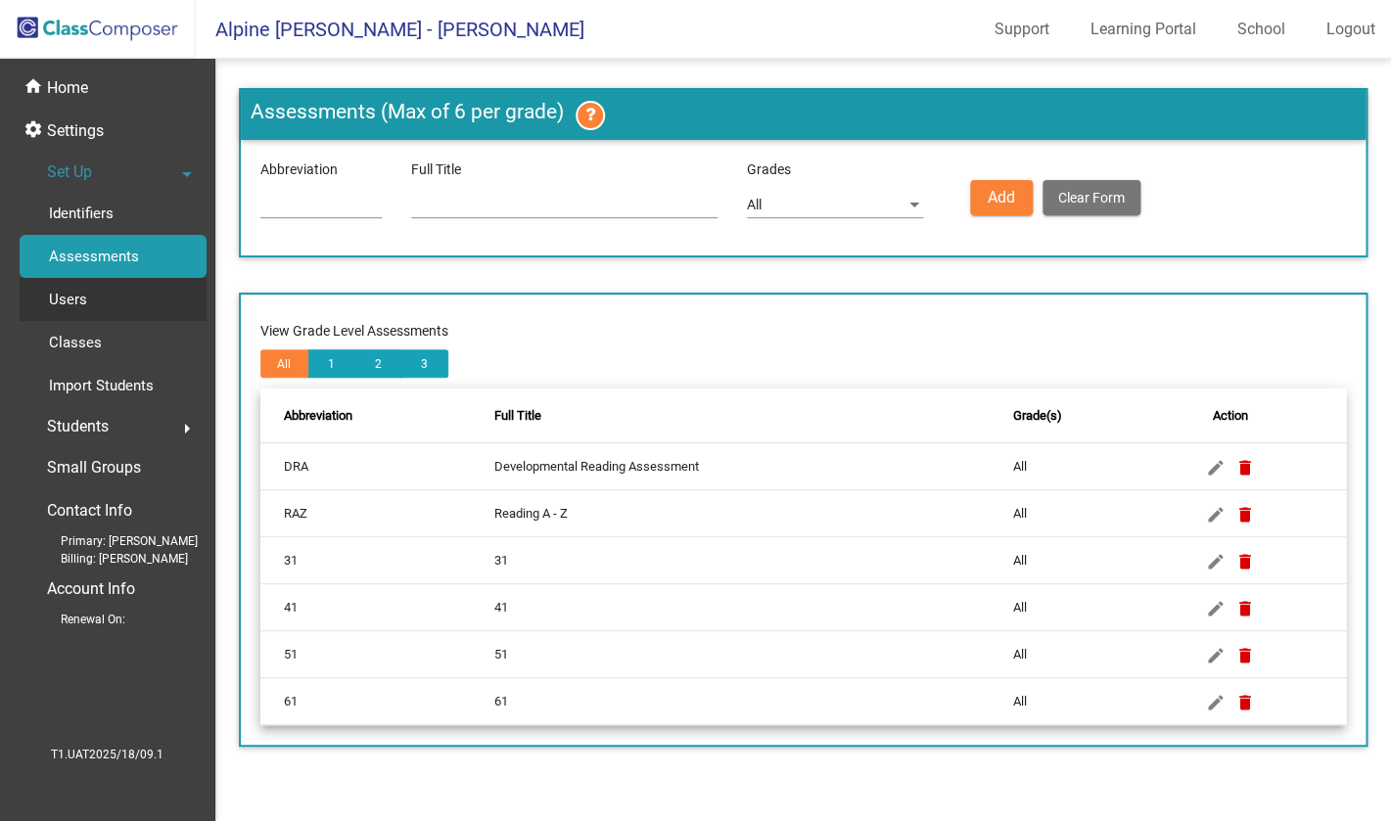
click at [97, 300] on div "Users" at bounding box center [61, 299] width 83 height 43
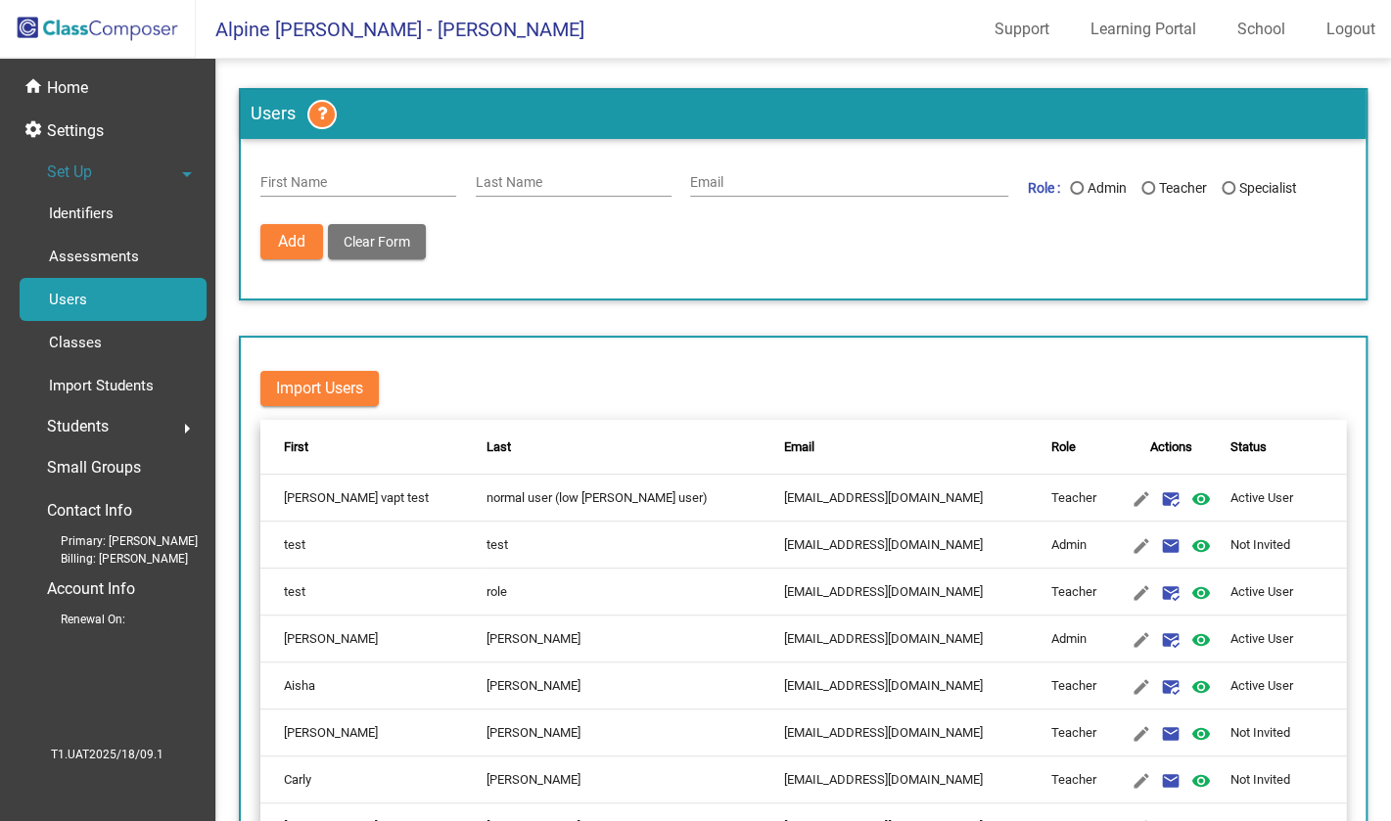
click at [1255, 187] on div "Specialist" at bounding box center [1267, 188] width 62 height 21
click at [1229, 195] on input "Specialist" at bounding box center [1228, 195] width 1 height 1
radio input "true"
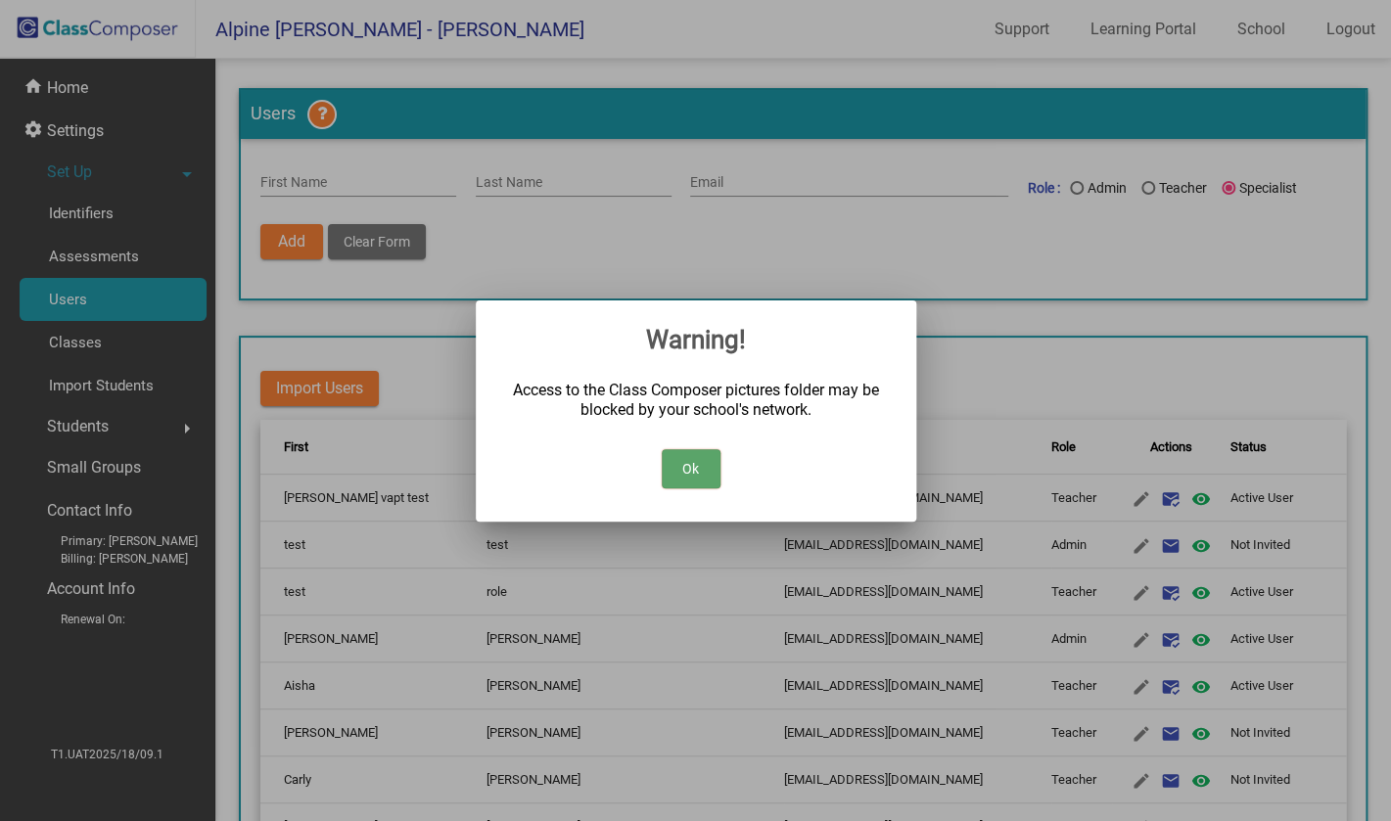
click at [700, 459] on button "Ok" at bounding box center [691, 468] width 59 height 39
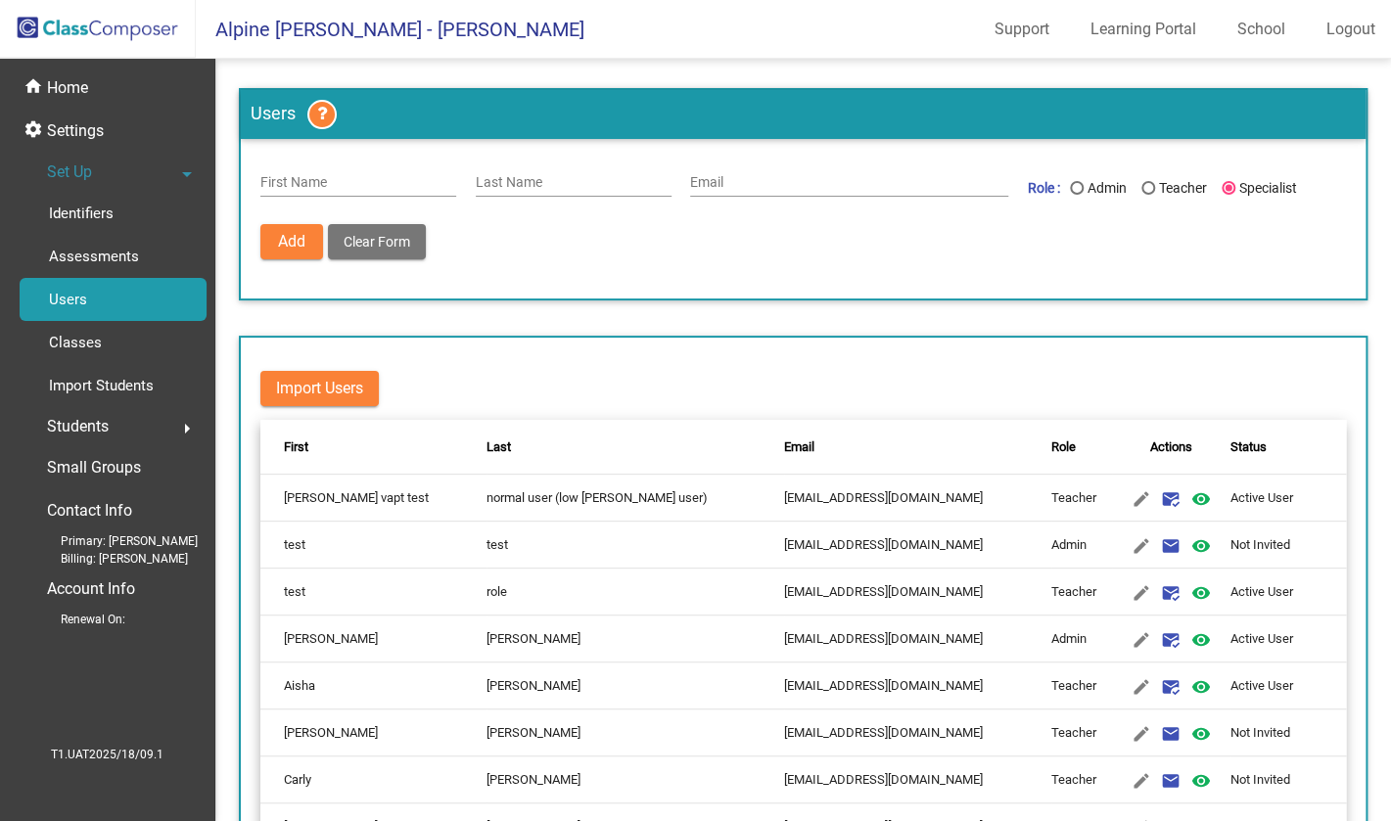
click at [796, 172] on div "Email" at bounding box center [849, 178] width 318 height 38
paste input "megole2113@cerisun.com"
type input "megole2113@cerisun.com"
click at [500, 175] on div "Last Name" at bounding box center [574, 178] width 196 height 38
paste input "megole2113@cerisun.com"
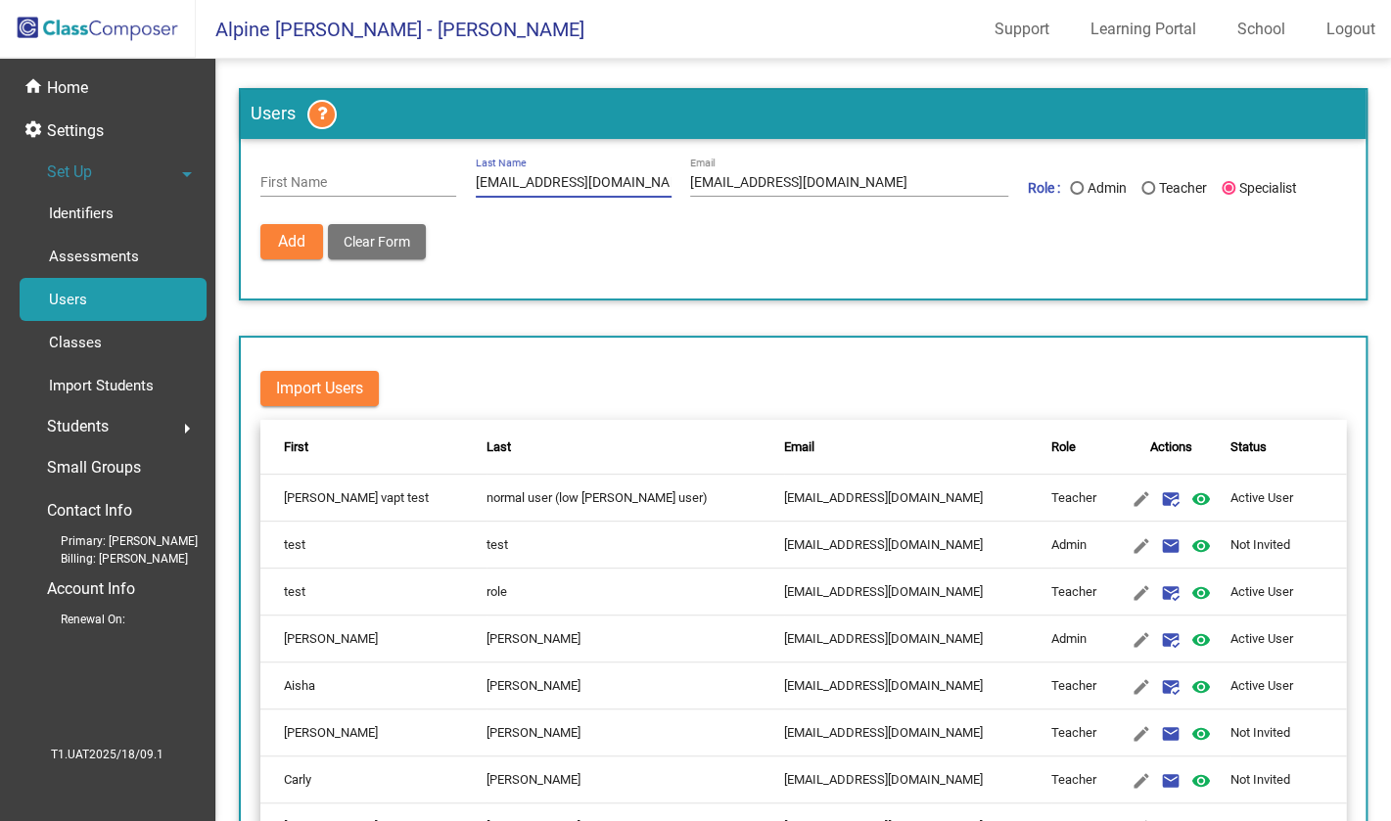
type input "megole2113@cerisun.com"
click at [342, 187] on input "First Name" at bounding box center [358, 183] width 196 height 16
paste input "megole2113@cerisun.com"
type input "megole2113@cerisun.com"
click at [289, 237] on span "Add" at bounding box center [291, 241] width 27 height 19
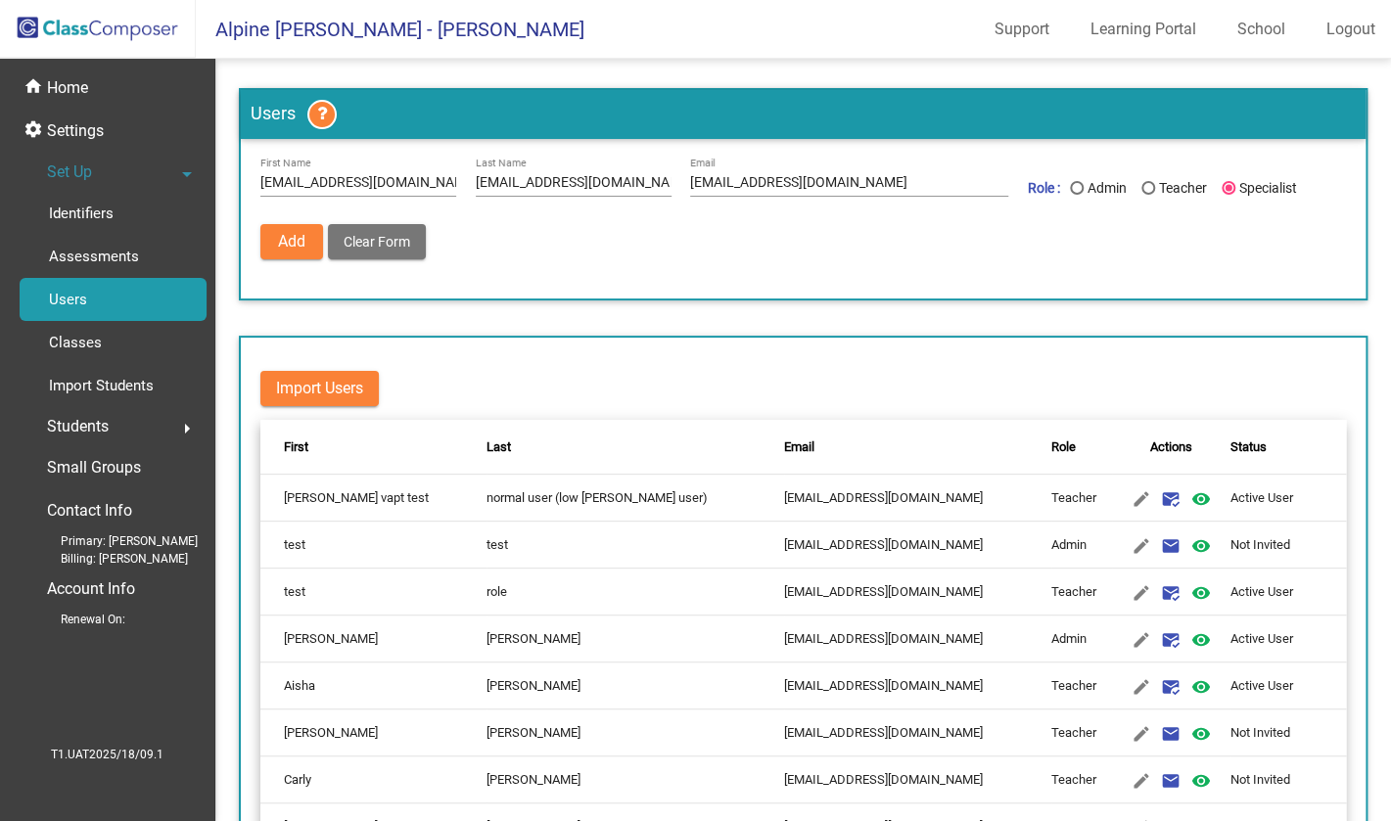
radio input "false"
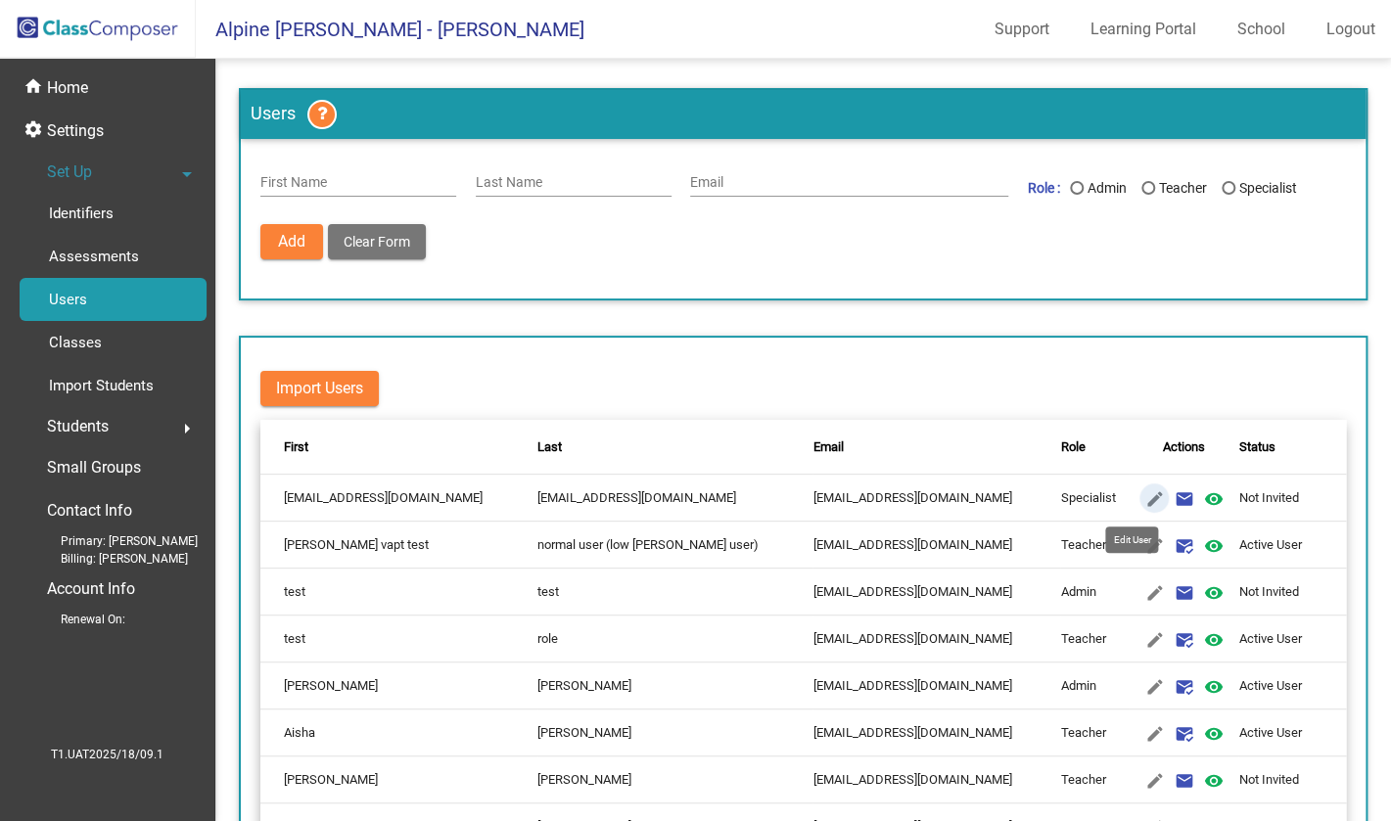
click at [1143, 493] on mat-icon "edit" at bounding box center [1154, 499] width 23 height 23
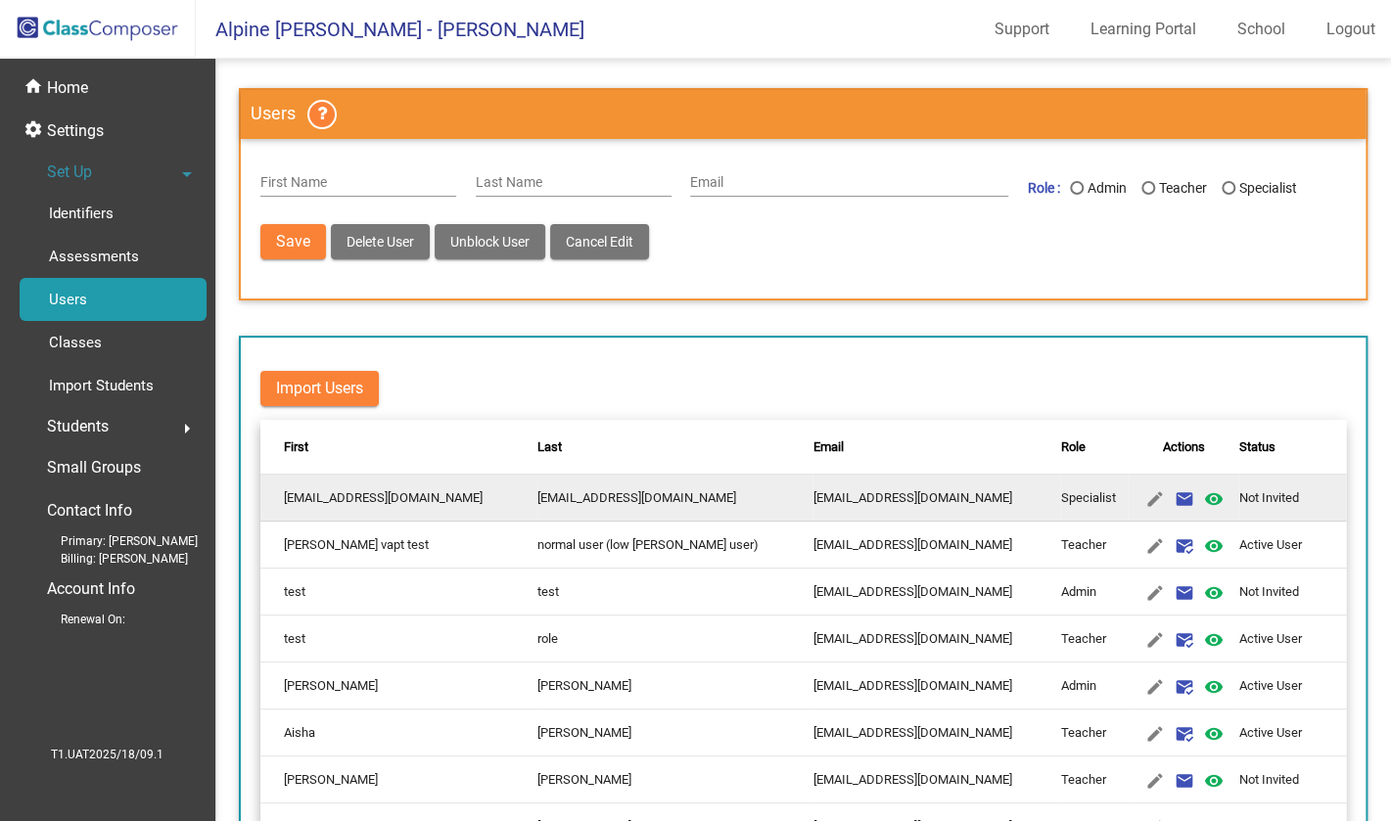
type input "megole2113@cerisun.com"
radio input "true"
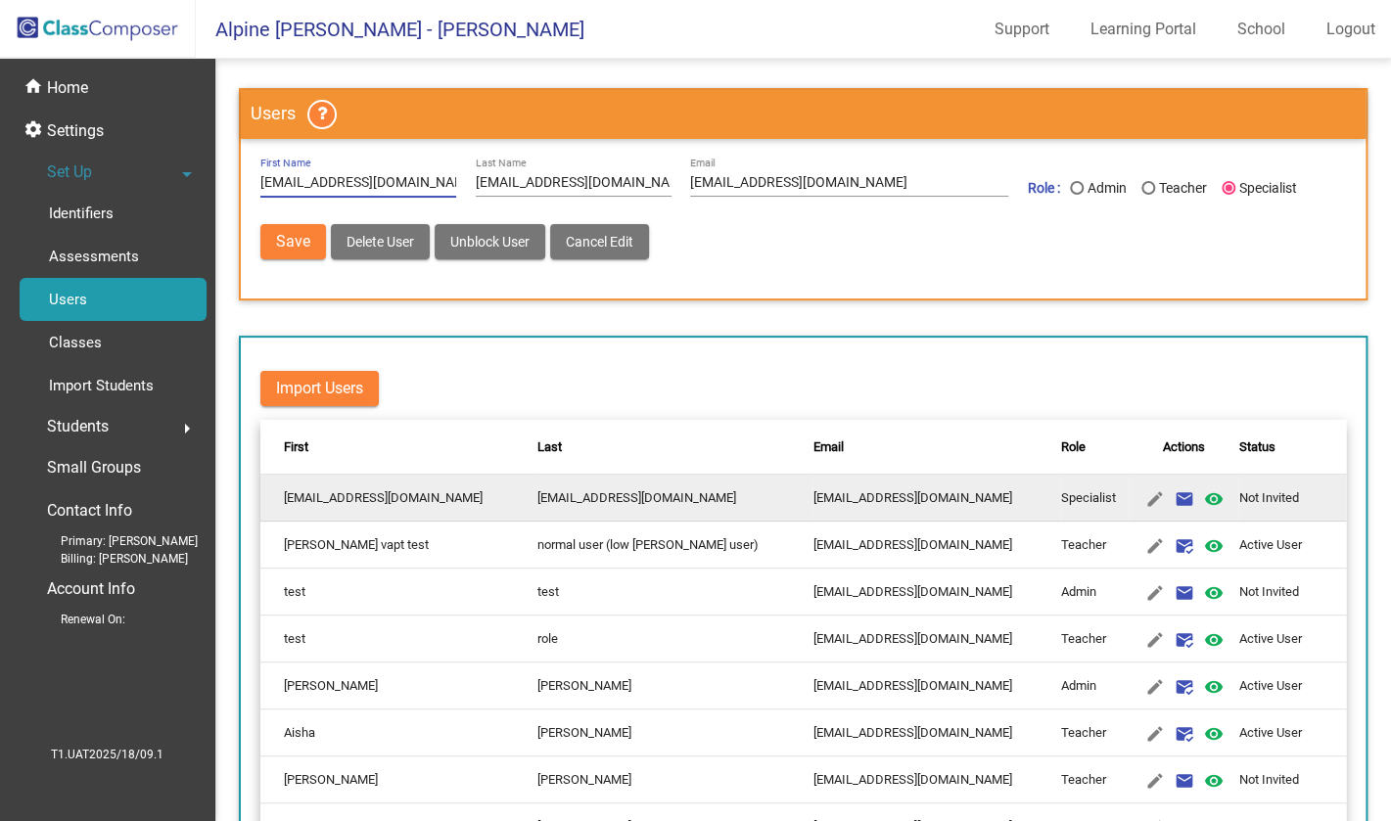
click at [274, 244] on button "Save" at bounding box center [293, 241] width 66 height 35
radio input "false"
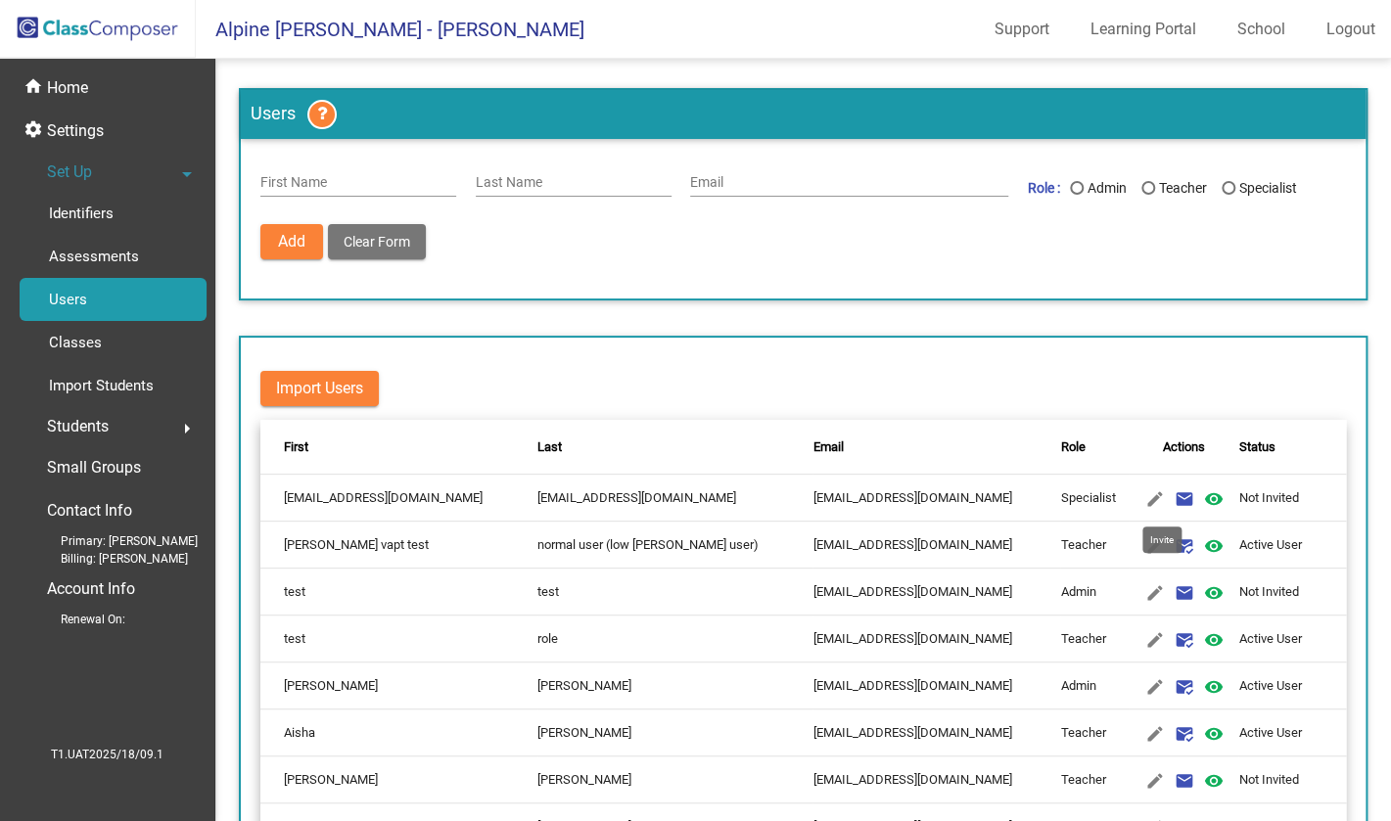
click at [1172, 505] on mat-icon "email" at bounding box center [1183, 499] width 23 height 23
click at [1172, 496] on mat-icon "mark_email_read" at bounding box center [1183, 499] width 23 height 23
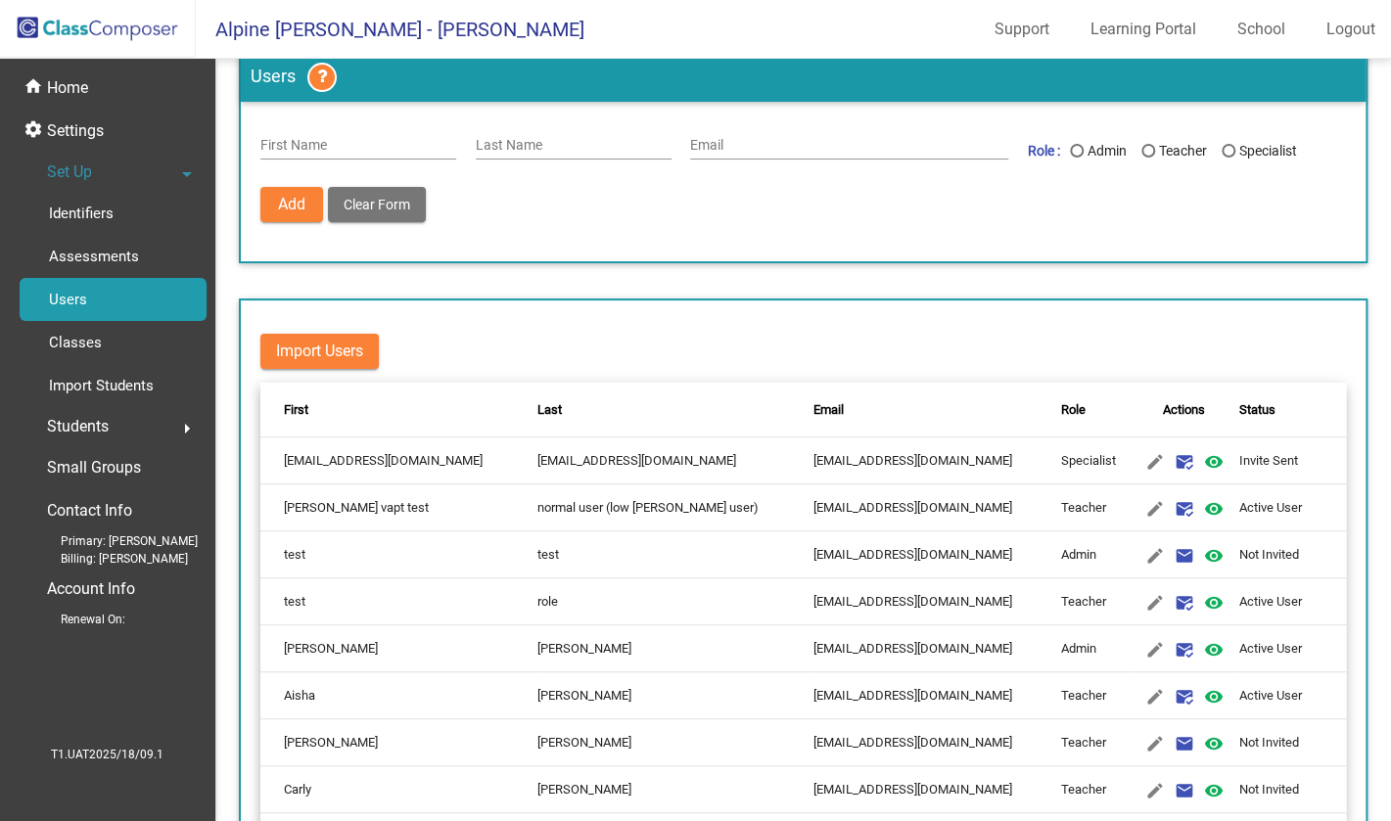
click at [576, 341] on mat-toolbar-row "Import Users" at bounding box center [803, 351] width 1086 height 63
click at [1133, 19] on link "Learning Portal" at bounding box center [1143, 29] width 137 height 31
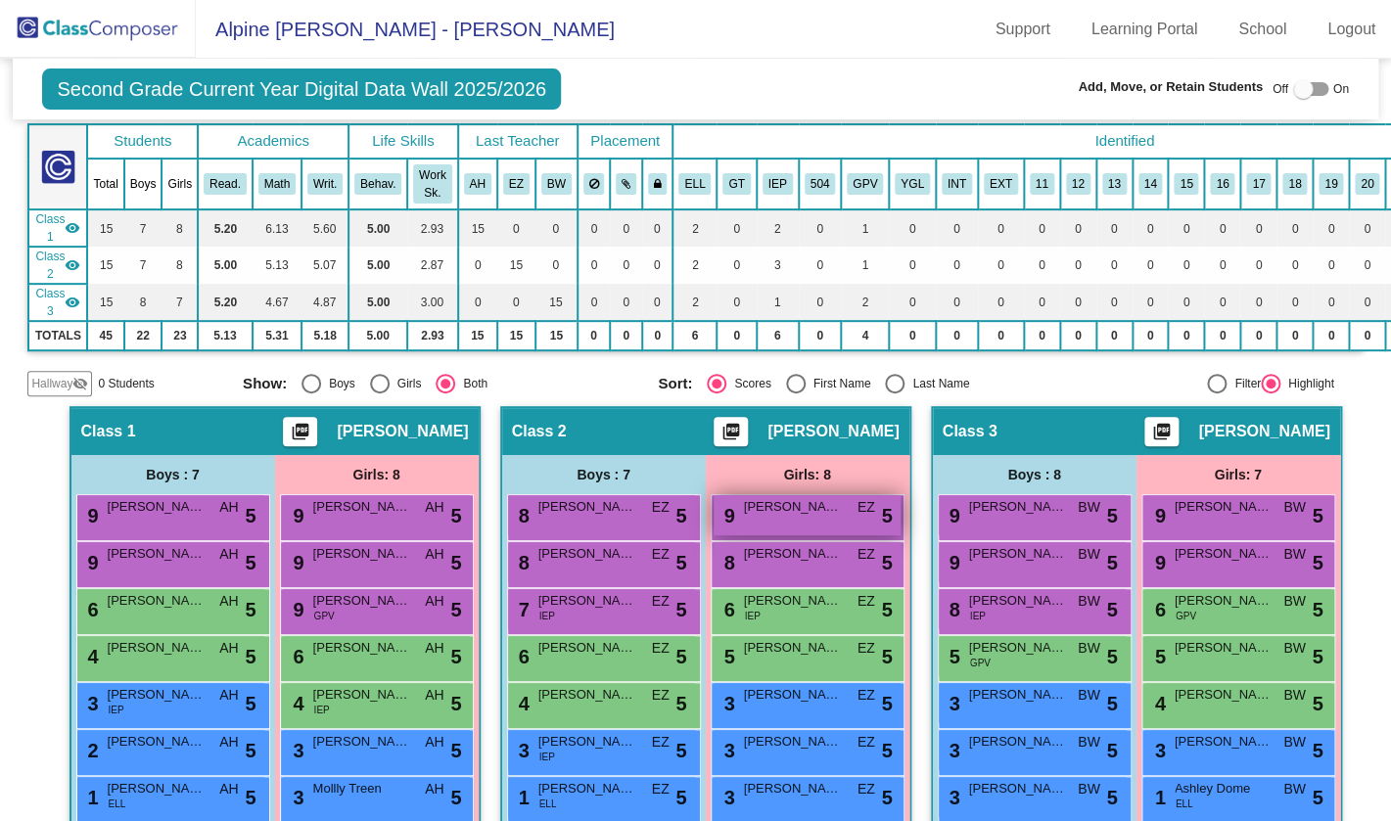
scroll to position [175, 0]
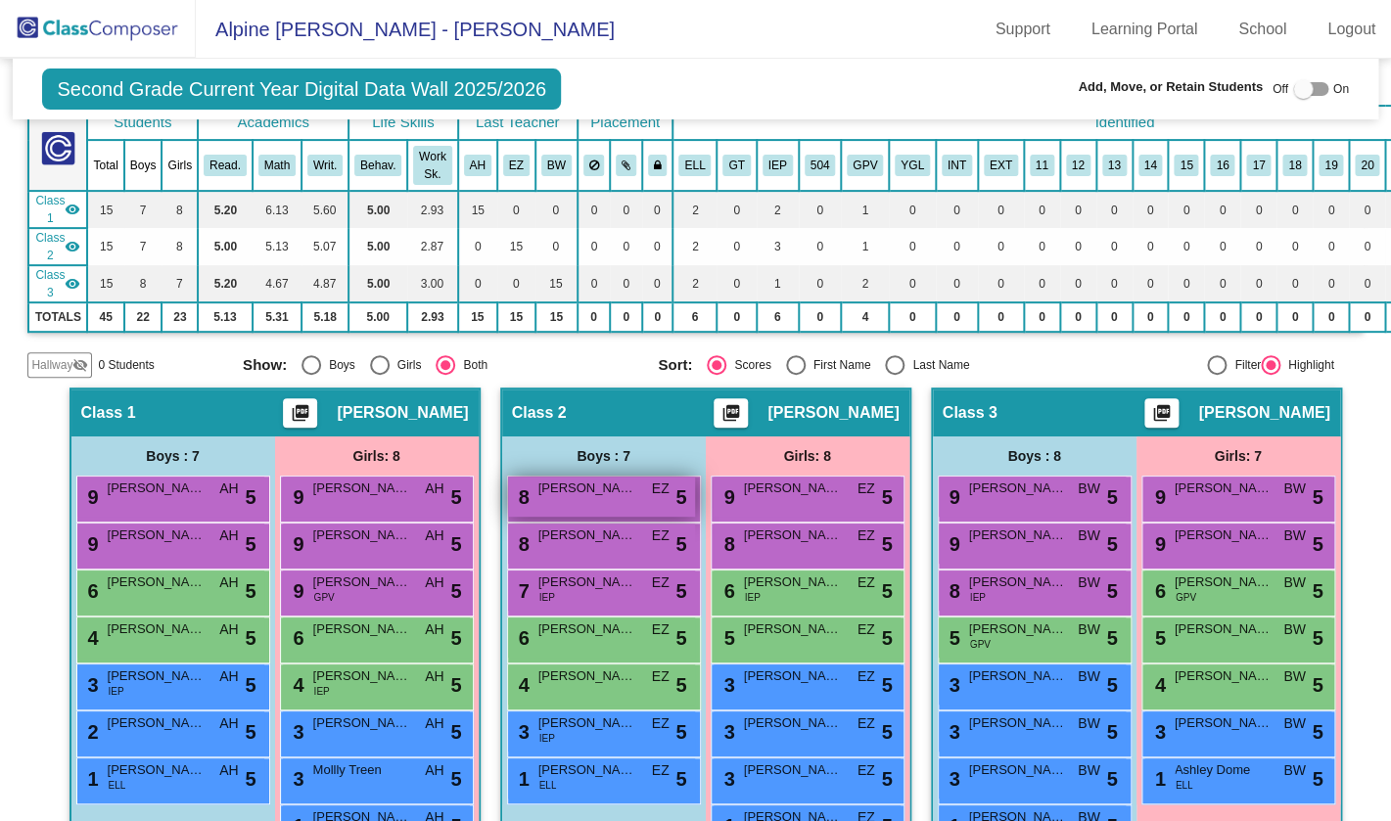
click at [529, 494] on span "8" at bounding box center [522, 498] width 16 height 22
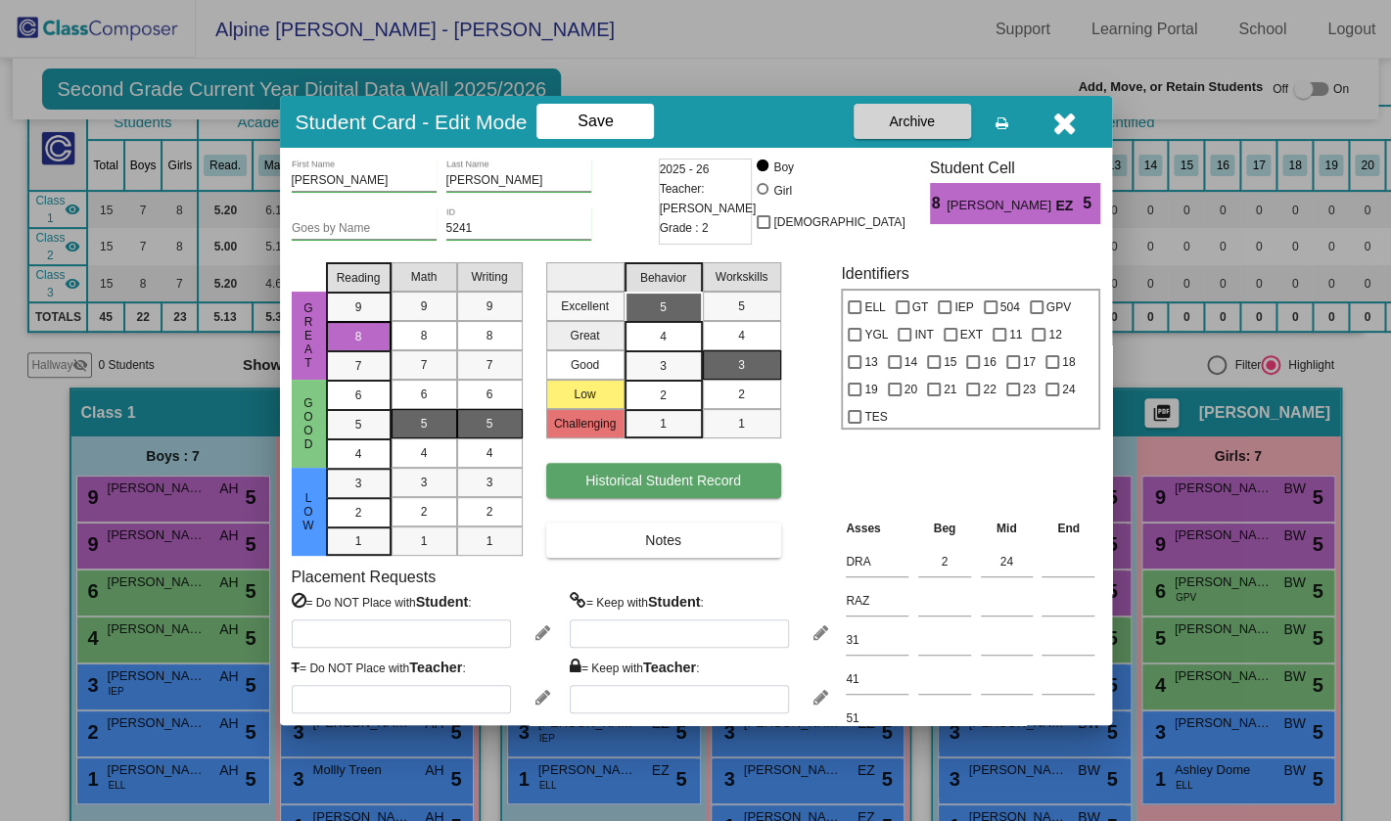
click at [618, 494] on button "Historical Student Record" at bounding box center [663, 480] width 235 height 35
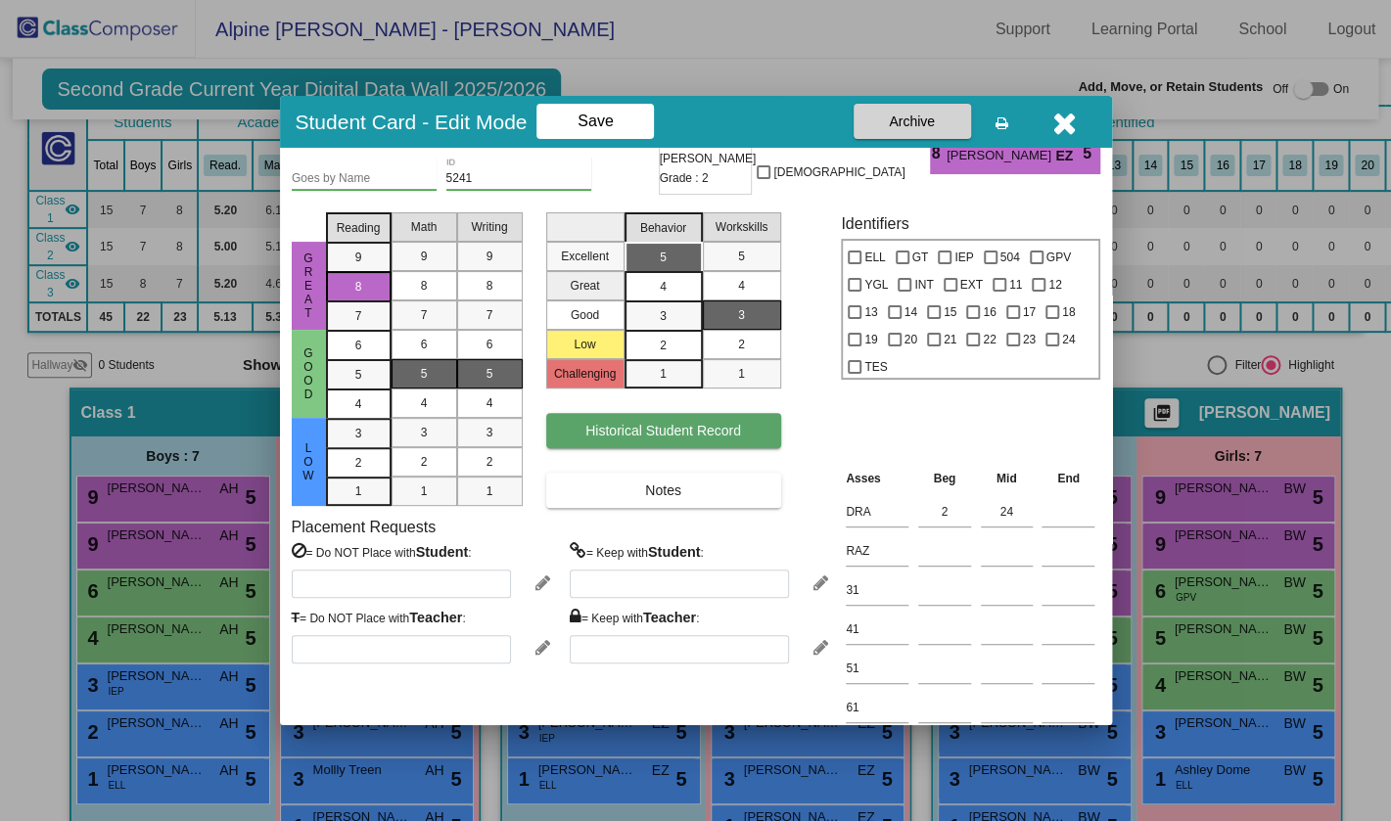
scroll to position [0, 0]
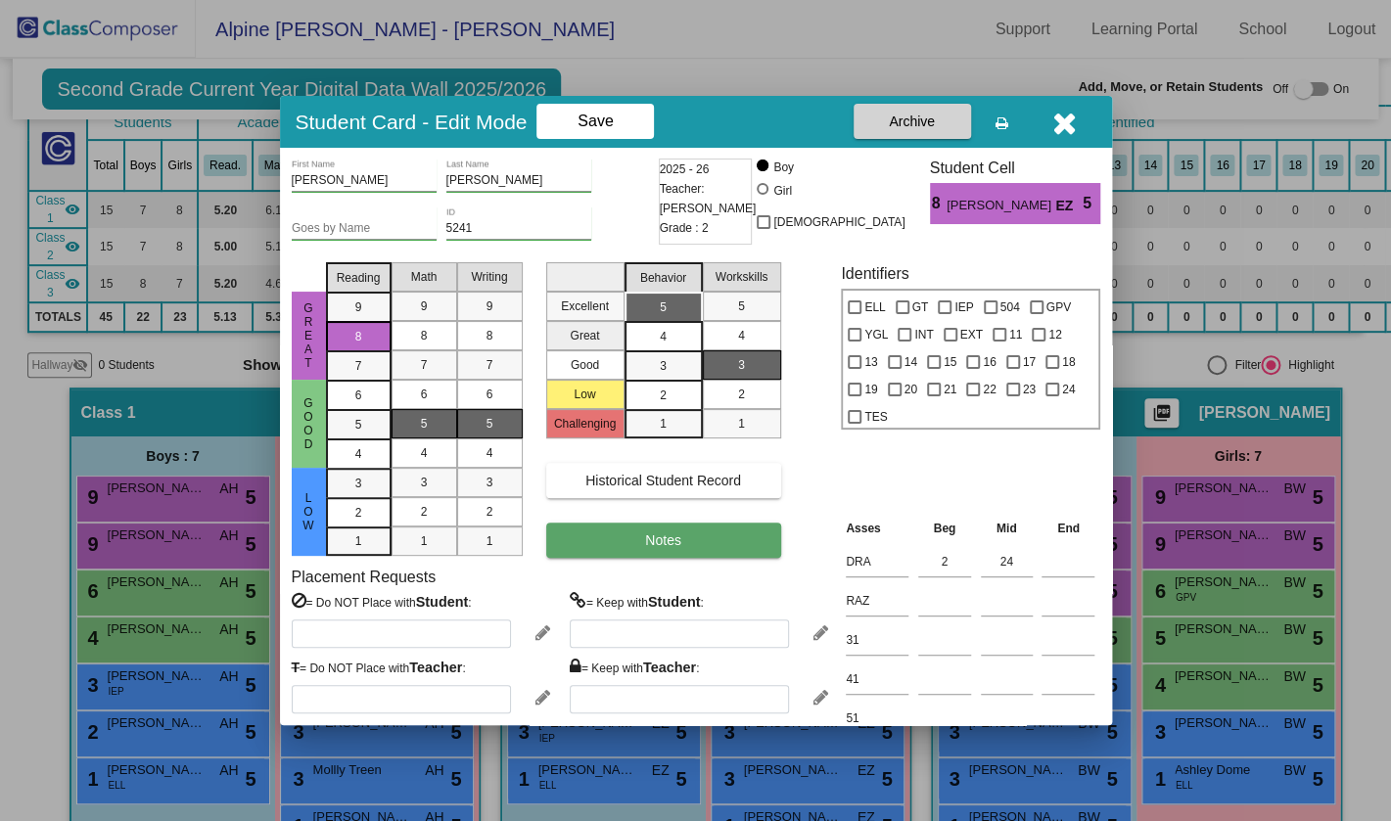
click at [681, 534] on span "Notes" at bounding box center [663, 541] width 36 height 16
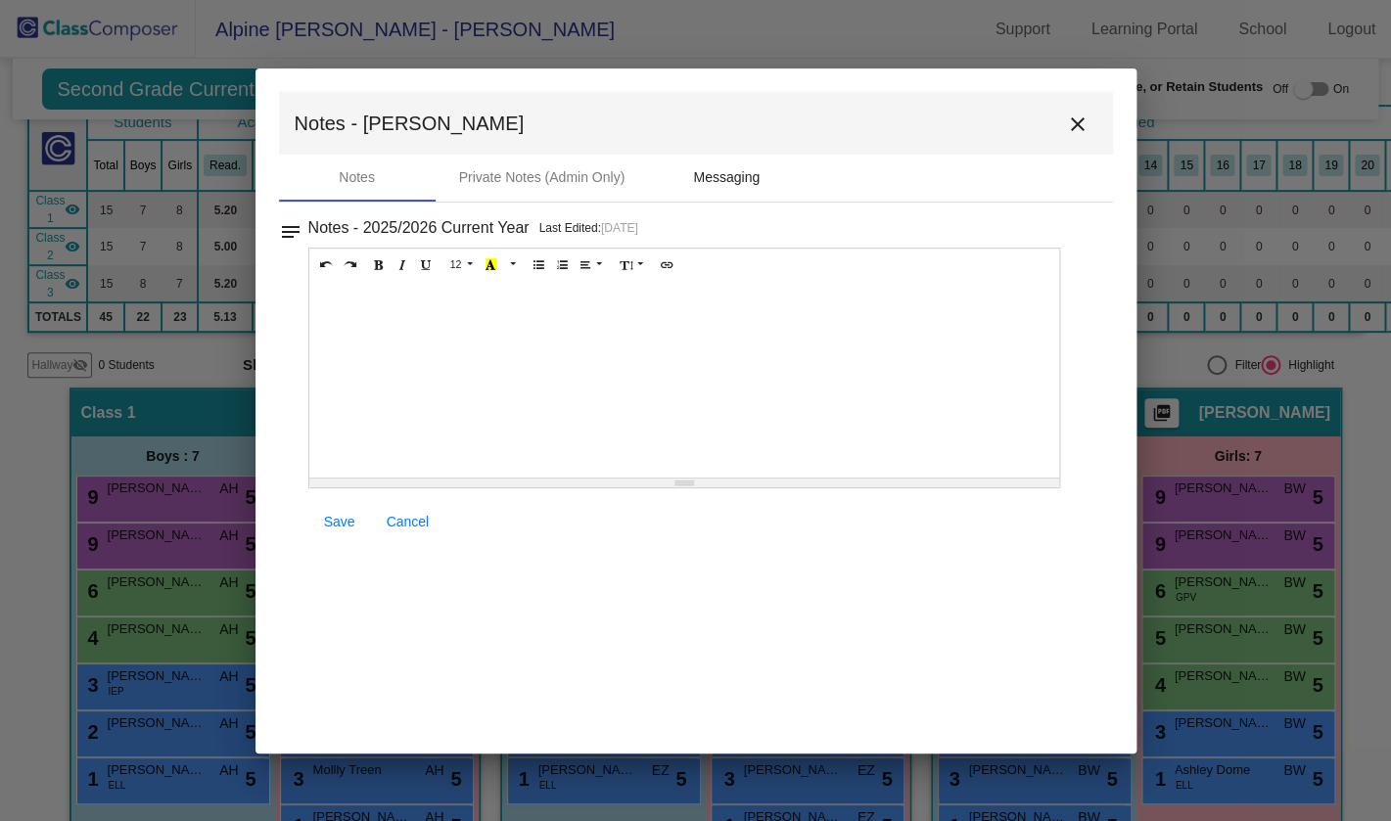
click at [693, 182] on div "Messaging" at bounding box center [726, 178] width 157 height 47
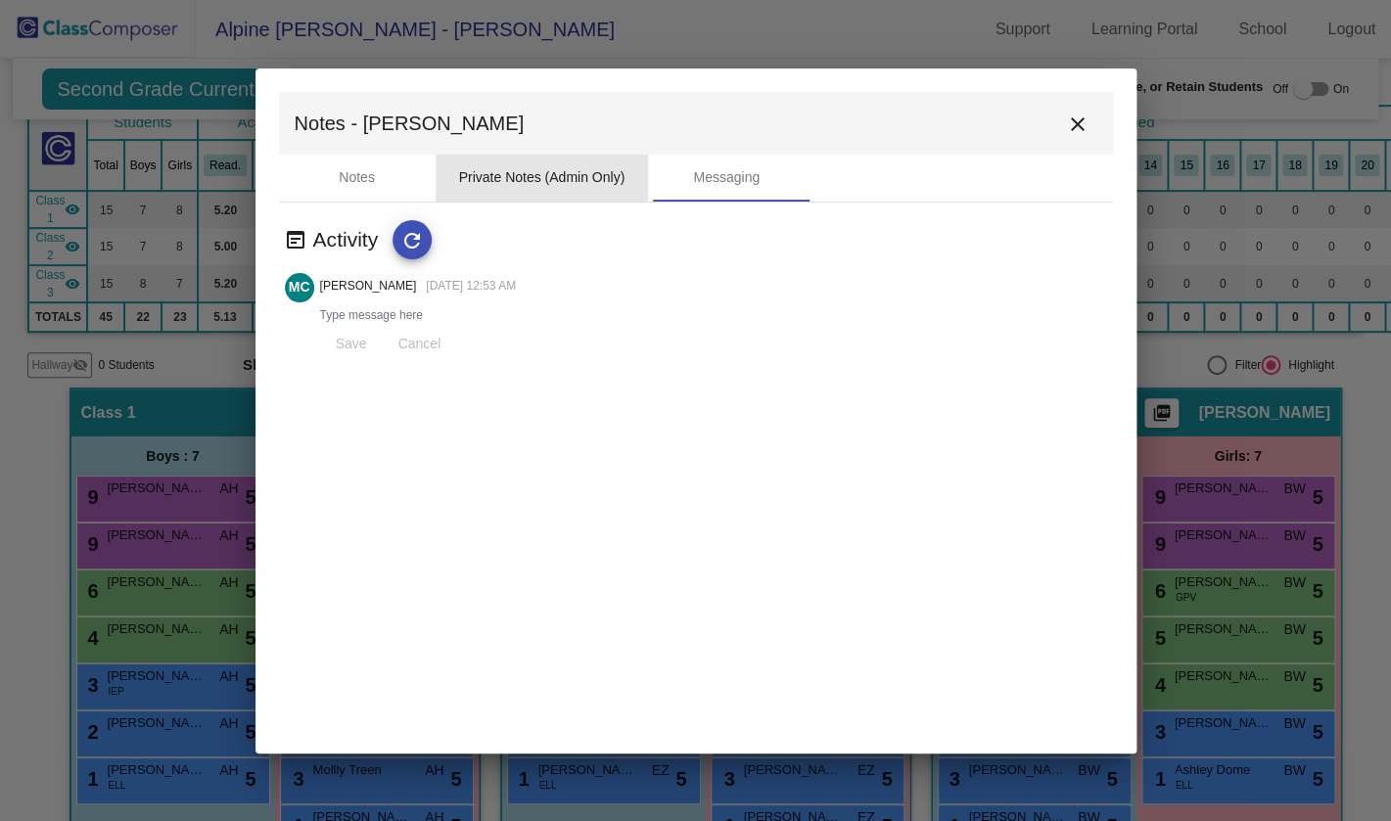
click at [492, 194] on div "Private Notes (Admin Only)" at bounding box center [542, 178] width 213 height 47
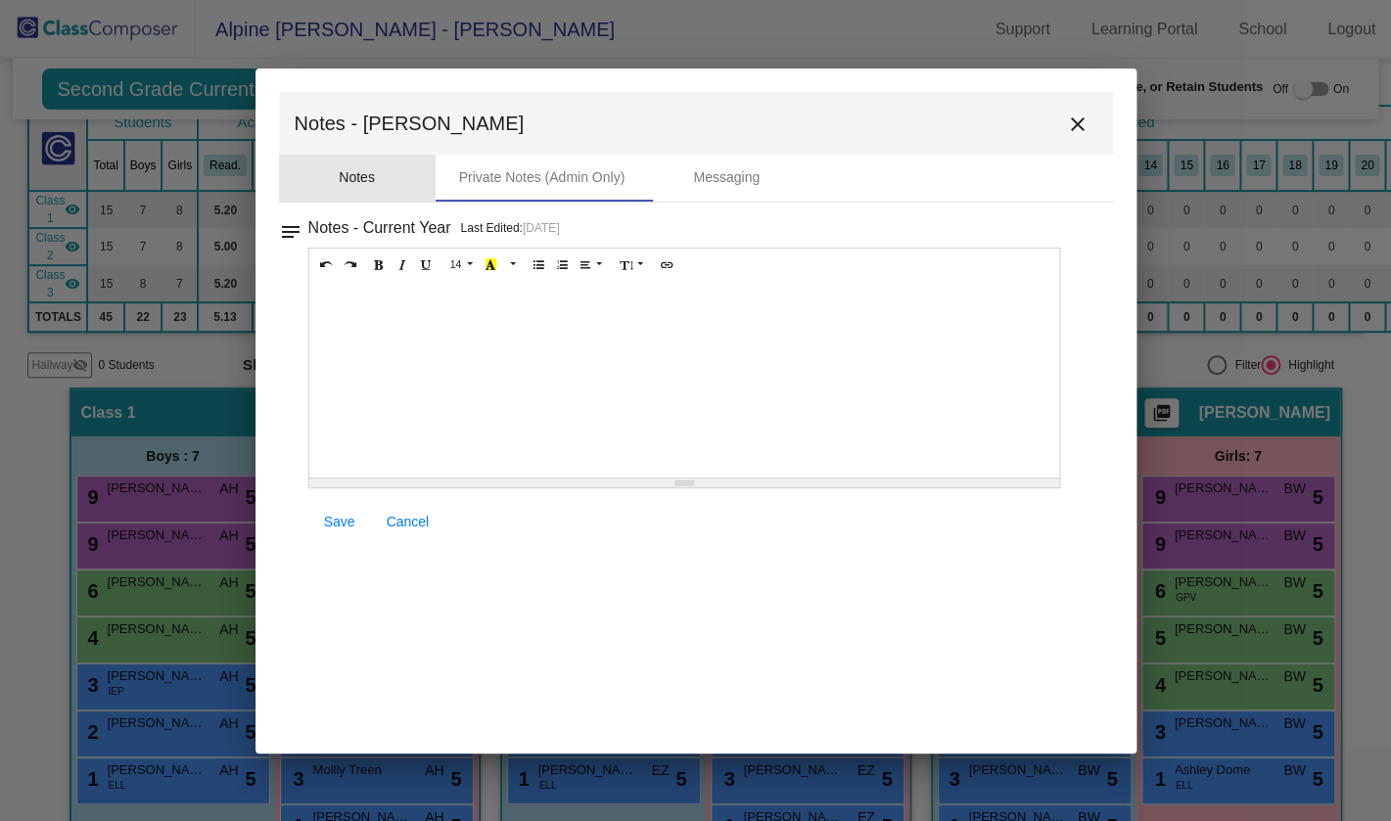
click at [378, 166] on div "Notes" at bounding box center [357, 178] width 157 height 47
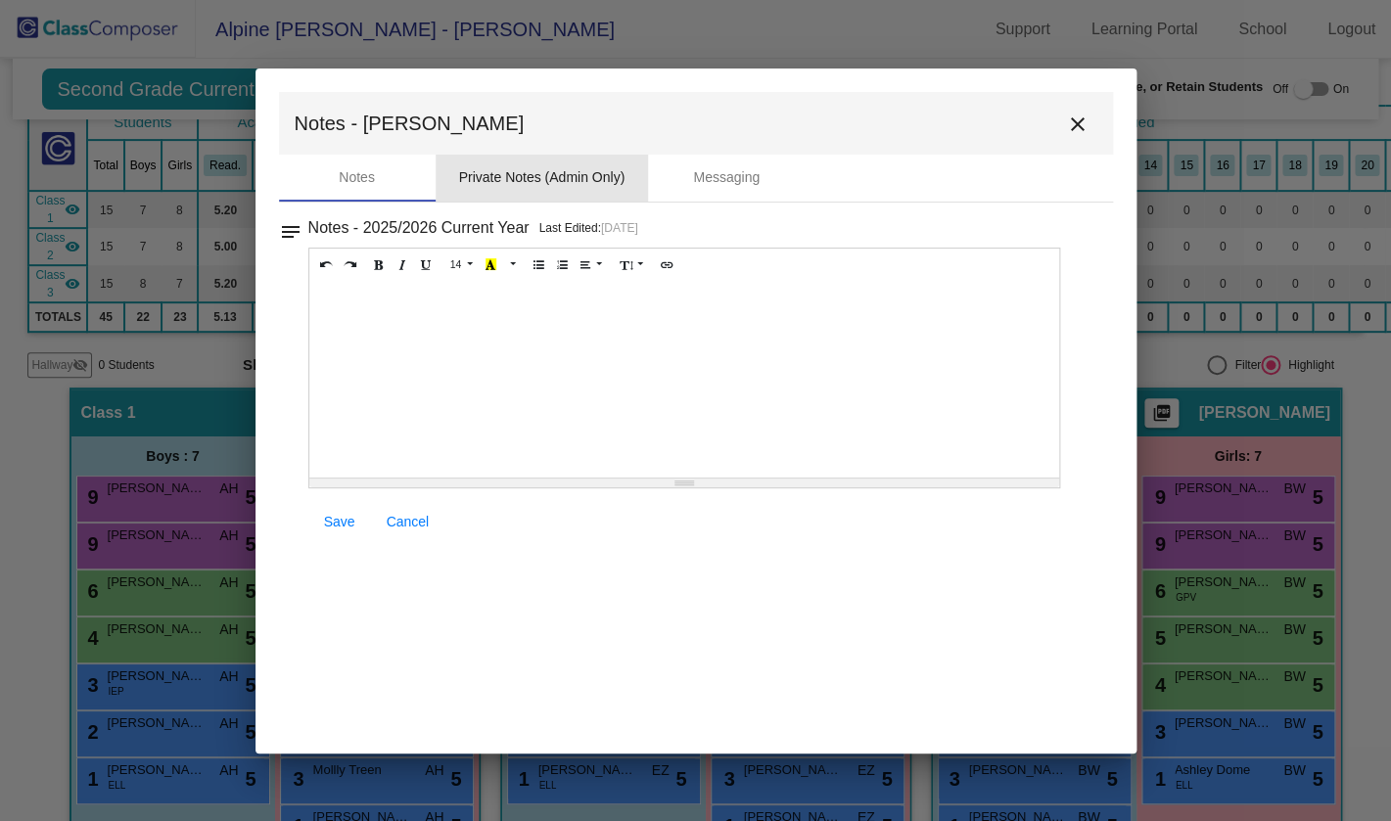
click at [578, 190] on div "Private Notes (Admin Only)" at bounding box center [542, 178] width 213 height 47
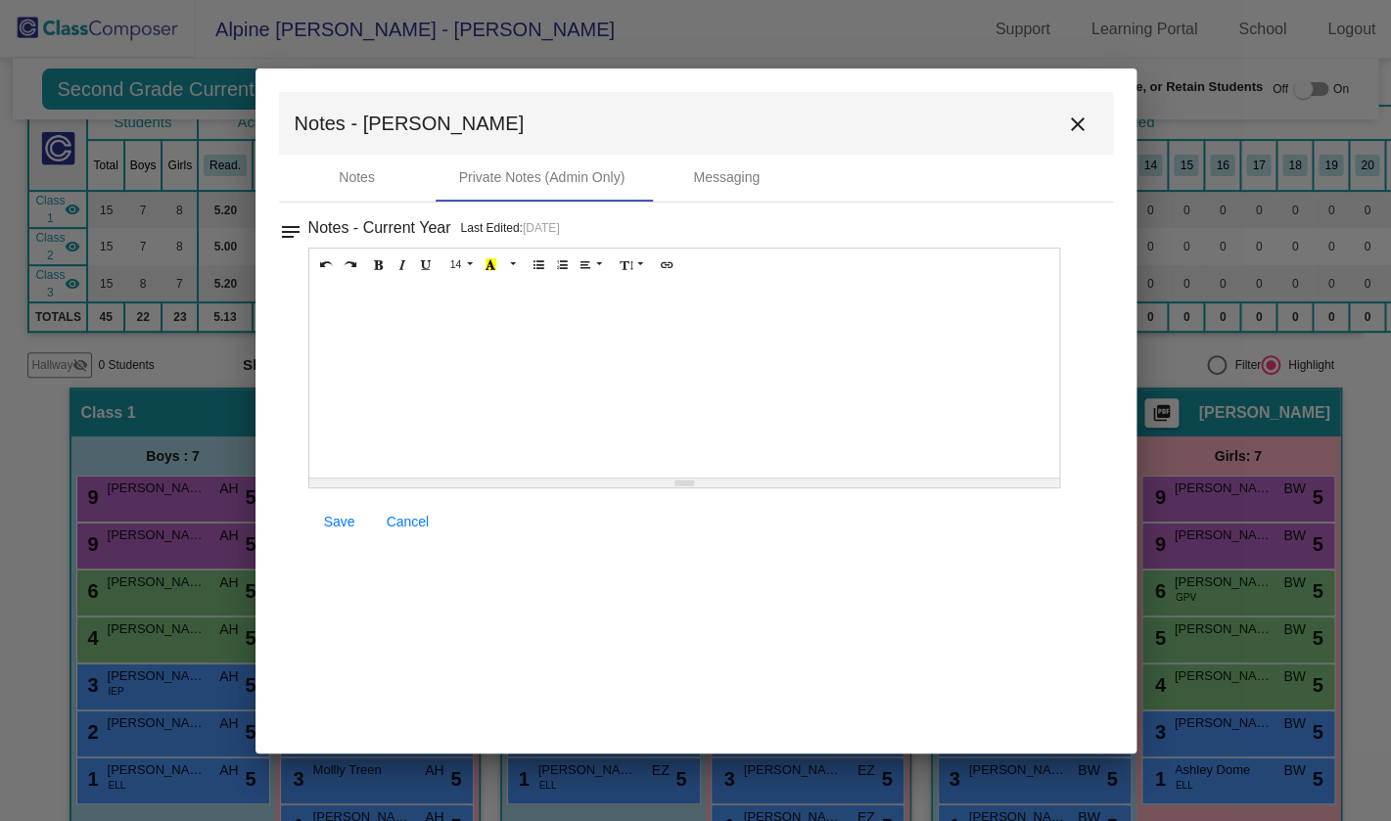
click at [538, 369] on div at bounding box center [684, 380] width 751 height 196
click at [765, 190] on div "Messaging" at bounding box center [726, 178] width 157 height 47
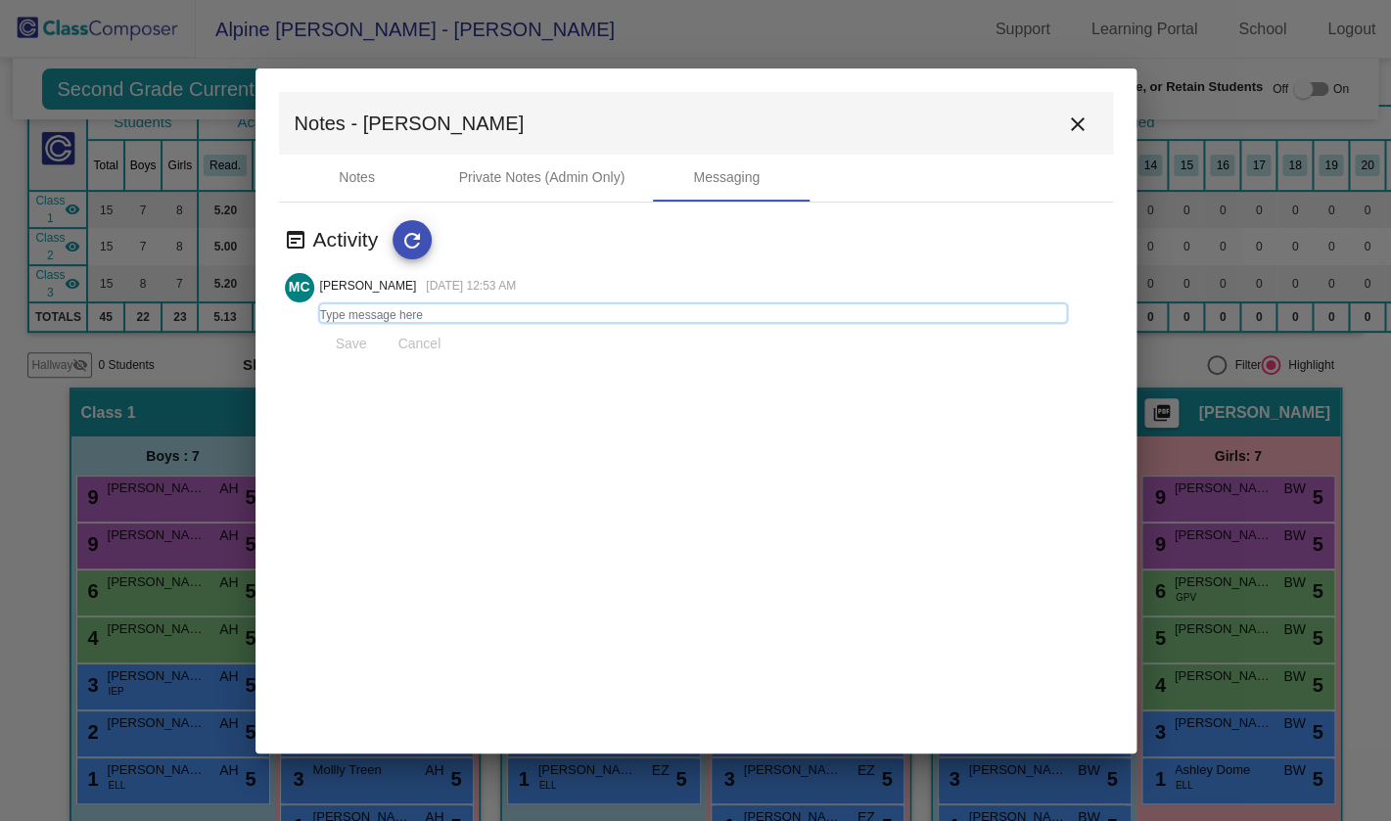
click at [369, 317] on textarea at bounding box center [693, 313] width 746 height 18
click at [406, 310] on textarea at bounding box center [693, 313] width 746 height 18
type textarea "test"
click at [359, 345] on span "Save" at bounding box center [351, 344] width 31 height 16
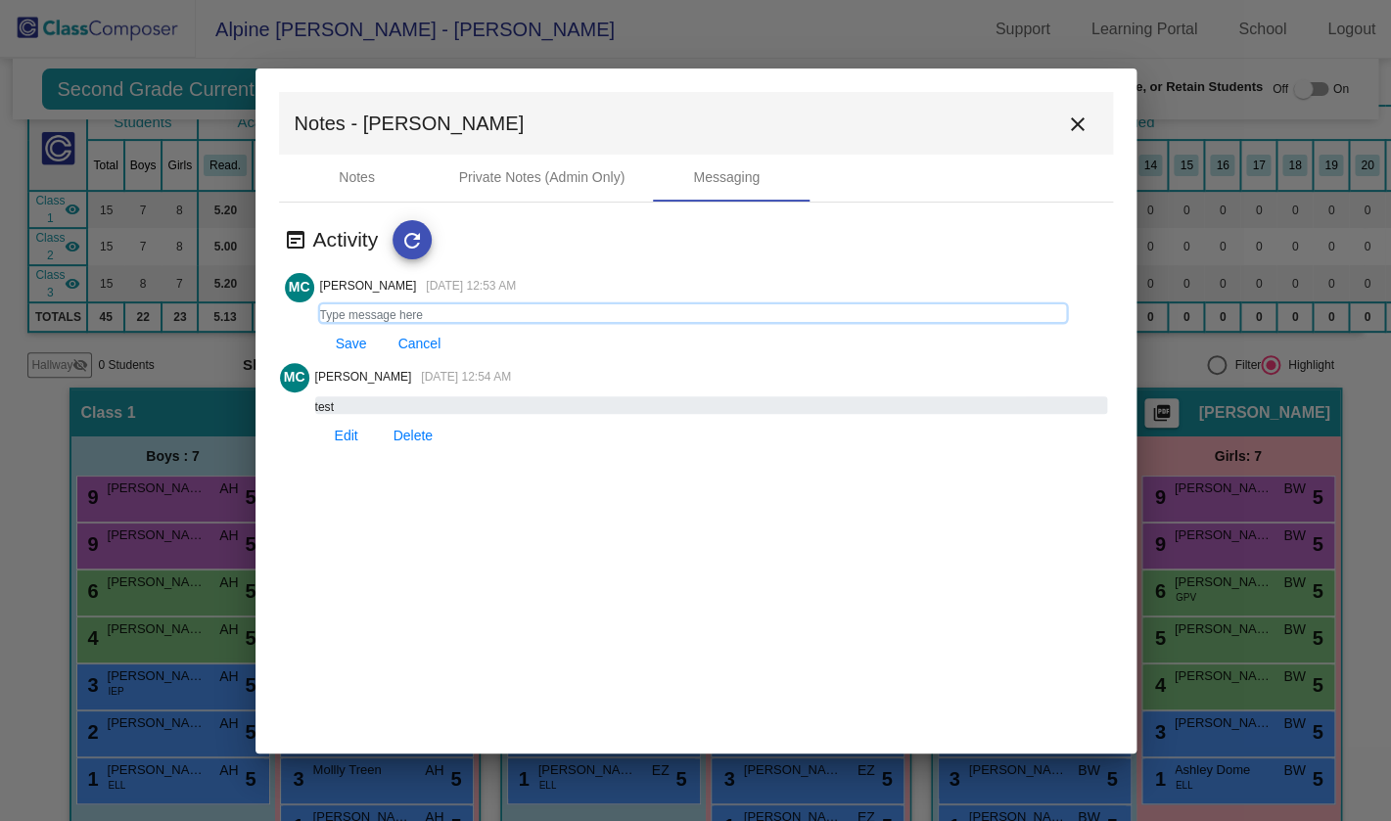
click at [459, 319] on textarea at bounding box center [693, 313] width 746 height 18
type textarea "<h1>test</h1>"
click at [348, 344] on span "Save" at bounding box center [351, 344] width 31 height 16
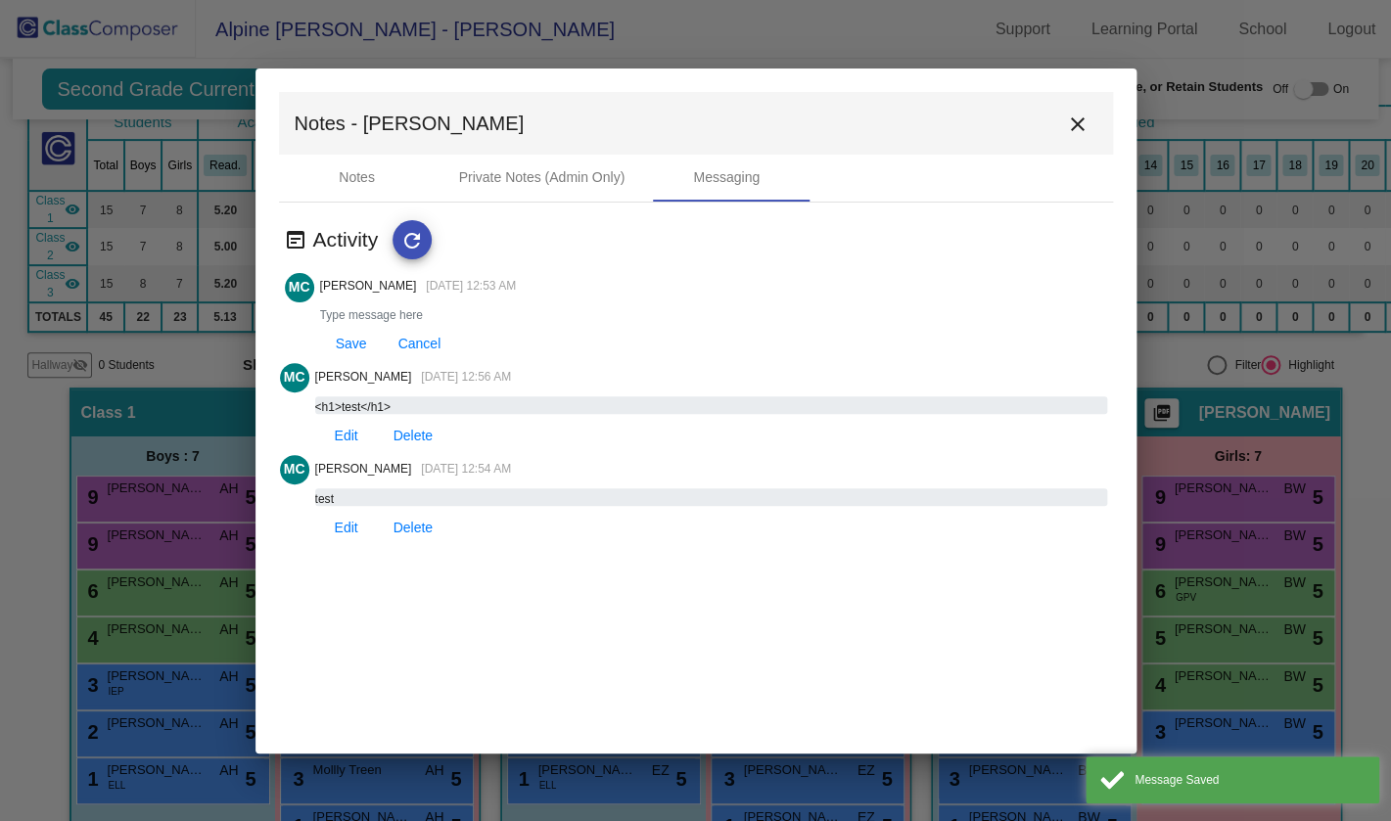
click at [423, 246] on mat-icon "refresh" at bounding box center [411, 240] width 23 height 23
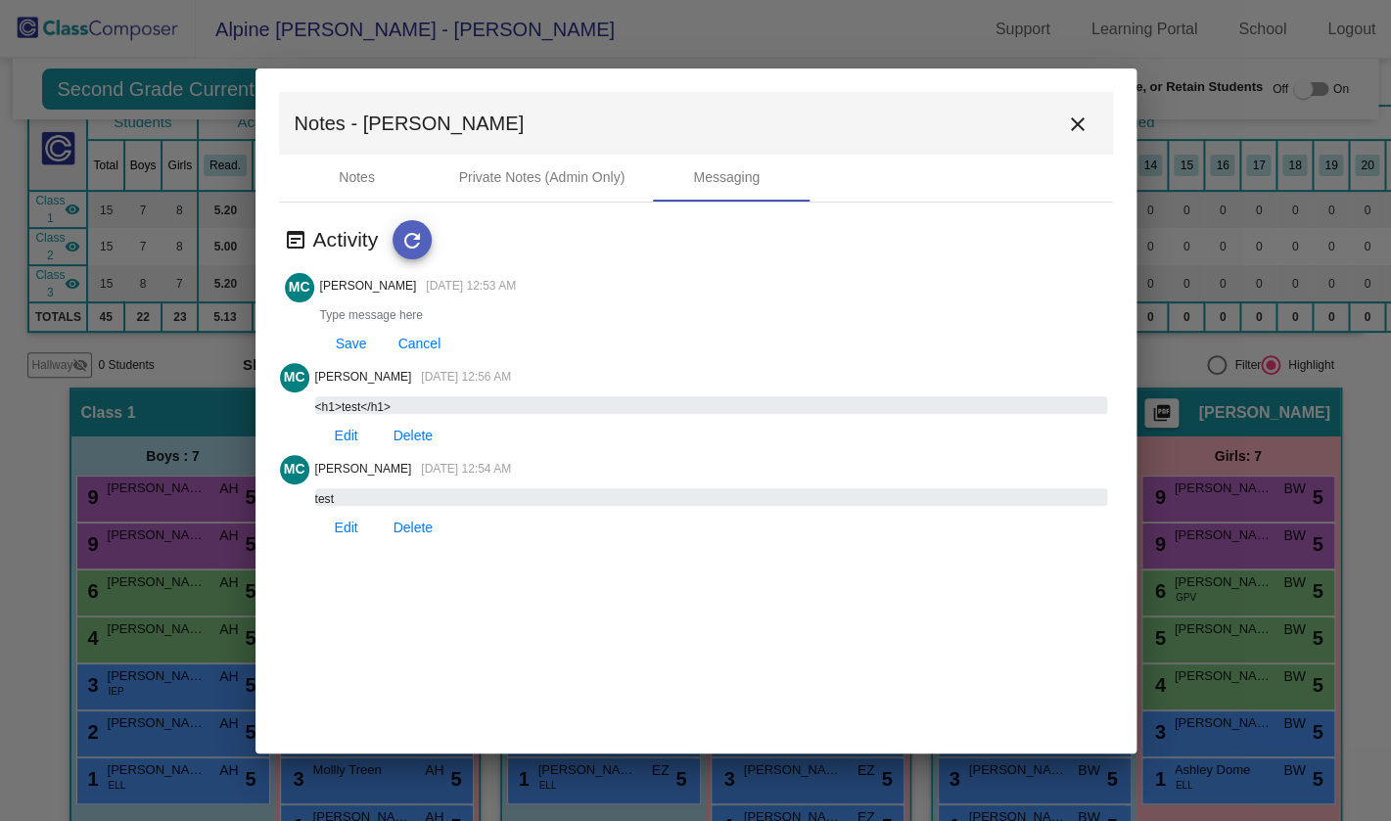
click at [420, 236] on mat-icon "refresh" at bounding box center [411, 240] width 23 height 23
click at [585, 189] on div "Private Notes (Admin Only)" at bounding box center [542, 178] width 213 height 47
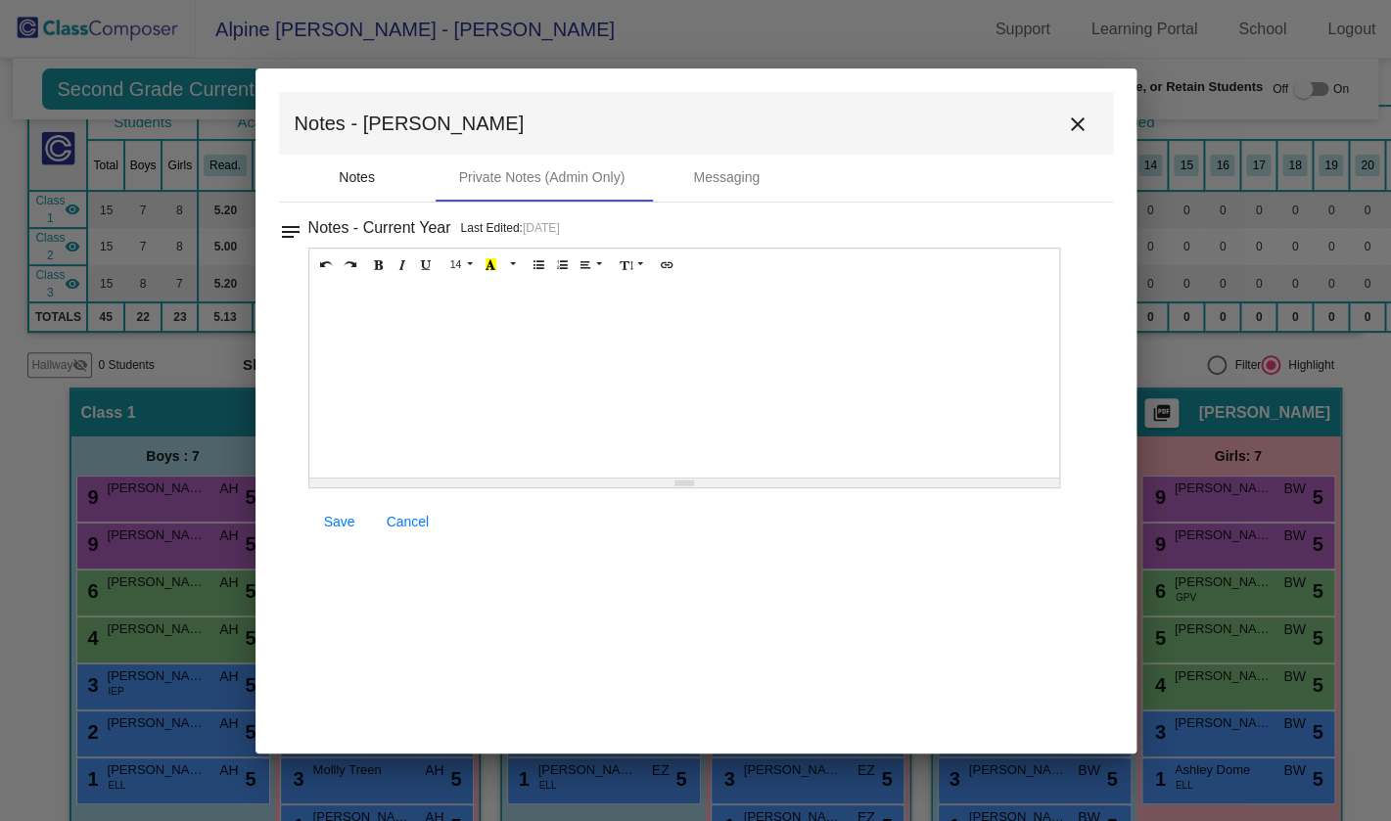
click at [393, 187] on div "Notes" at bounding box center [357, 178] width 157 height 47
click at [1084, 129] on mat-icon "close" at bounding box center [1077, 124] width 23 height 23
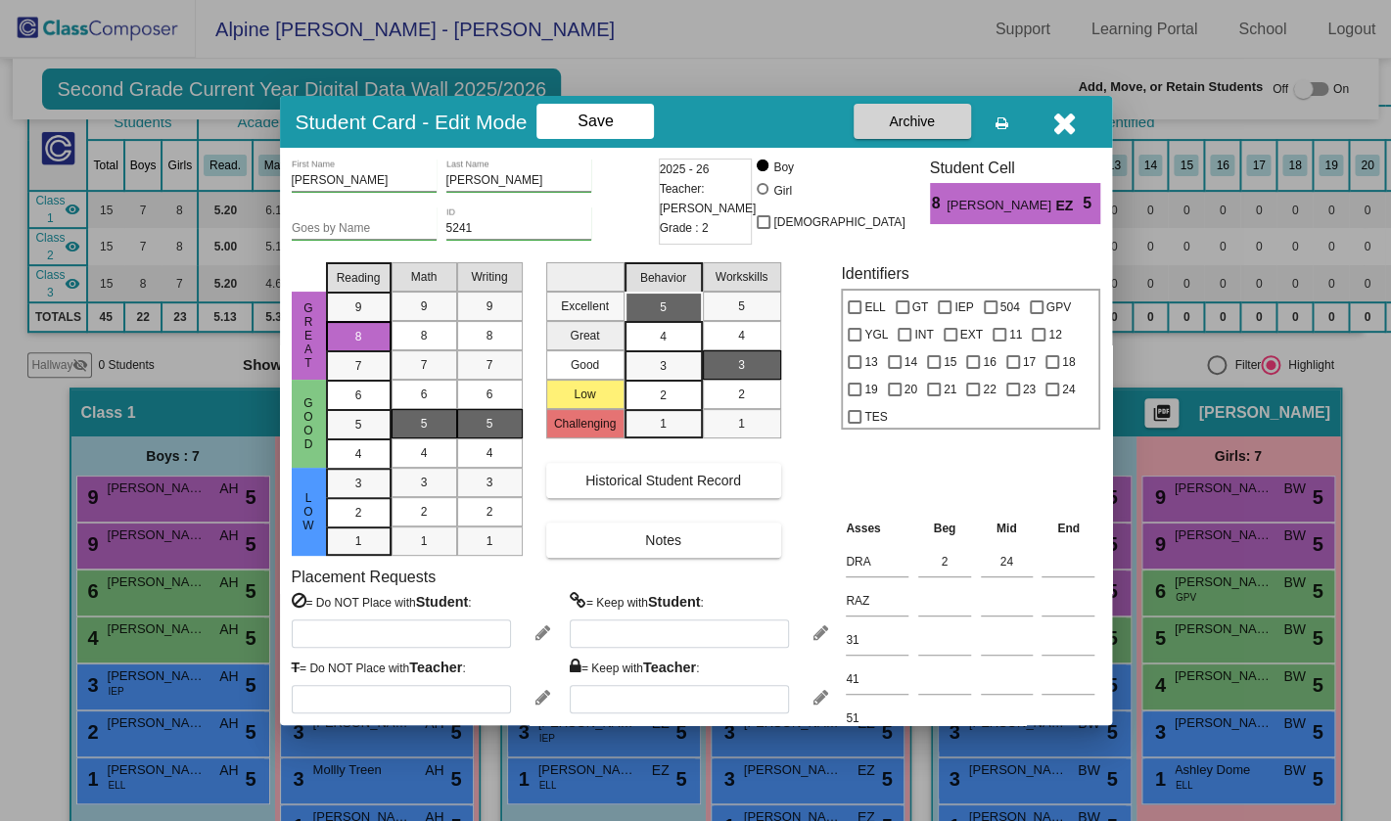
click at [1064, 114] on icon "button" at bounding box center [1065, 123] width 24 height 31
